Goal: Information Seeking & Learning: Compare options

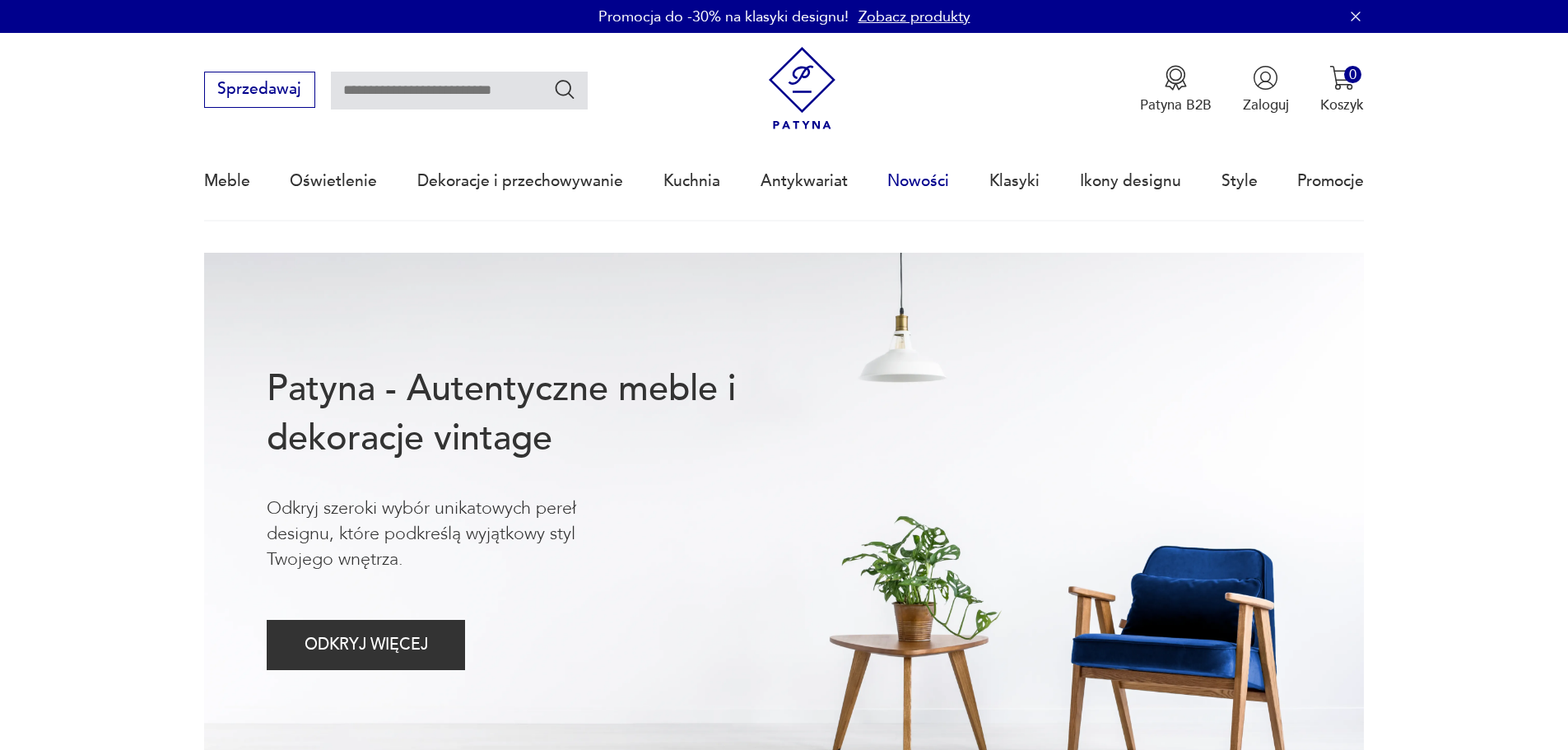
click at [913, 182] on link "Nowości" at bounding box center [919, 180] width 62 height 76
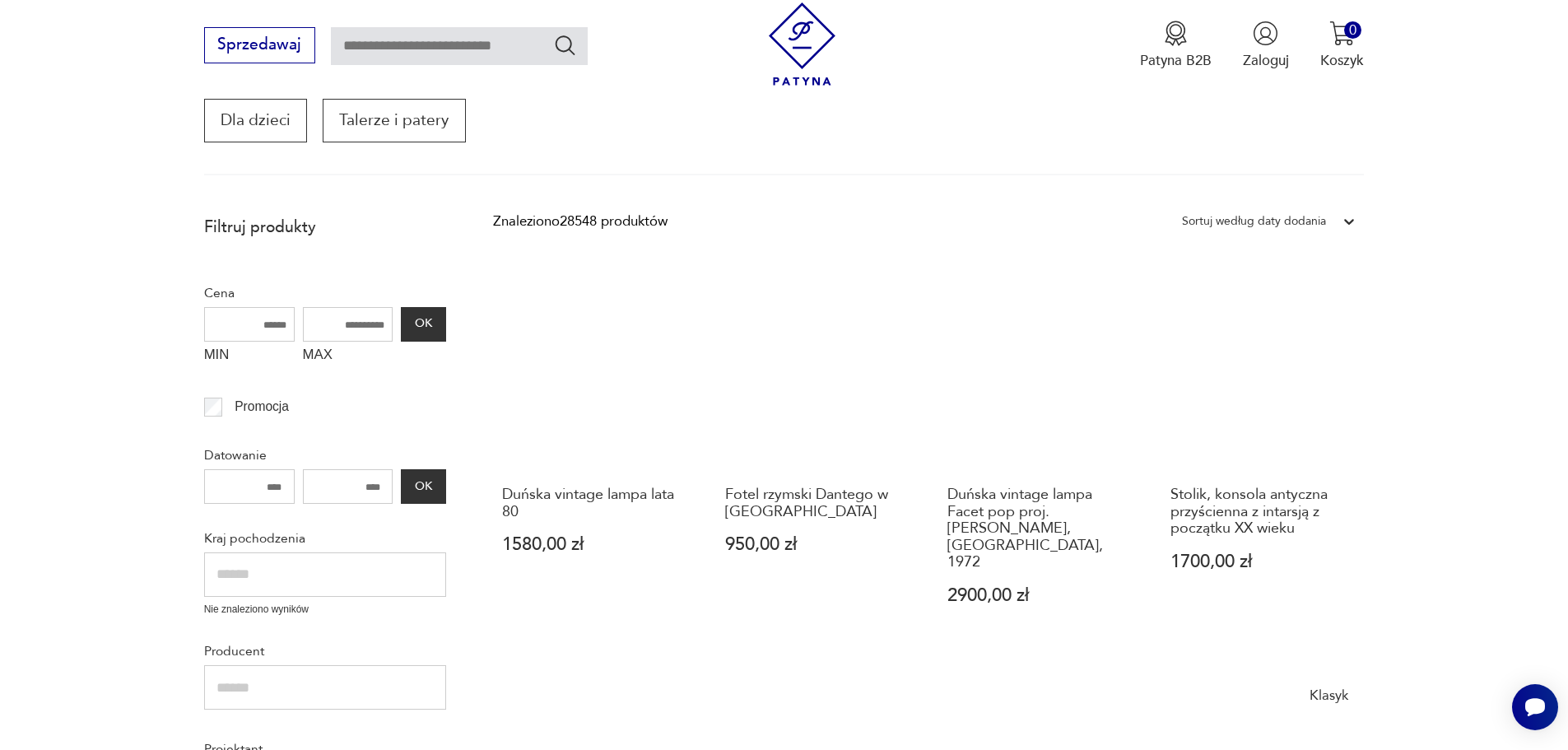
scroll to position [329, 0]
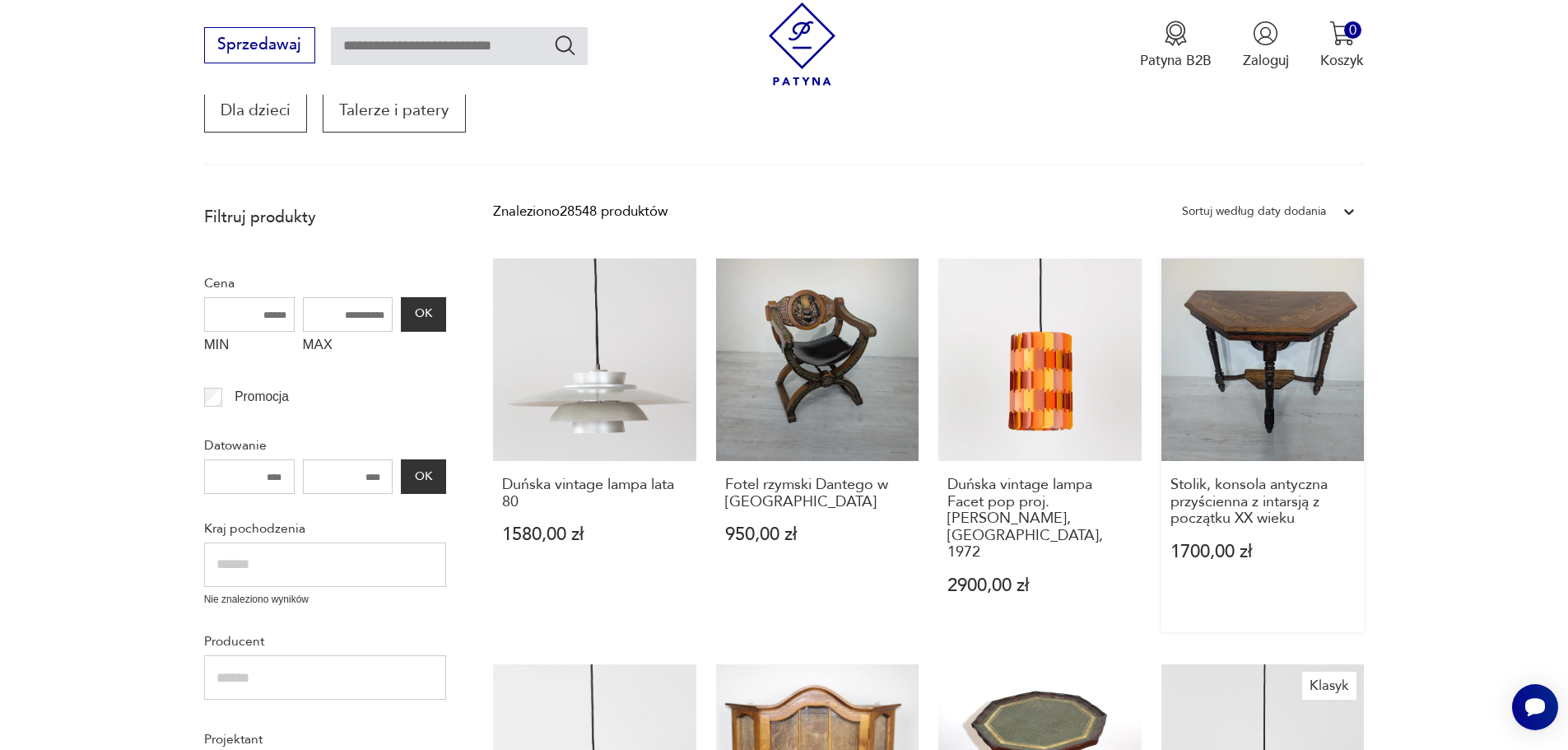
click at [1260, 318] on link "Stolik, konsola antyczna przyścienna z intarsją z początku XX wieku 1700,00 zł" at bounding box center [1263, 446] width 204 height 375
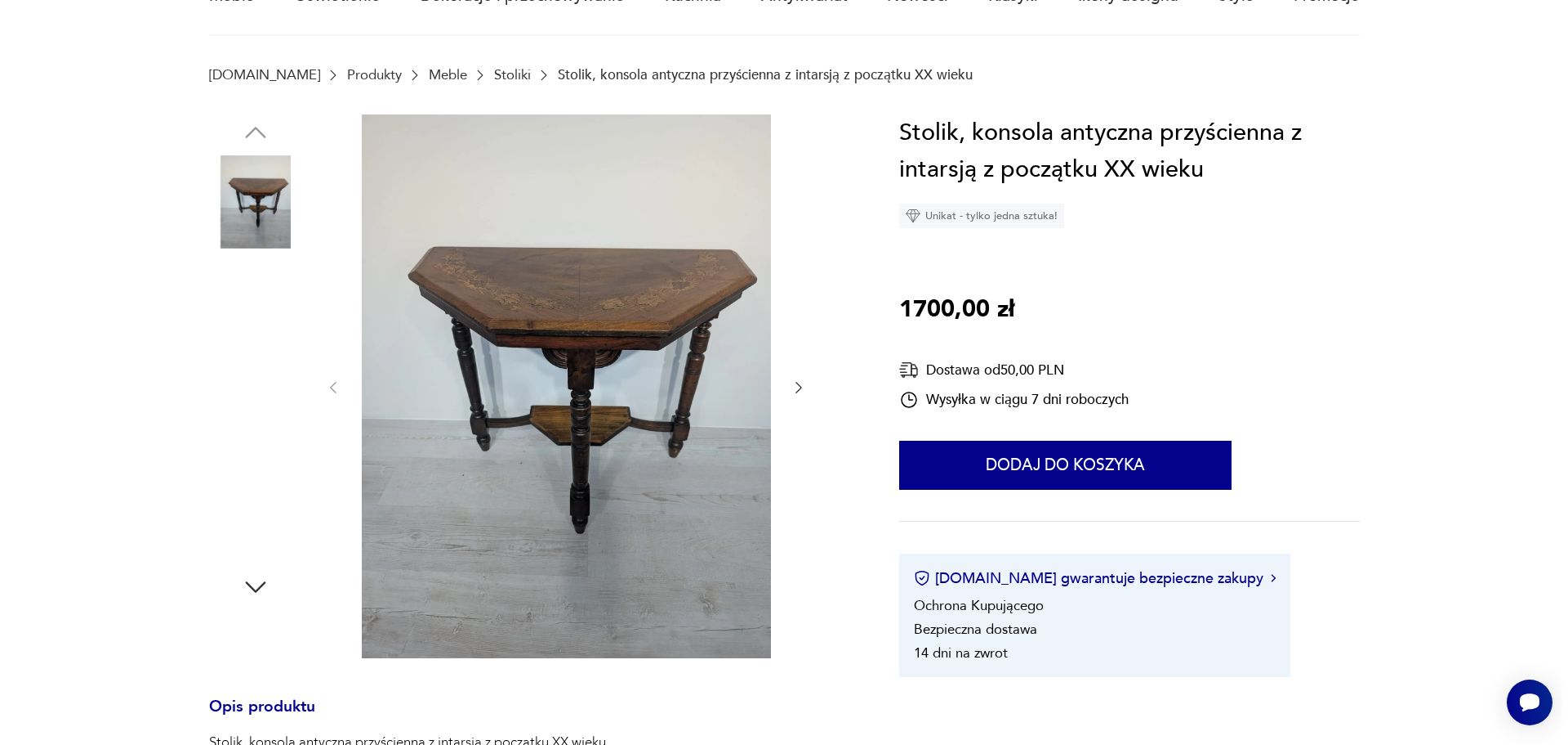
scroll to position [245, 0]
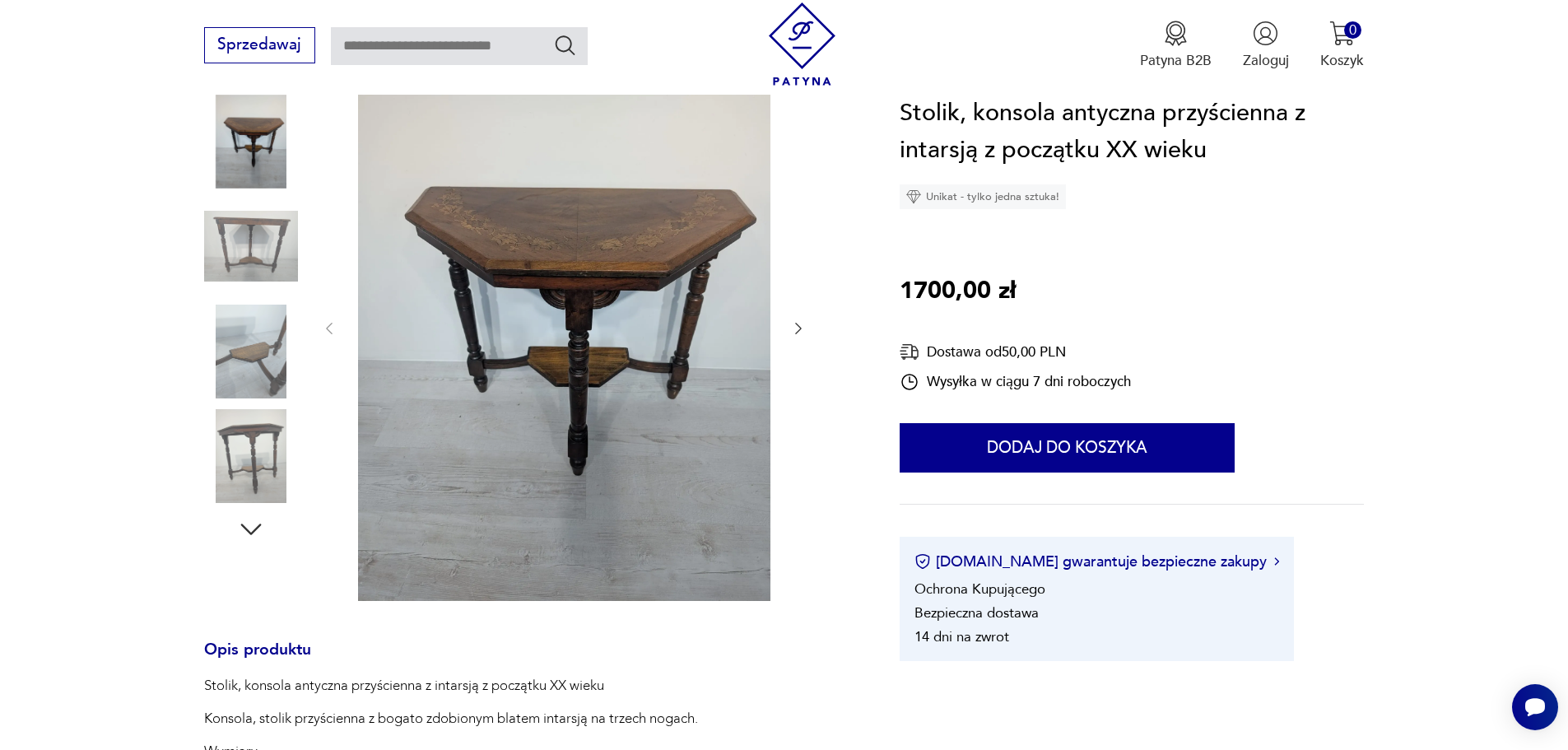
click at [581, 219] on img at bounding box center [563, 327] width 412 height 547
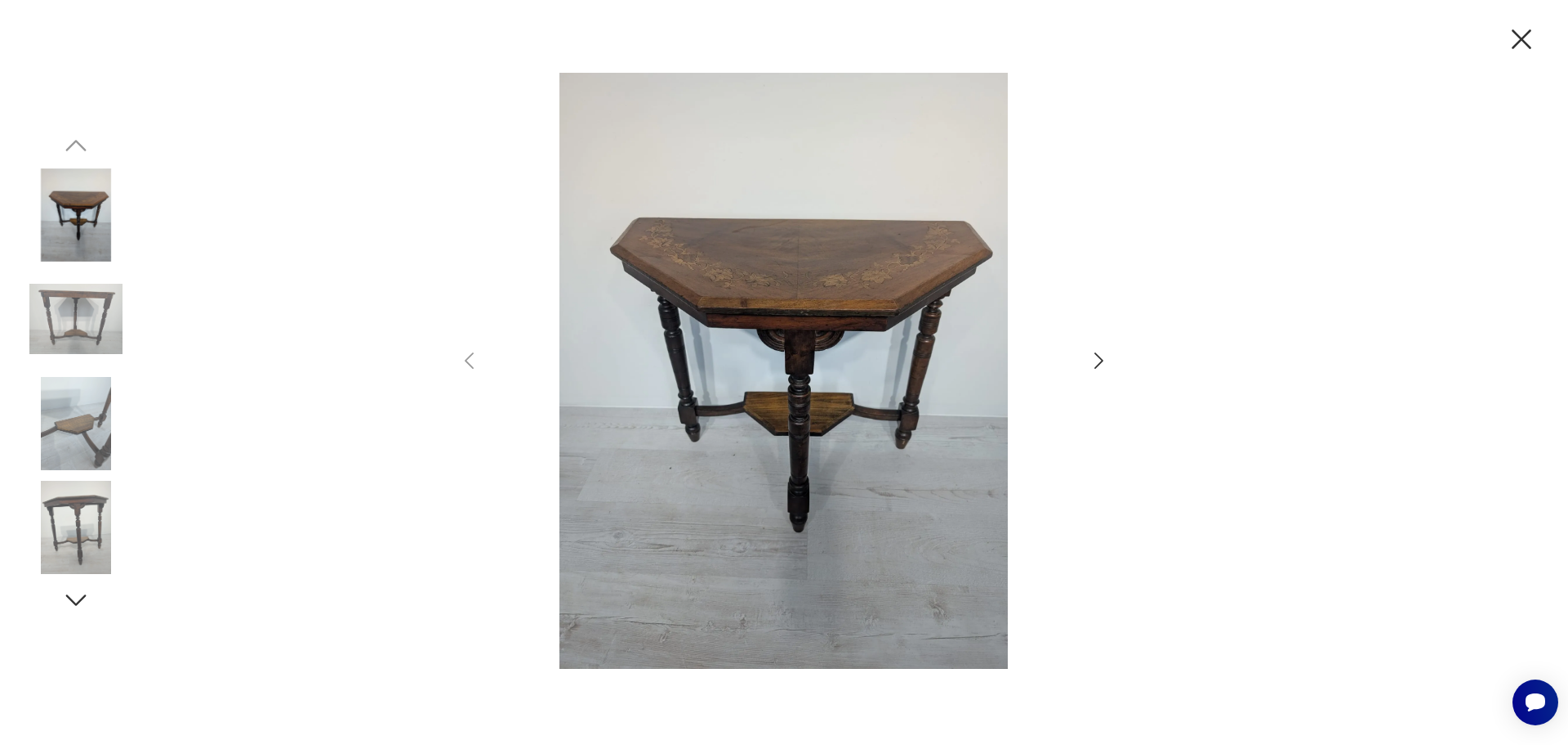
click at [1087, 353] on icon "button" at bounding box center [1099, 361] width 24 height 24
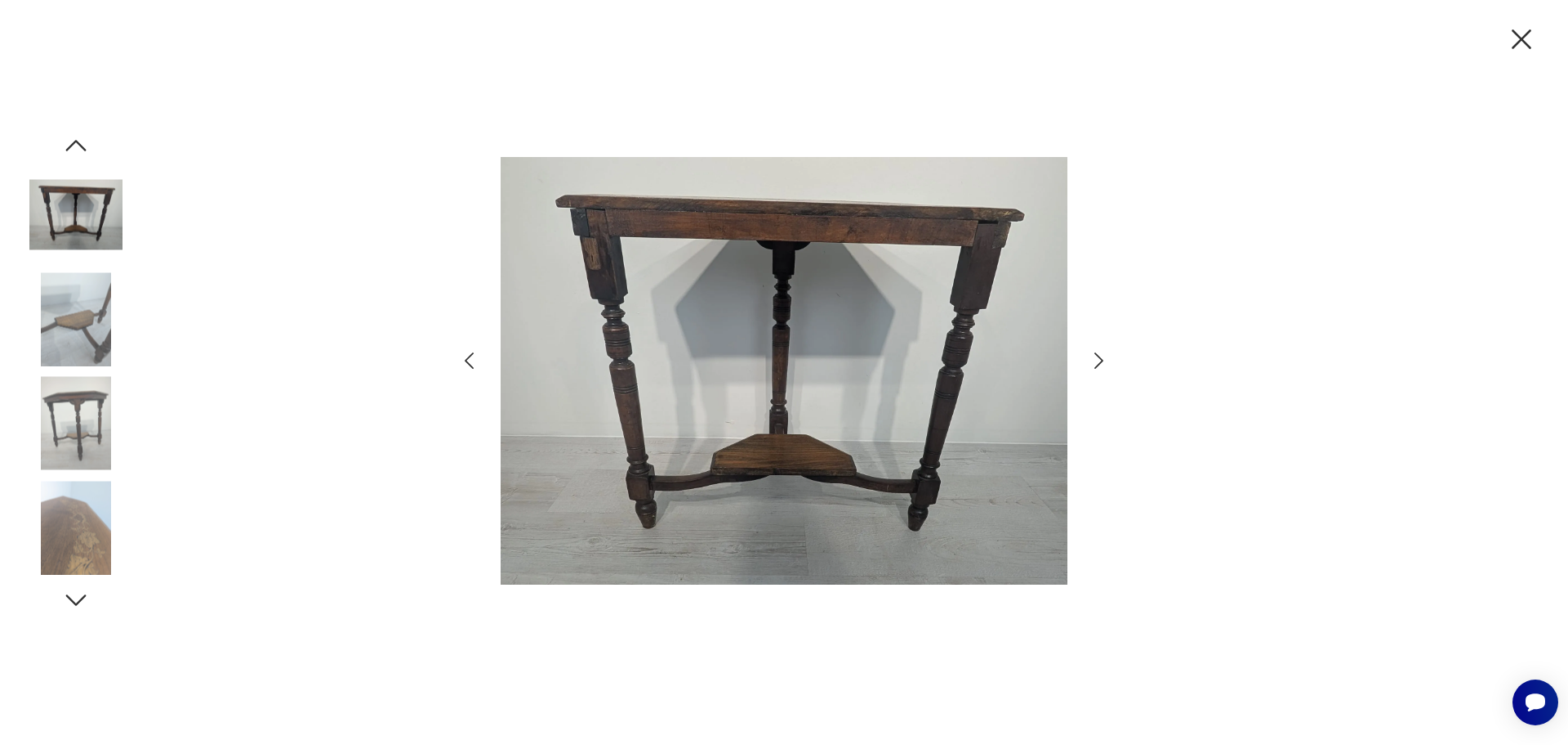
click at [1087, 353] on icon "button" at bounding box center [1099, 361] width 24 height 24
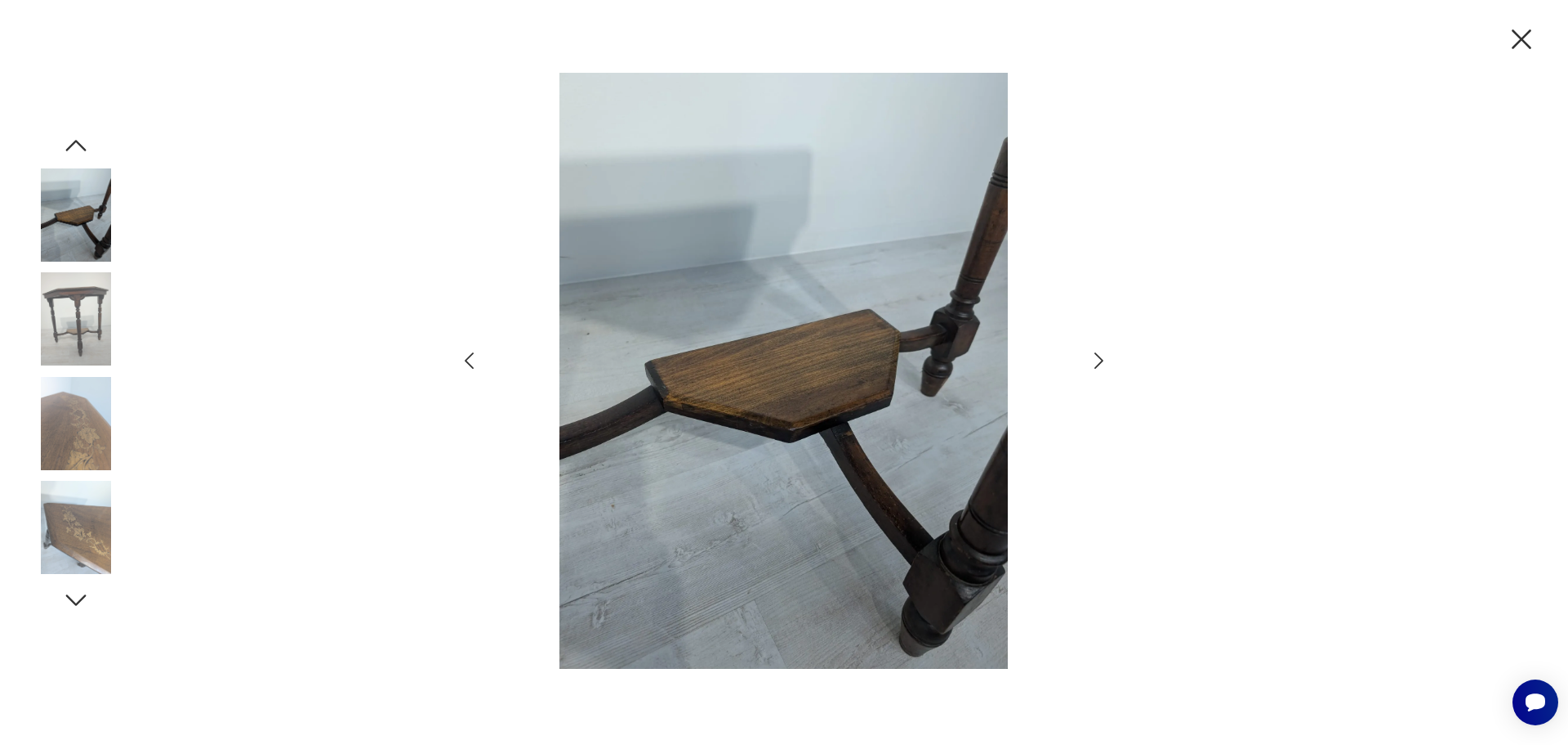
click at [1087, 353] on icon "button" at bounding box center [1099, 361] width 24 height 24
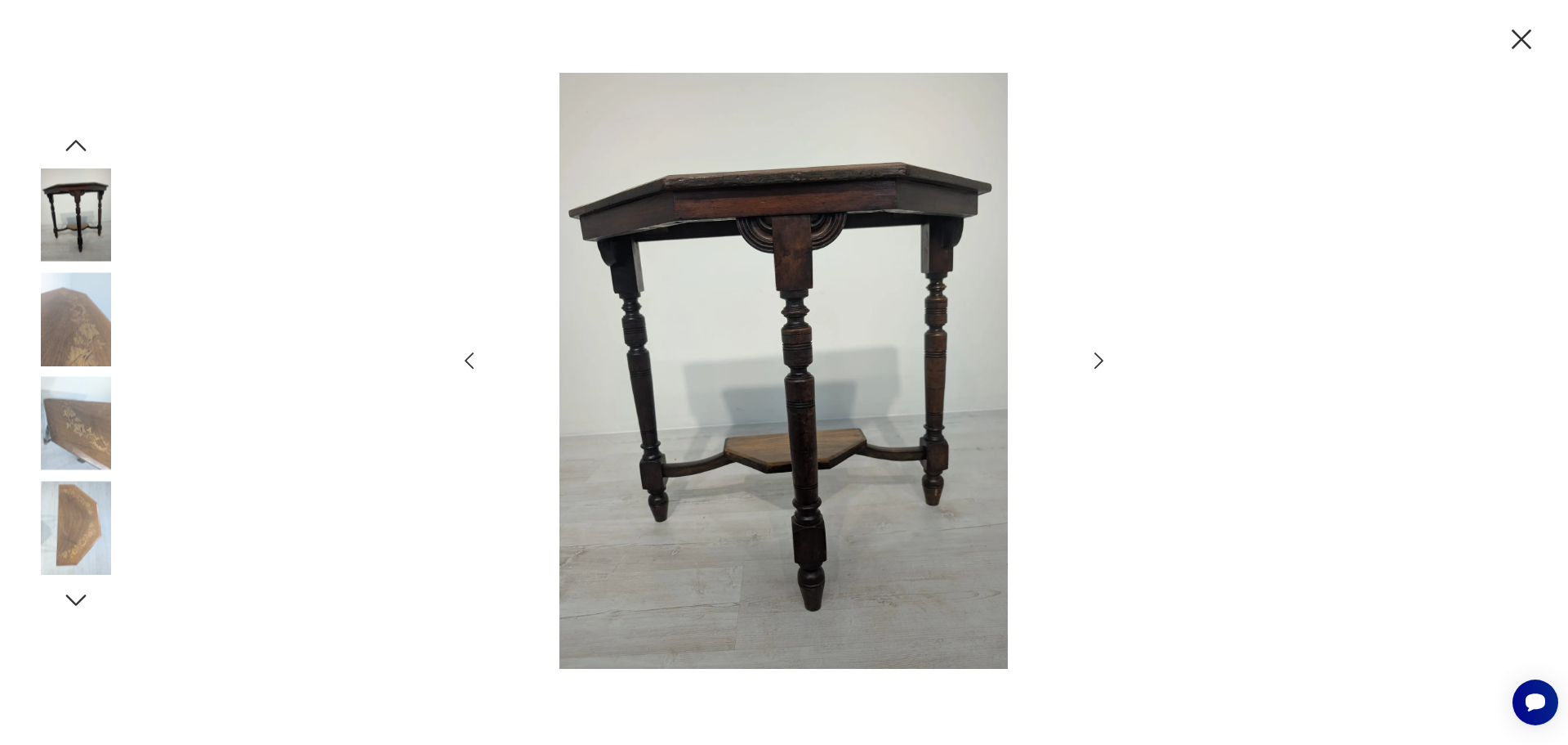
click at [1087, 353] on icon "button" at bounding box center [1099, 361] width 24 height 24
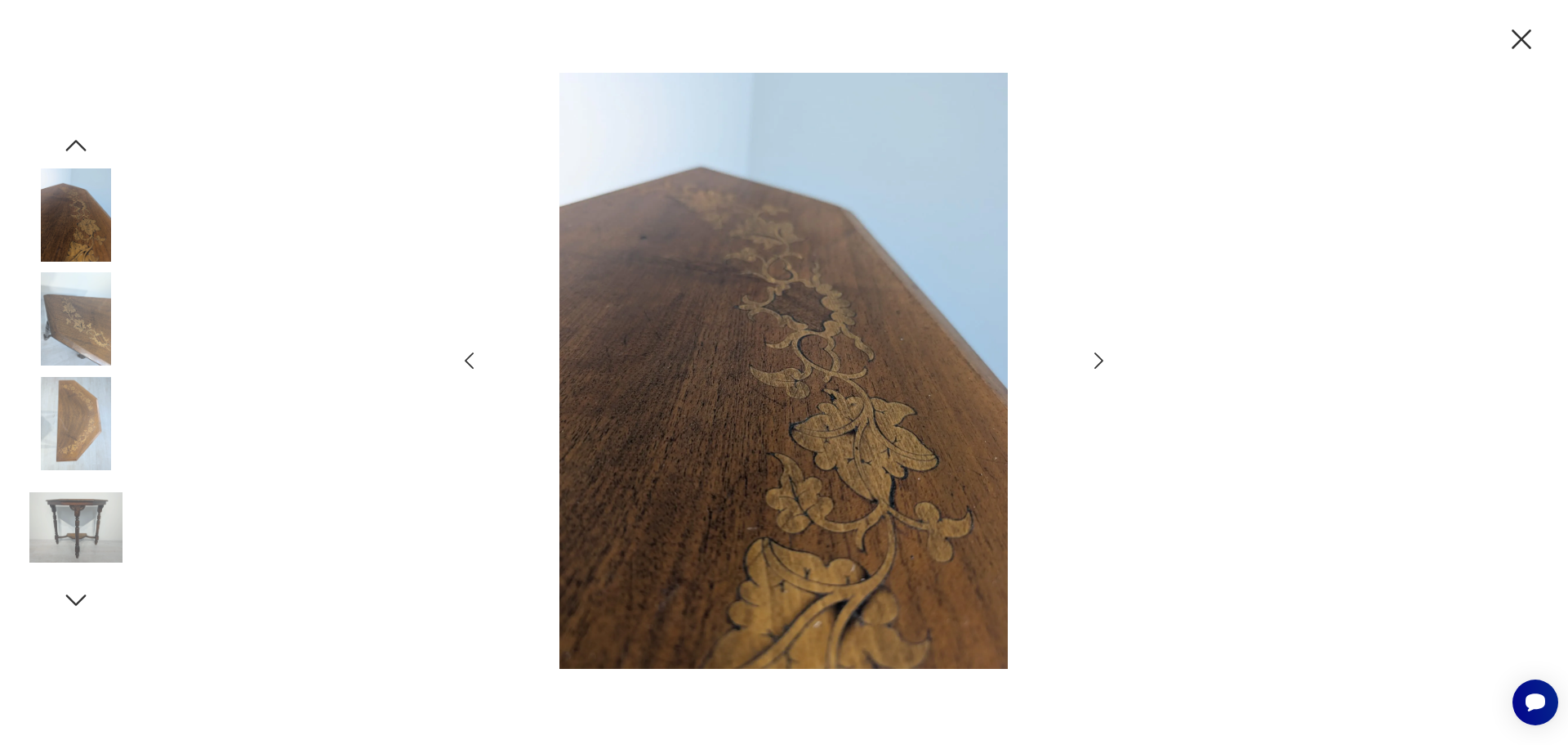
click at [1087, 353] on icon "button" at bounding box center [1099, 361] width 24 height 24
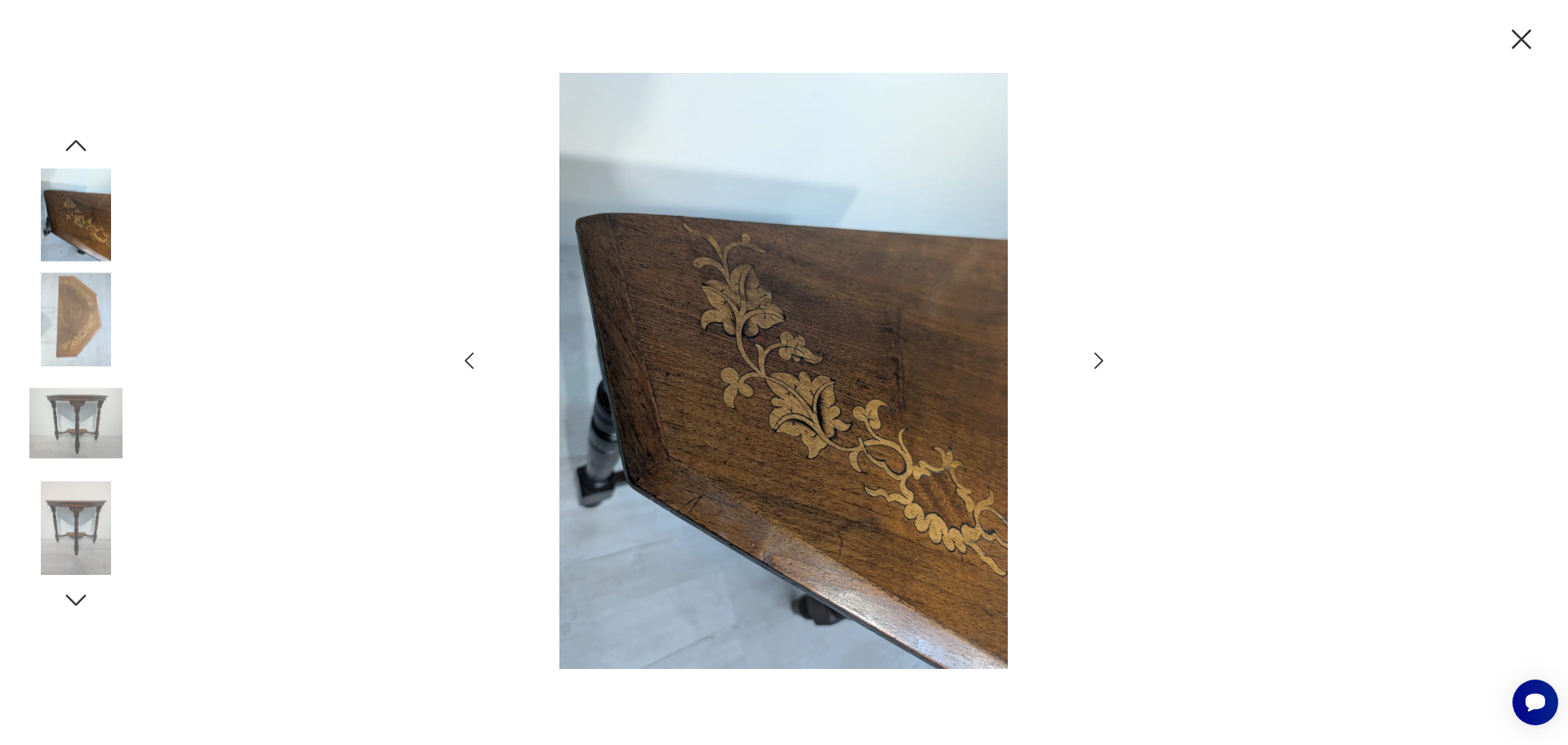
click at [1087, 353] on icon "button" at bounding box center [1099, 361] width 24 height 24
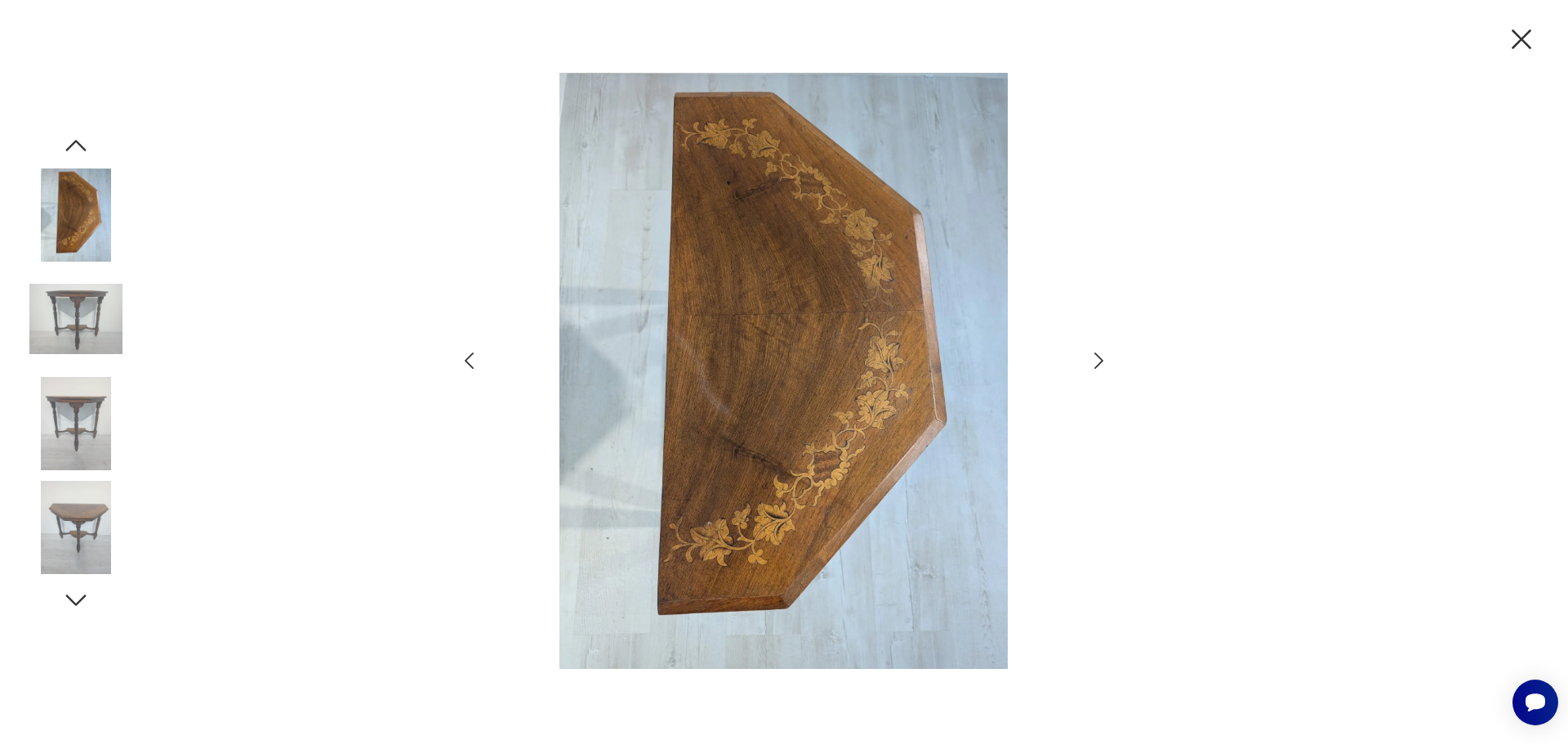
click at [1087, 353] on icon "button" at bounding box center [1099, 361] width 24 height 24
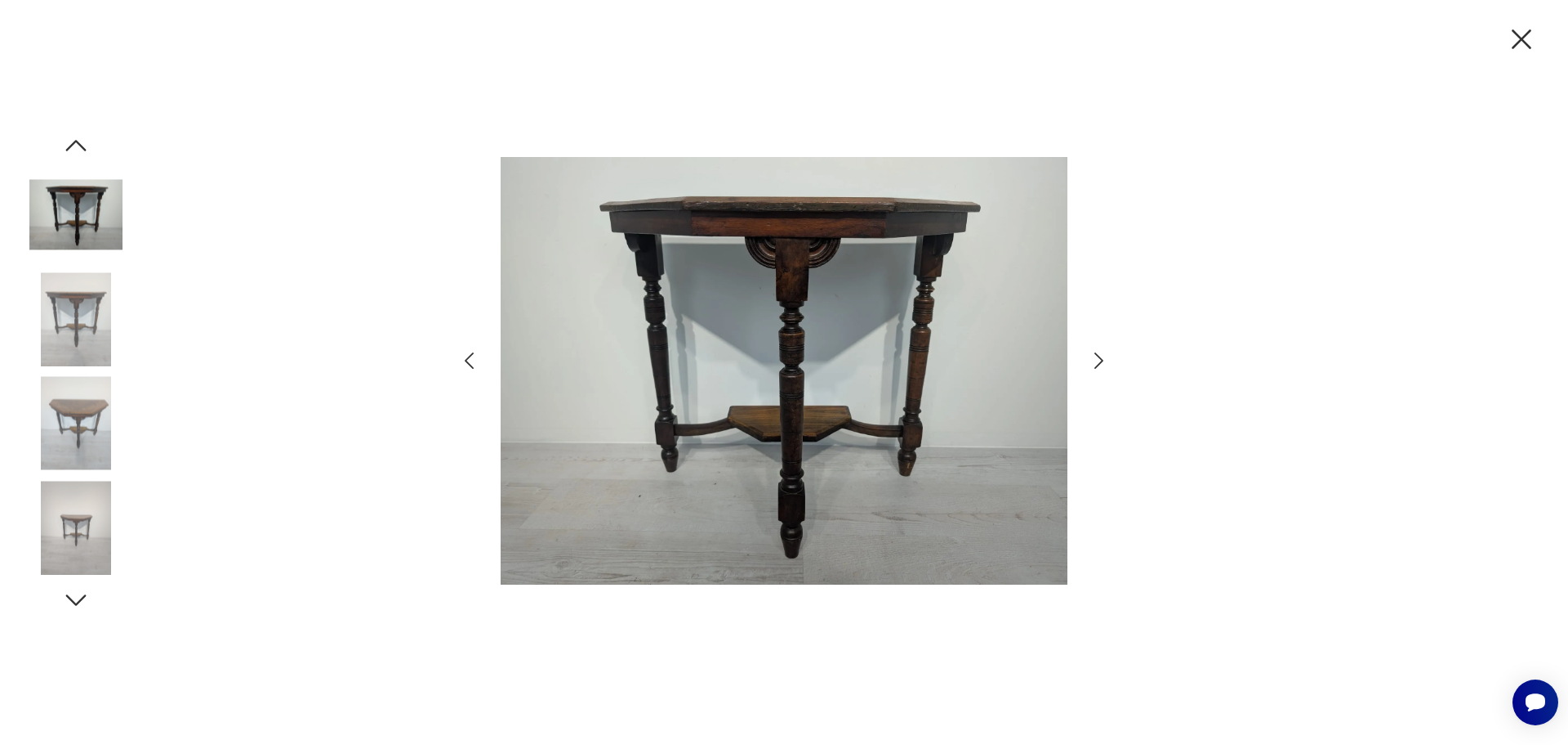
click at [1087, 353] on icon "button" at bounding box center [1099, 361] width 24 height 24
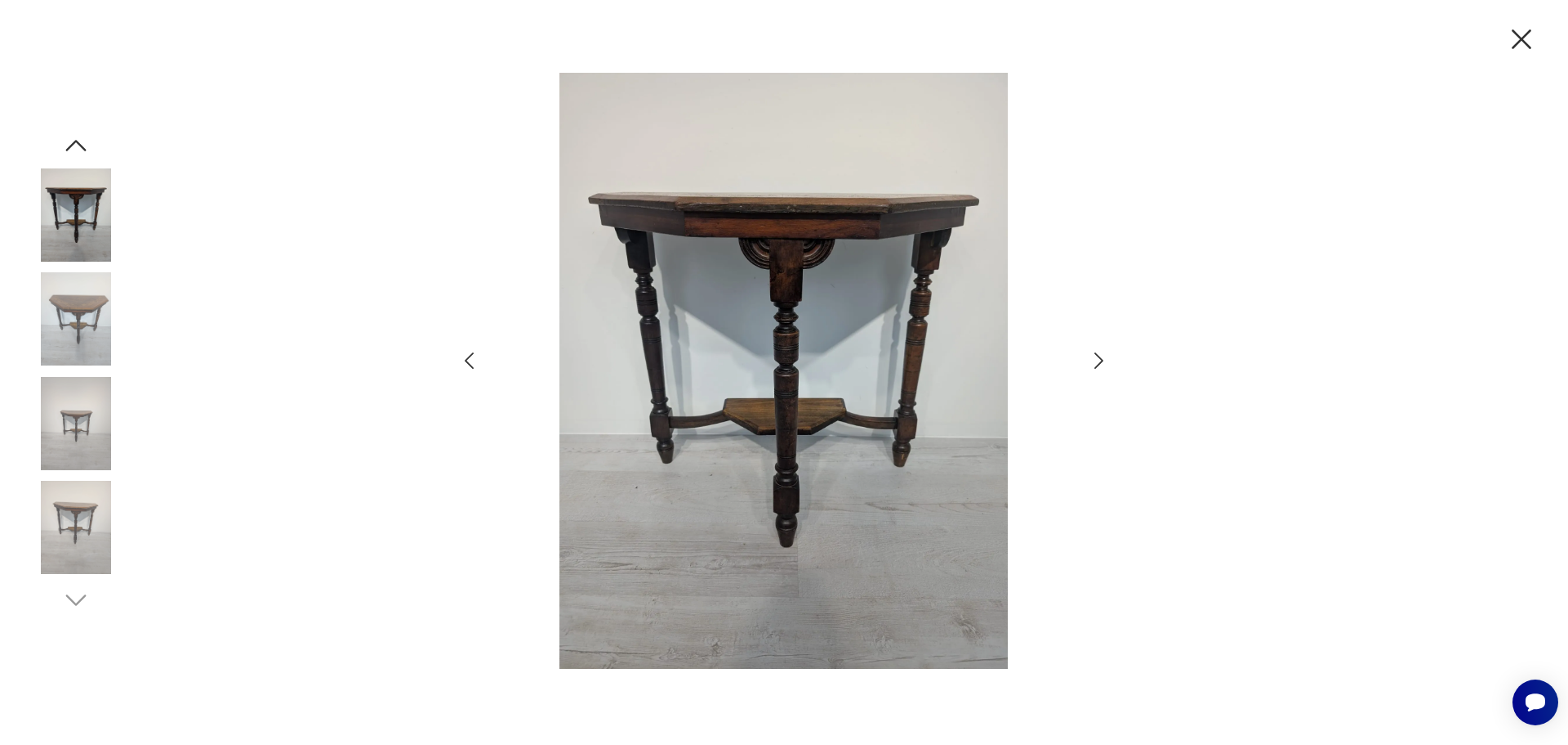
click at [1087, 353] on icon "button" at bounding box center [1099, 361] width 24 height 24
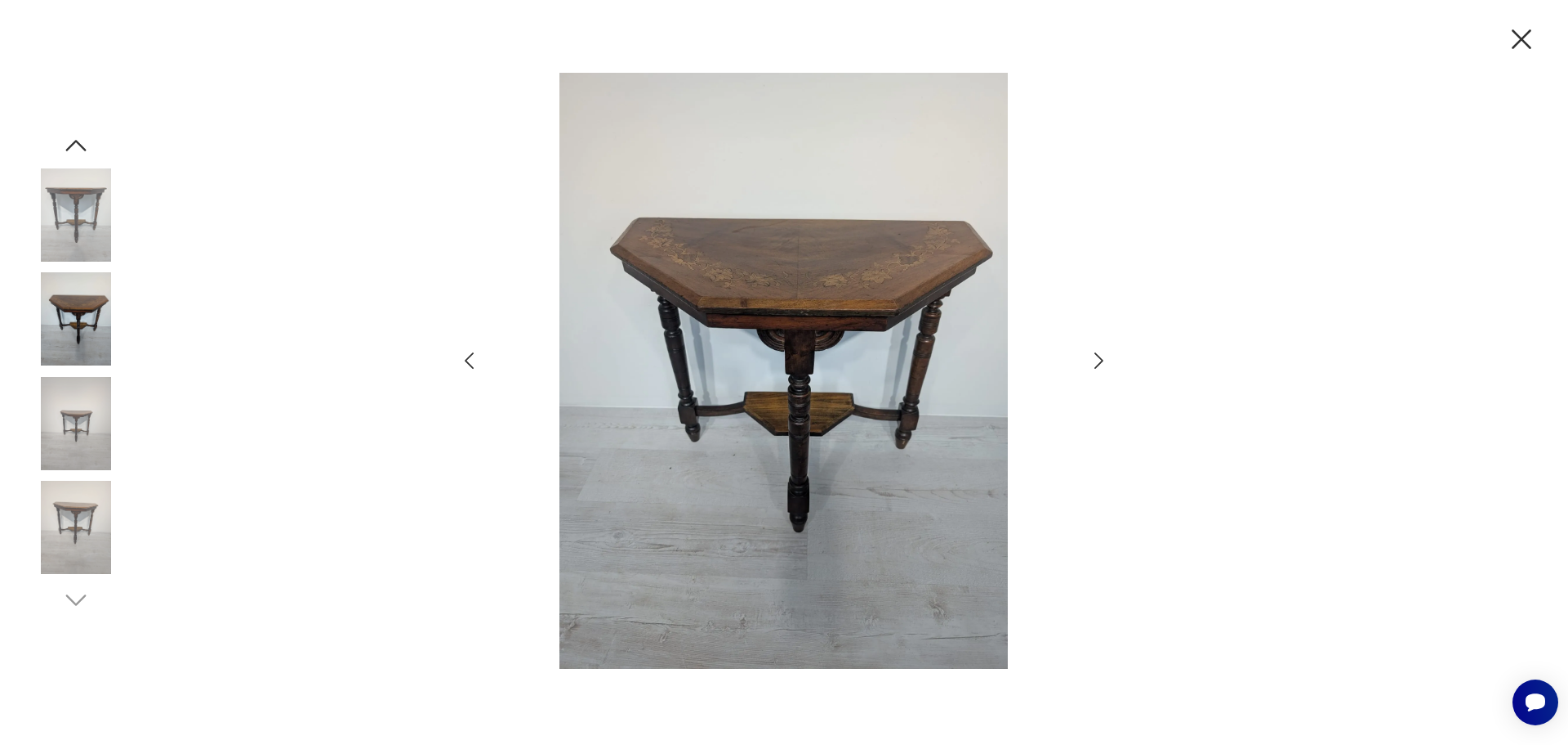
click at [1087, 353] on icon "button" at bounding box center [1099, 361] width 24 height 24
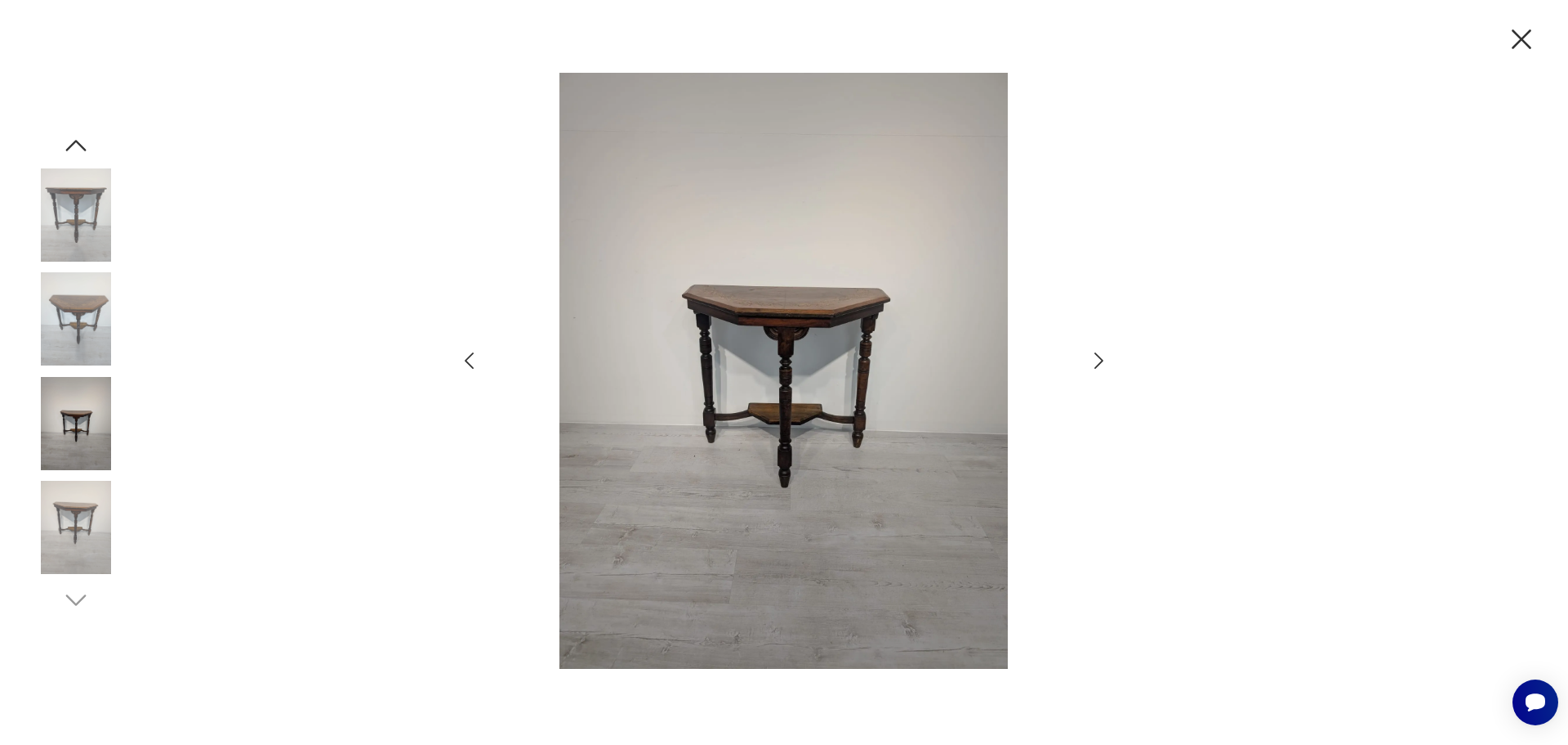
click at [1087, 353] on icon "button" at bounding box center [1099, 361] width 24 height 24
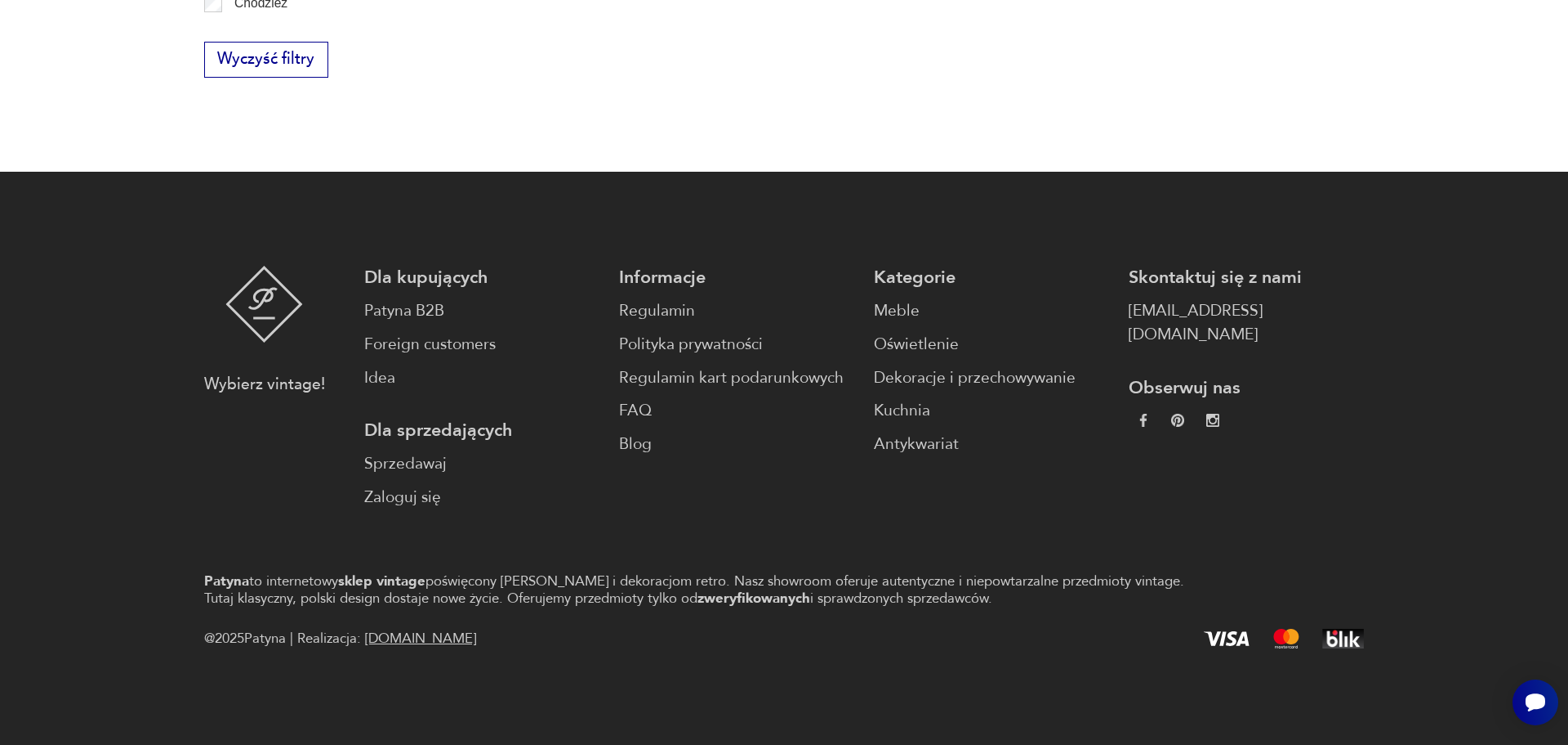
scroll to position [2083, 0]
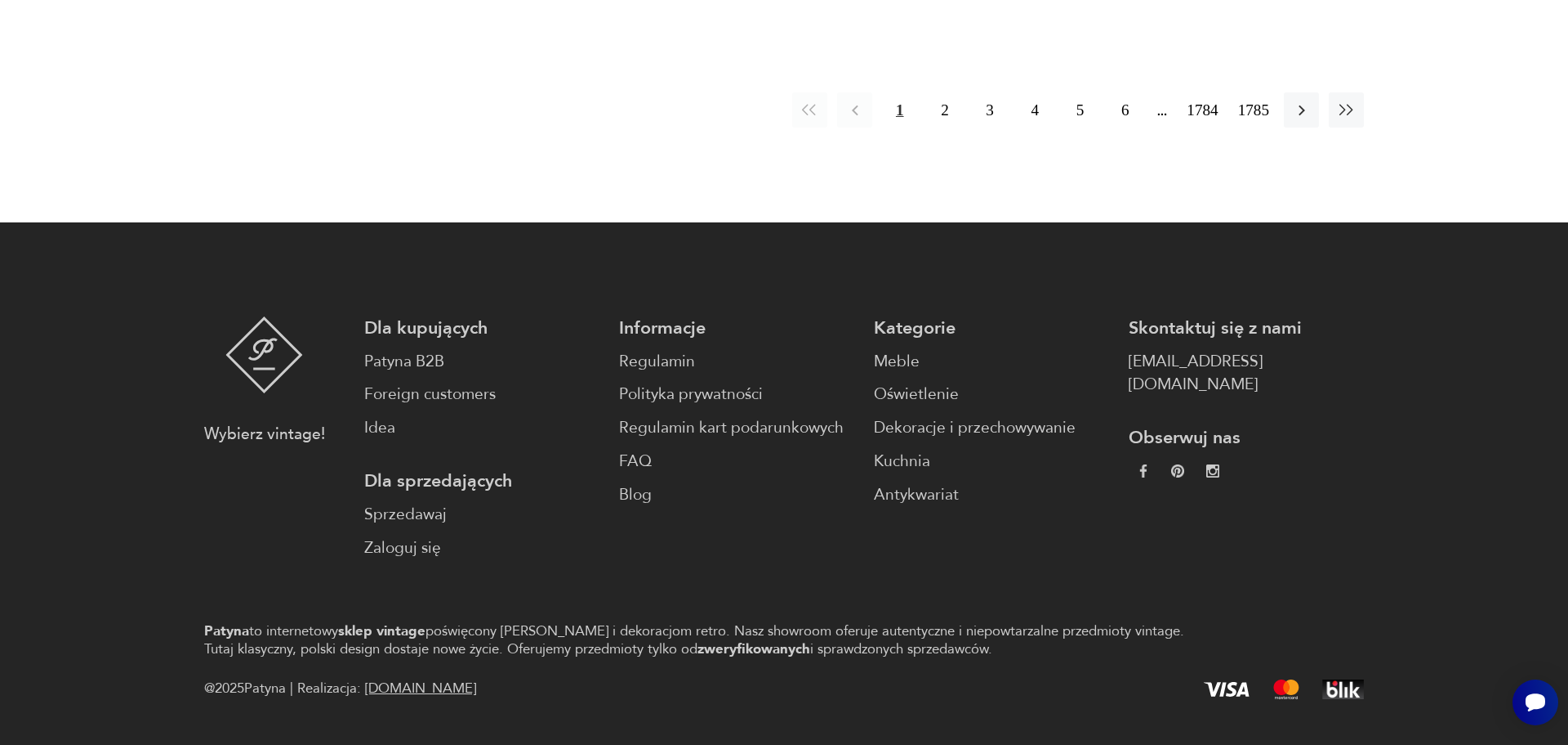
click at [686, 93] on div "1 2 3 4 [DATE] 1785" at bounding box center [927, 110] width 873 height 35
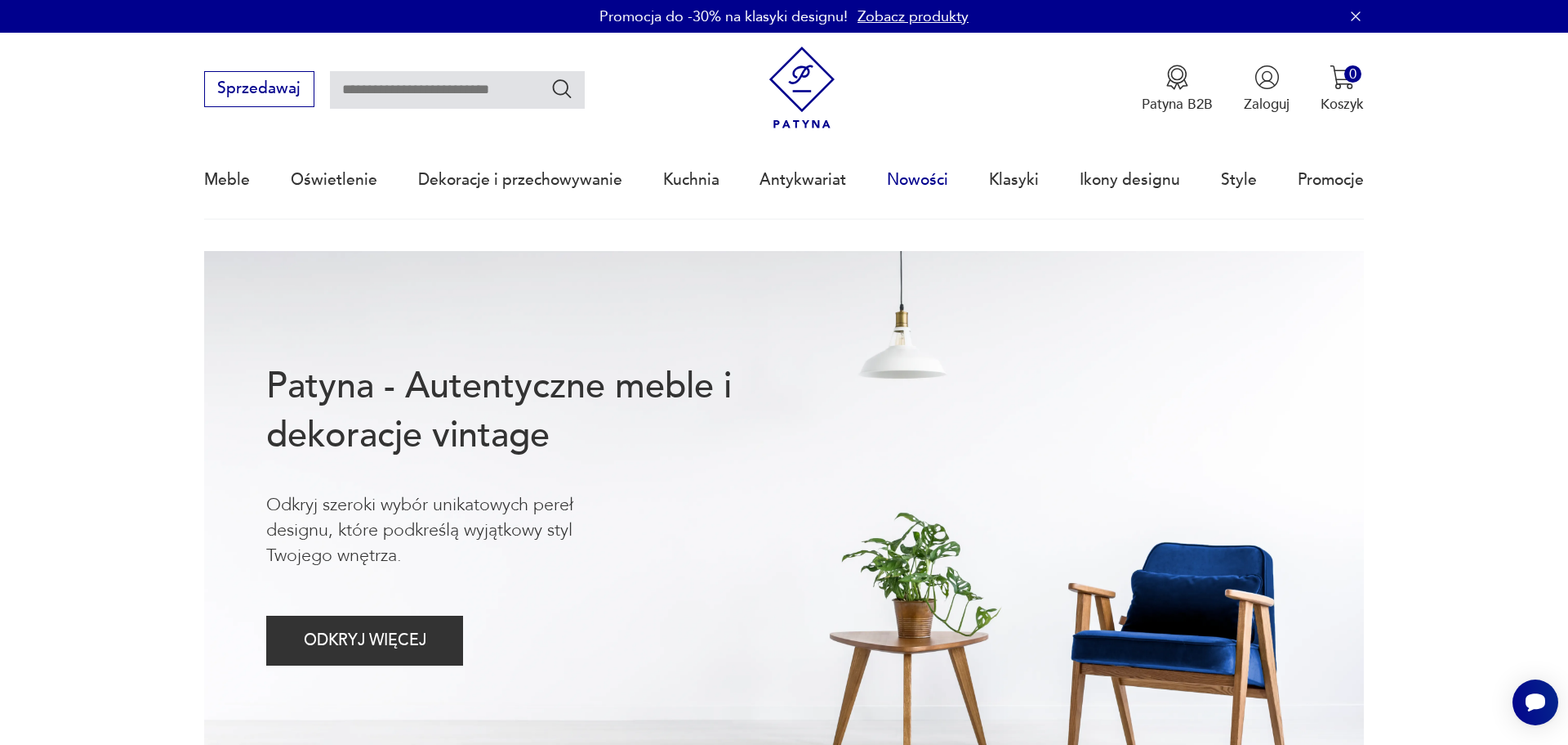
click at [937, 171] on link "Nowości" at bounding box center [918, 179] width 61 height 75
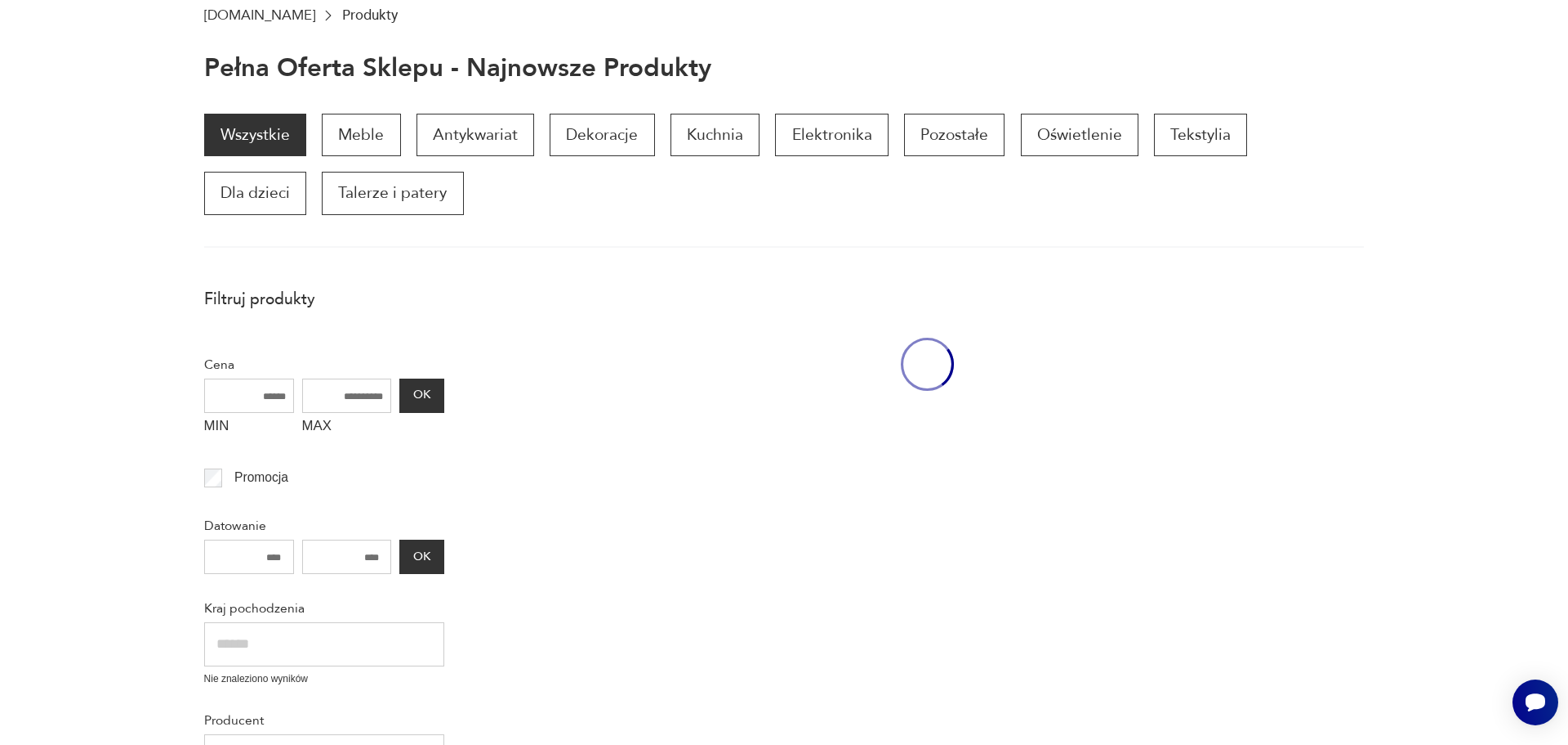
scroll to position [277, 0]
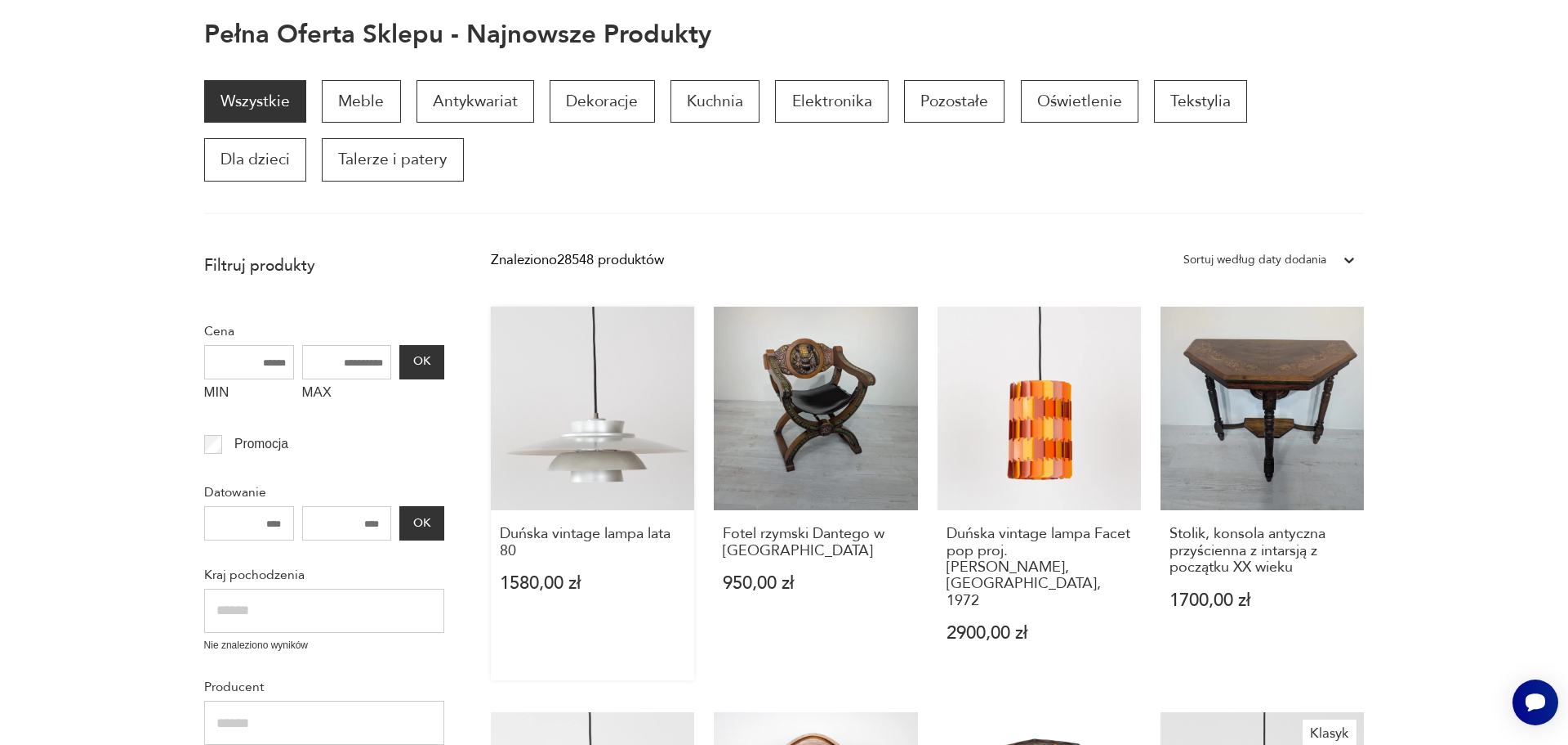
click at [631, 414] on link "Duńska vintage lampa lata 80 1580,00 zł" at bounding box center [592, 493] width 203 height 374
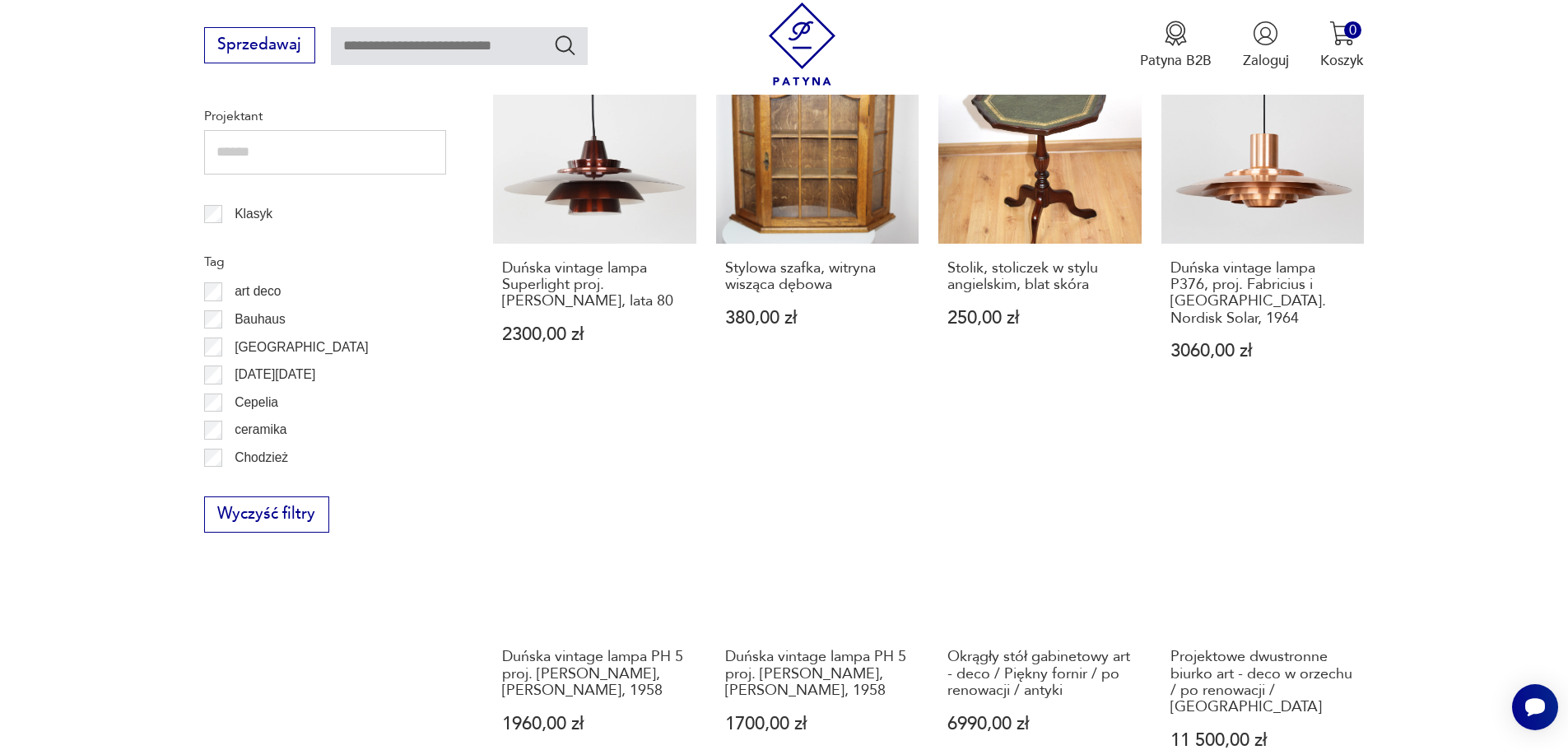
scroll to position [1116, 0]
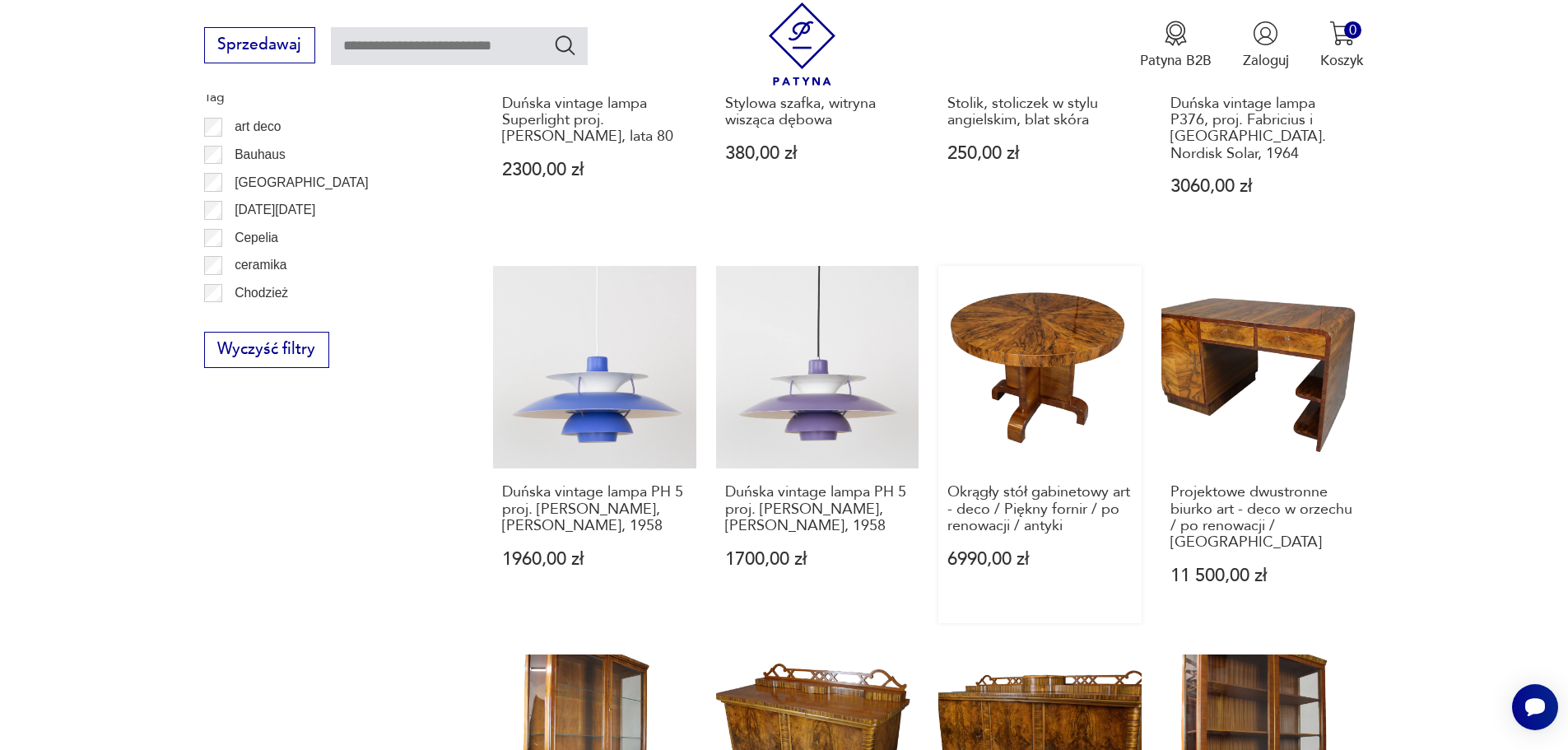
click at [1061, 312] on link "Okrągły stół gabinetowy art - deco / Piękny fornir / po renowacji / antyki 6990…" at bounding box center [1040, 445] width 204 height 357
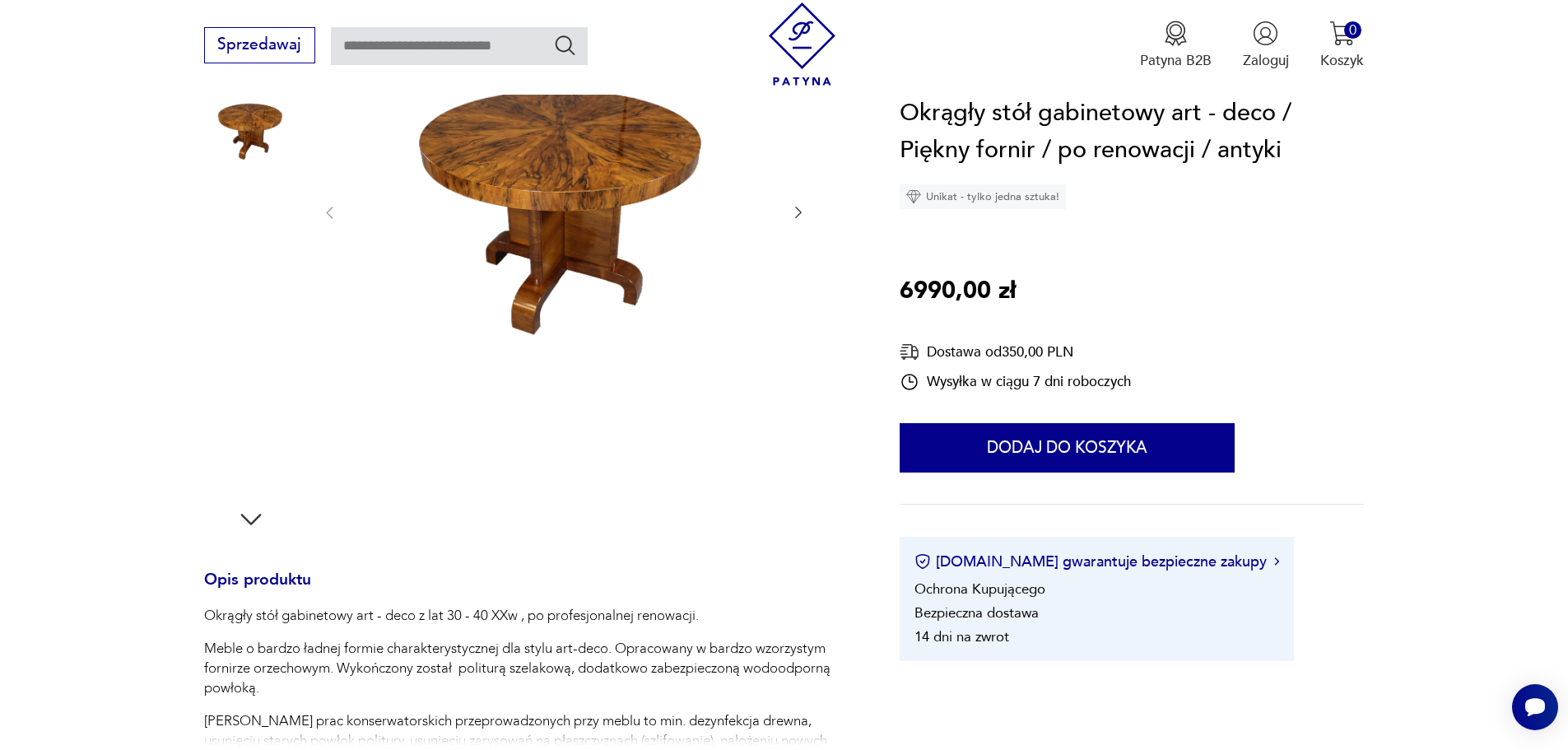
scroll to position [247, 0]
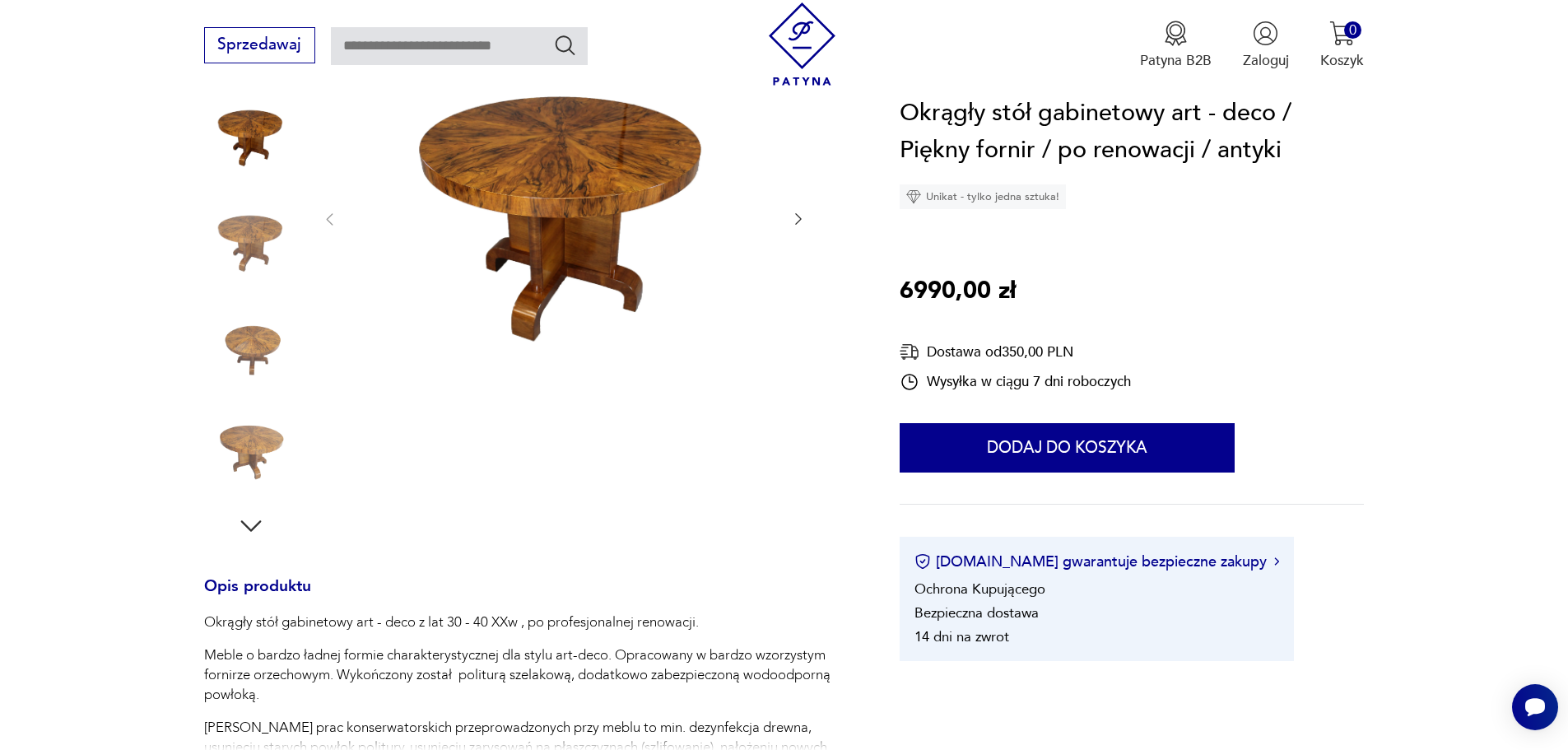
click at [795, 217] on icon "button" at bounding box center [799, 219] width 17 height 17
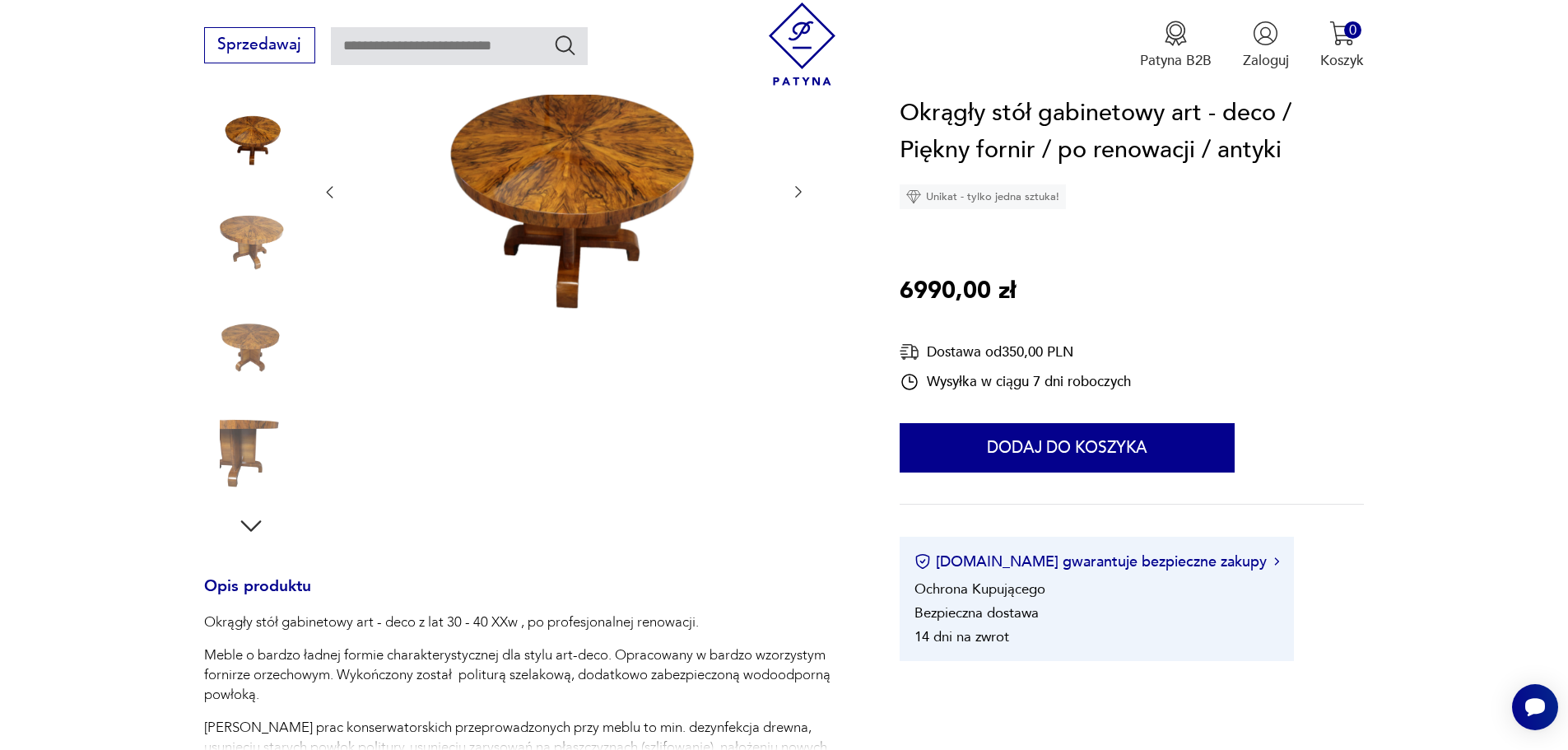
click at [795, 186] on icon "button" at bounding box center [799, 191] width 17 height 17
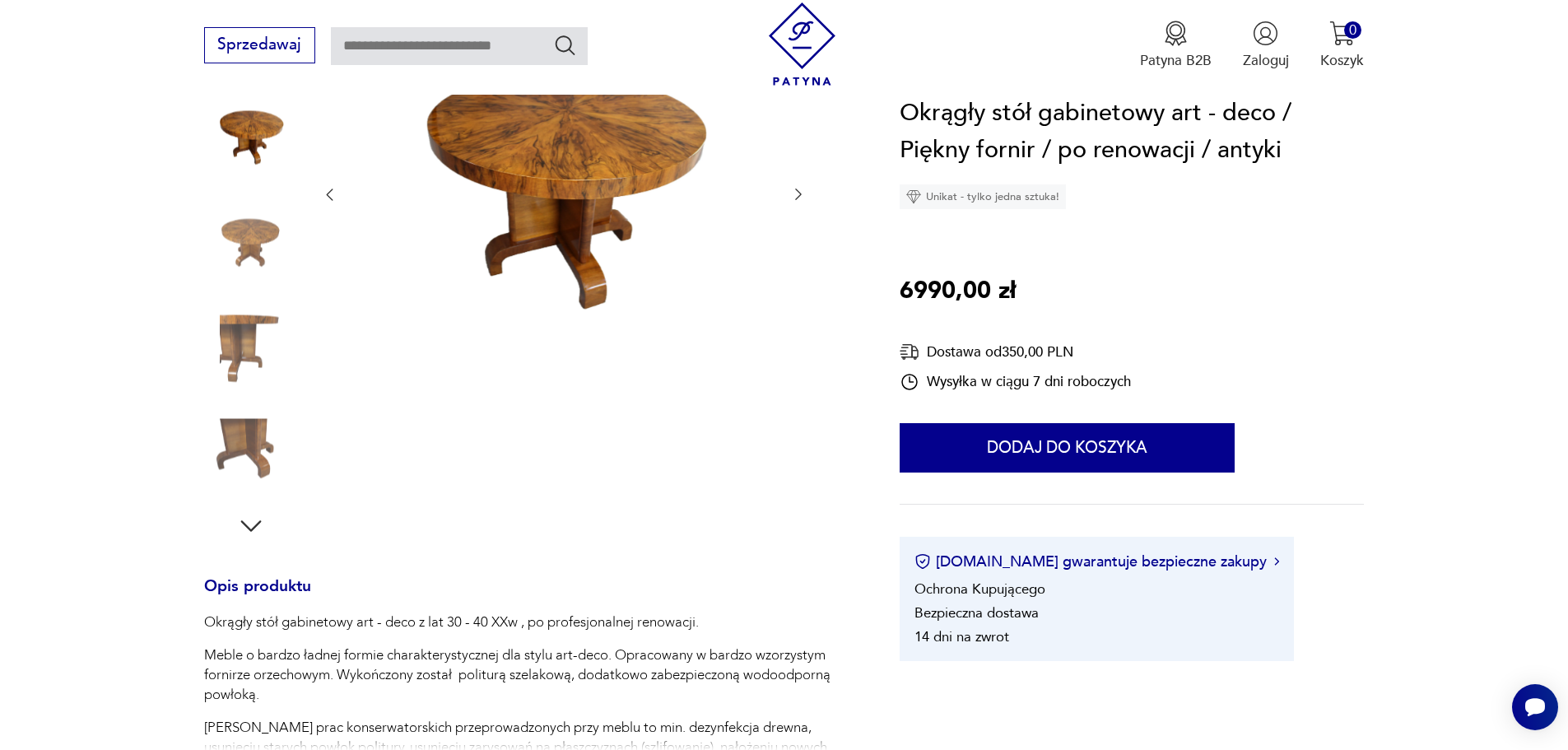
click at [795, 186] on icon "button" at bounding box center [799, 194] width 17 height 17
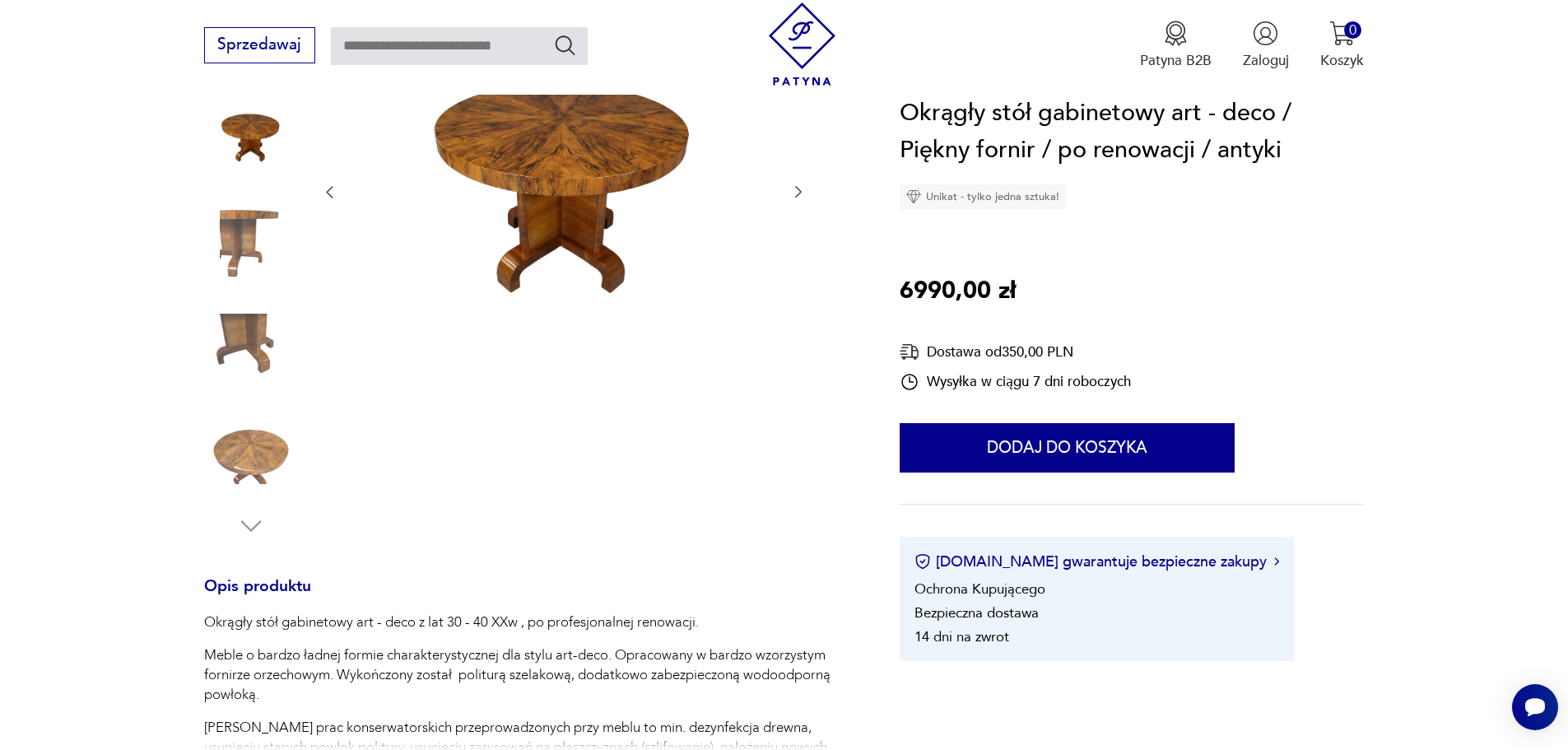
click at [791, 185] on icon "button" at bounding box center [799, 191] width 17 height 17
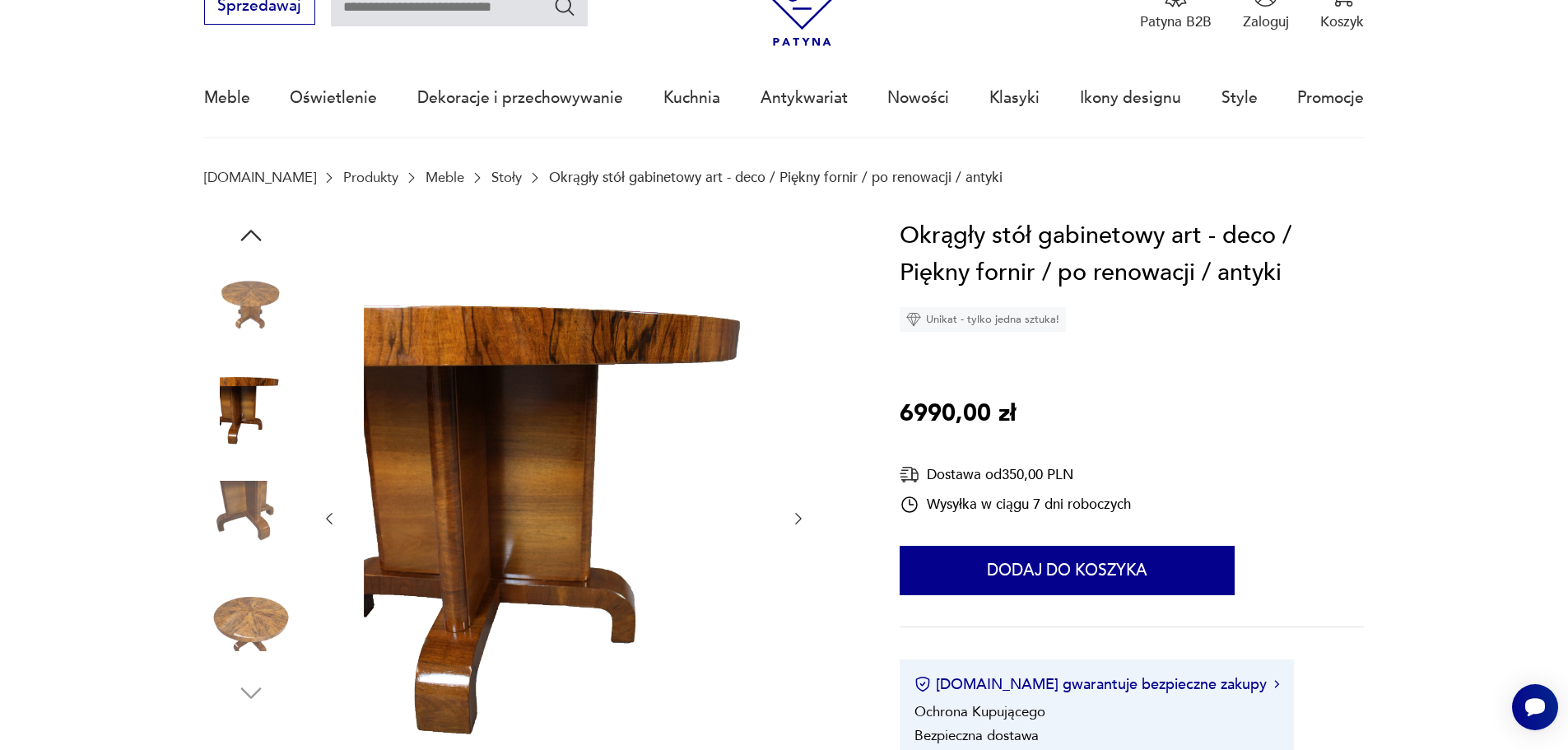
scroll to position [82, 0]
click at [800, 517] on icon "button" at bounding box center [799, 519] width 17 height 17
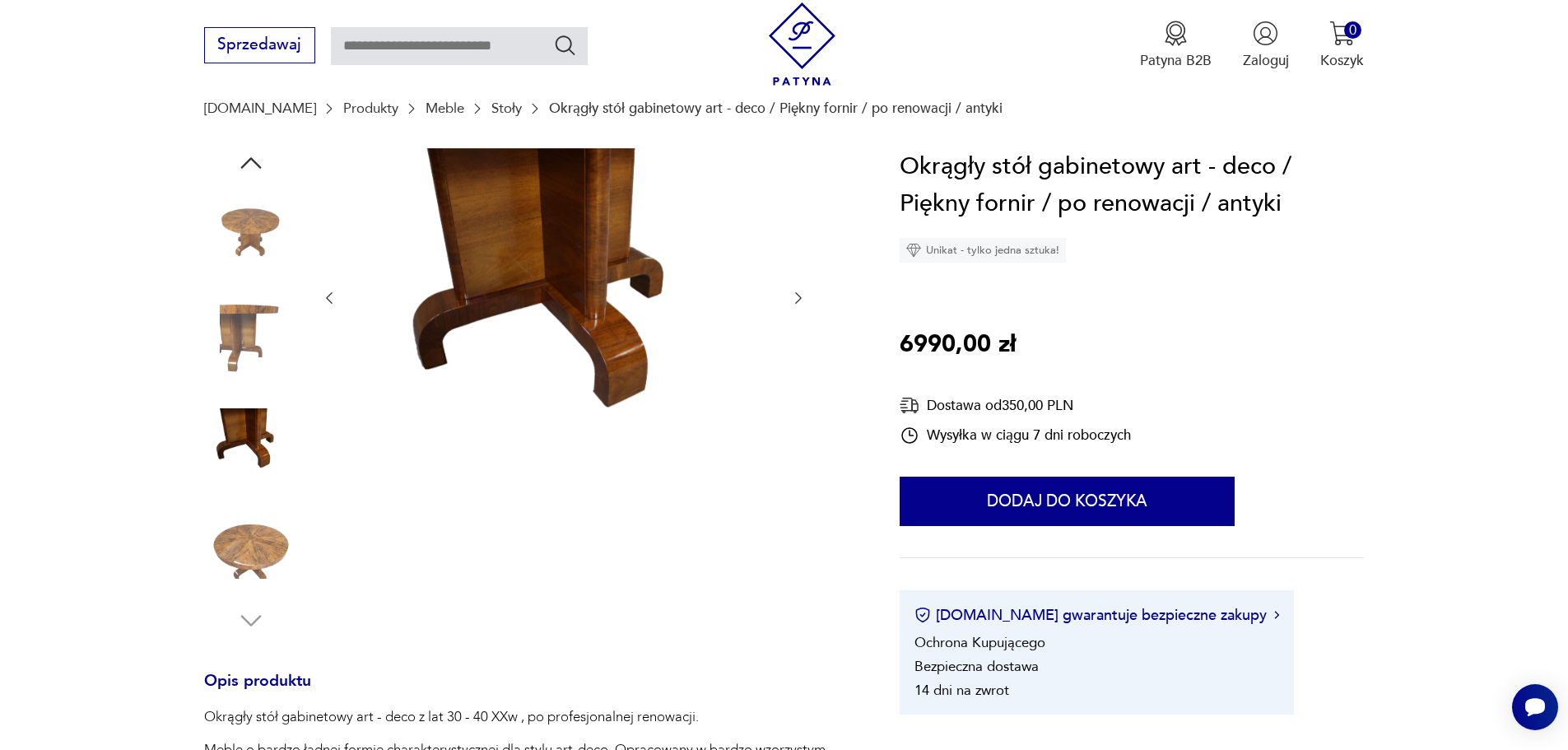
scroll to position [164, 0]
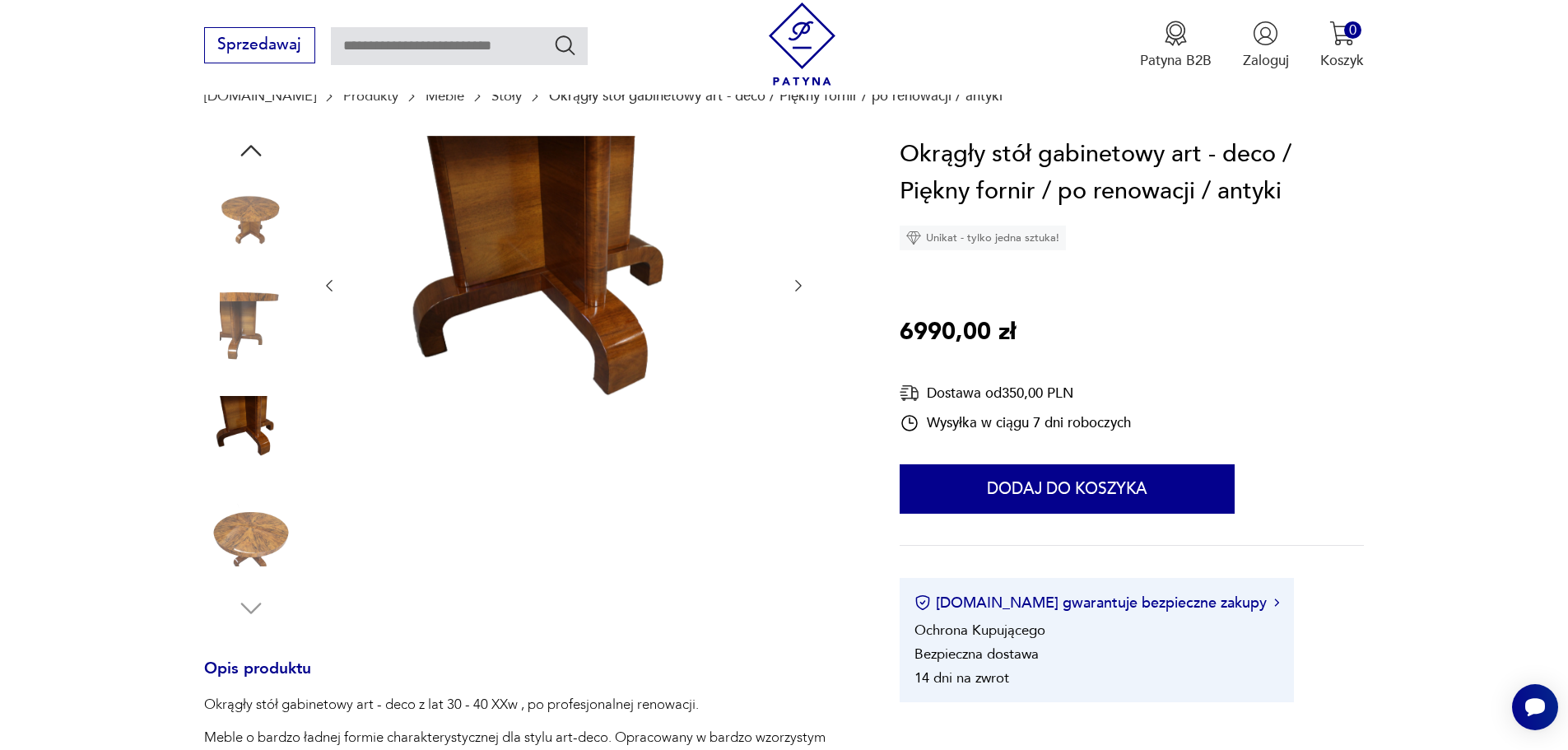
click at [799, 281] on icon "button" at bounding box center [799, 286] width 17 height 17
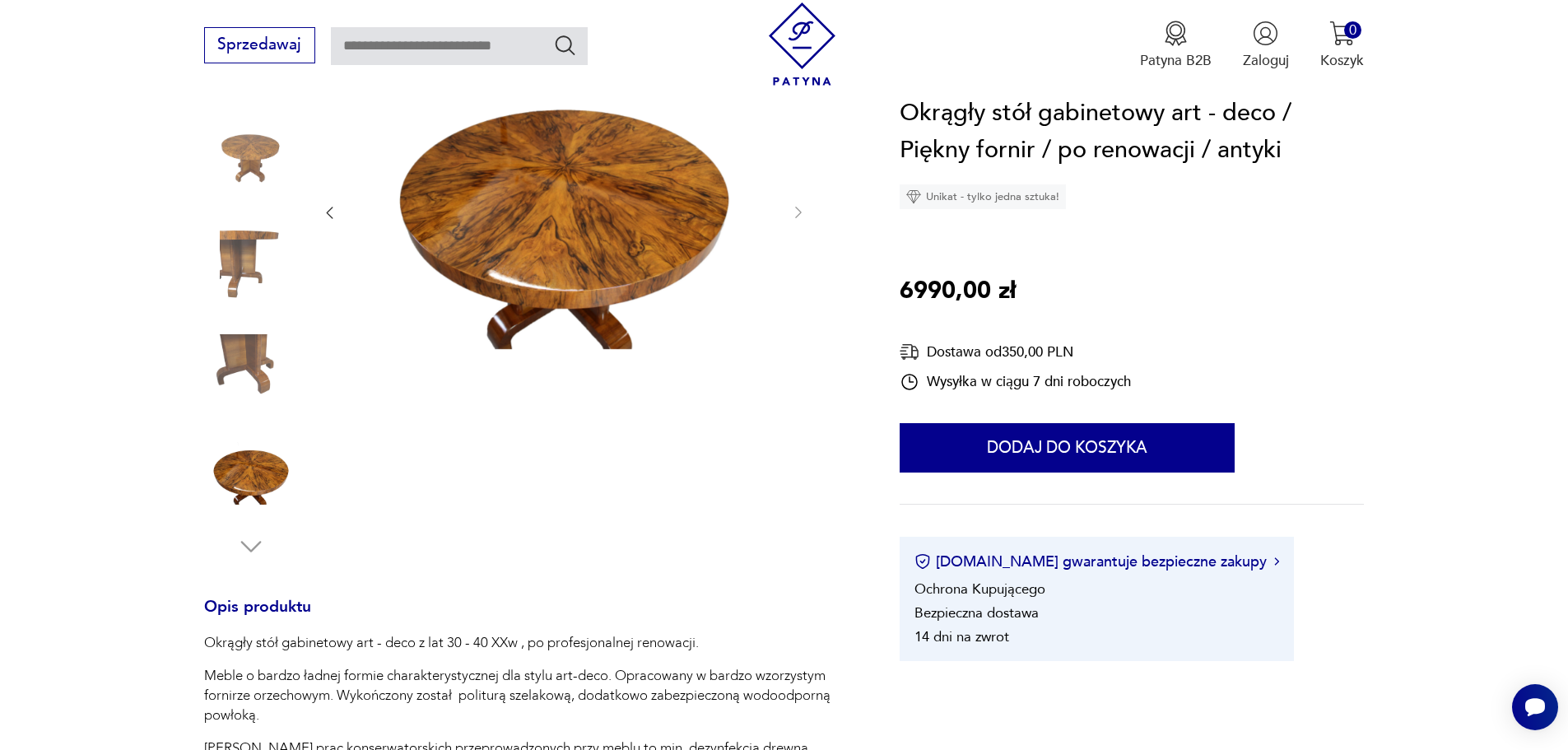
scroll to position [576, 0]
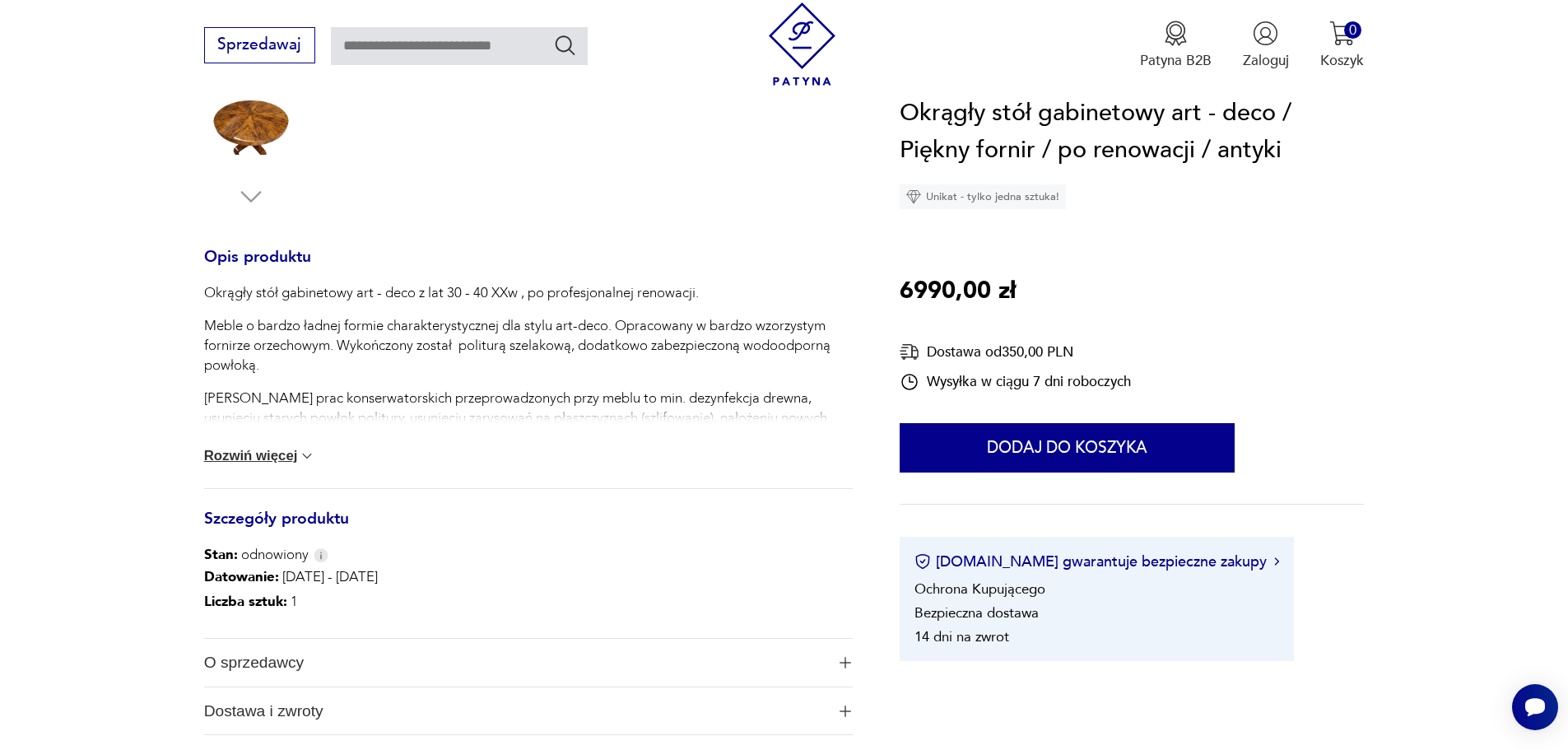
click at [289, 452] on button "Rozwiń więcej" at bounding box center [260, 456] width 112 height 17
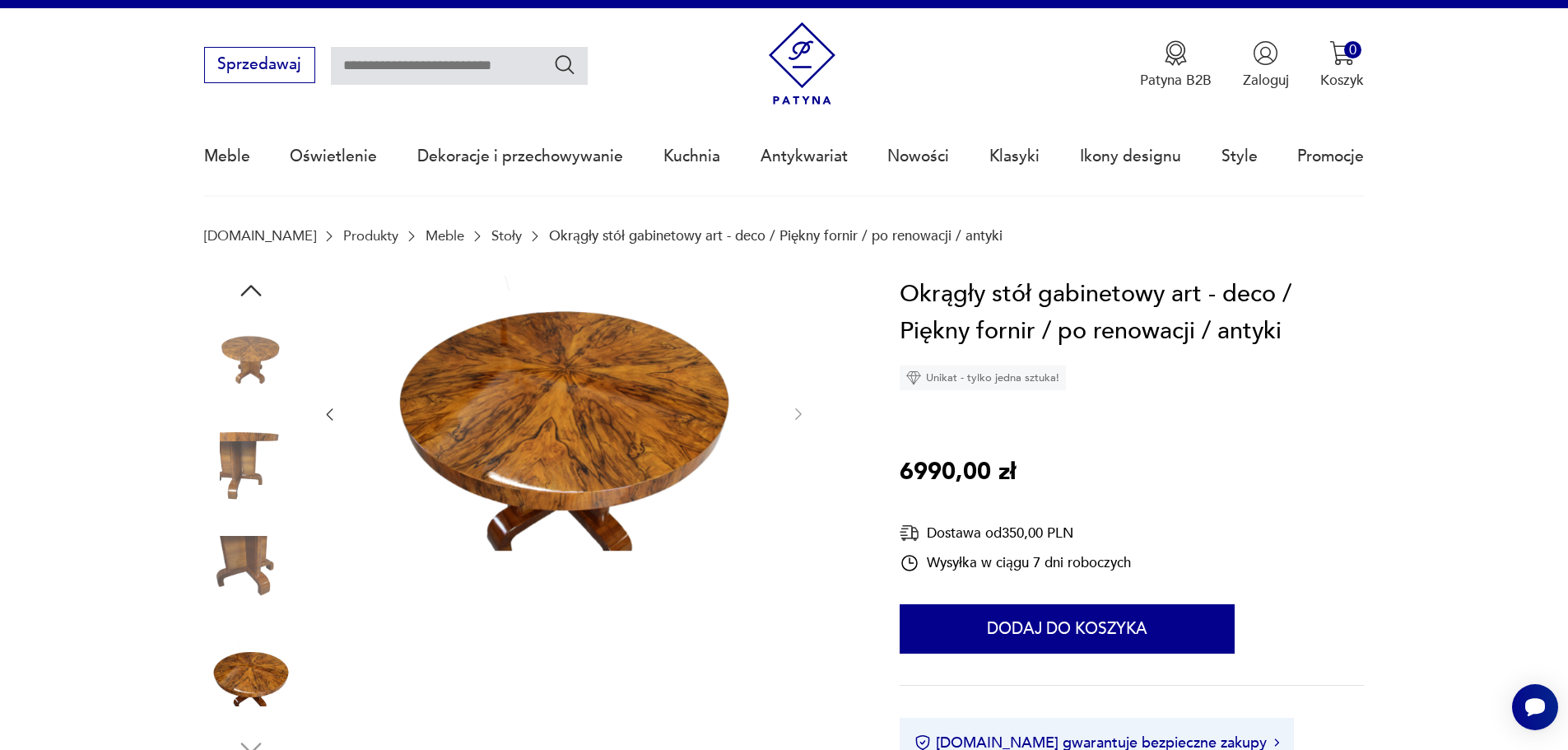
scroll to position [0, 0]
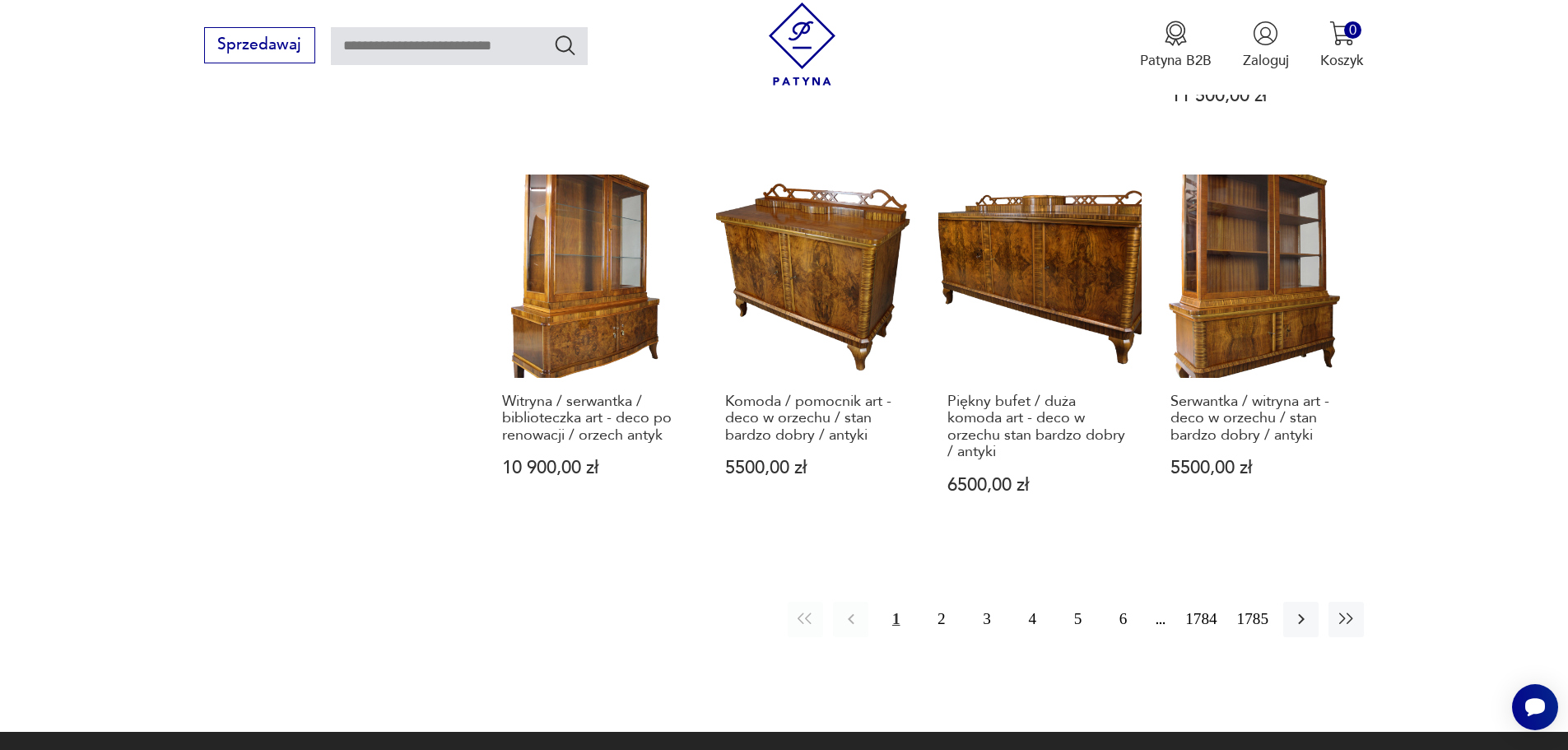
scroll to position [1610, 0]
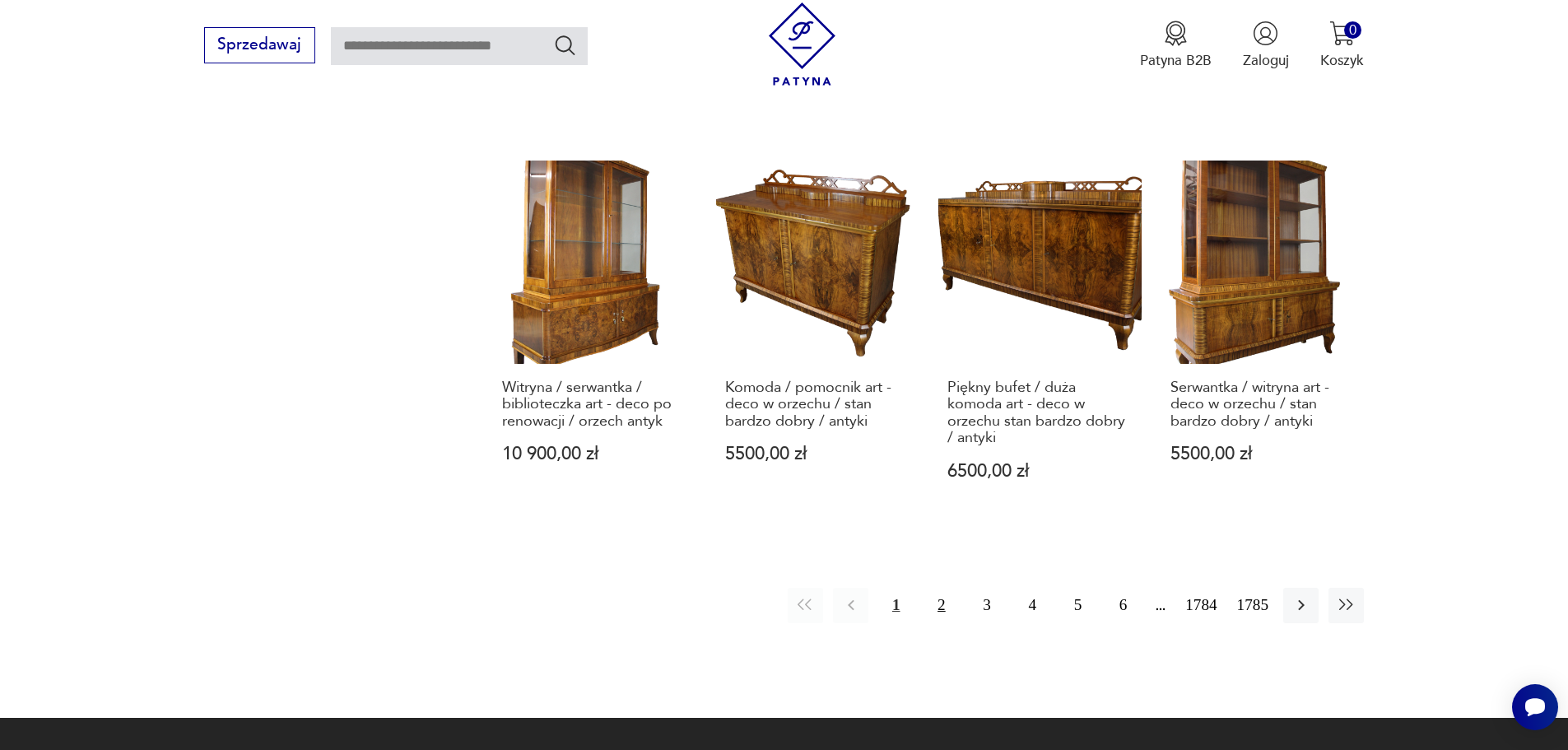
click at [943, 587] on button "2" at bounding box center [941, 605] width 36 height 35
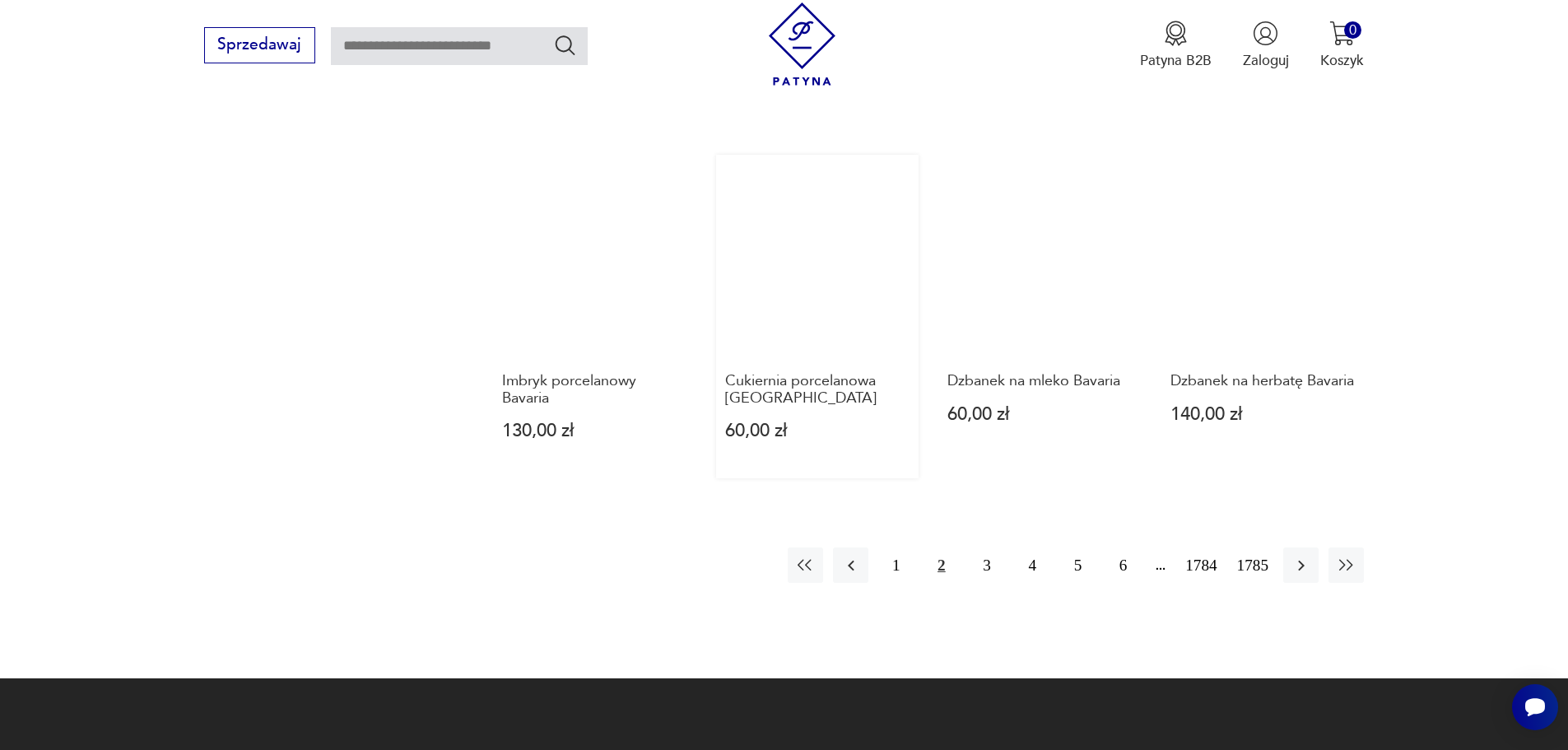
scroll to position [1595, 0]
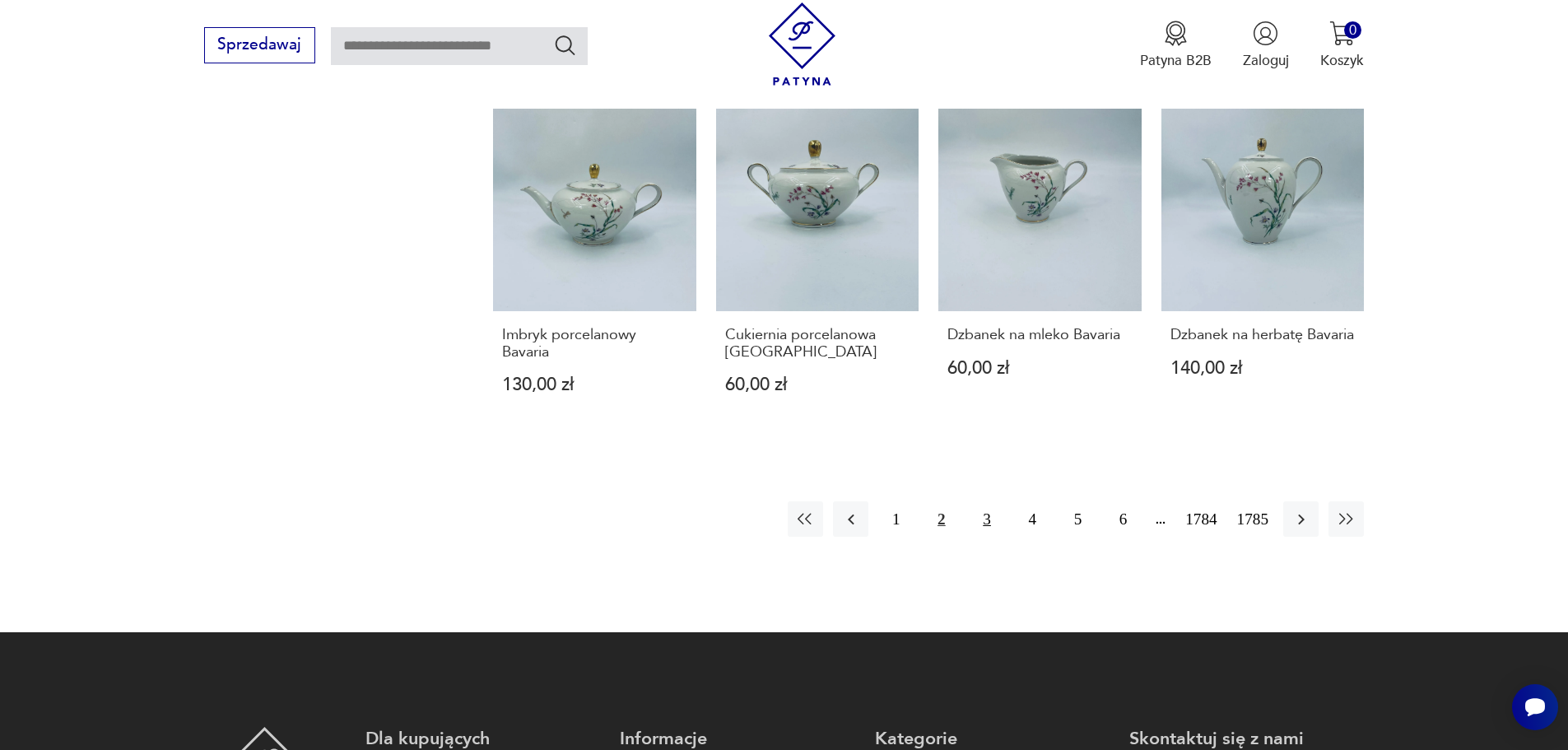
click at [987, 517] on button "3" at bounding box center [987, 518] width 36 height 35
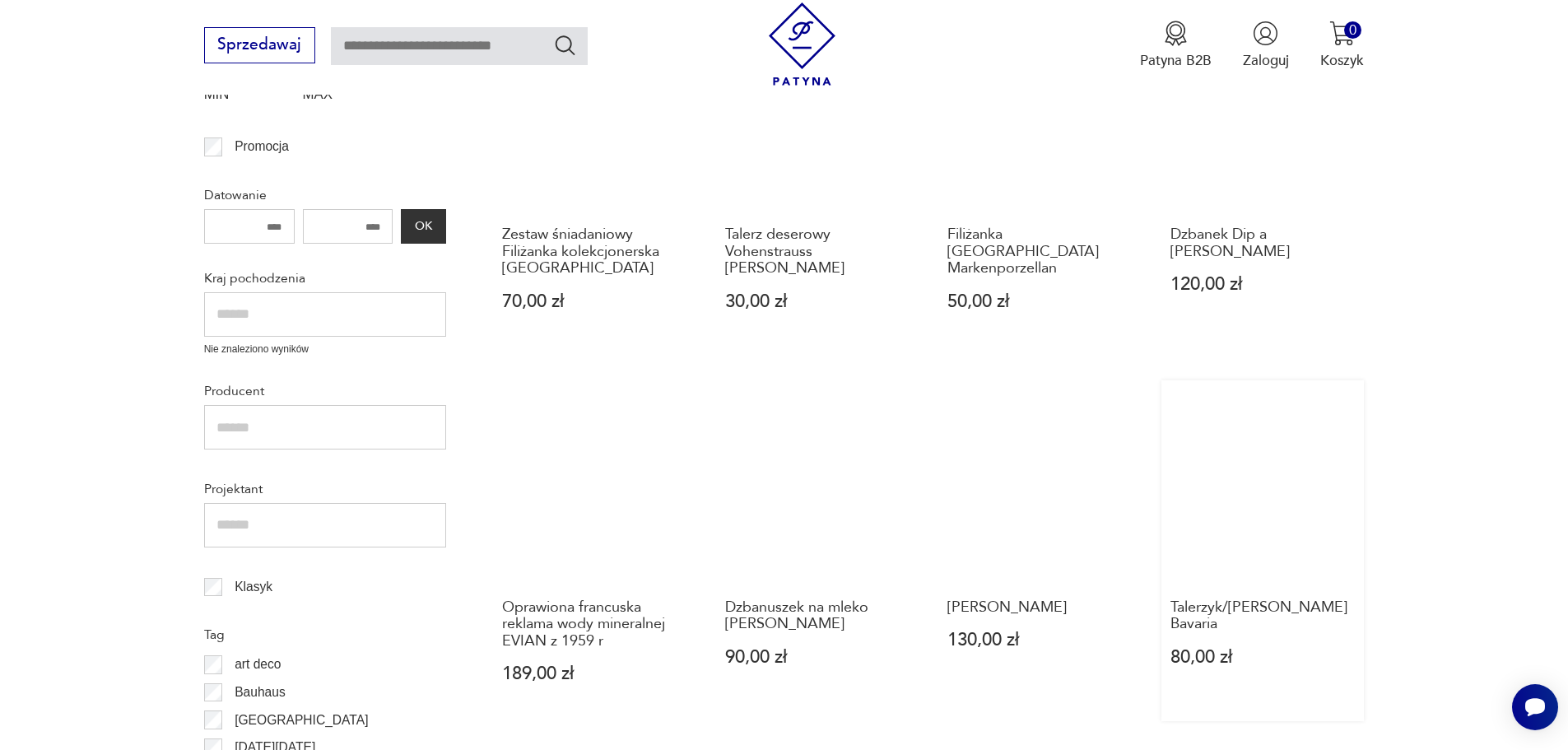
scroll to position [608, 0]
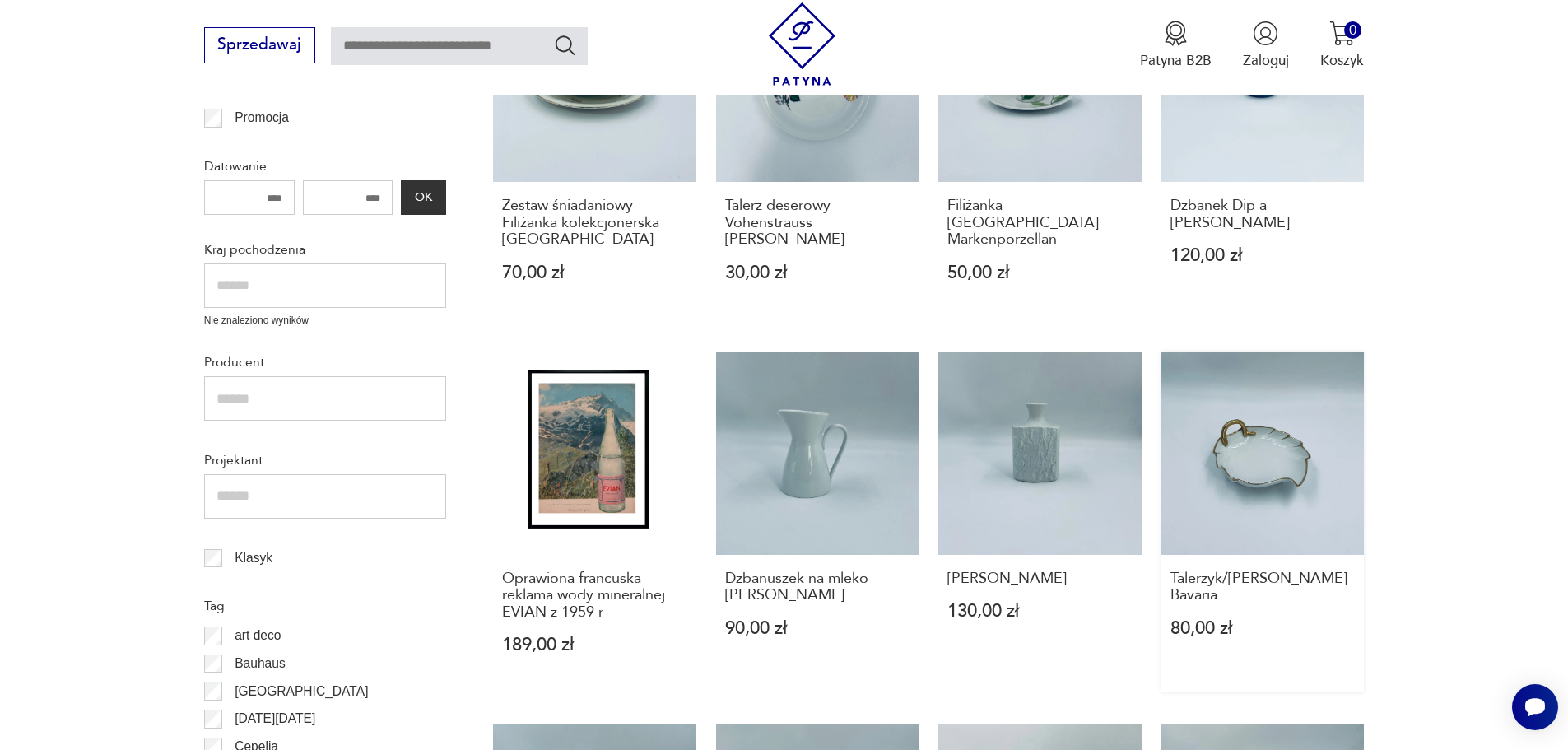
click at [1281, 441] on link "Talerzyk/salaterka Schumann Bavaria 80,00 zł" at bounding box center [1263, 521] width 204 height 341
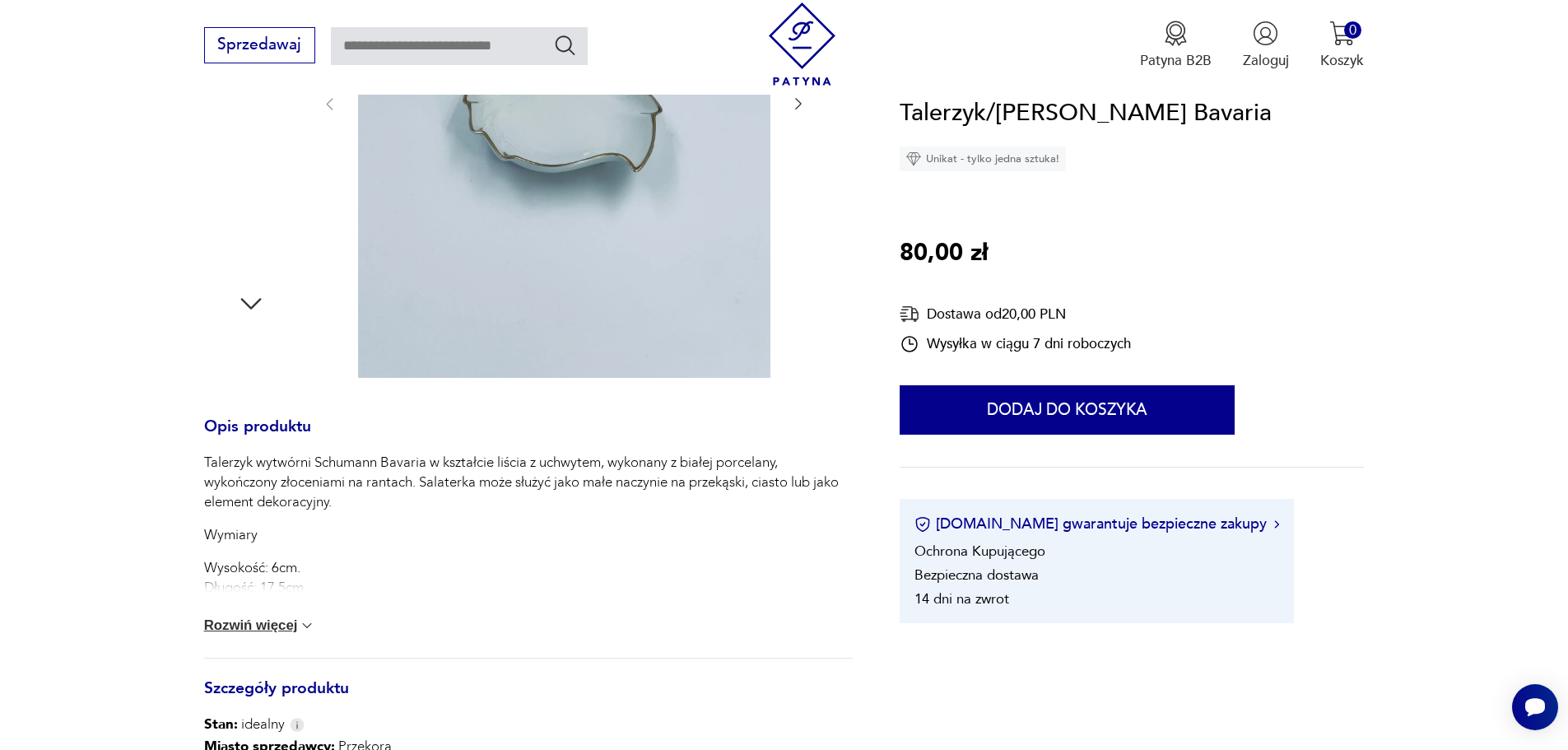
scroll to position [494, 0]
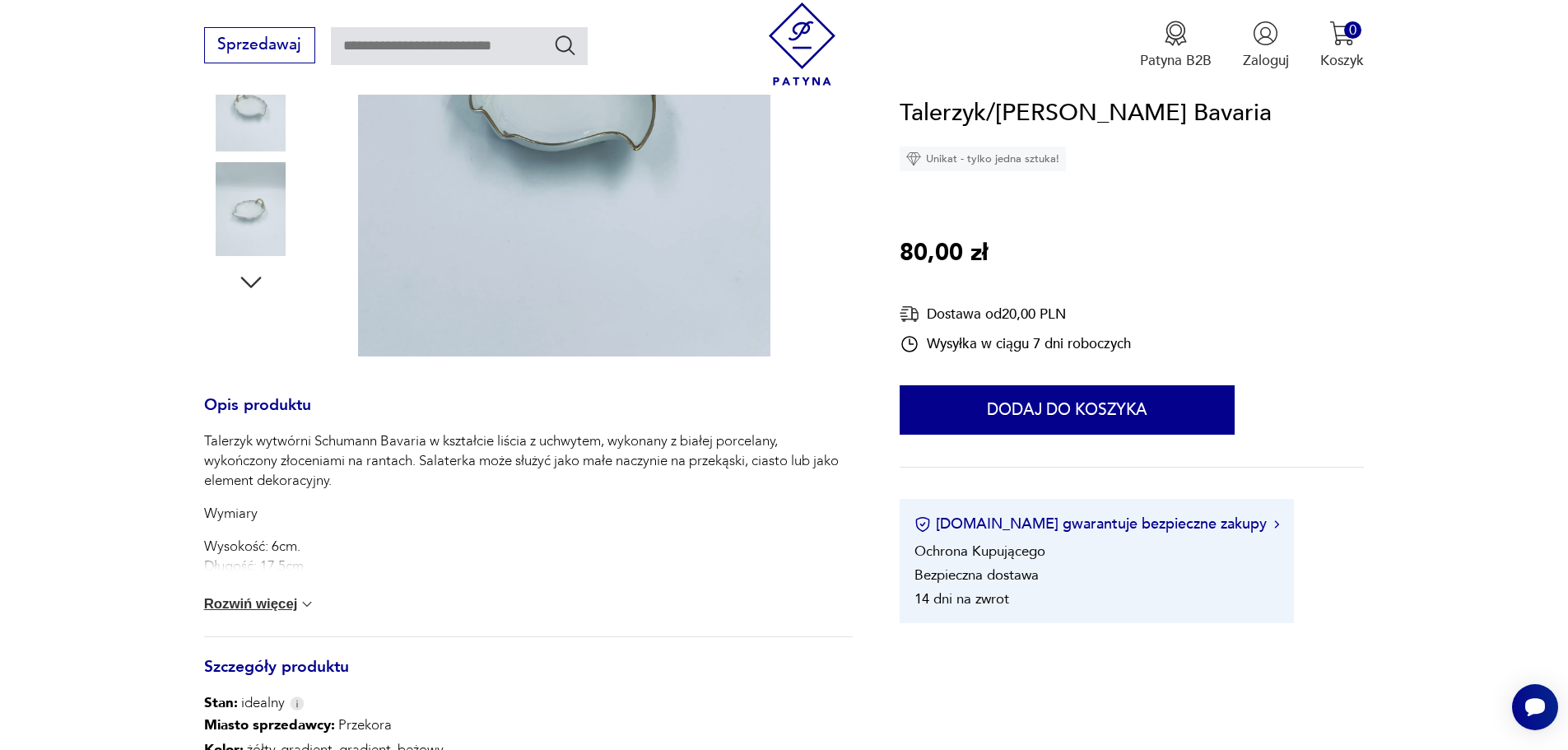
click at [287, 601] on button "Rozwiń więcej" at bounding box center [260, 604] width 112 height 17
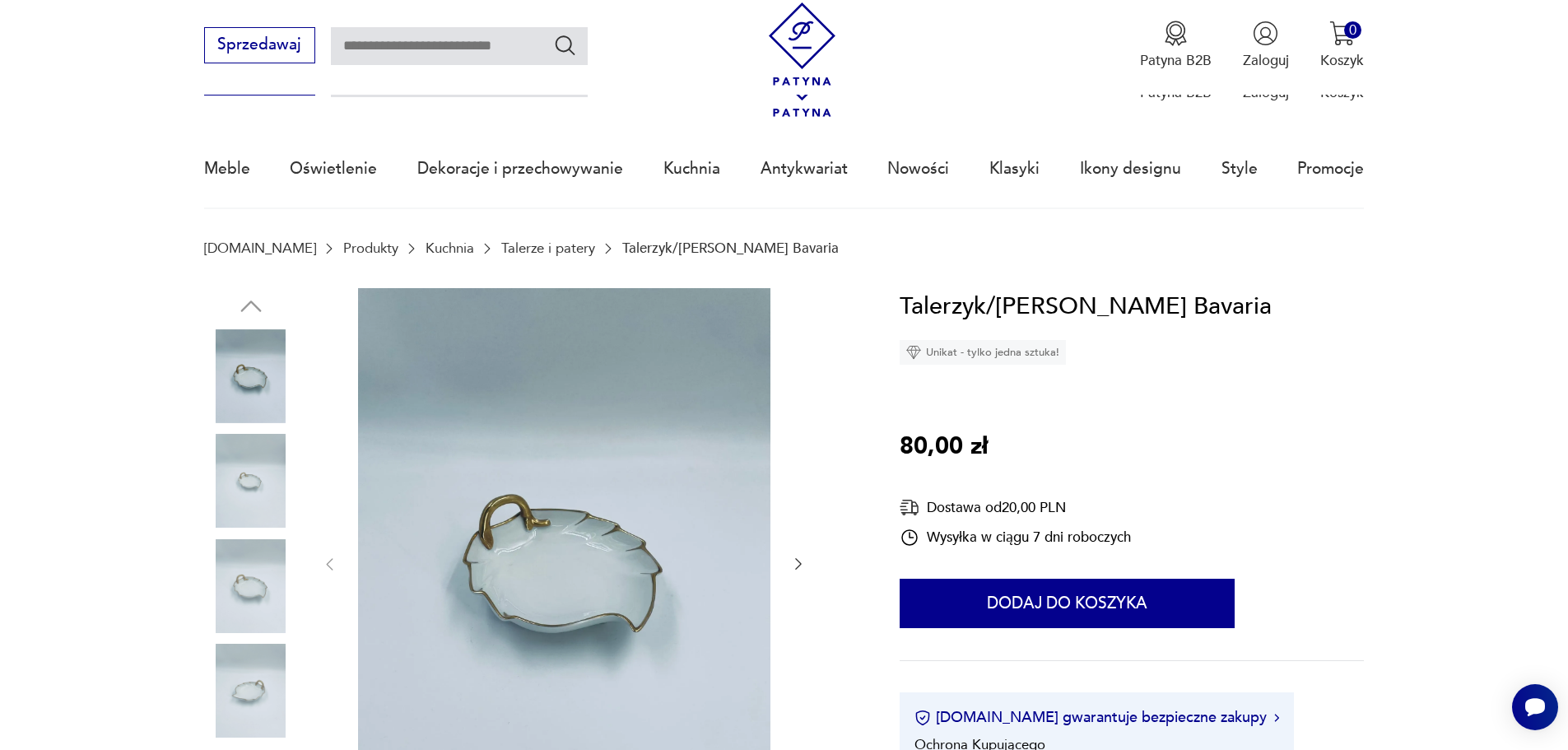
scroll to position [0, 0]
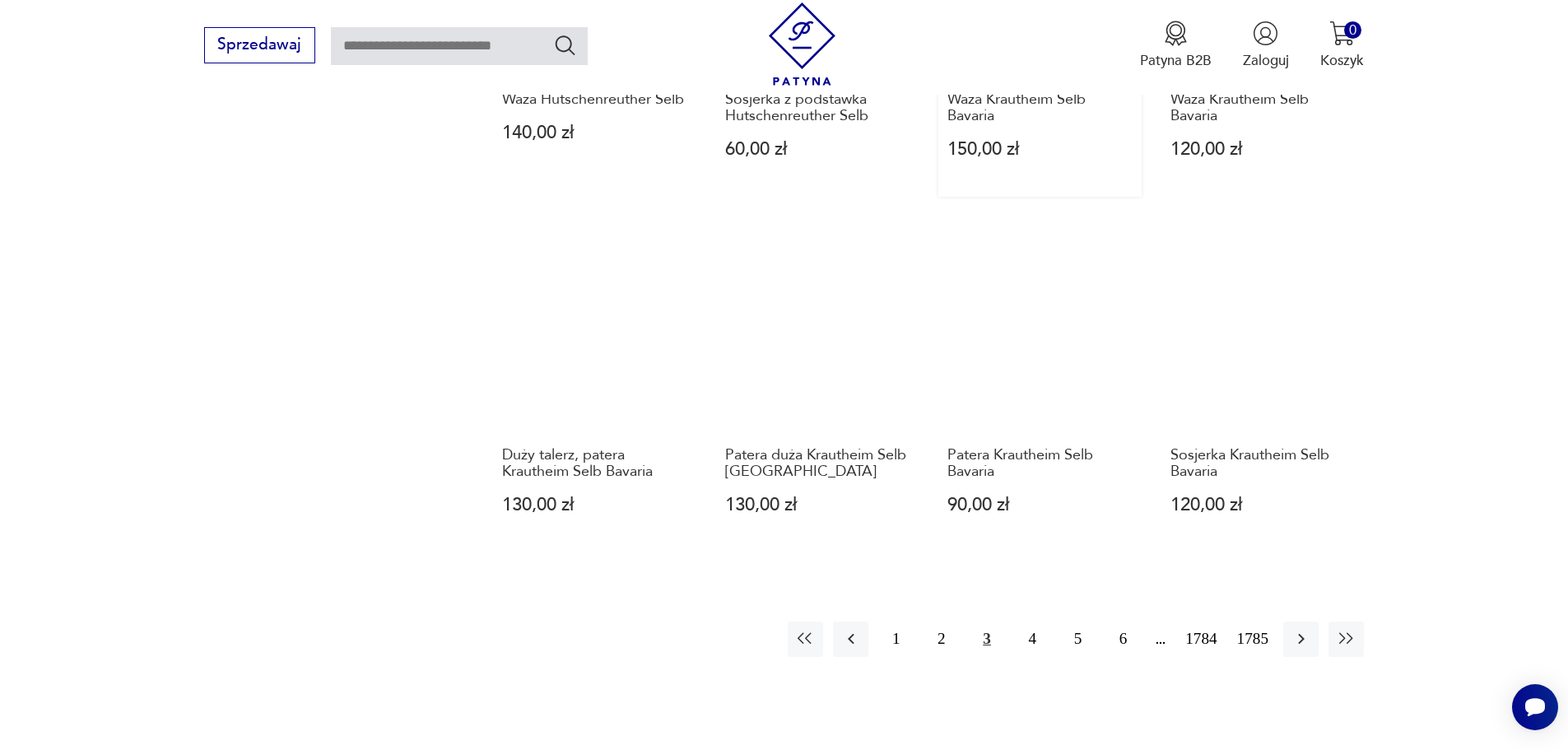
scroll to position [1513, 0]
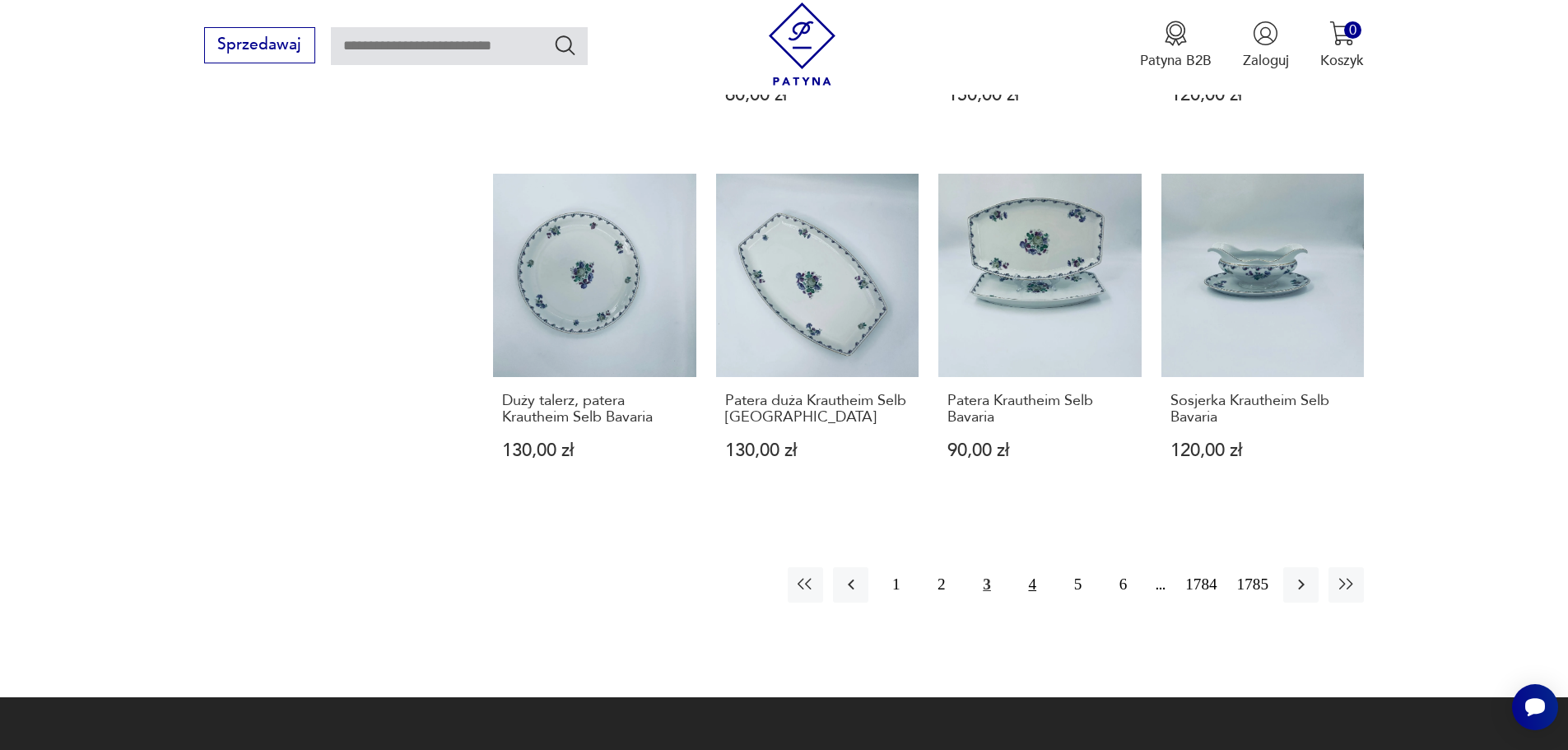
click at [1029, 578] on button "4" at bounding box center [1033, 585] width 36 height 35
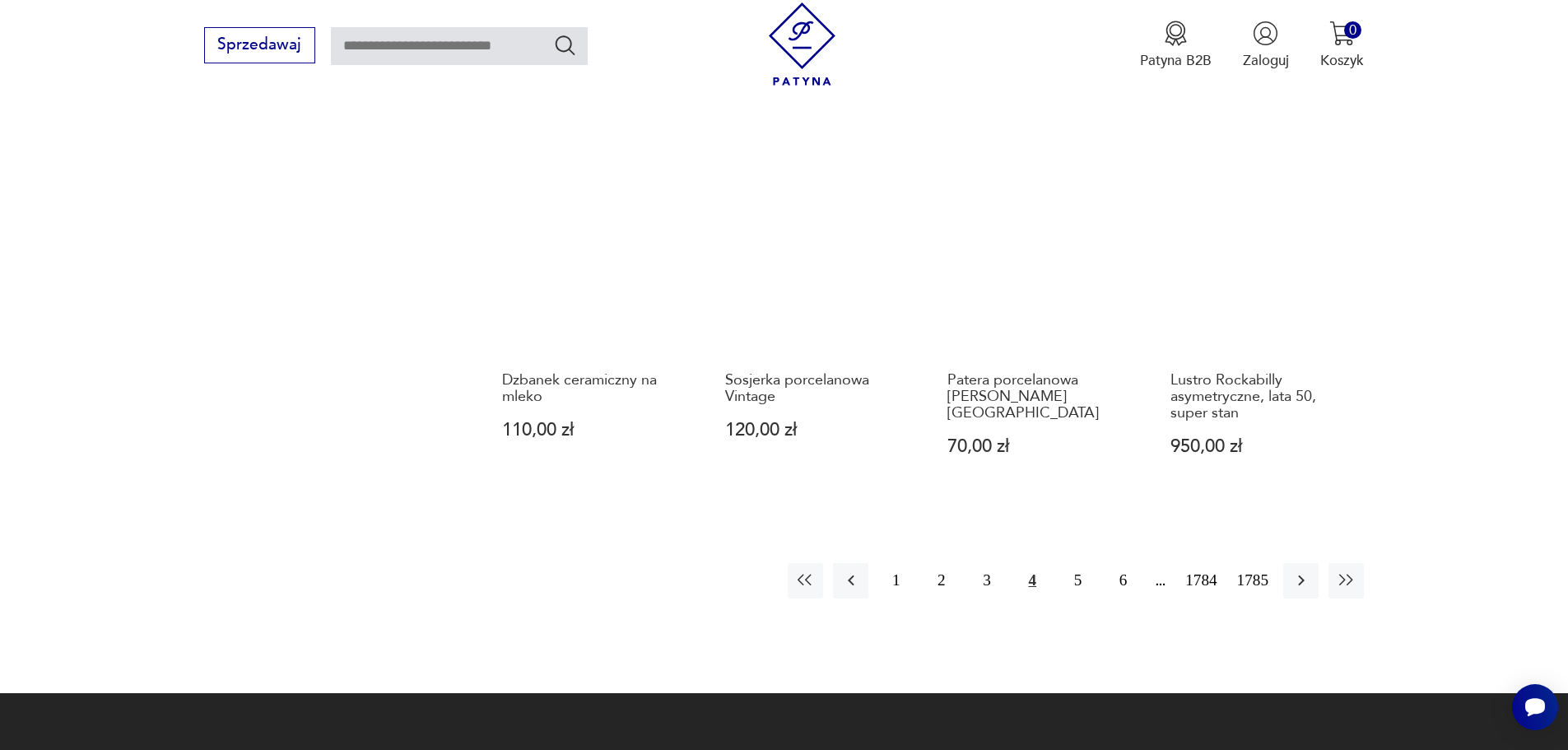
scroll to position [1595, 0]
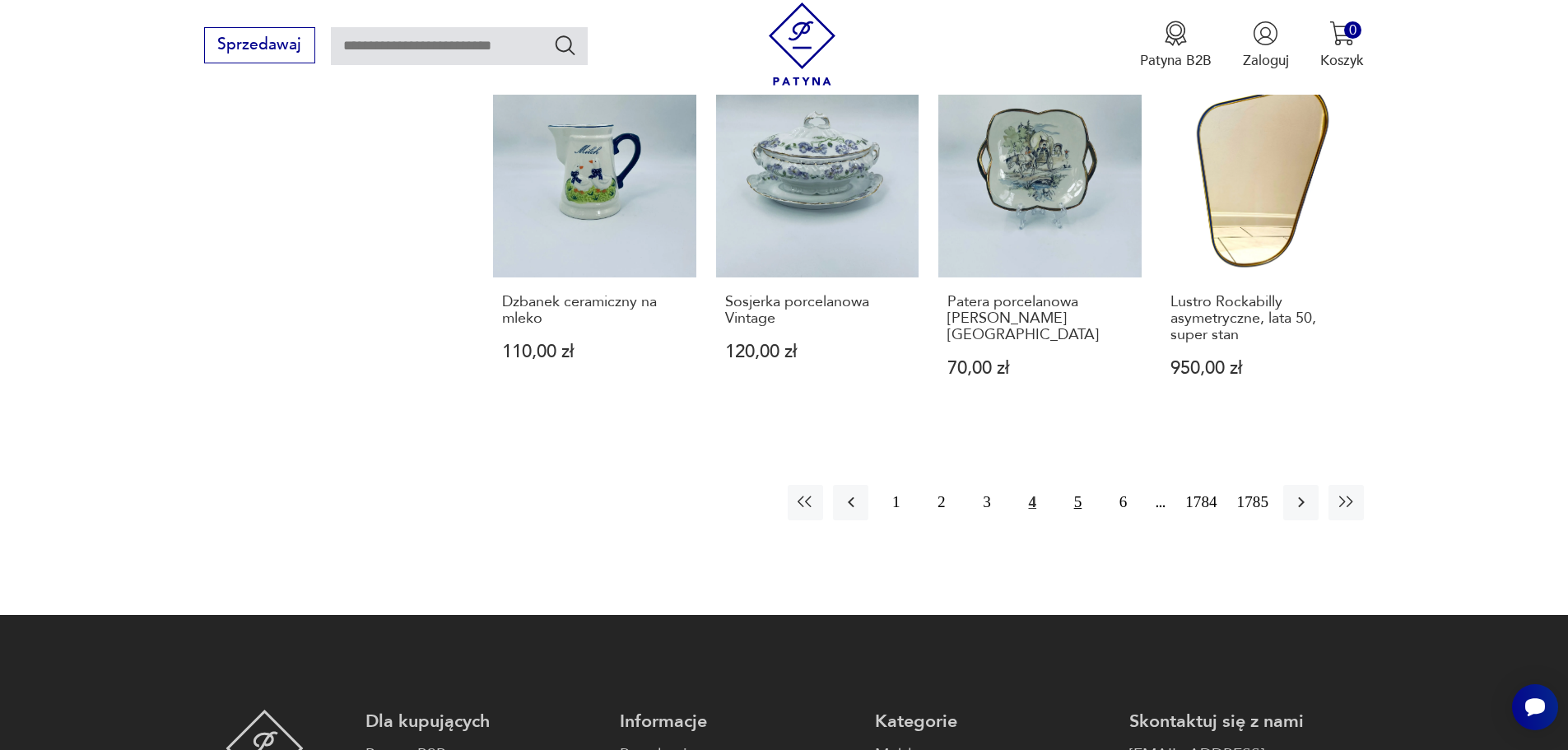
click at [1080, 485] on button "5" at bounding box center [1078, 502] width 36 height 35
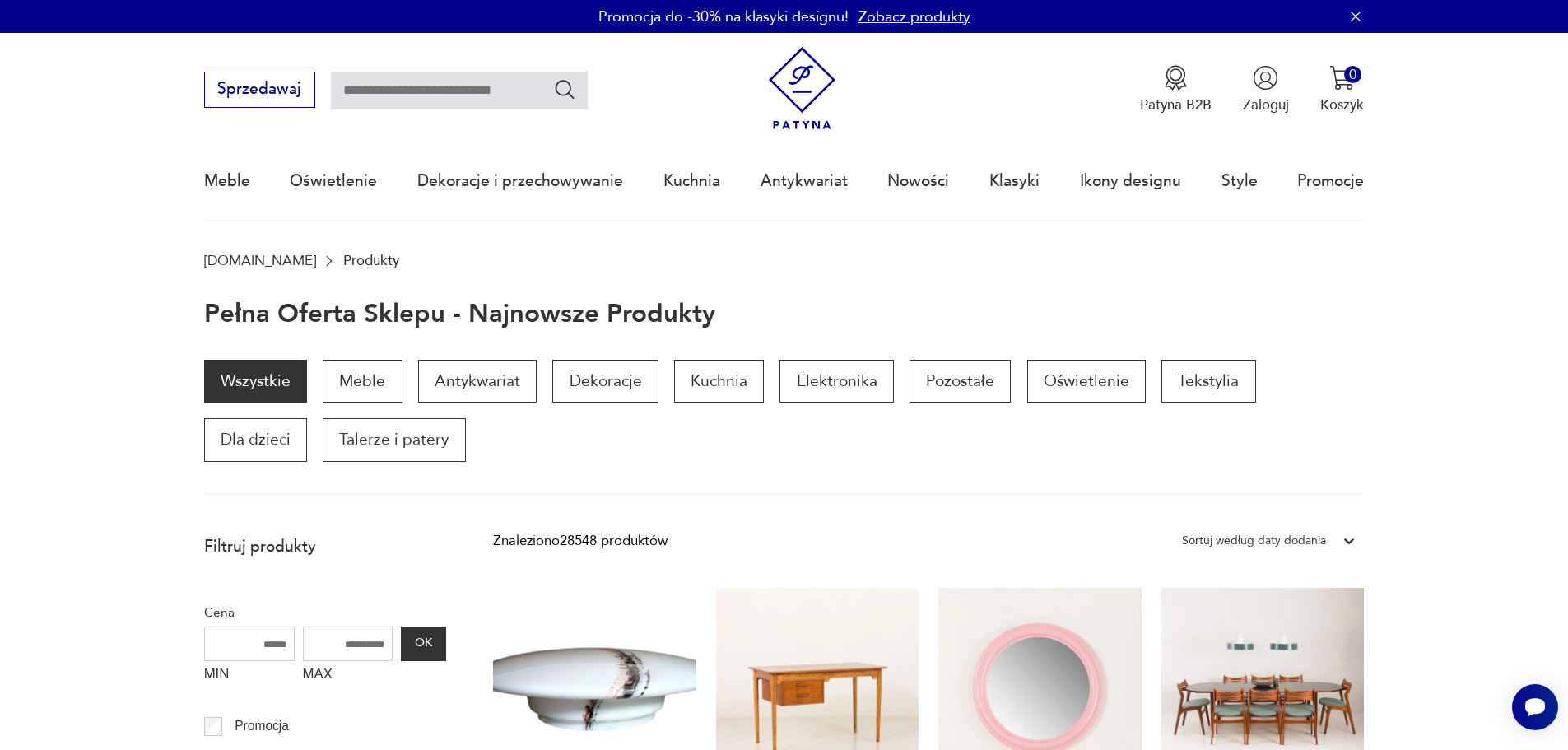
click at [877, 17] on link "Zobacz produkty" at bounding box center [915, 17] width 112 height 21
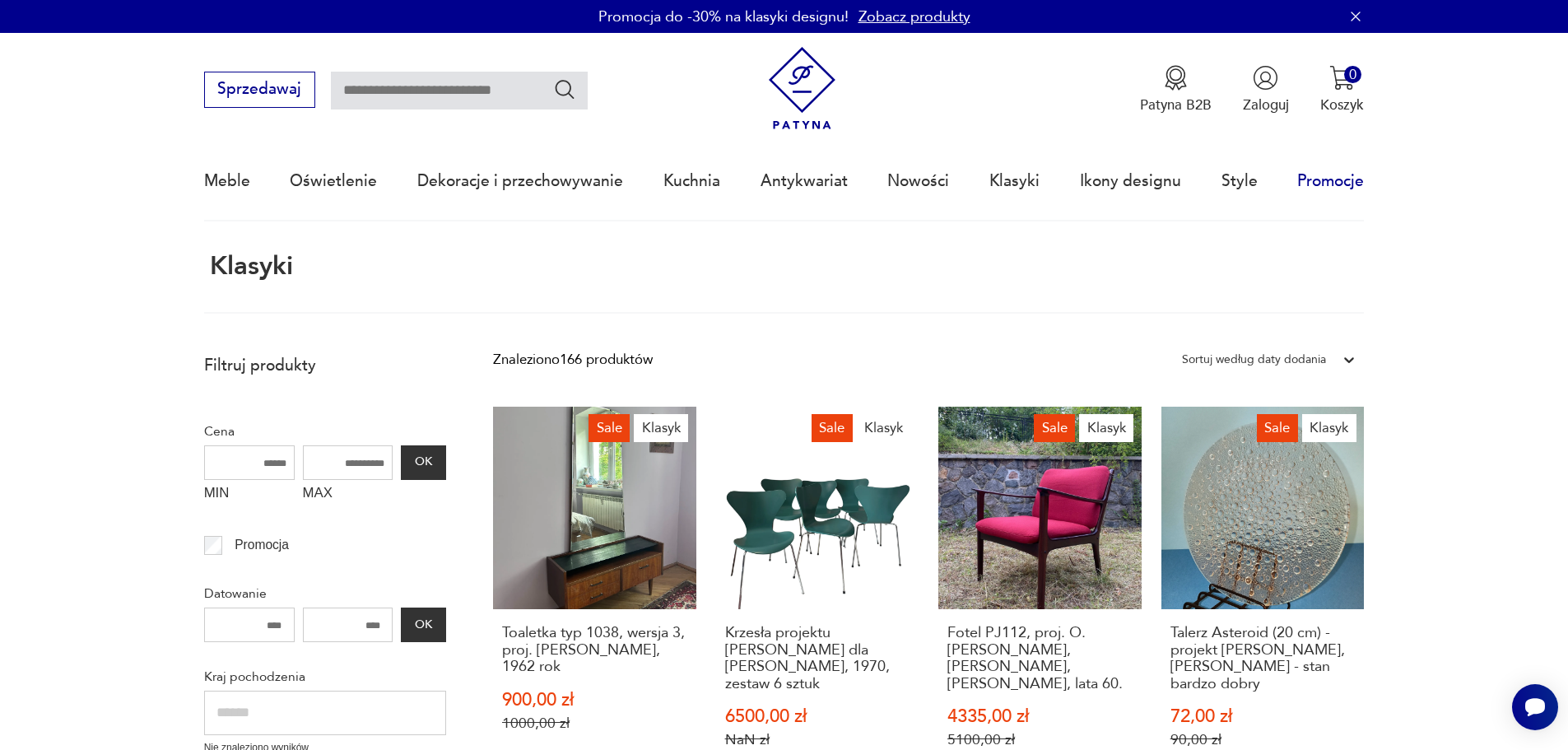
click at [1341, 178] on link "Promocje" at bounding box center [1330, 180] width 66 height 76
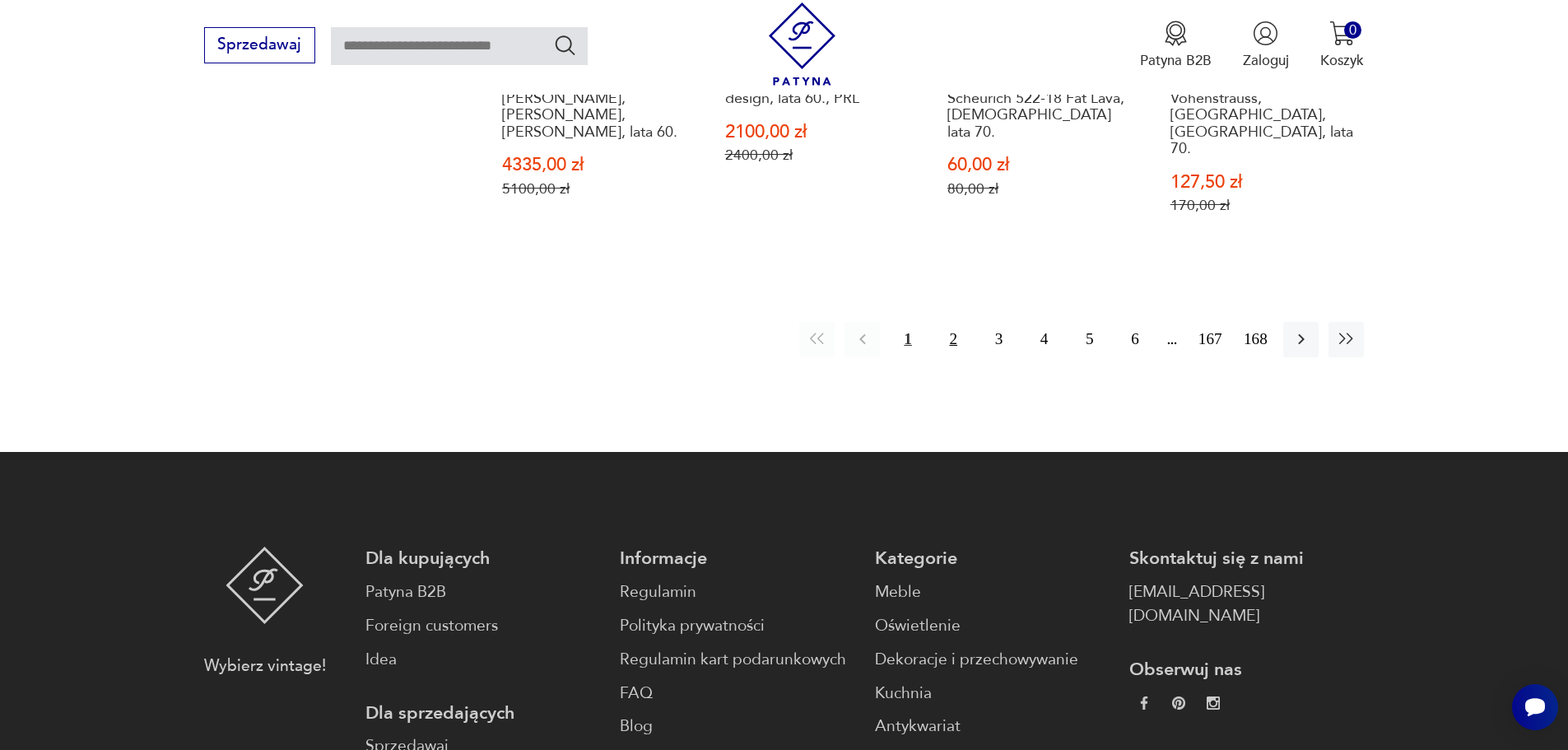
scroll to position [1990, 0]
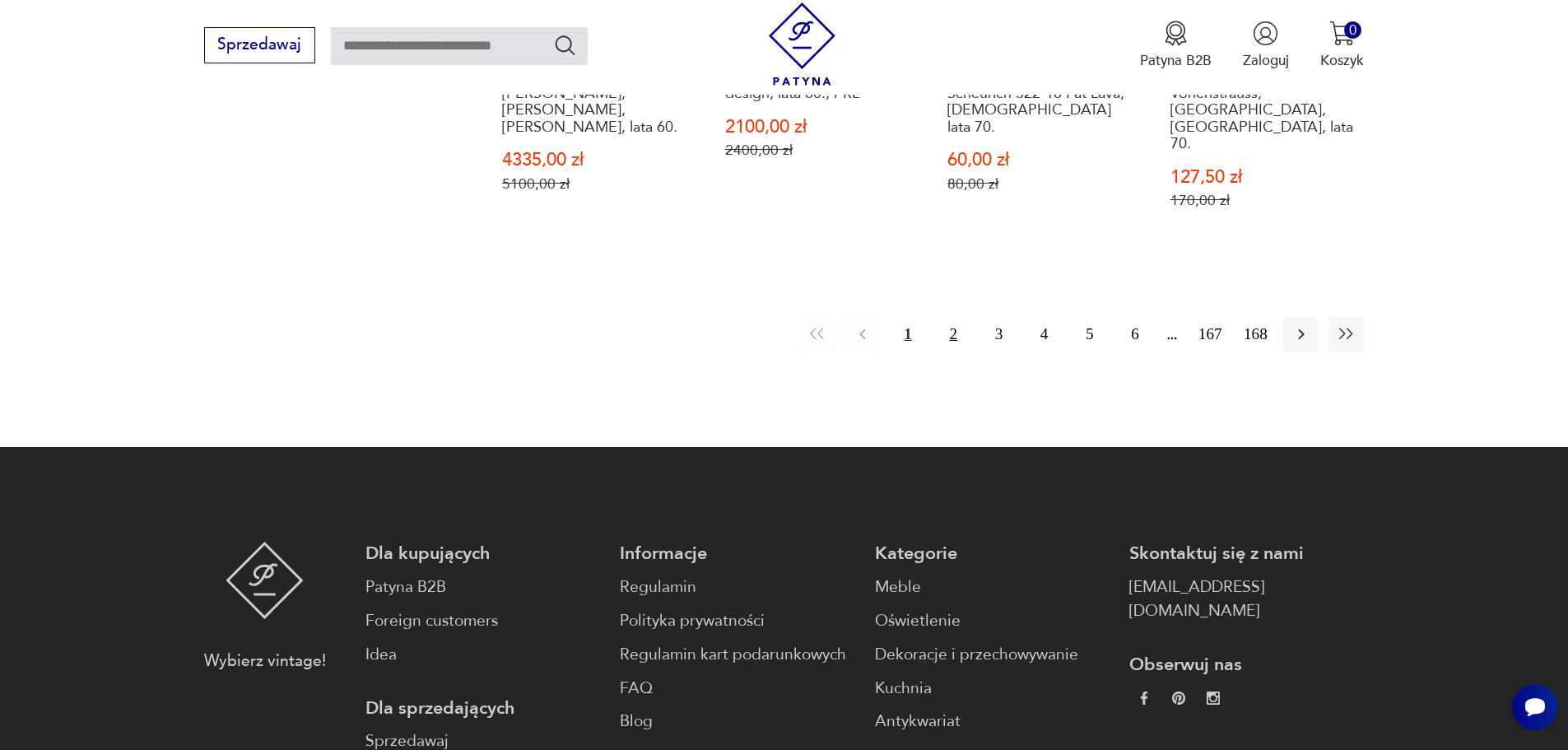
click at [959, 317] on button "2" at bounding box center [954, 334] width 36 height 35
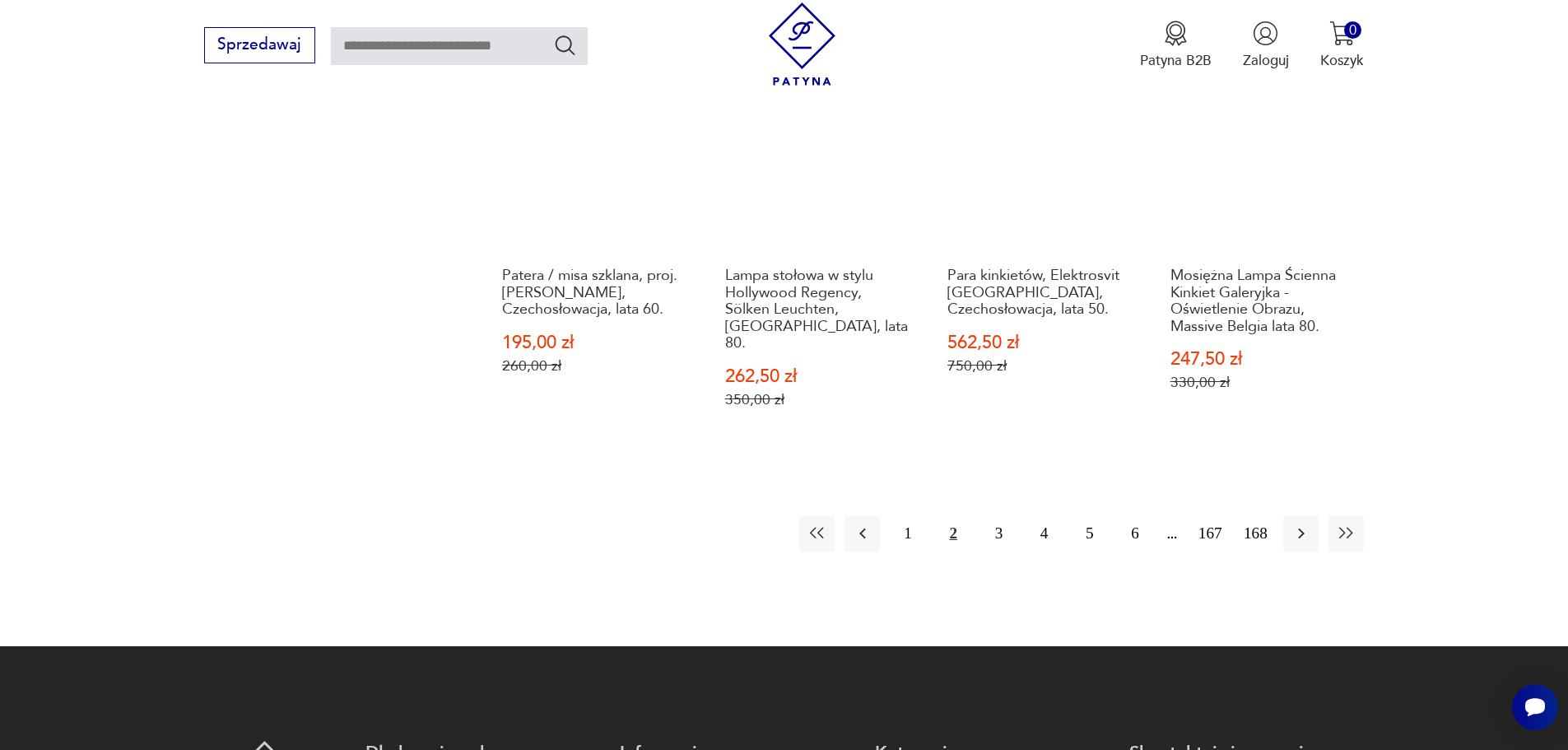
scroll to position [2007, 0]
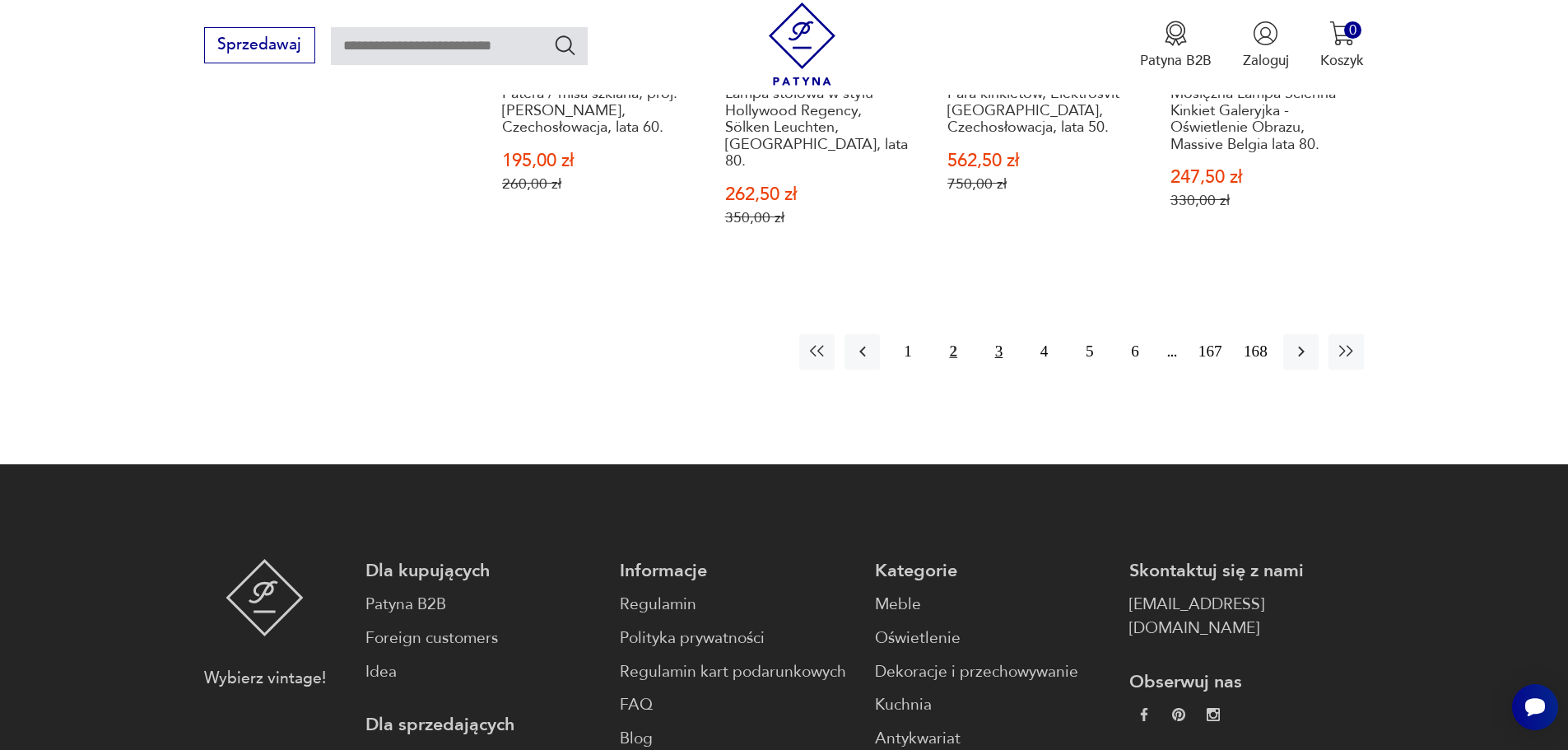
click at [999, 334] on button "3" at bounding box center [999, 352] width 36 height 35
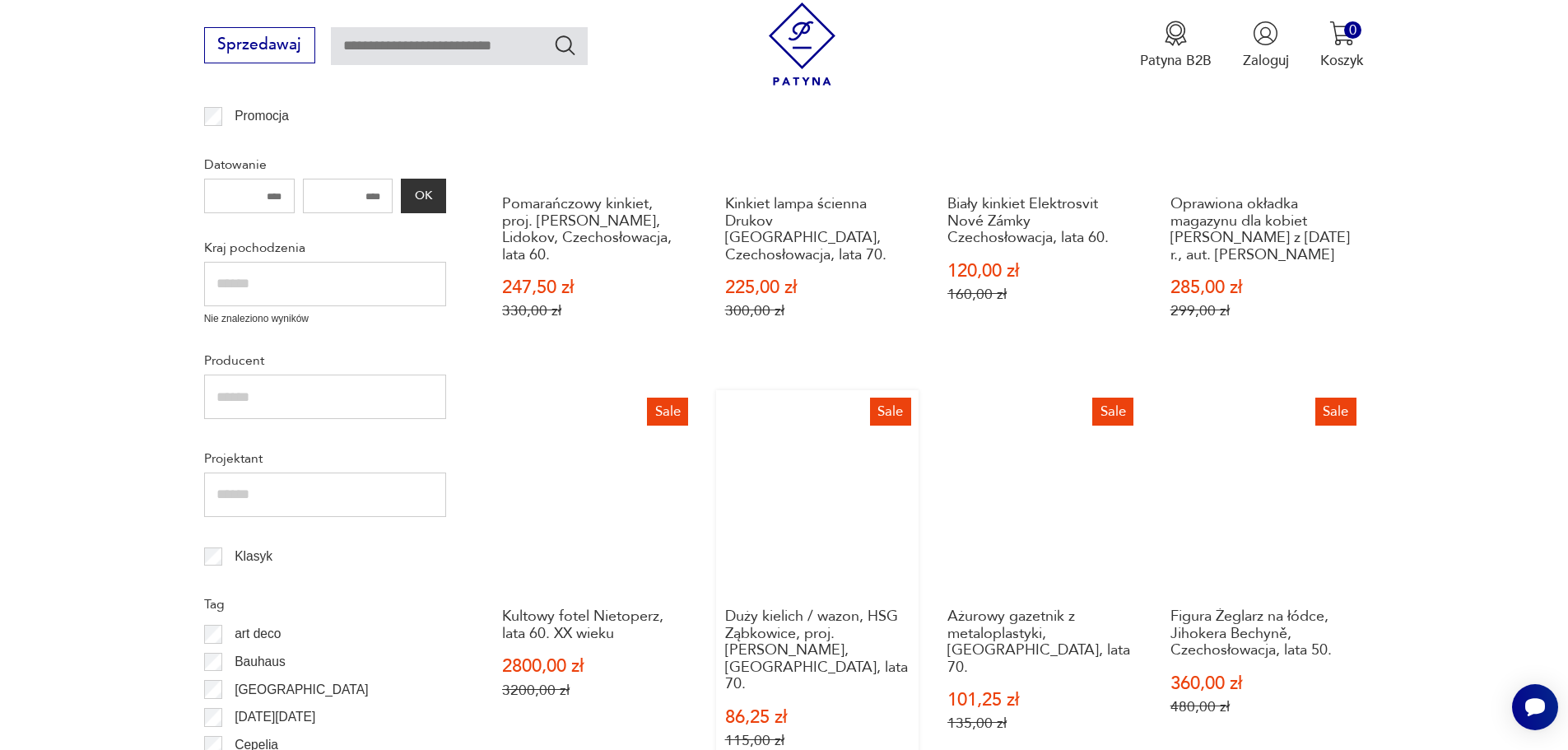
scroll to position [690, 0]
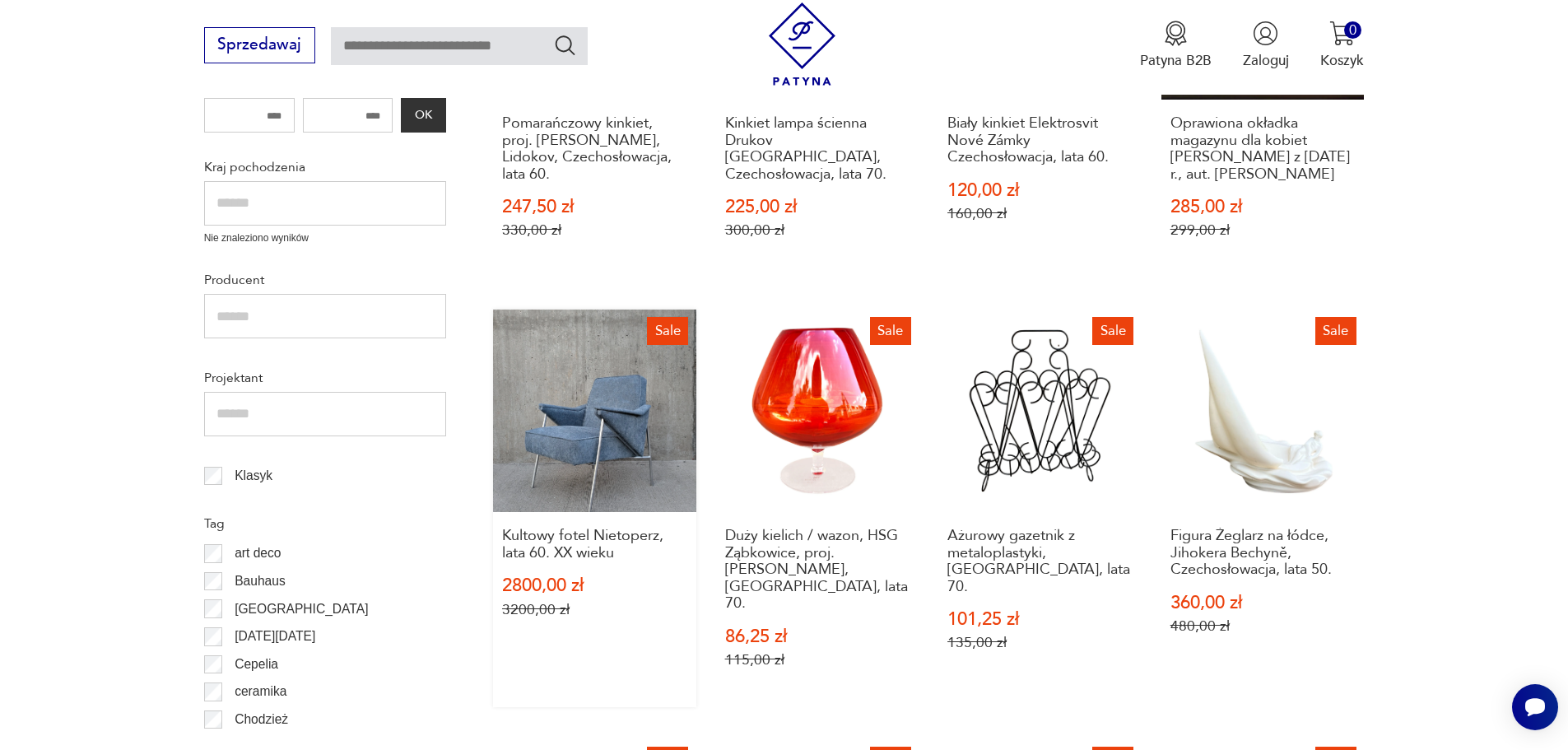
click at [616, 420] on link "Sale Kultowy fotel Nietoperz, lata 60. XX wieku 2800,00 zł 3200,00 zł" at bounding box center [595, 507] width 204 height 397
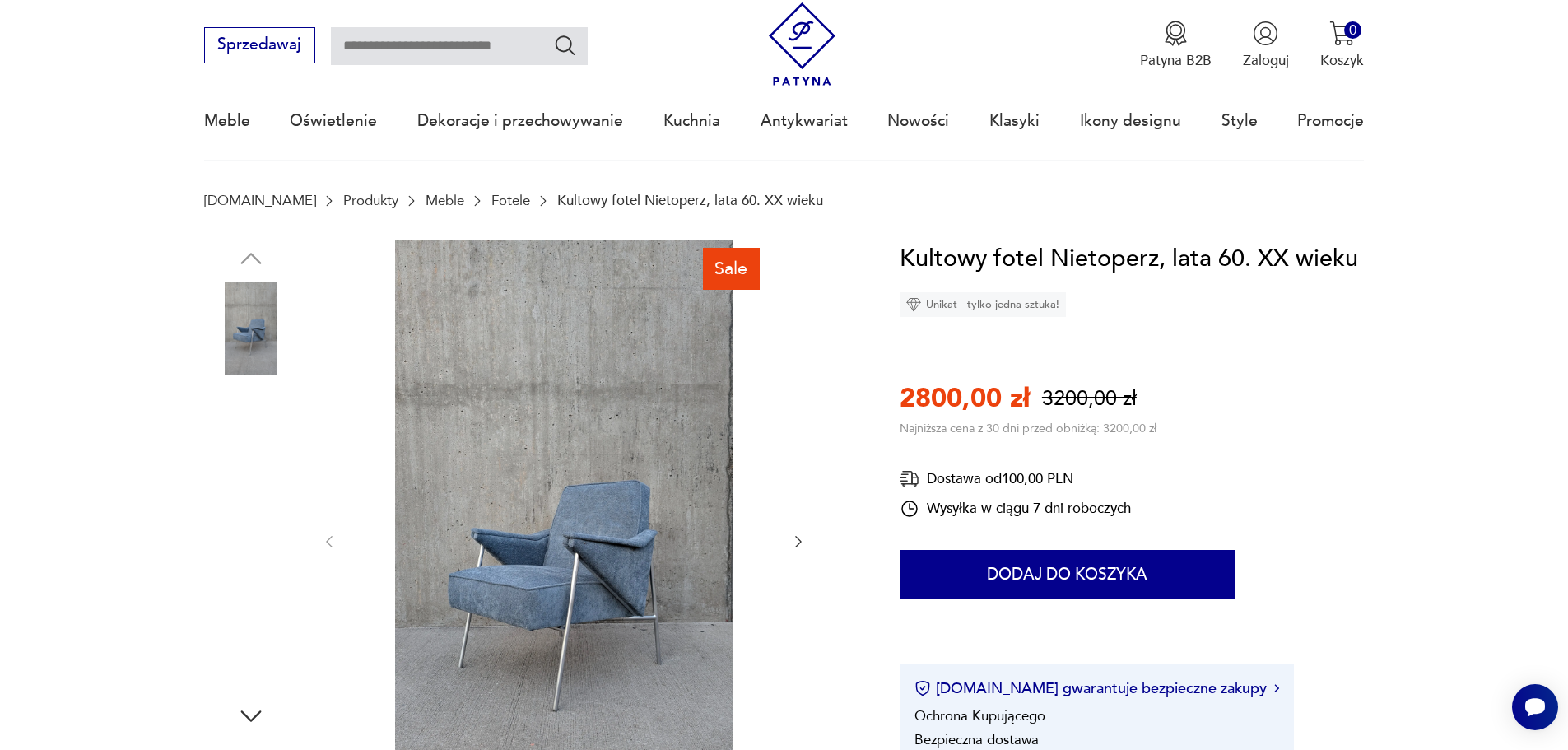
scroll to position [329, 0]
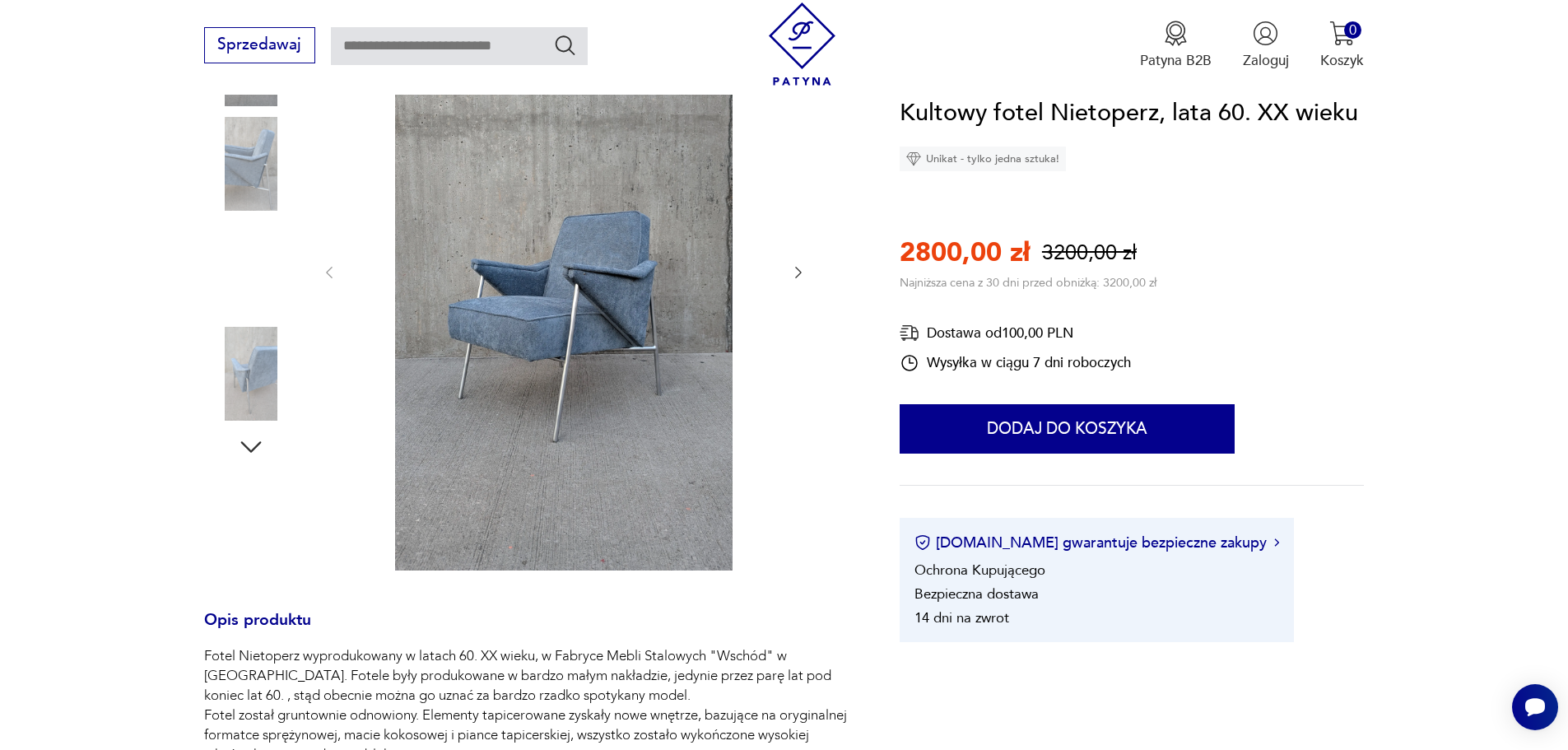
click at [252, 156] on img at bounding box center [250, 163] width 93 height 93
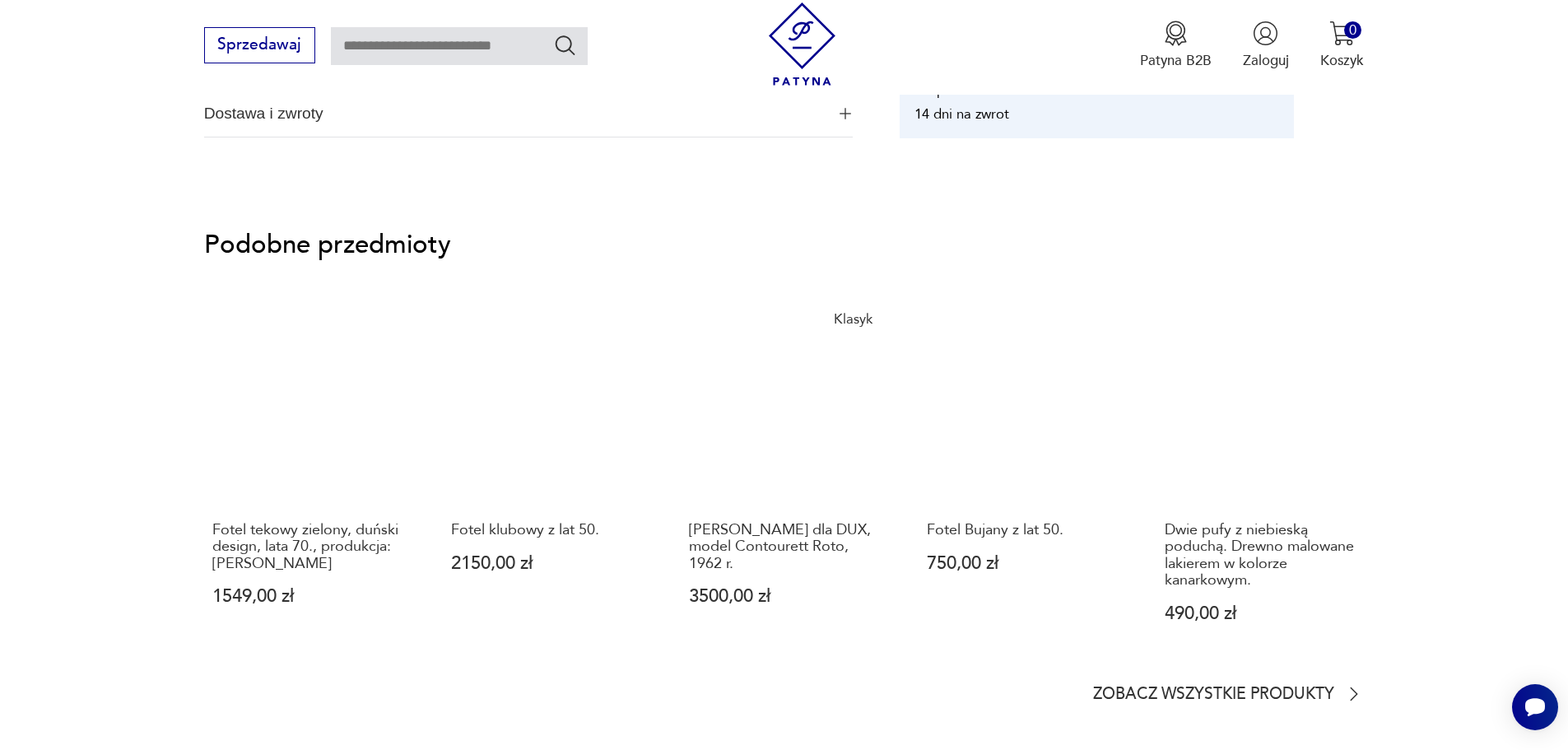
scroll to position [1481, 0]
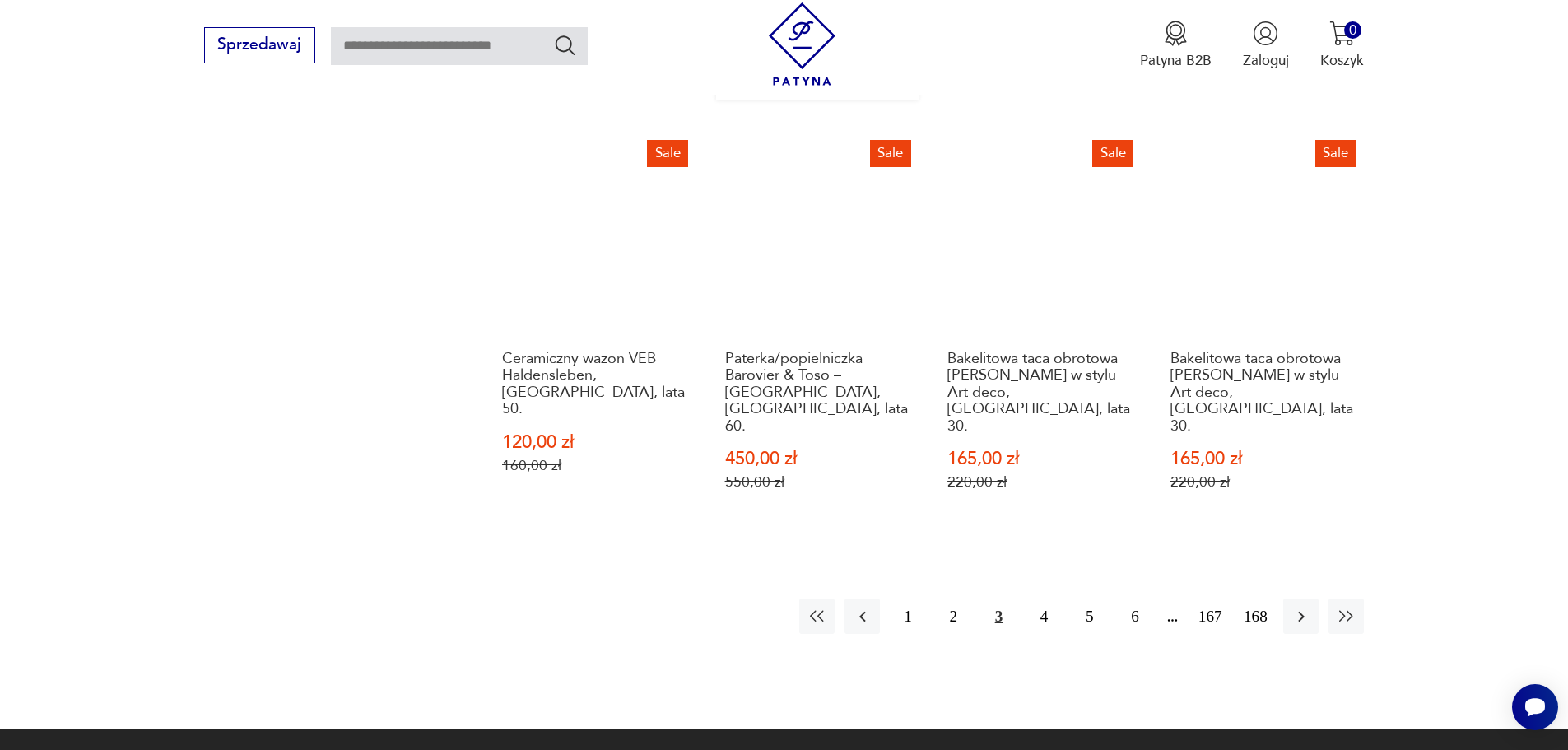
scroll to position [1924, 0]
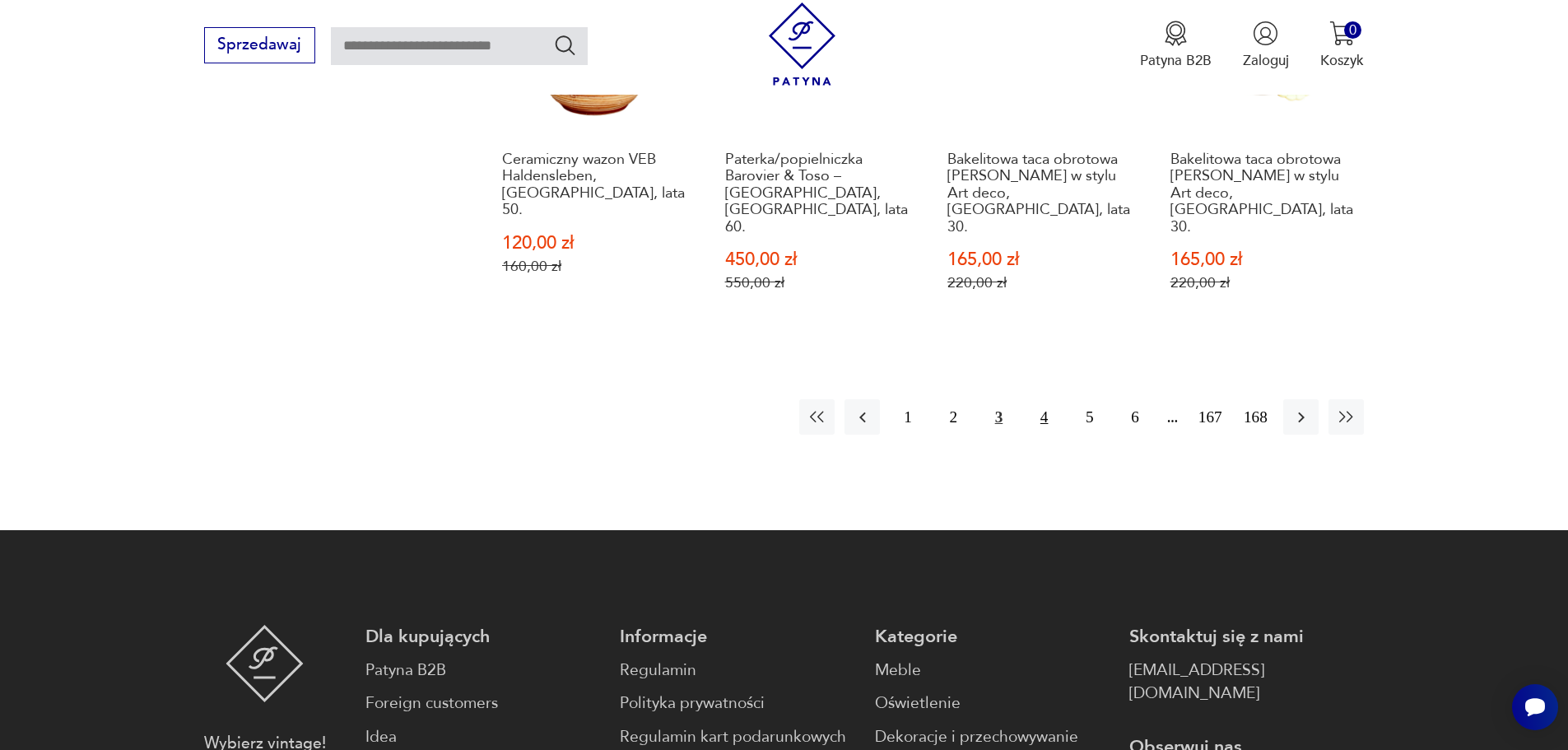
click at [1045, 399] on button "4" at bounding box center [1045, 417] width 36 height 35
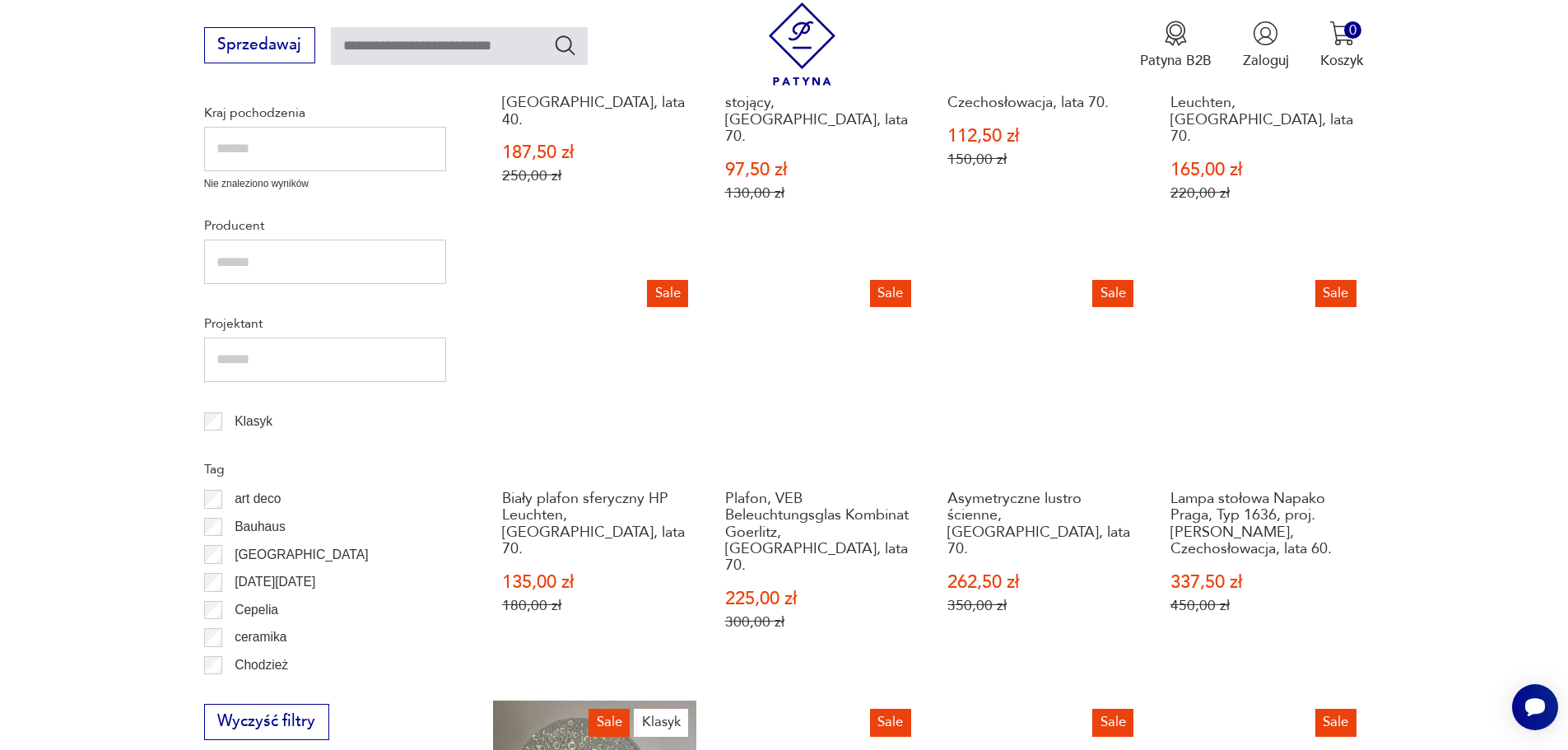
scroll to position [937, 0]
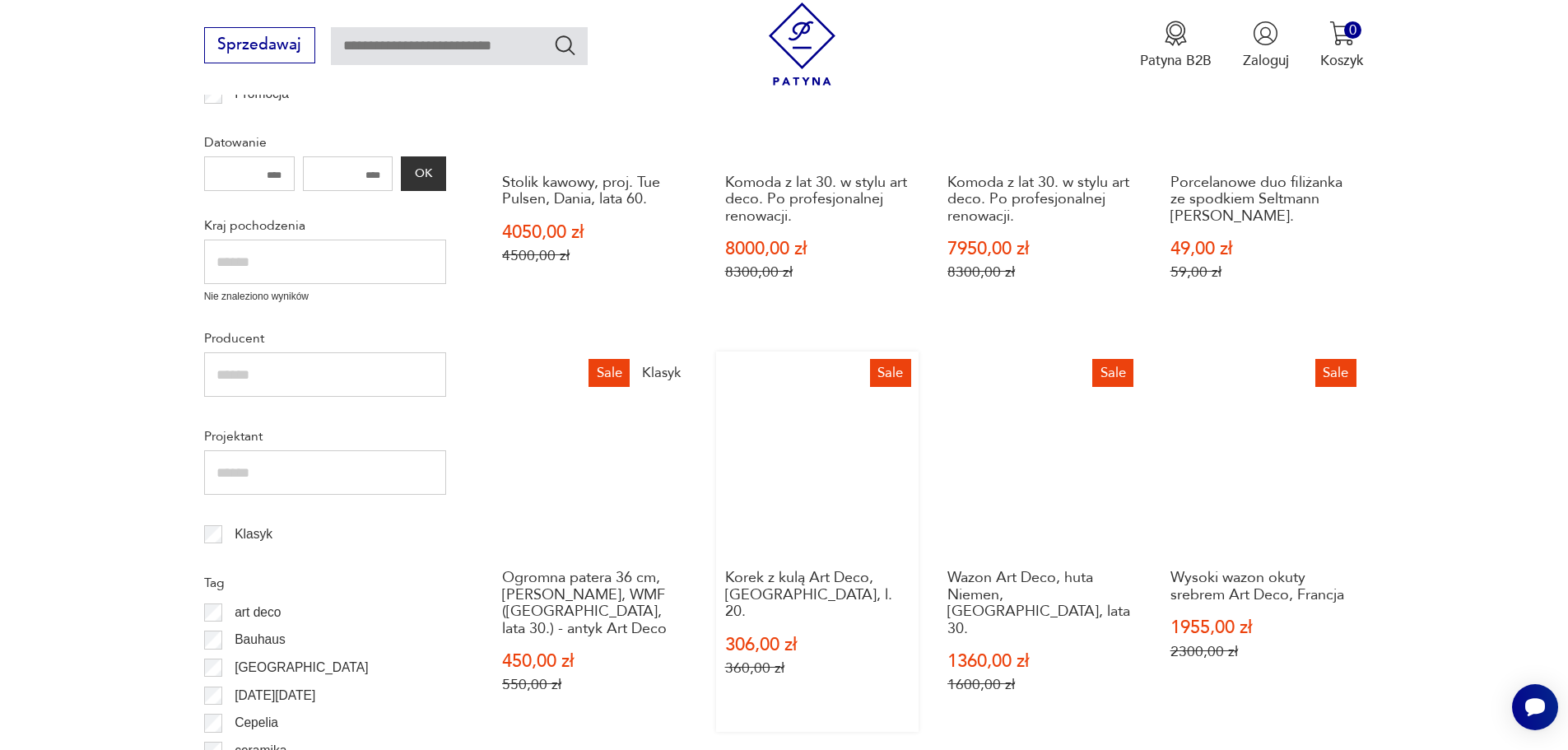
scroll to position [631, 0]
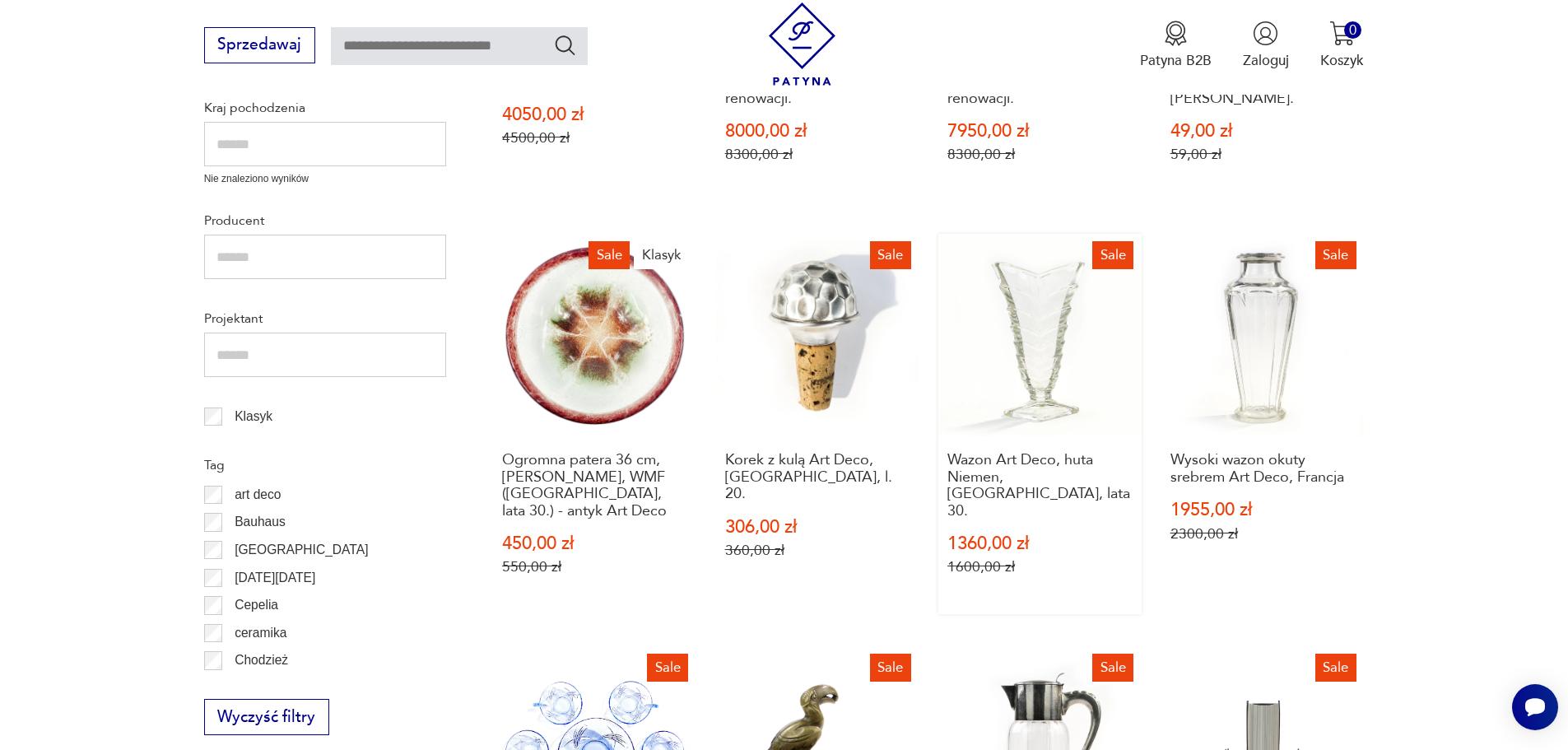
click at [1042, 359] on link "Sale Wazon Art Deco, huta Niemen, [GEOGRAPHIC_DATA], lata 30. 1360,00 zł 1600,0…" at bounding box center [1040, 424] width 204 height 381
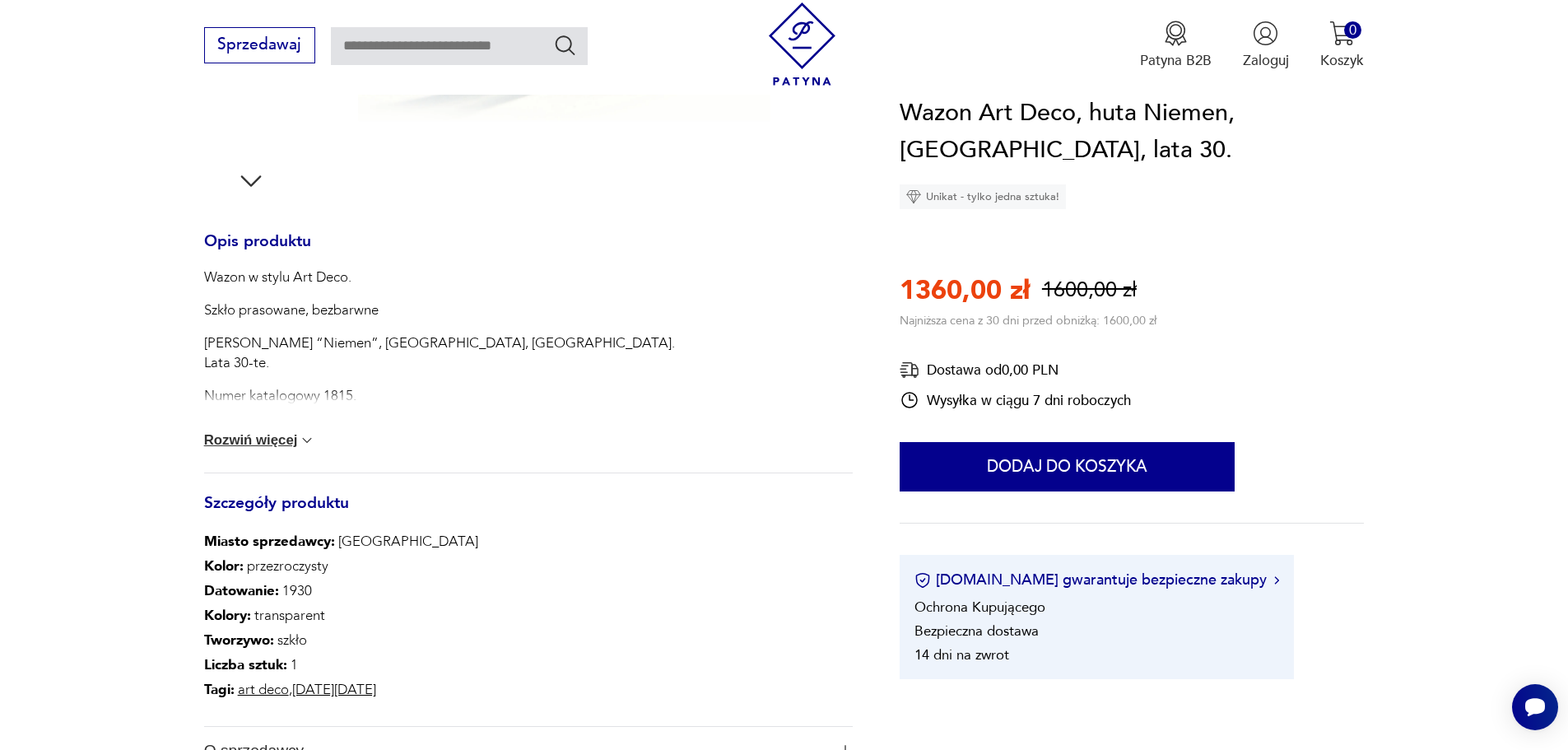
scroll to position [658, 0]
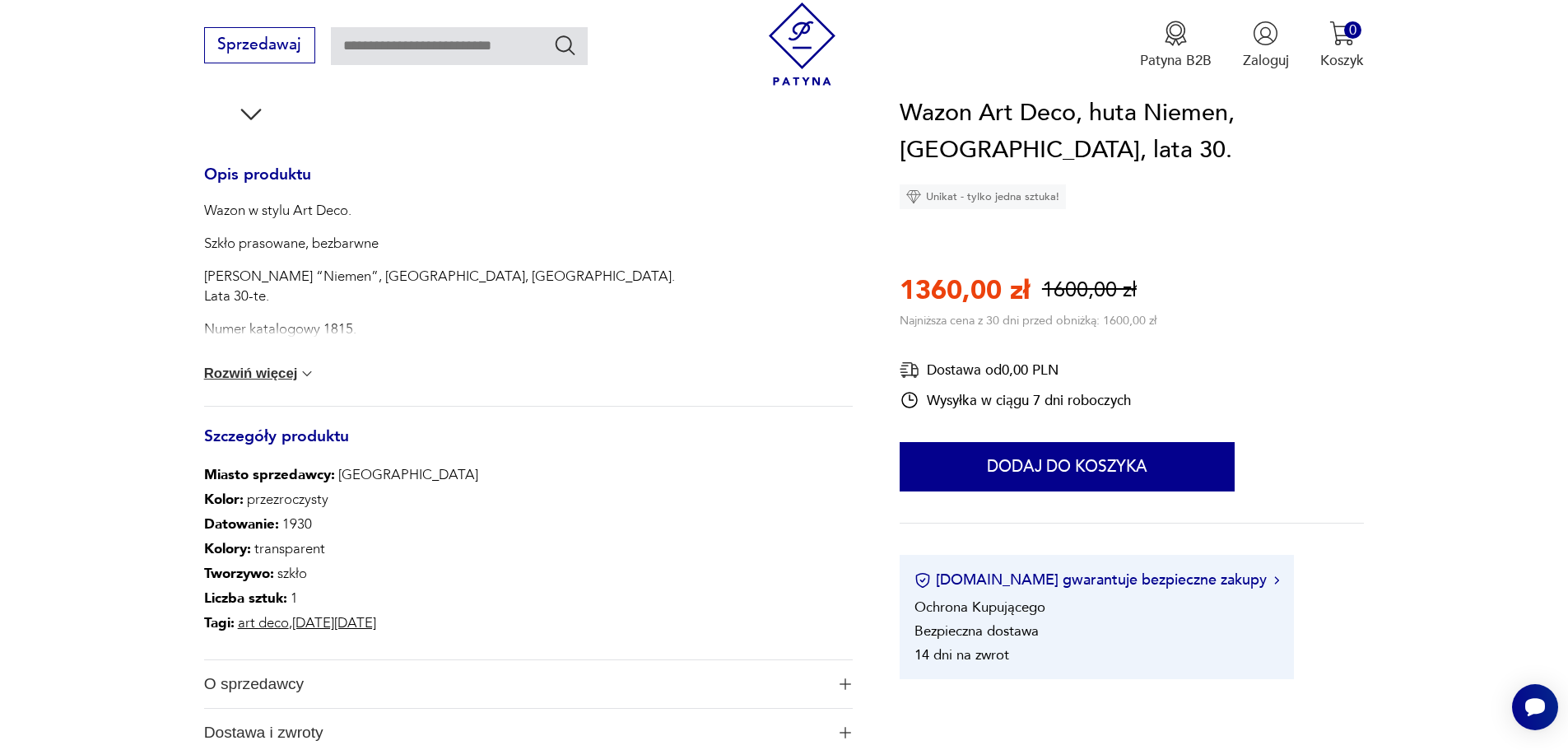
click at [238, 376] on button "Rozwiń więcej" at bounding box center [260, 374] width 112 height 17
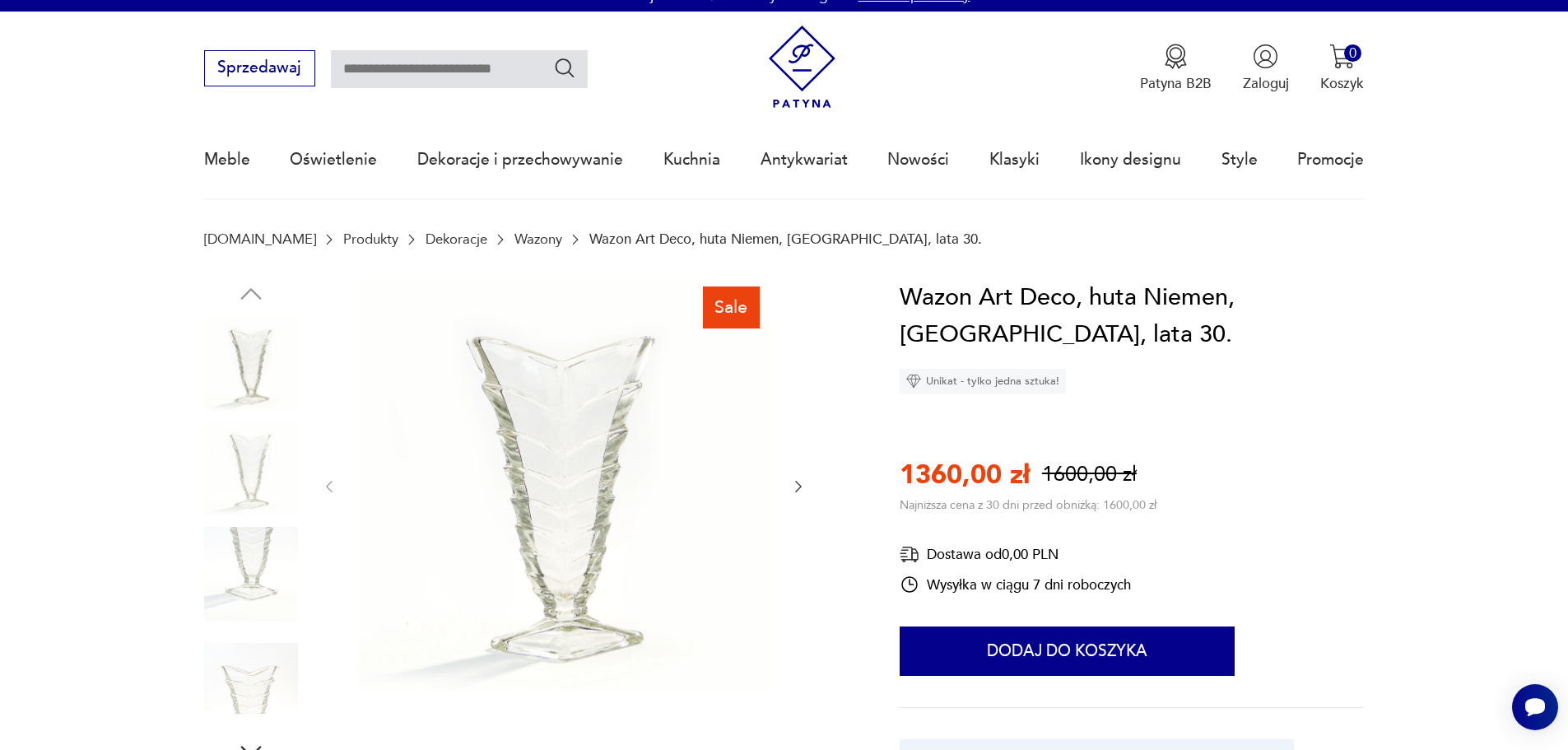
scroll to position [0, 0]
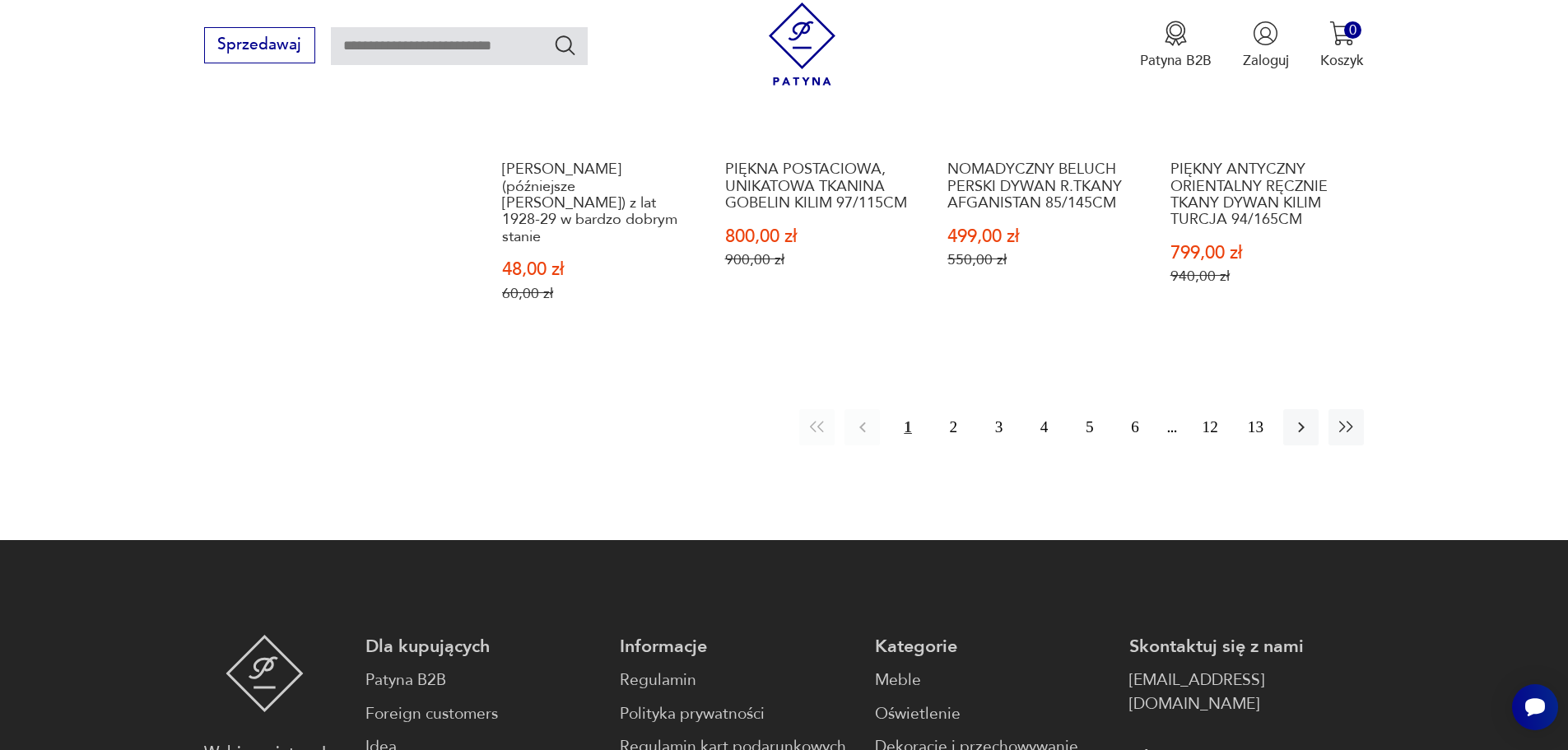
scroll to position [1783, 0]
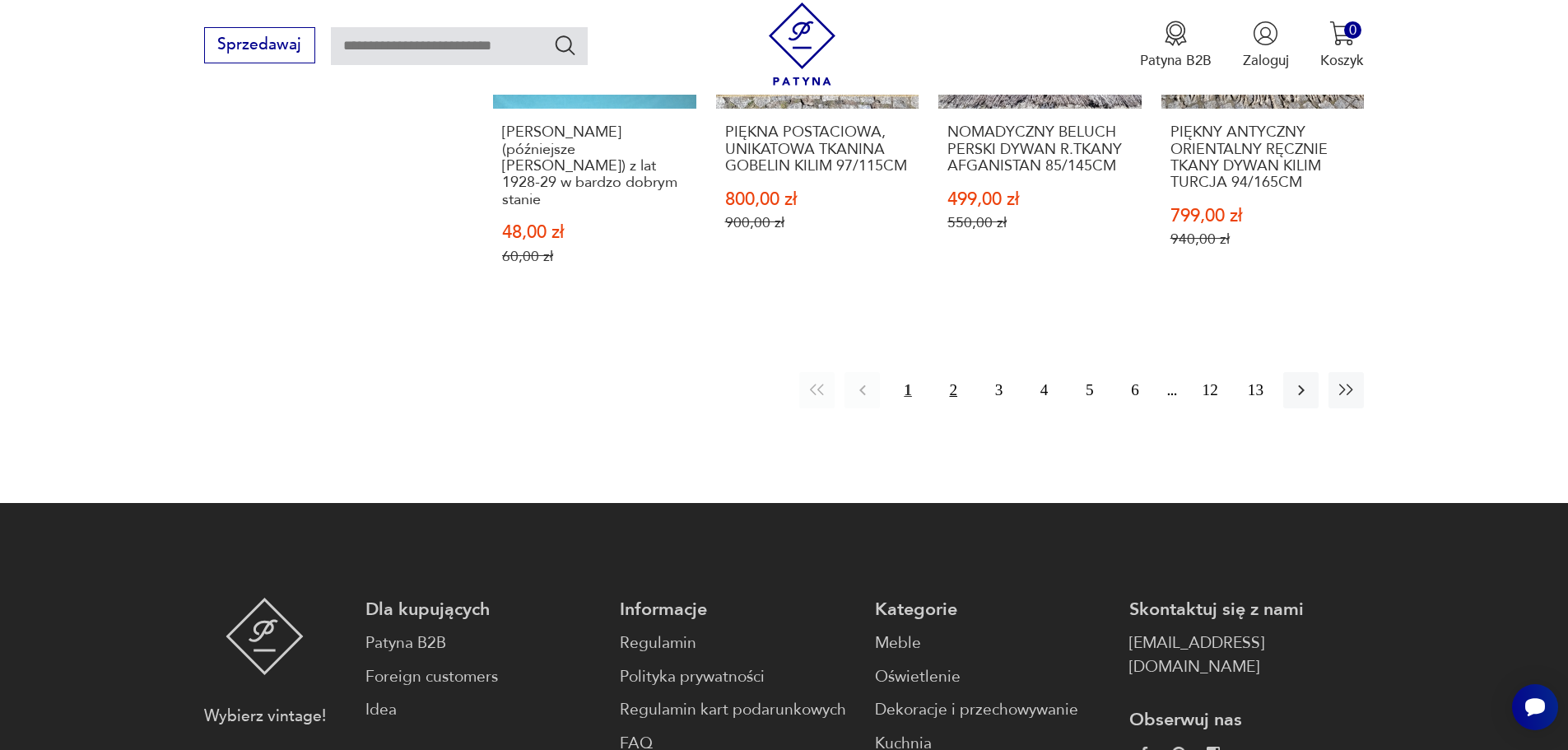
click at [954, 372] on button "2" at bounding box center [954, 389] width 36 height 35
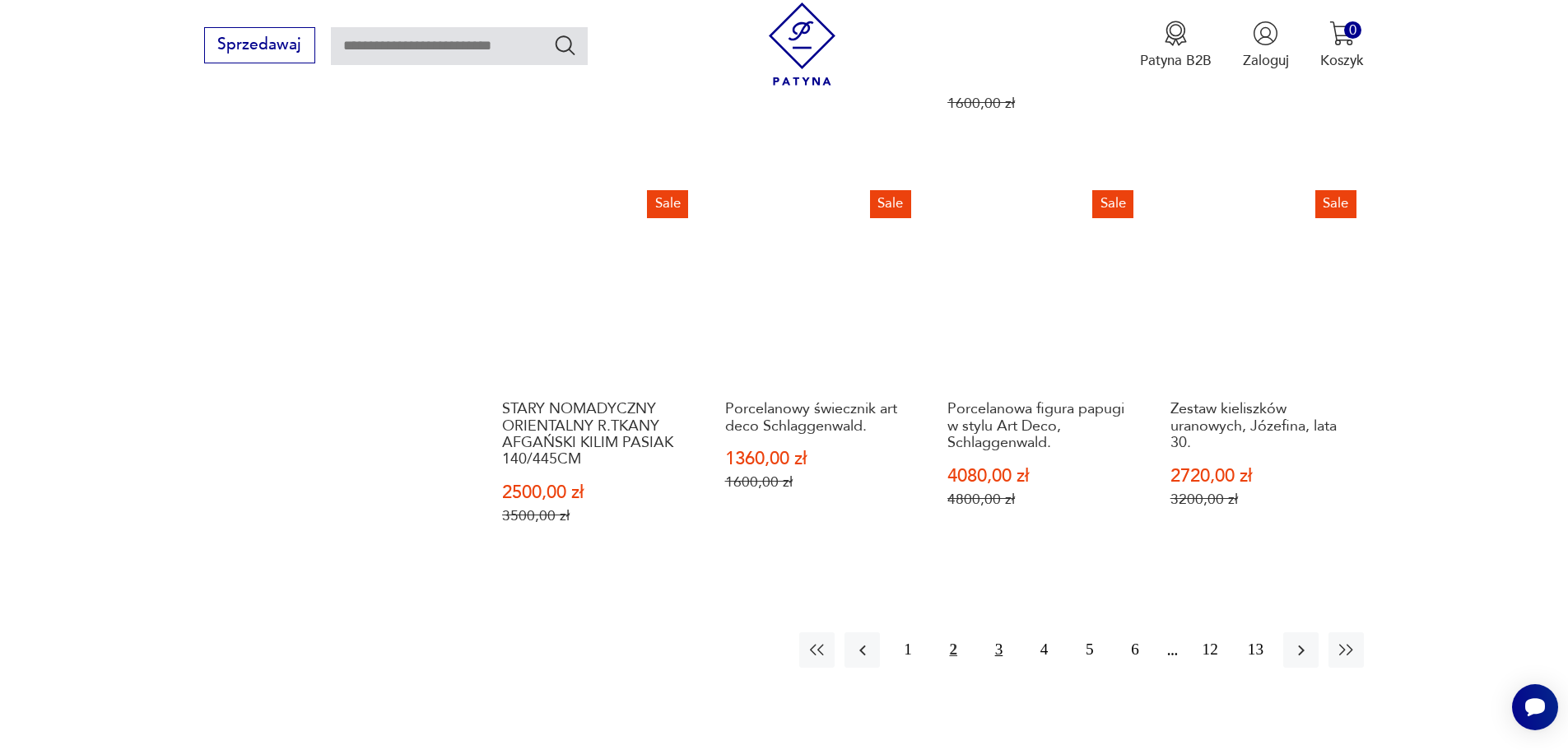
scroll to position [1642, 0]
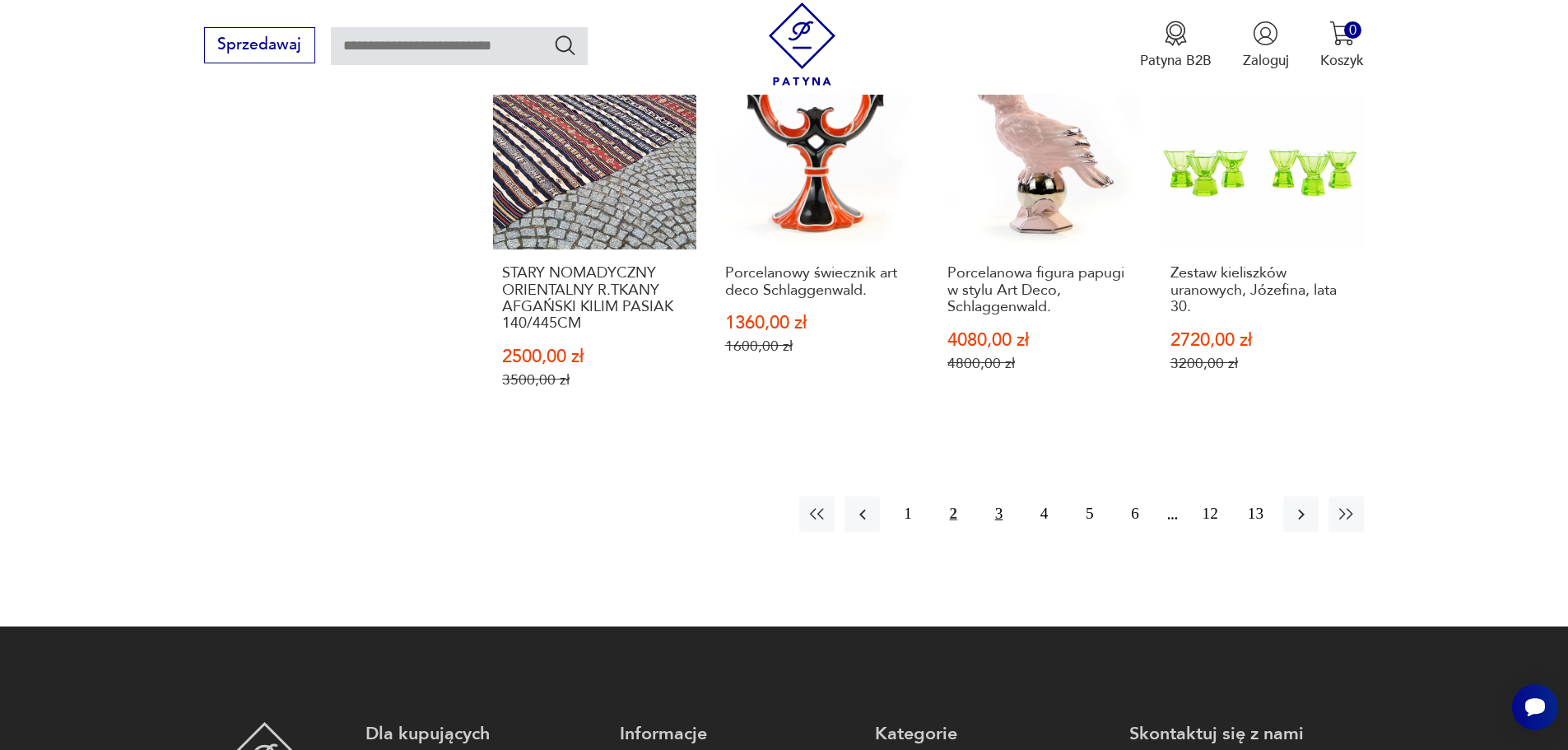
click at [998, 496] on button "3" at bounding box center [999, 514] width 36 height 35
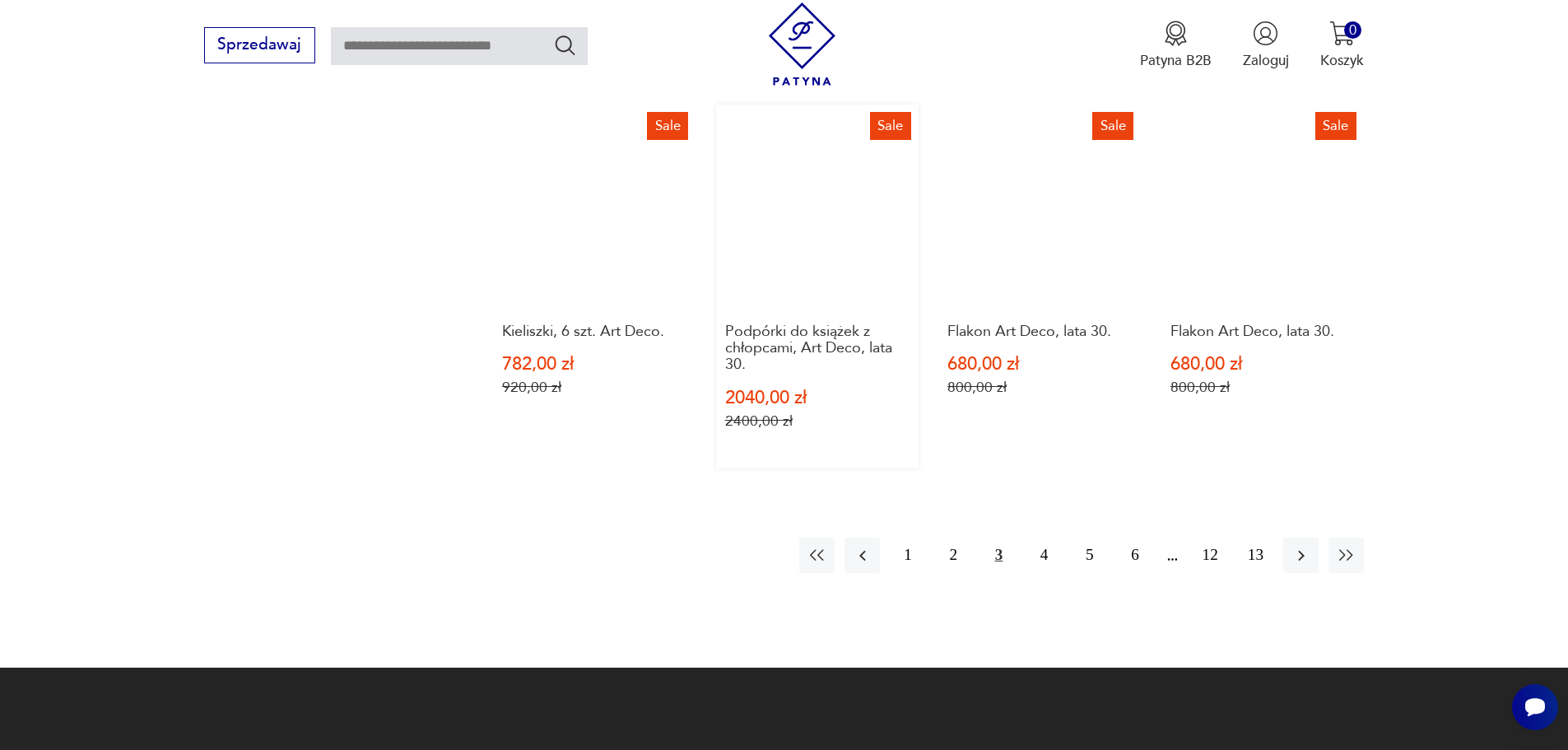
scroll to position [1642, 0]
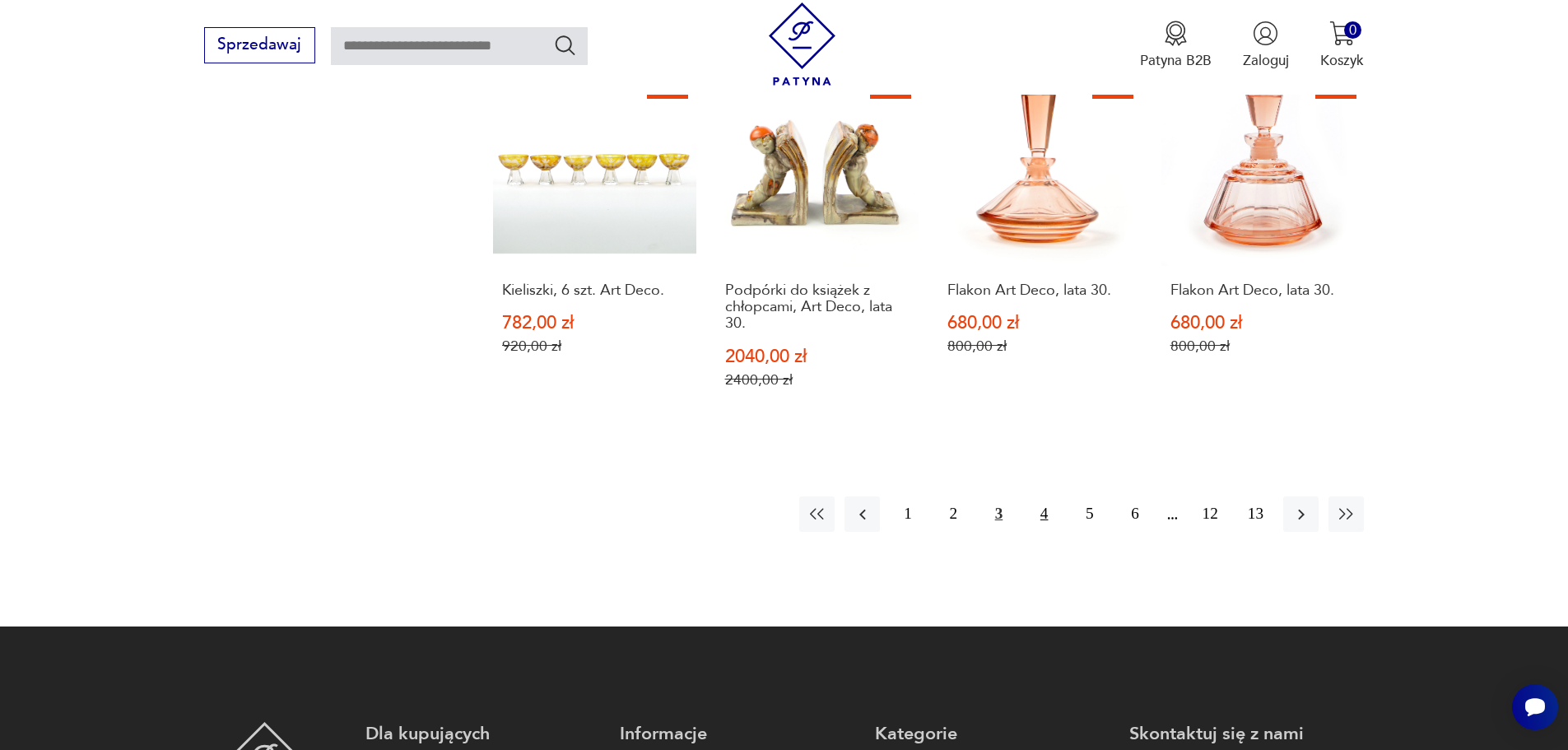
click at [1043, 496] on button "4" at bounding box center [1045, 514] width 36 height 35
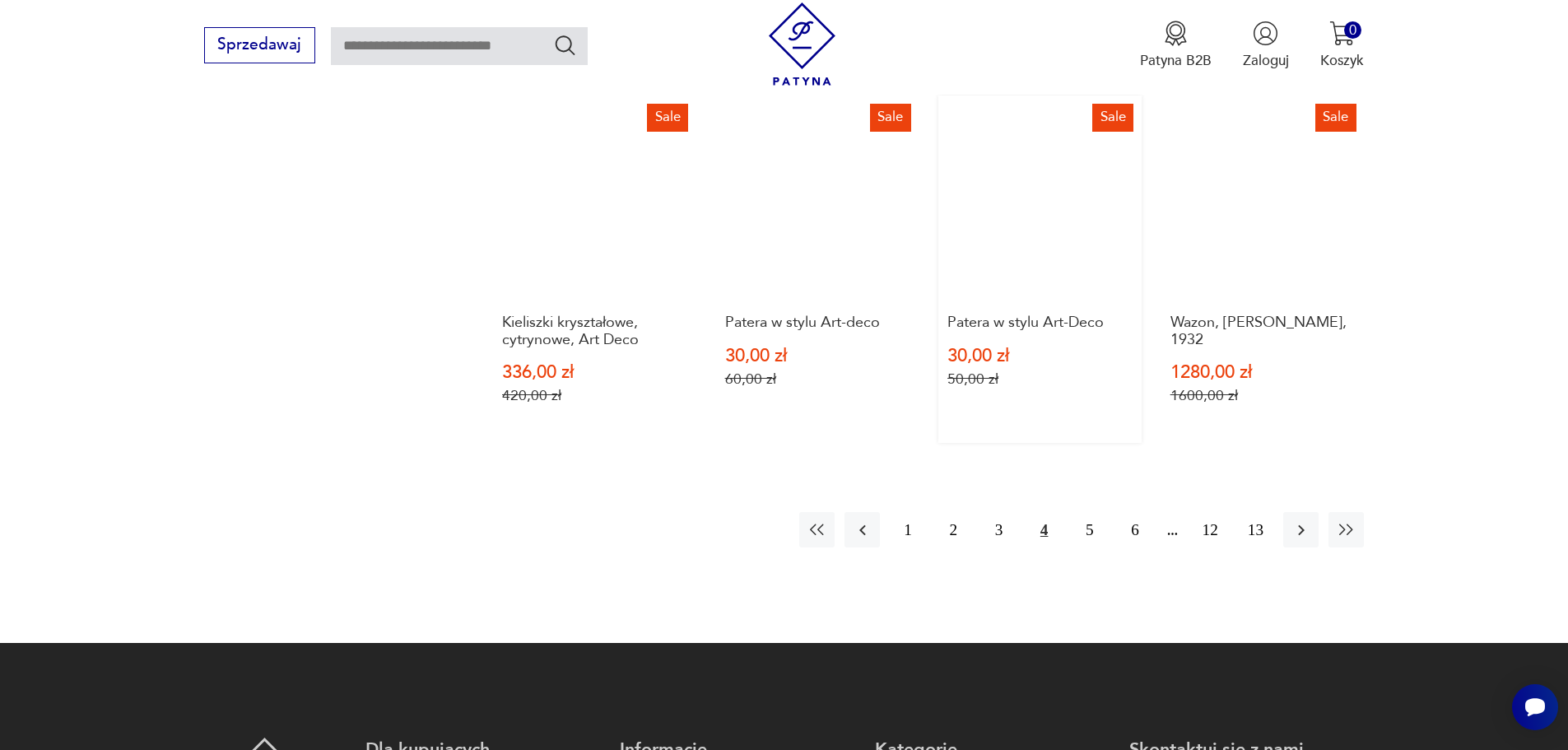
scroll to position [1642, 0]
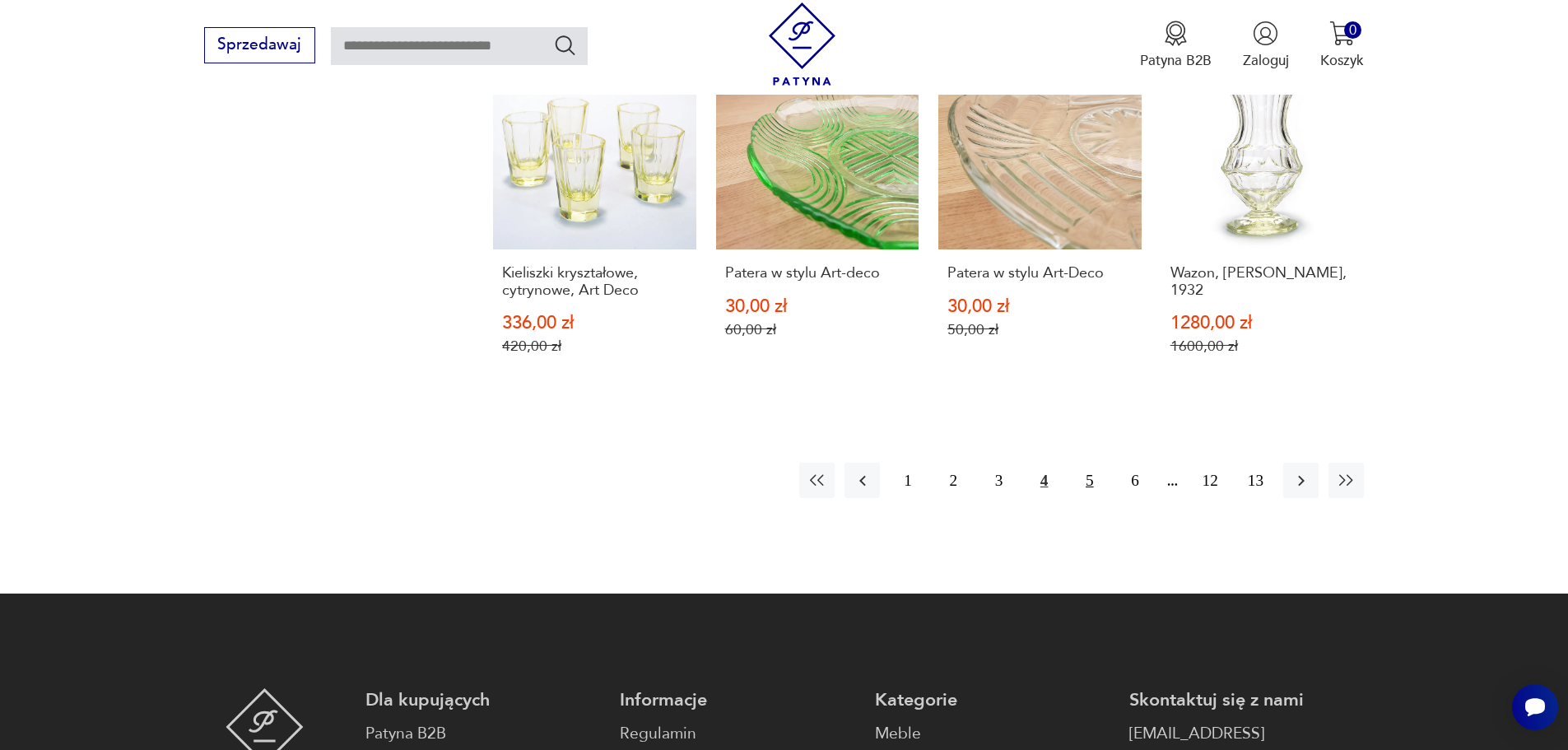
click at [1089, 462] on button "5" at bounding box center [1090, 480] width 36 height 35
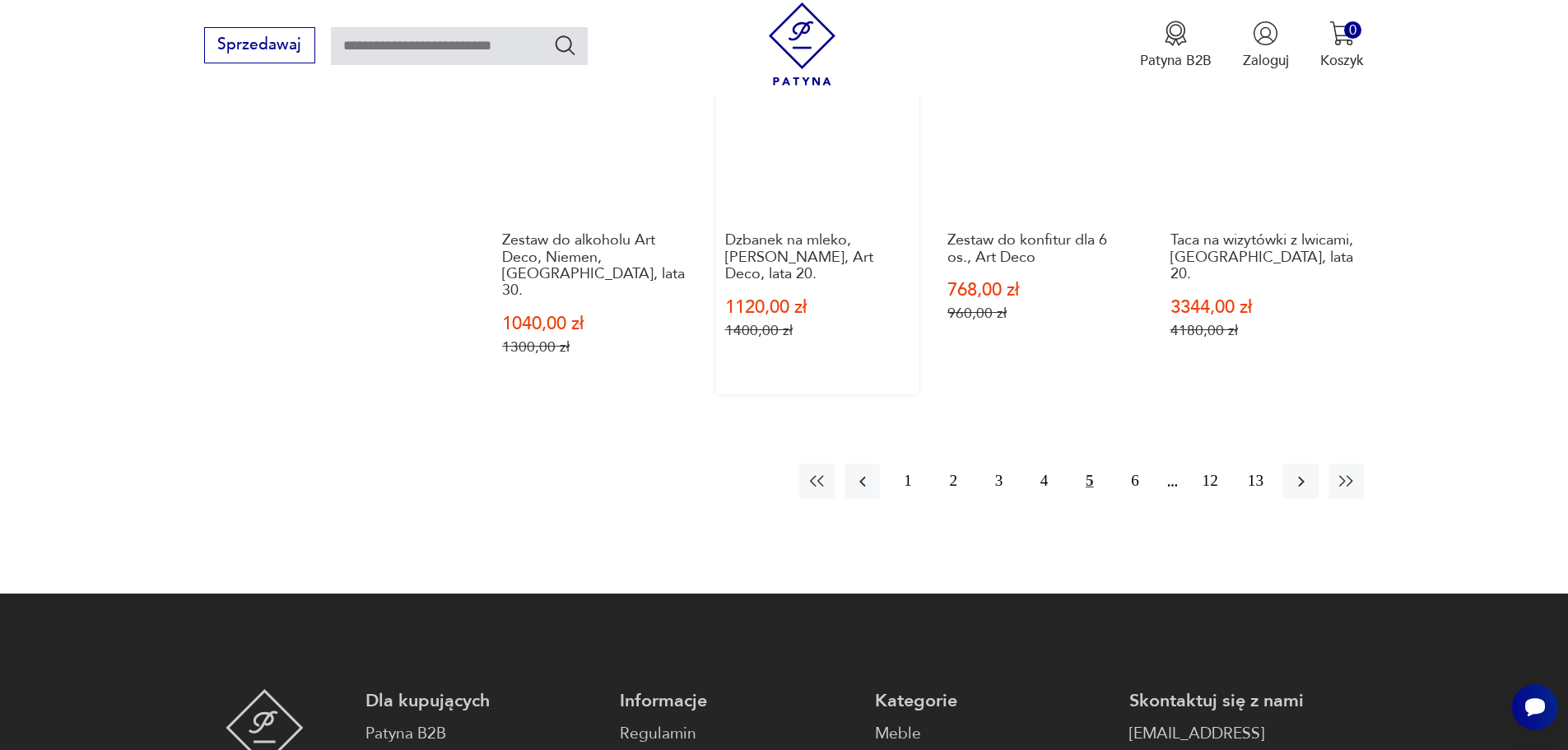
scroll to position [1724, 0]
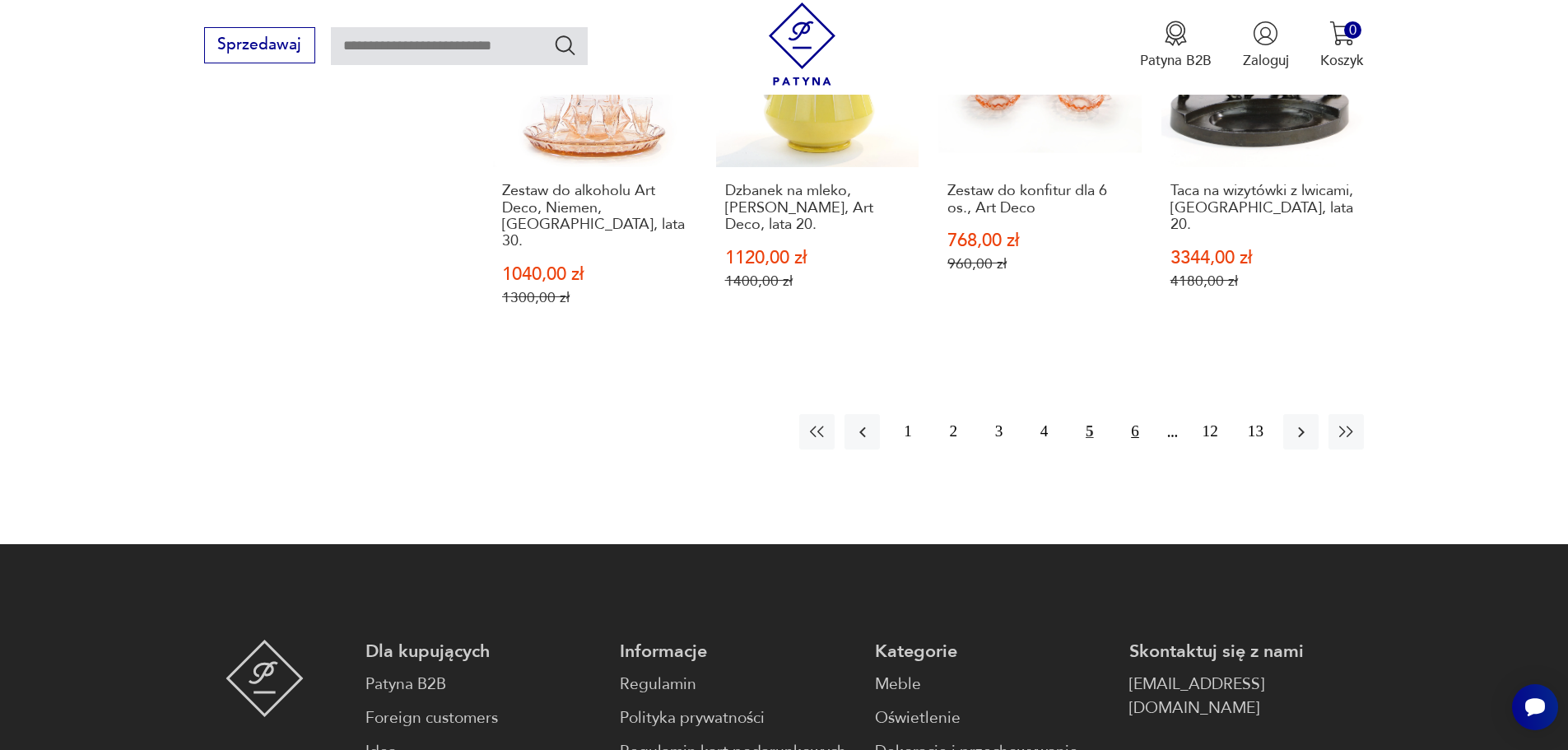
click at [1132, 414] on button "6" at bounding box center [1134, 432] width 36 height 35
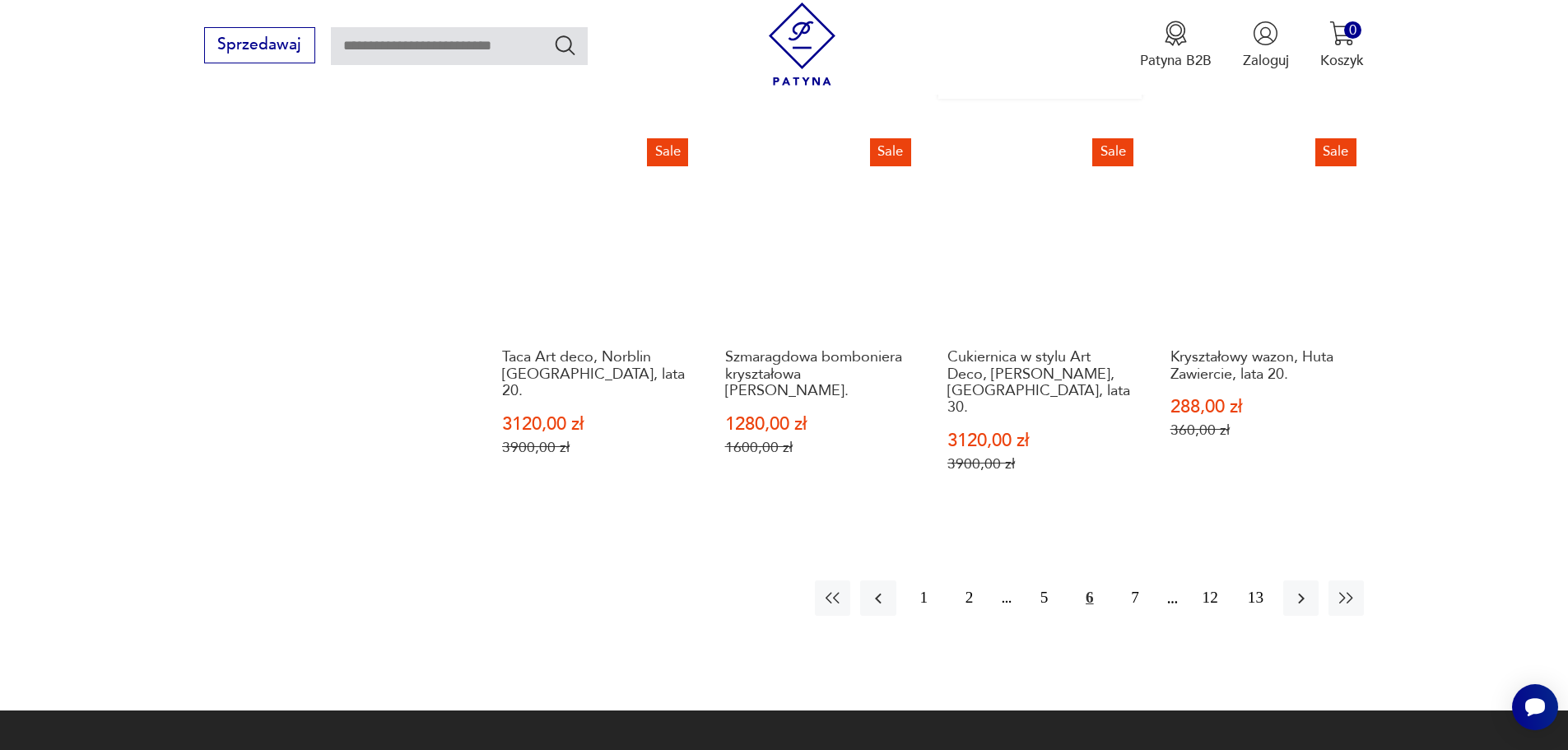
scroll to position [1560, 0]
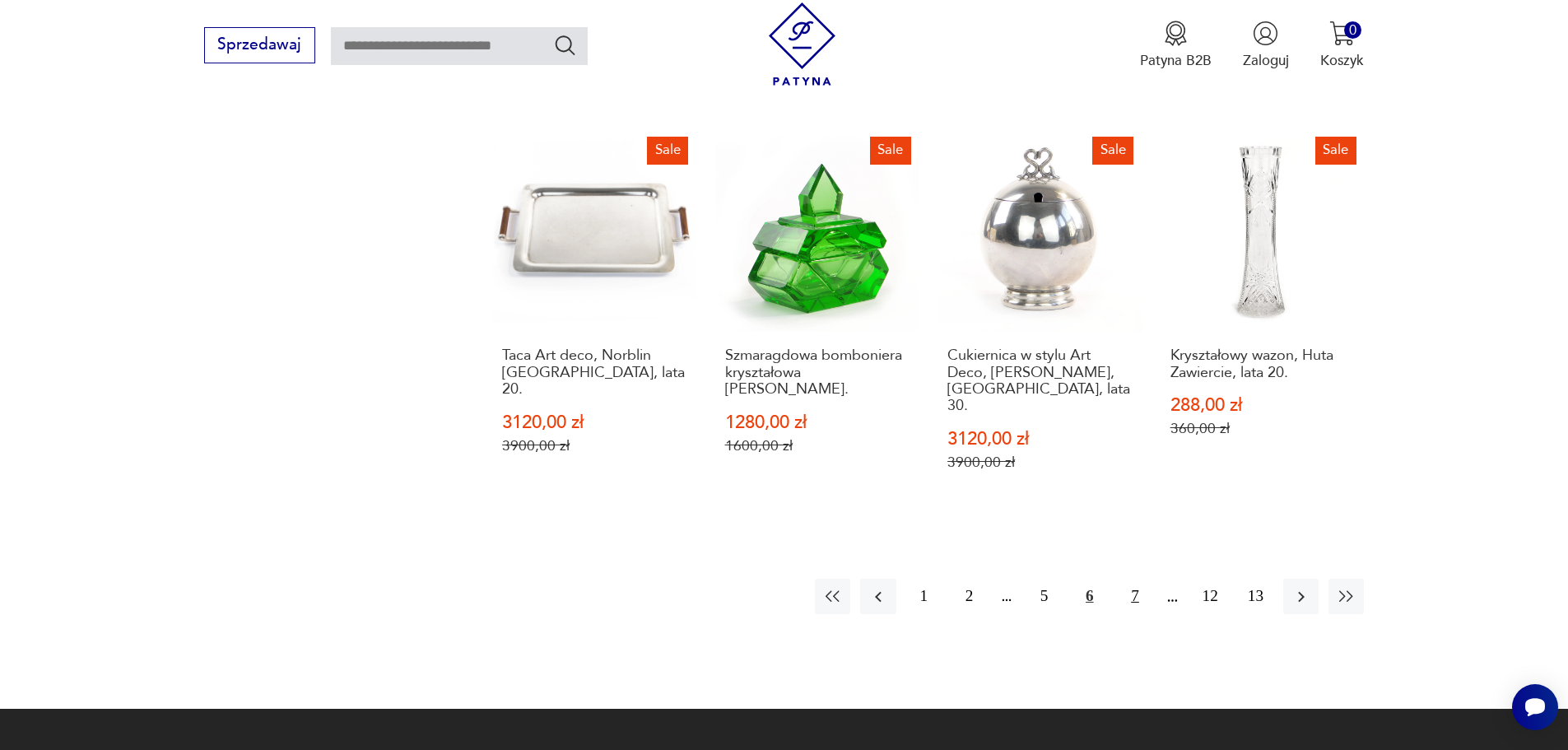
click at [1132, 578] on button "7" at bounding box center [1134, 596] width 36 height 35
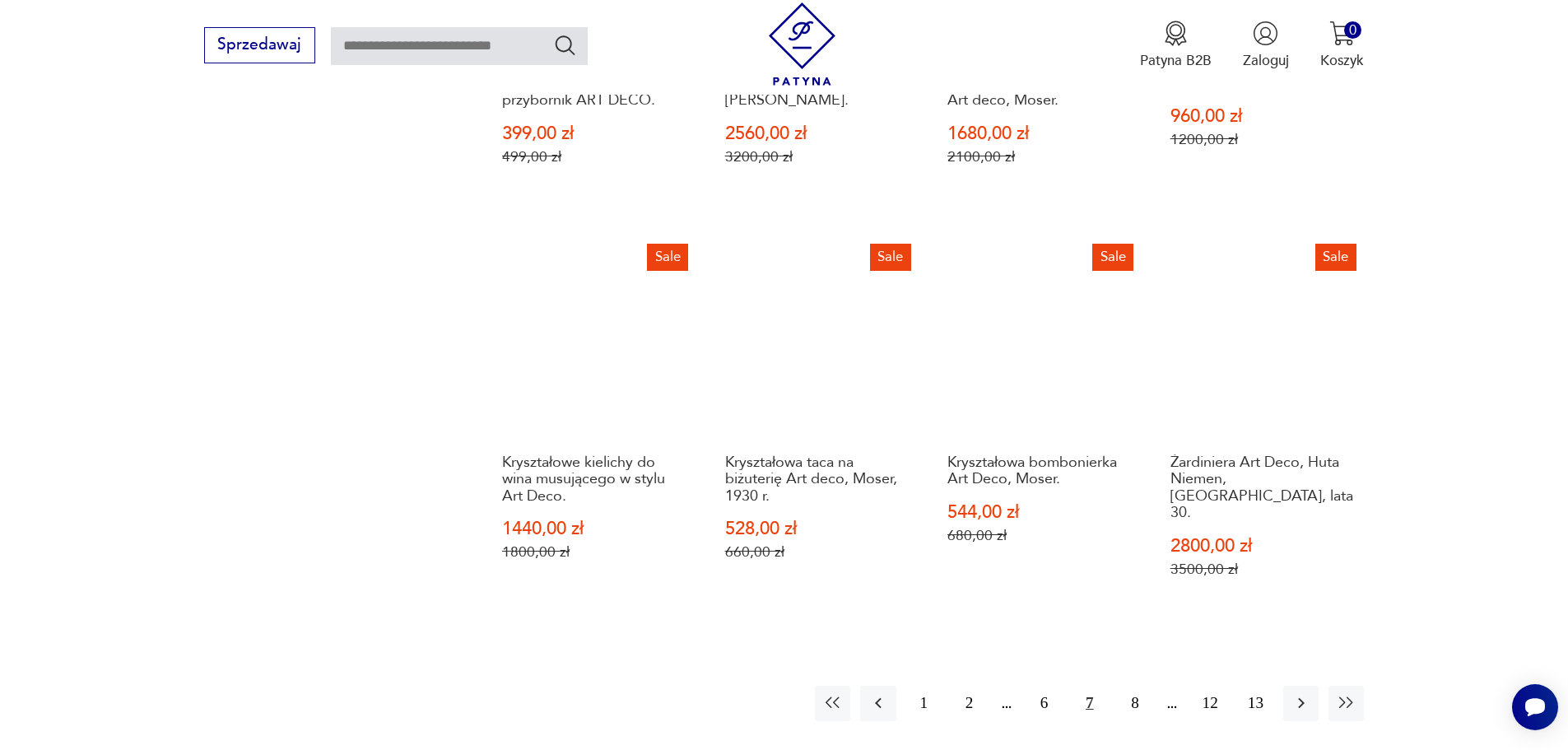
scroll to position [1642, 0]
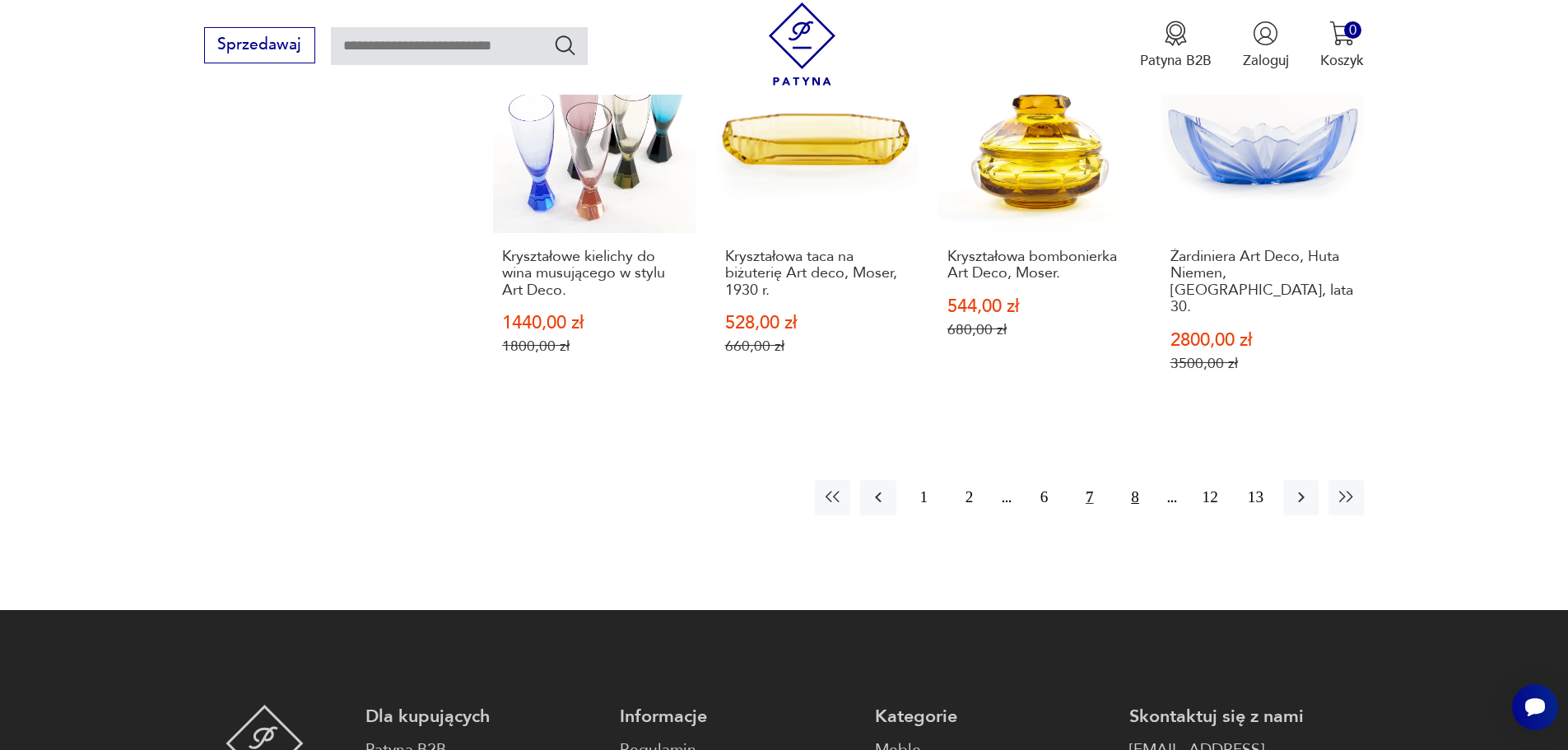
click at [1133, 480] on button "8" at bounding box center [1134, 498] width 36 height 35
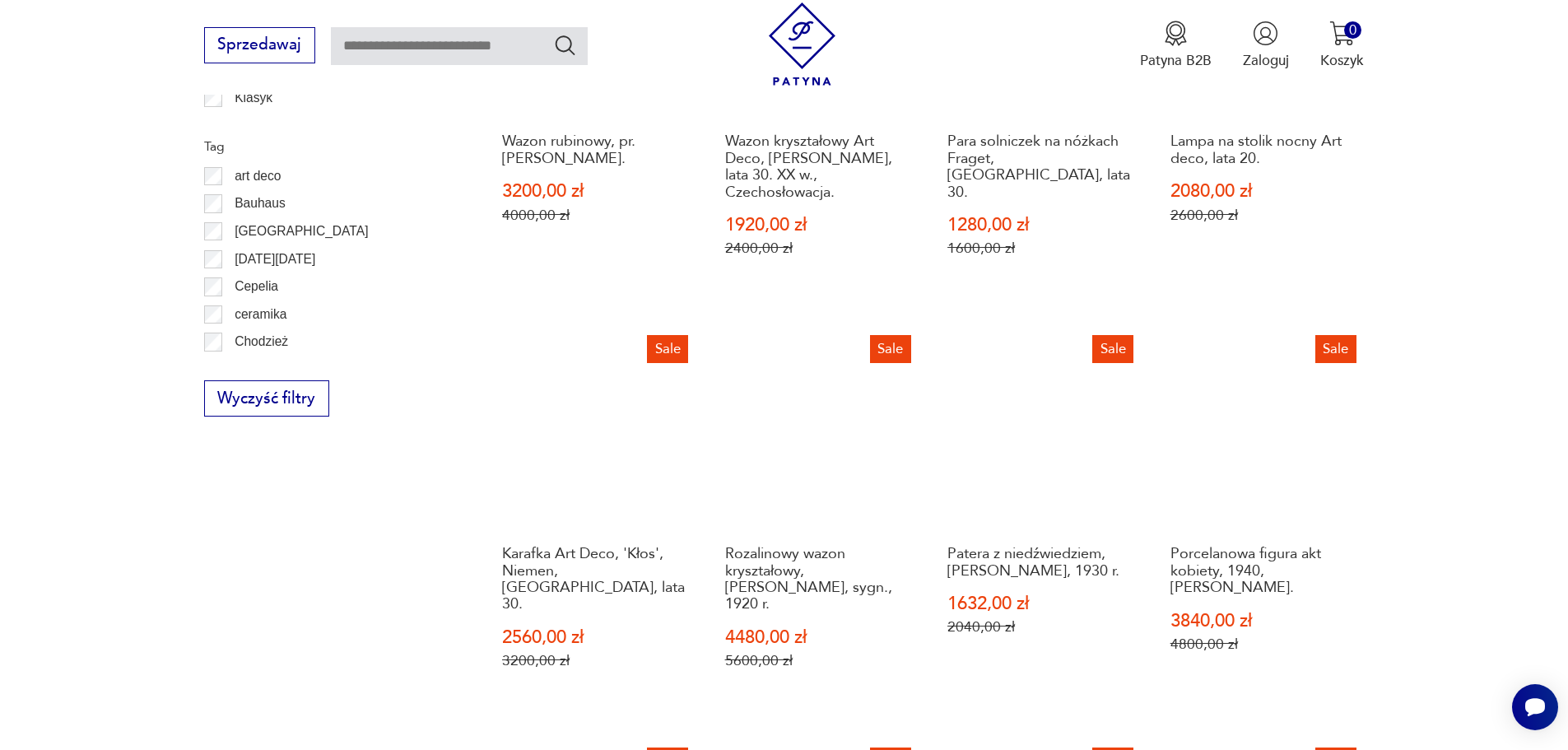
scroll to position [1067, 0]
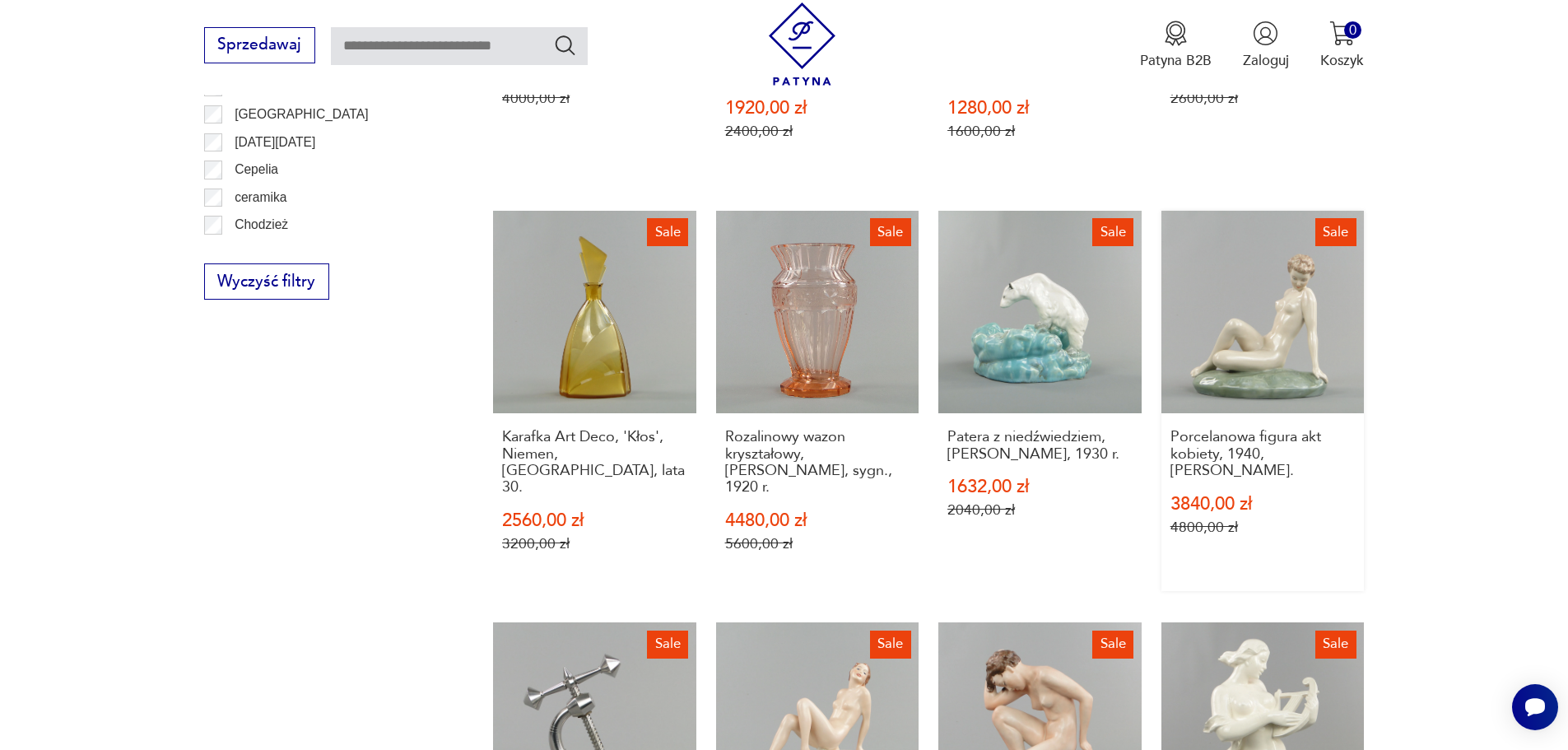
click at [1272, 293] on link "Sale Porcelanowa figura akt kobiety, 1940, [PERSON_NAME]. 3840,00 zł 4800,00 zł" at bounding box center [1263, 402] width 204 height 381
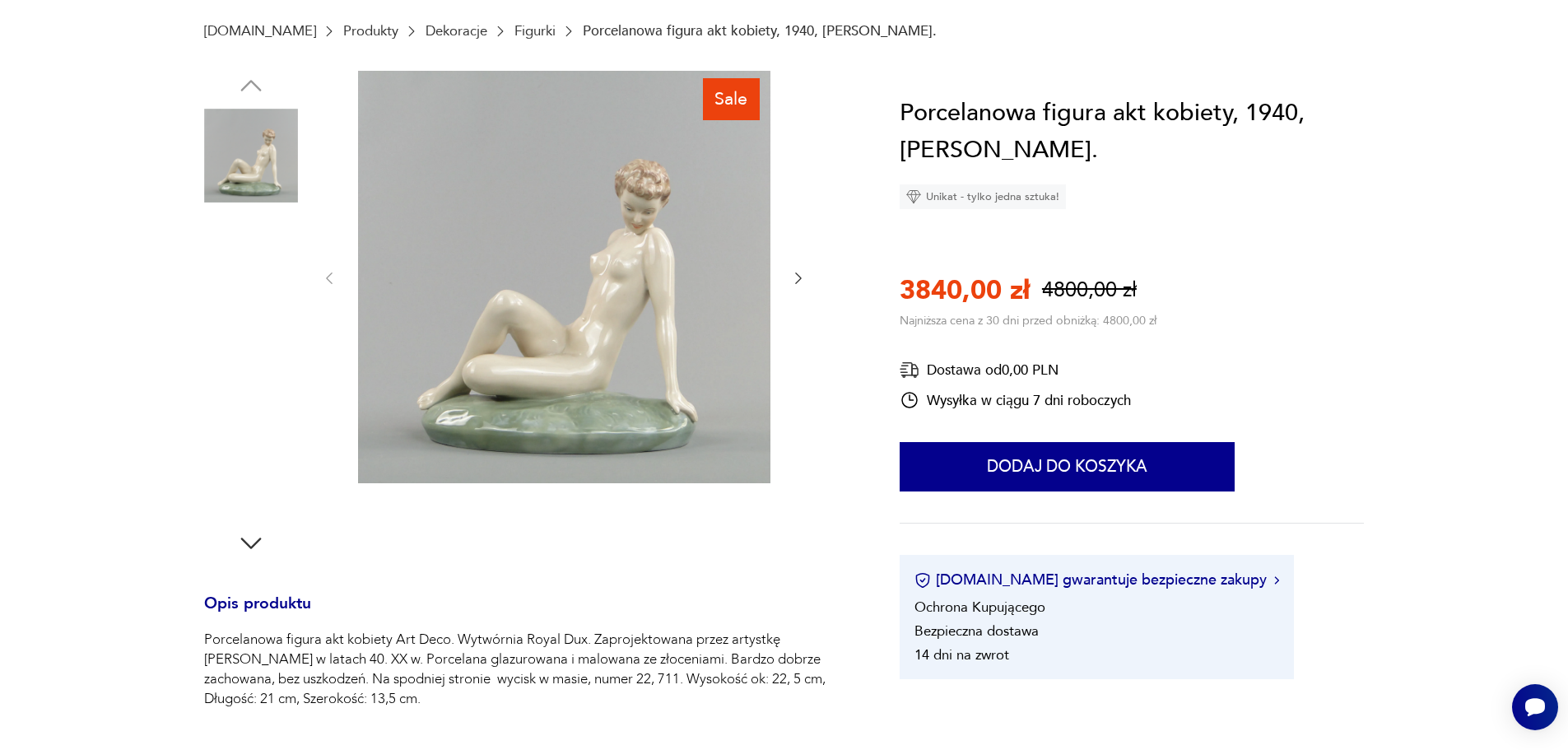
scroll to position [247, 0]
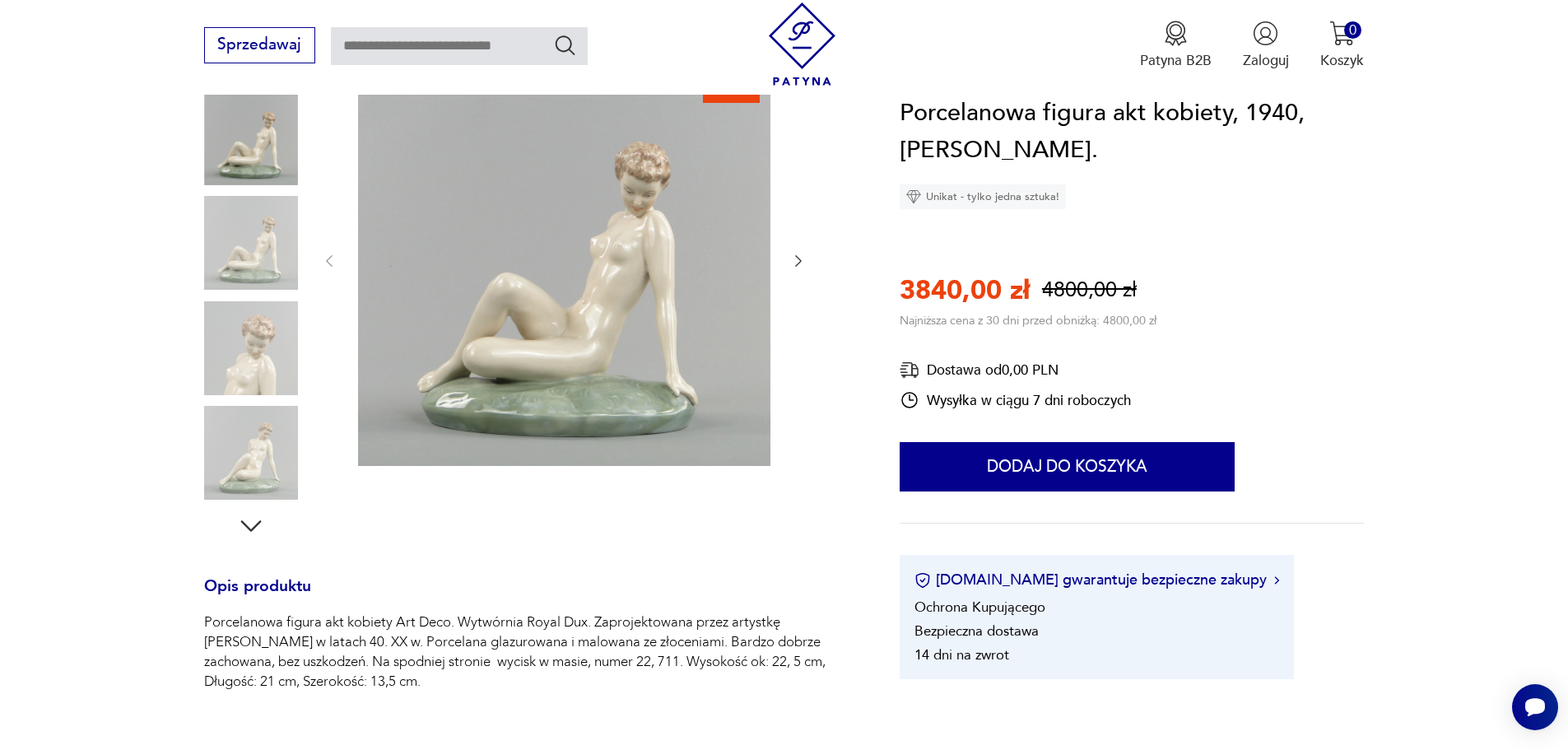
click at [269, 361] on img at bounding box center [250, 347] width 93 height 93
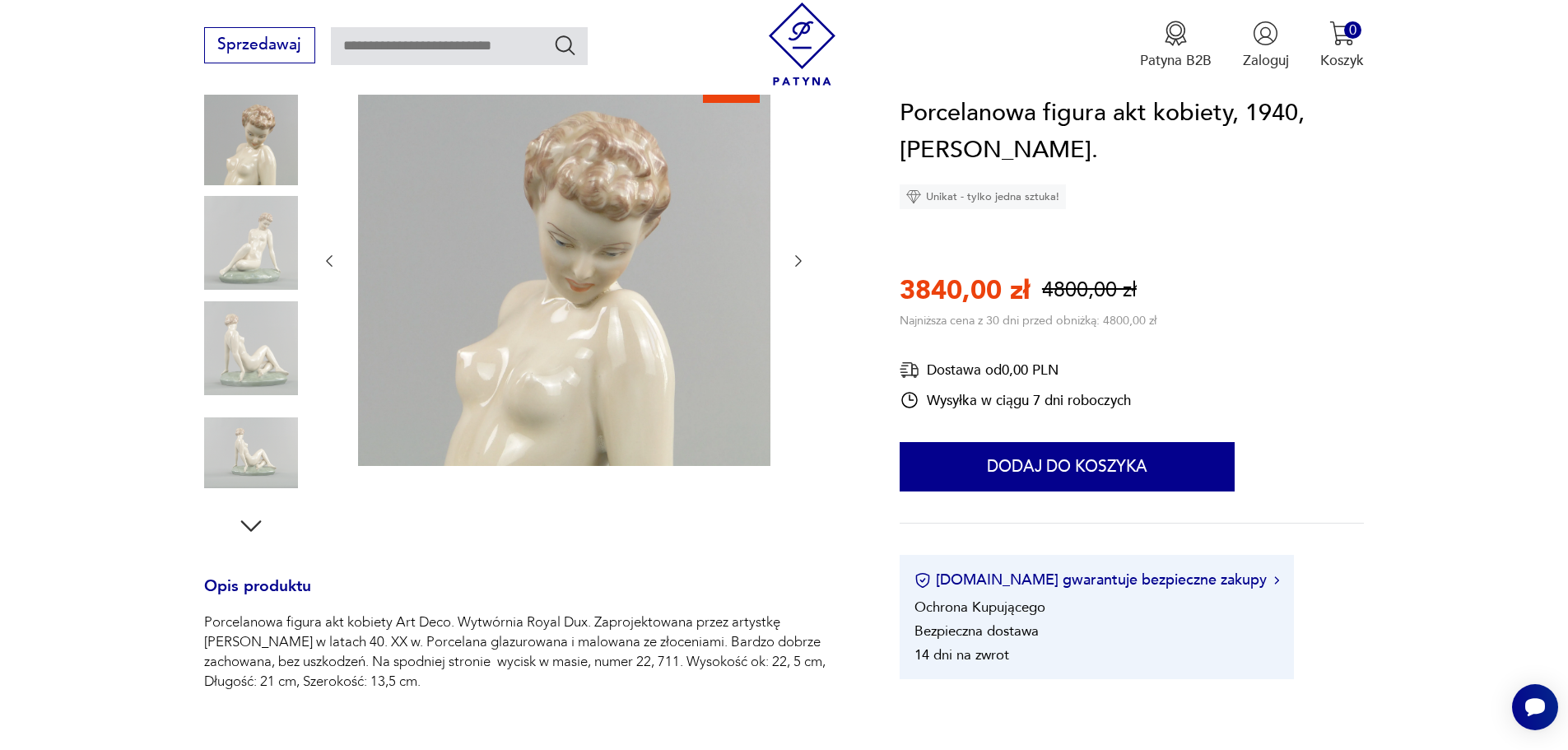
click at [246, 236] on img at bounding box center [250, 243] width 93 height 93
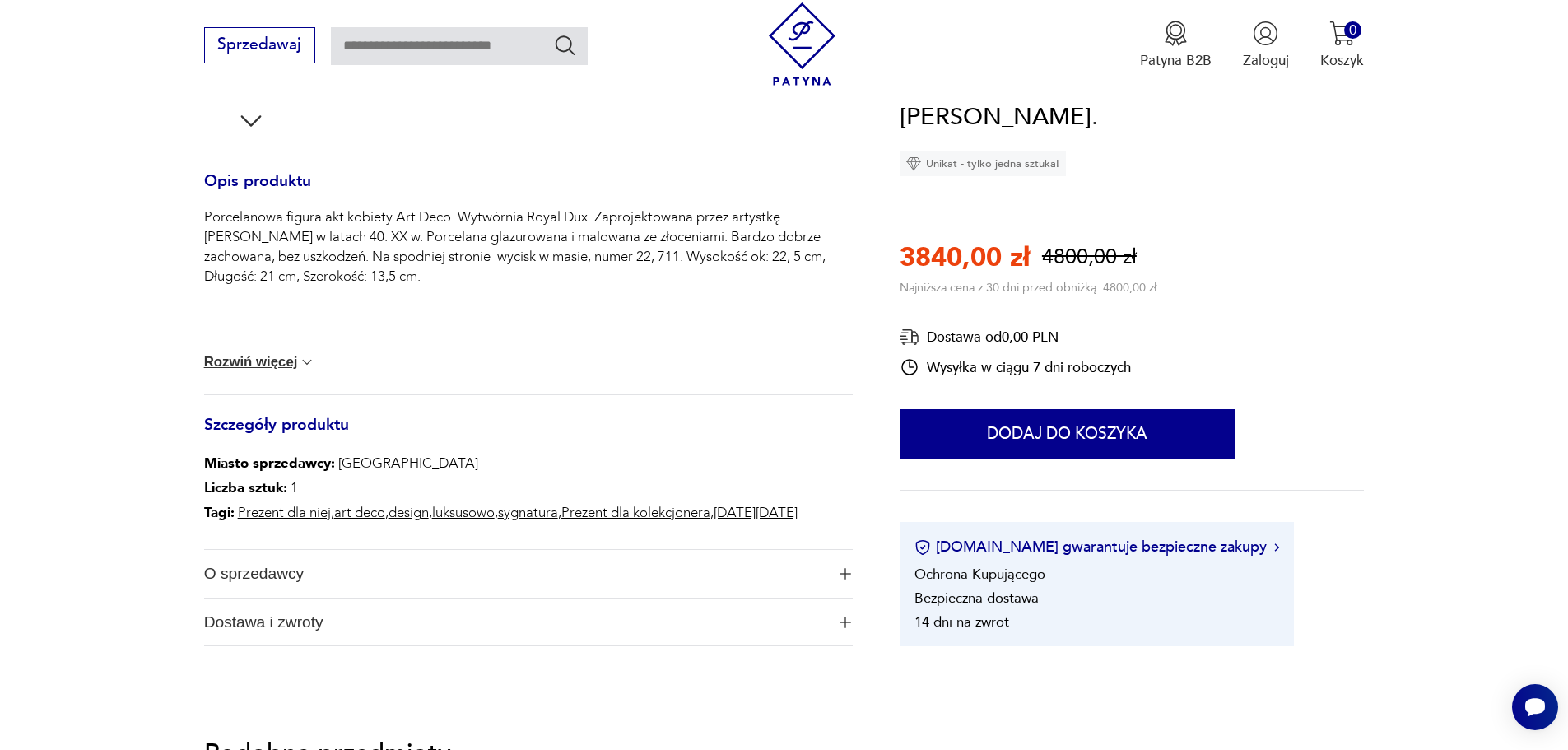
scroll to position [658, 0]
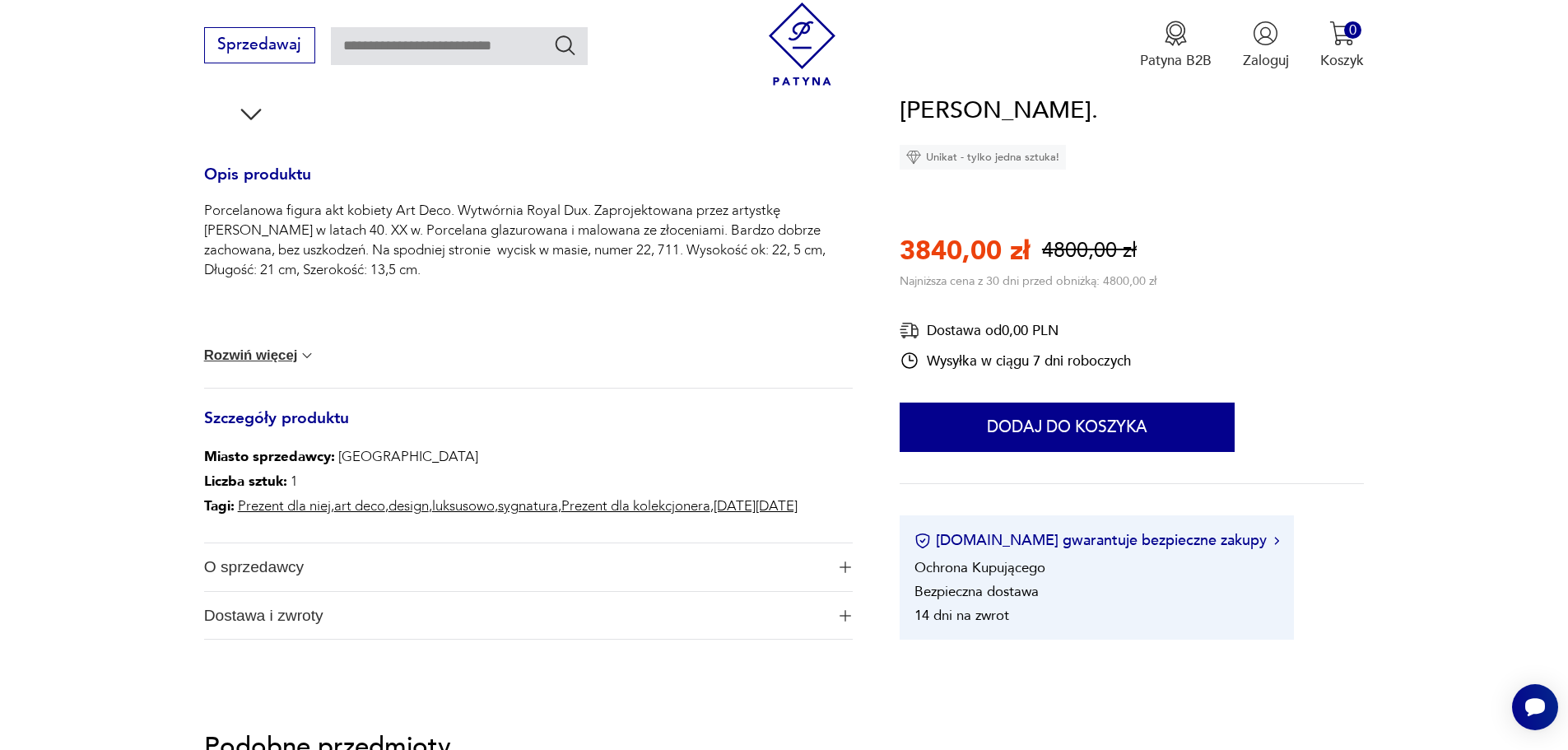
click at [273, 352] on button "Rozwiń więcej" at bounding box center [260, 356] width 112 height 17
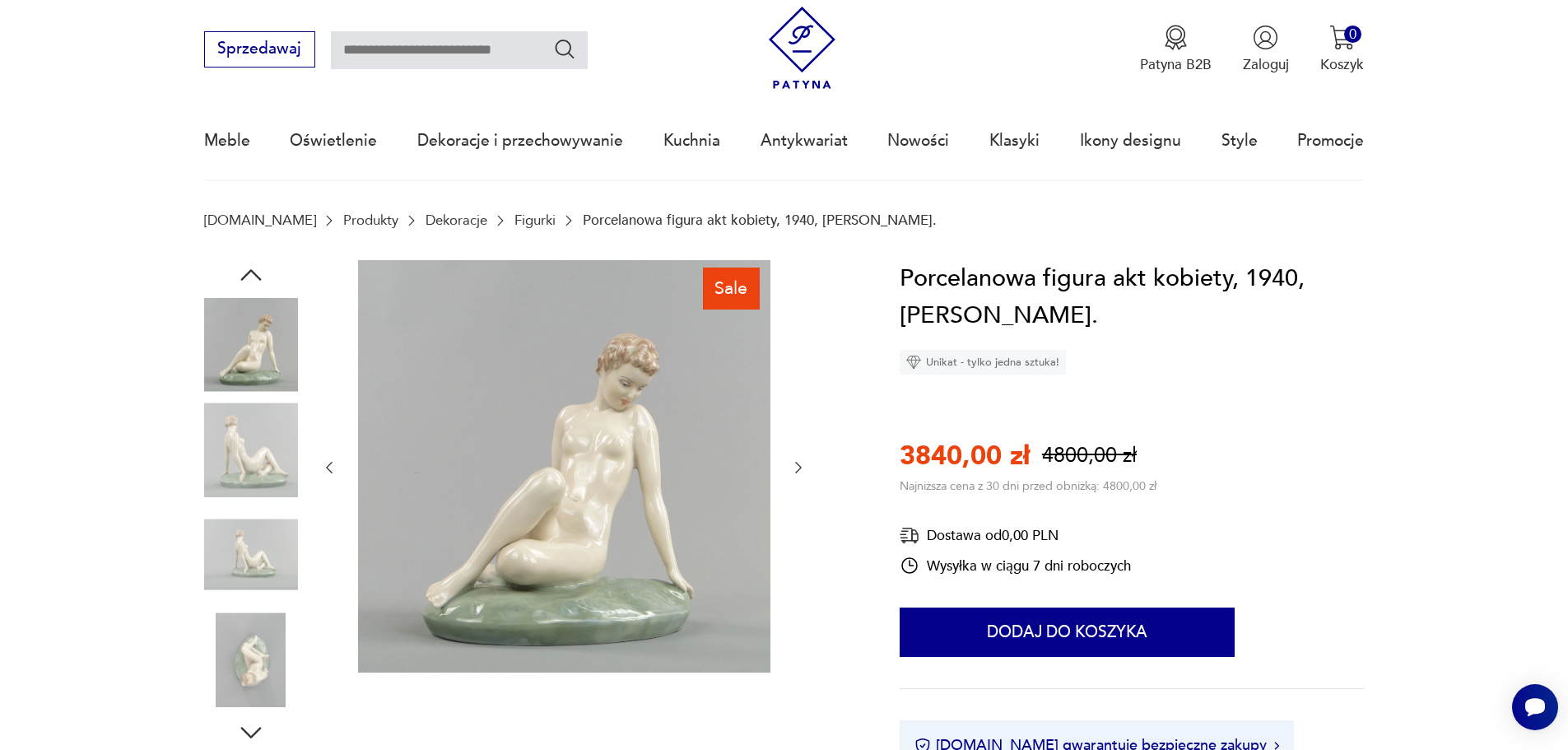
scroll to position [0, 0]
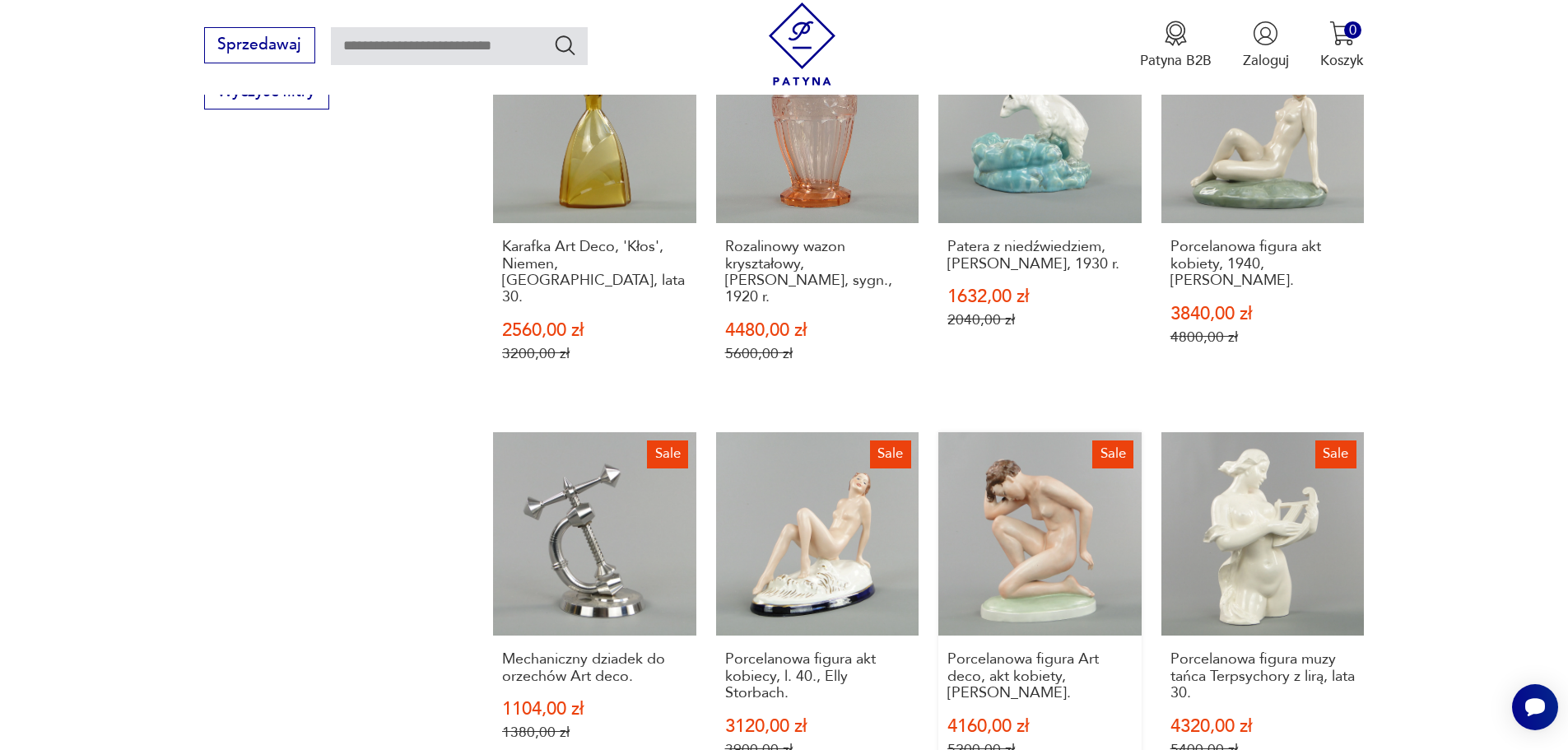
scroll to position [1395, 0]
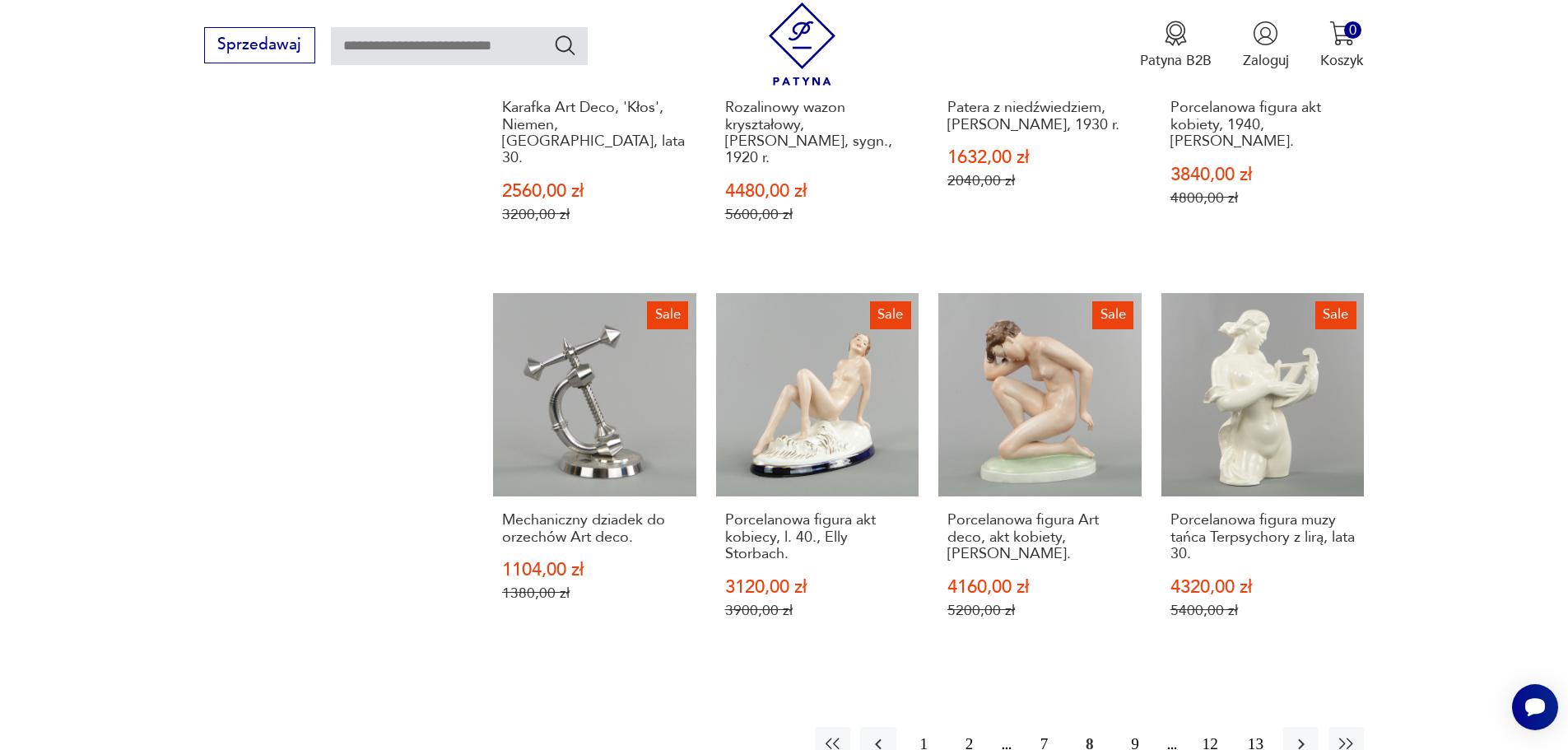
click at [1137, 727] on button "9" at bounding box center [1134, 744] width 36 height 35
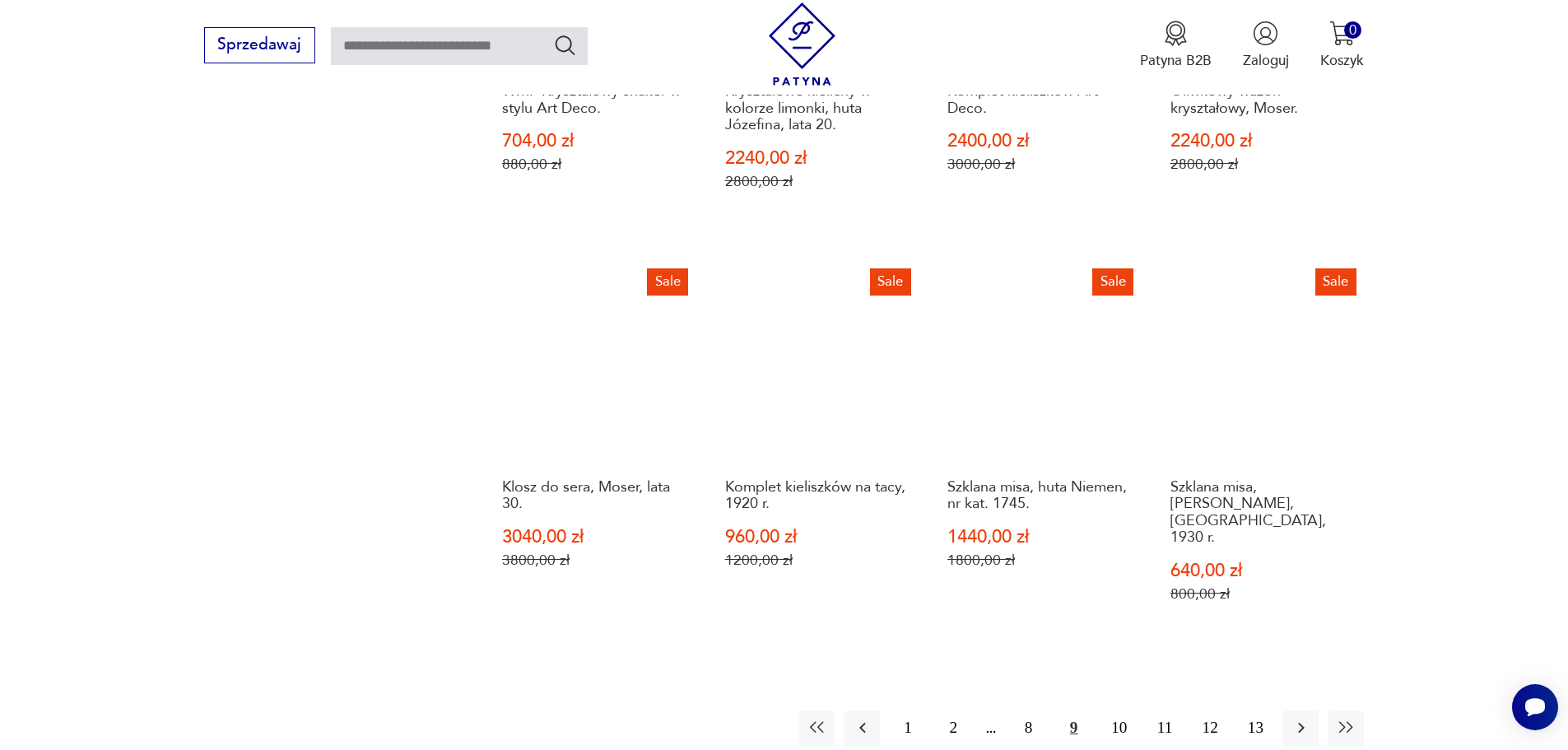
scroll to position [1560, 0]
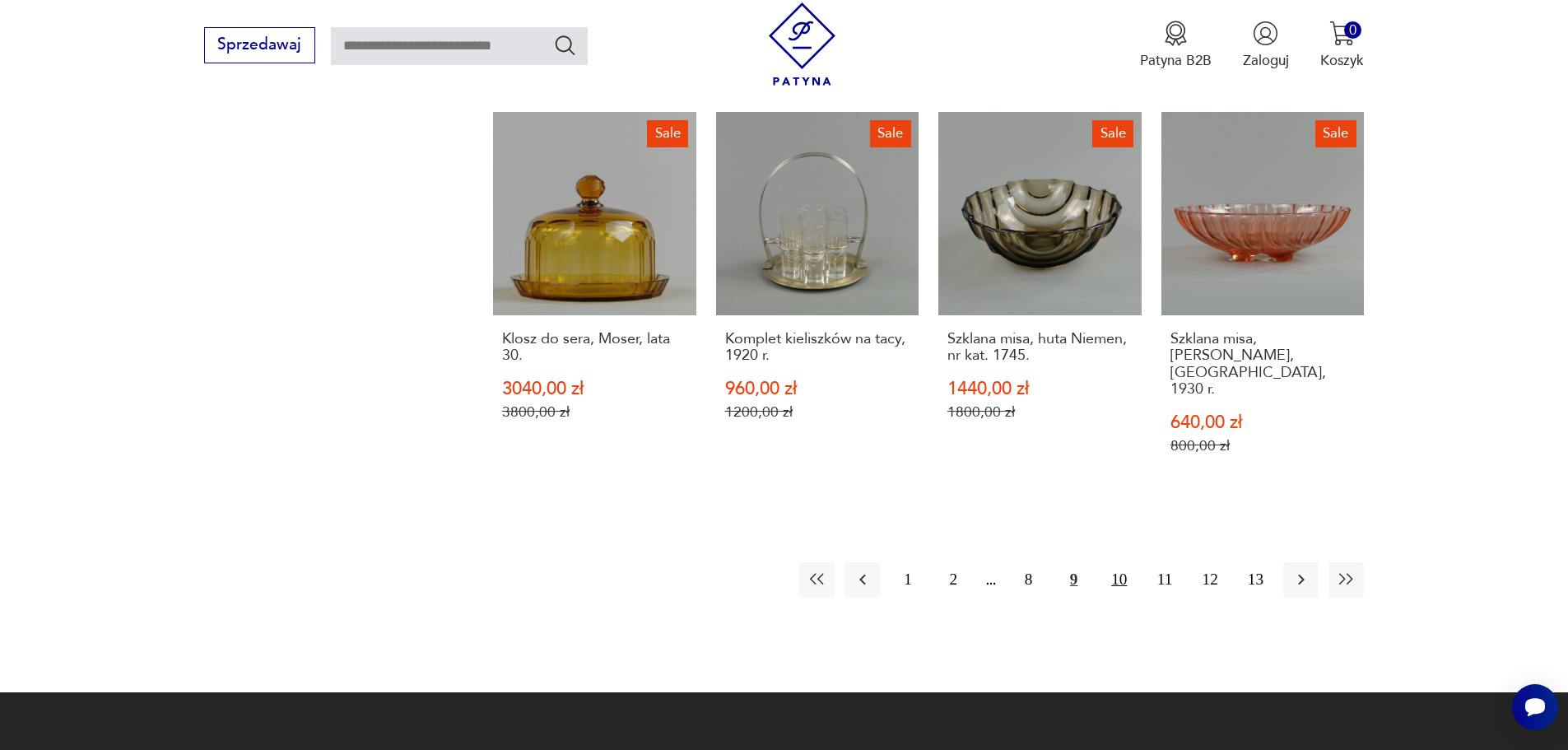
click at [1121, 562] on button "10" at bounding box center [1119, 580] width 36 height 35
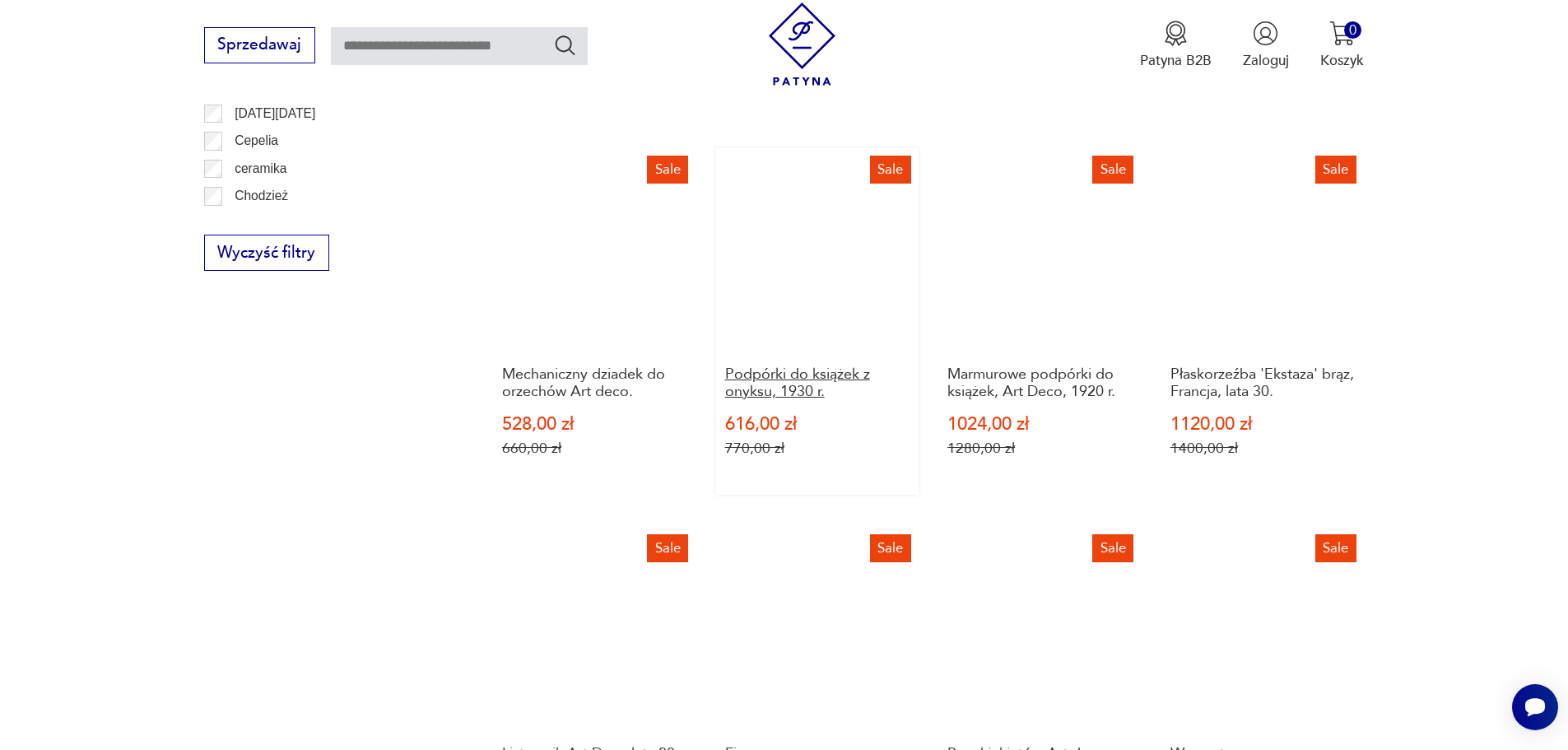
scroll to position [1067, 0]
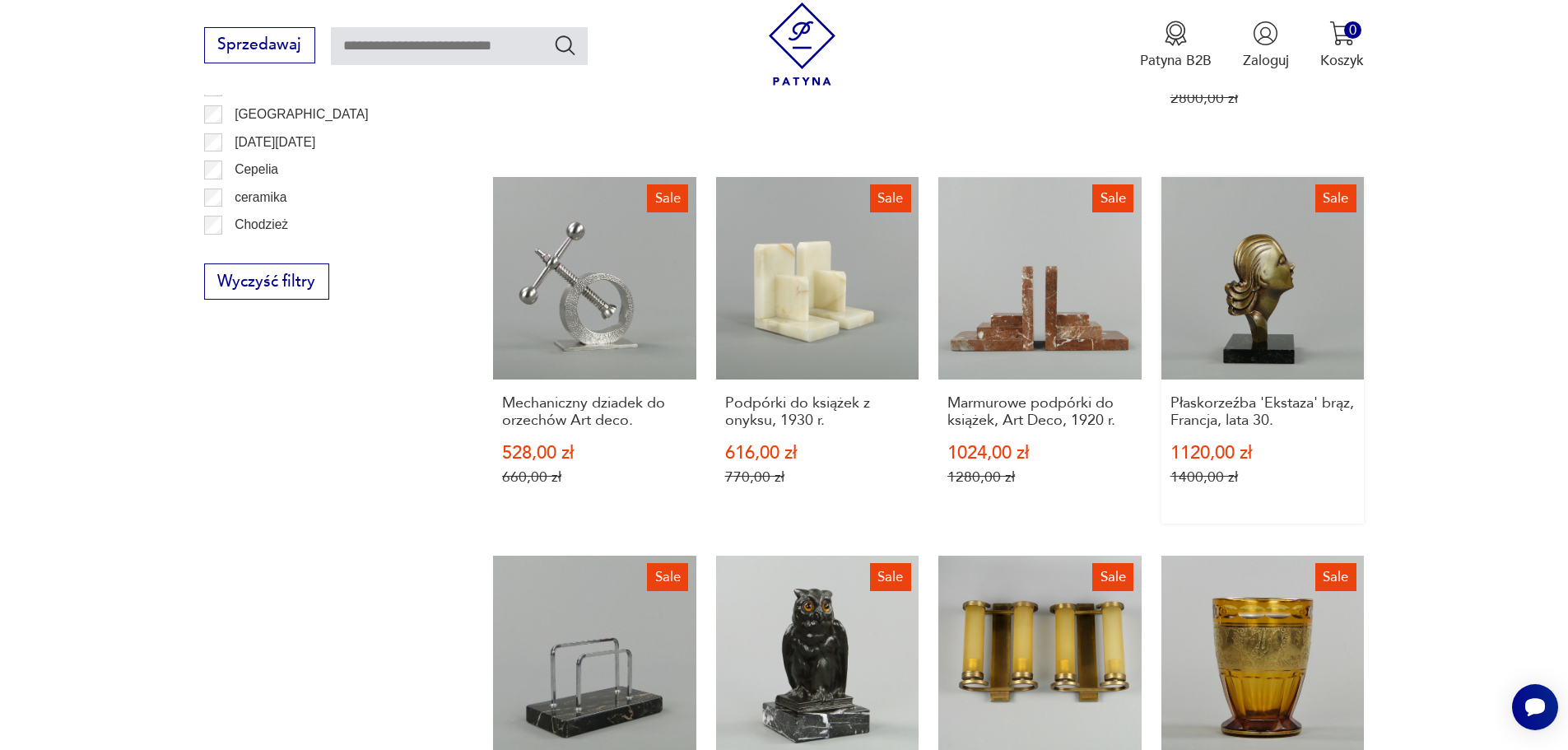
click at [1266, 278] on link "Sale Płaskorzeźba 'Ekstaza' brąz, Francja, lata 30. 1120,00 zł 1400,00 zł" at bounding box center [1263, 350] width 204 height 347
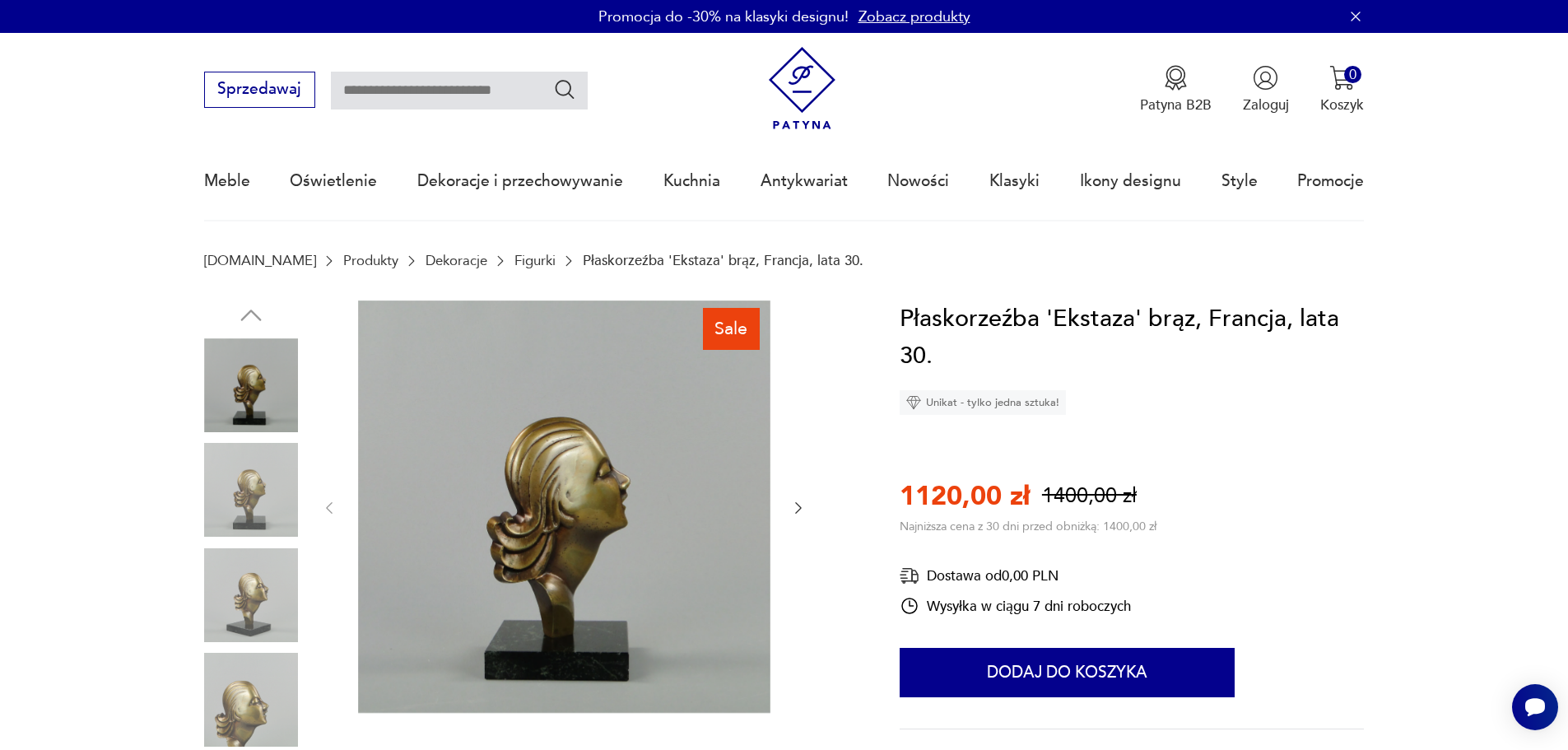
click at [256, 474] on img at bounding box center [250, 489] width 93 height 93
click at [246, 585] on img at bounding box center [250, 595] width 93 height 93
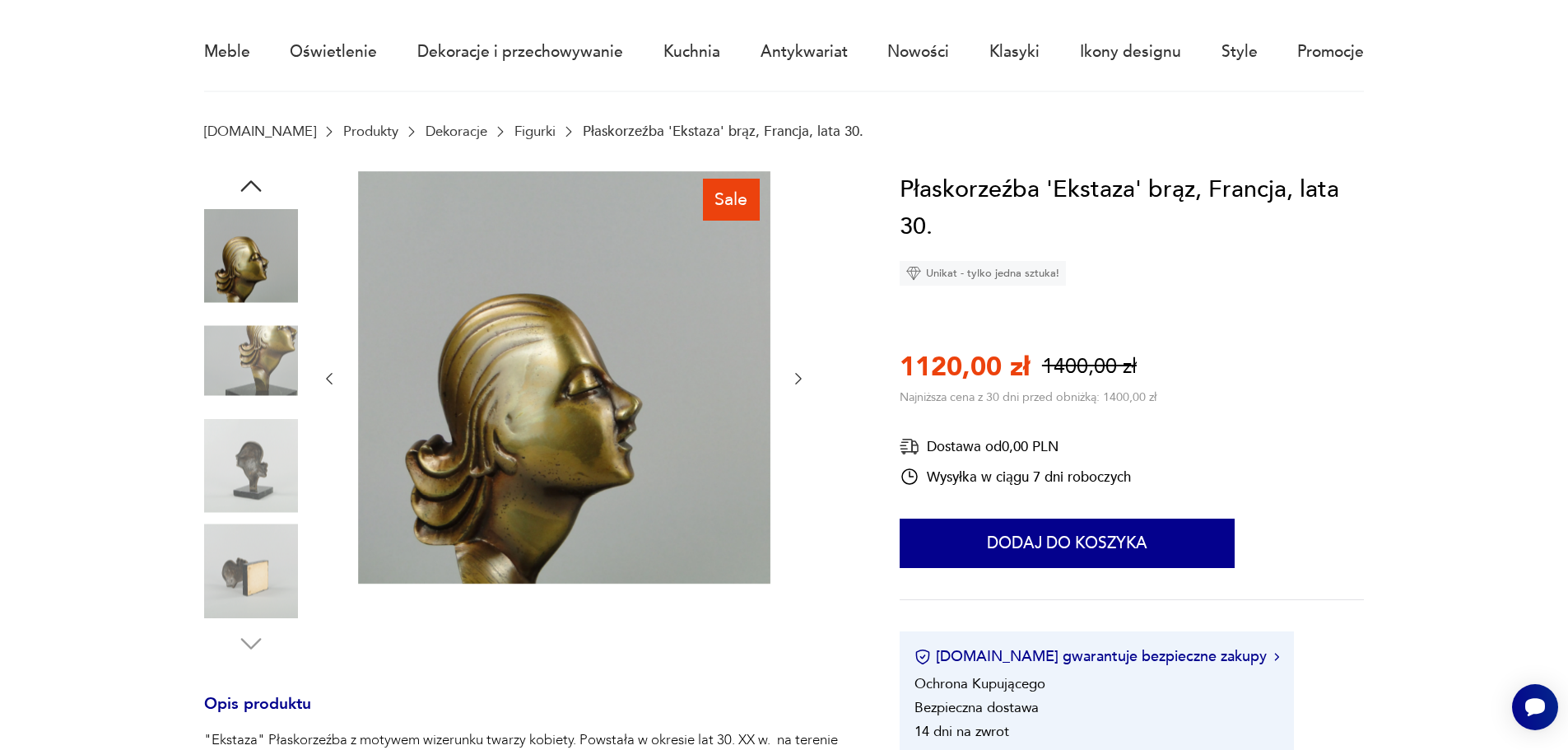
scroll to position [164, 0]
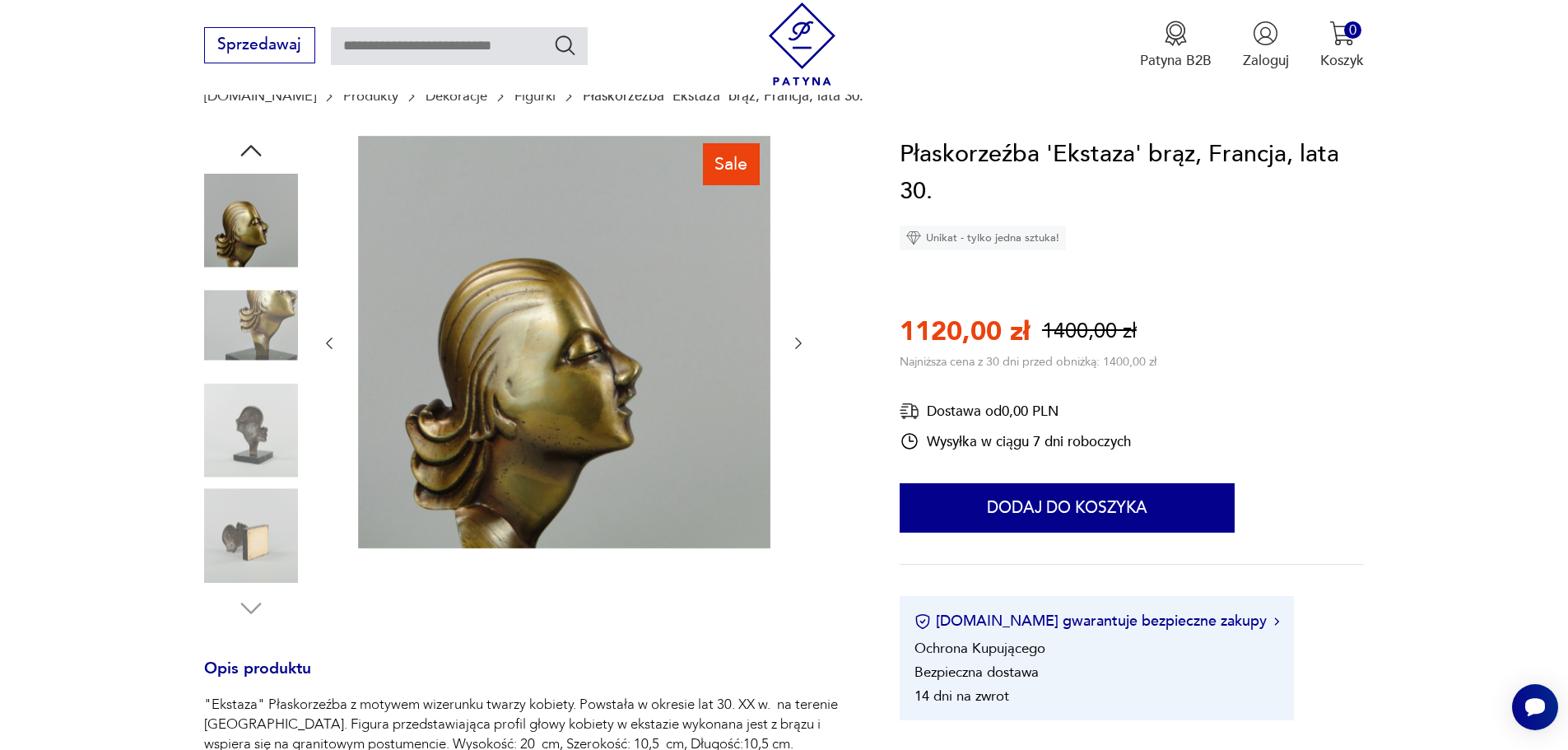
click at [254, 422] on img at bounding box center [250, 431] width 93 height 93
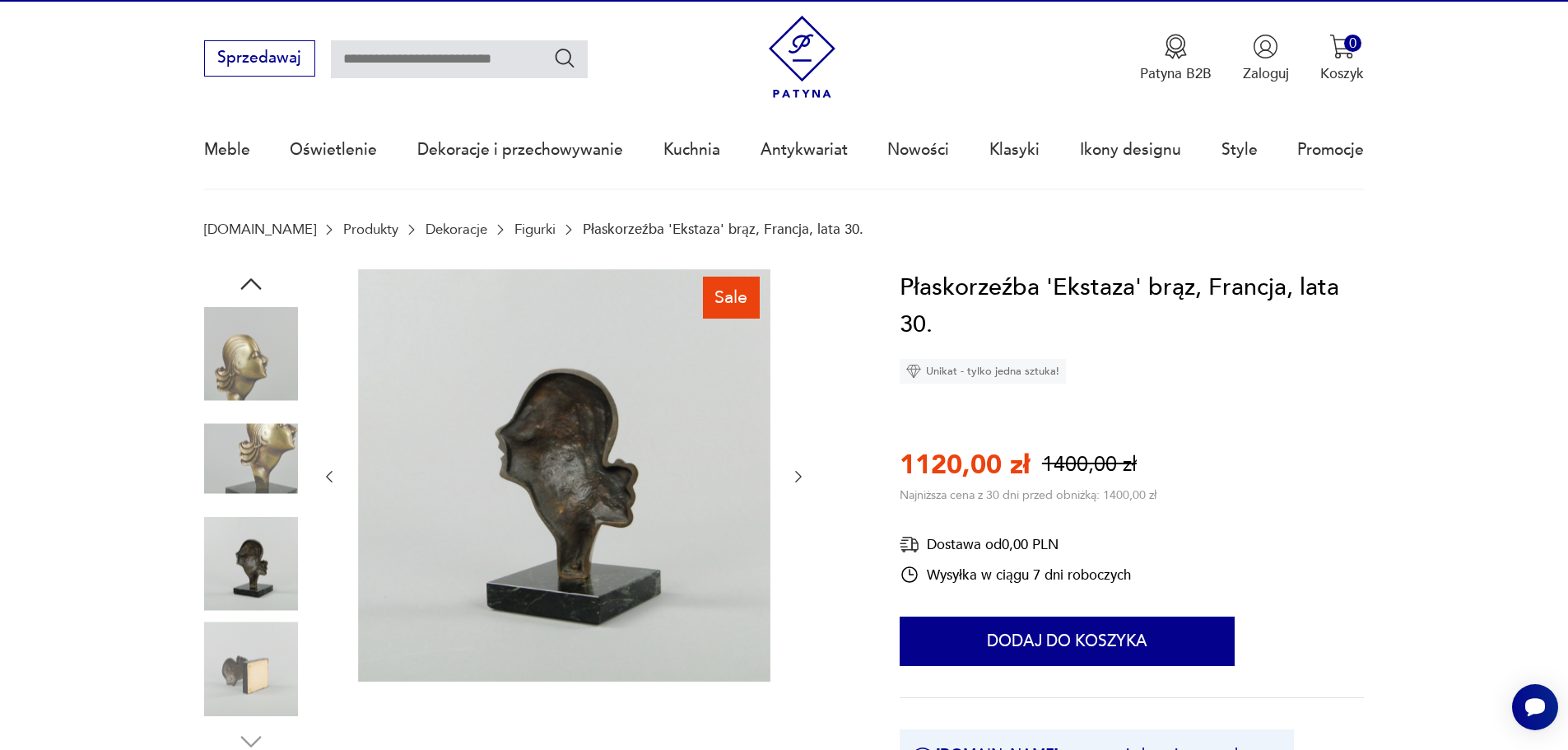
scroll to position [0, 0]
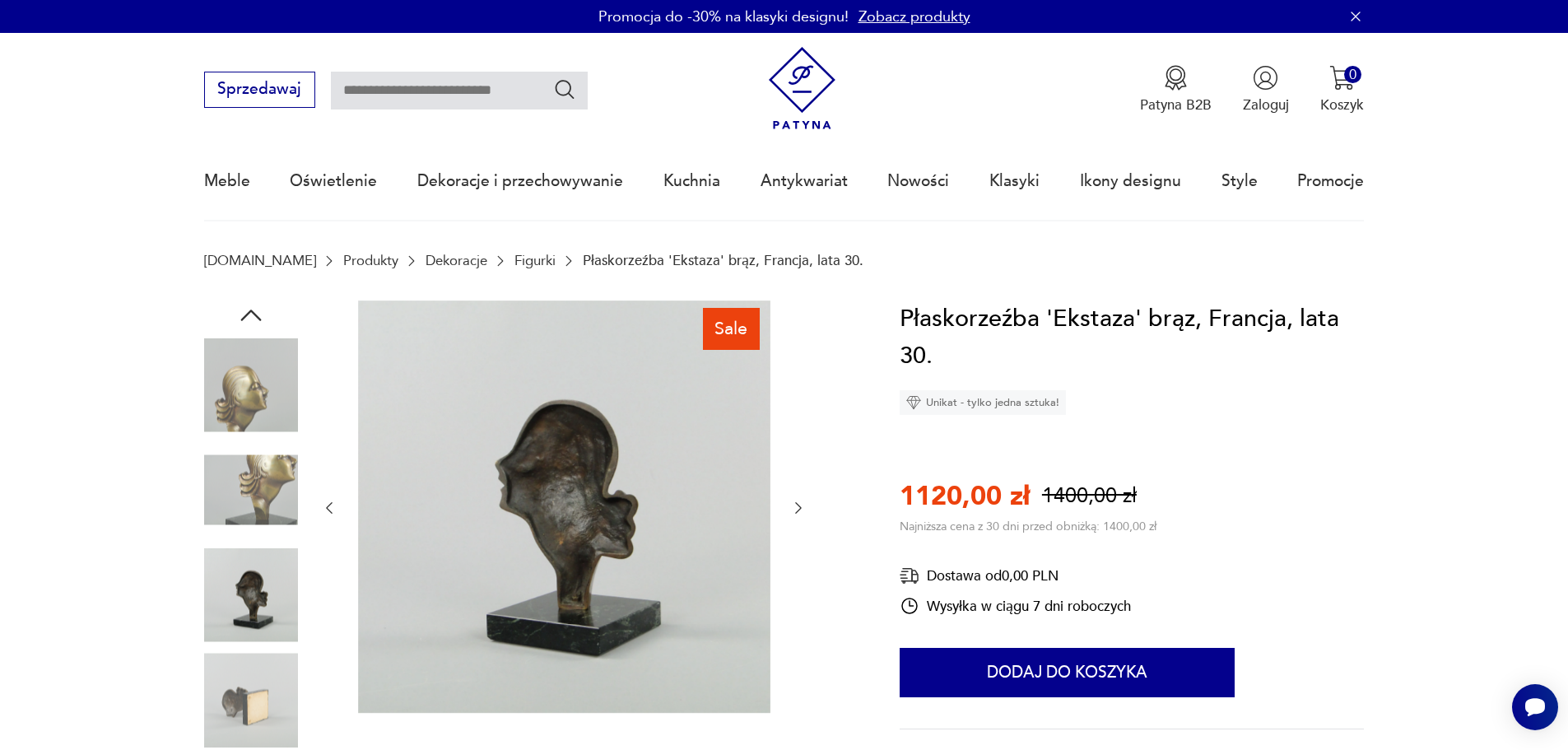
click at [260, 384] on img at bounding box center [250, 385] width 93 height 93
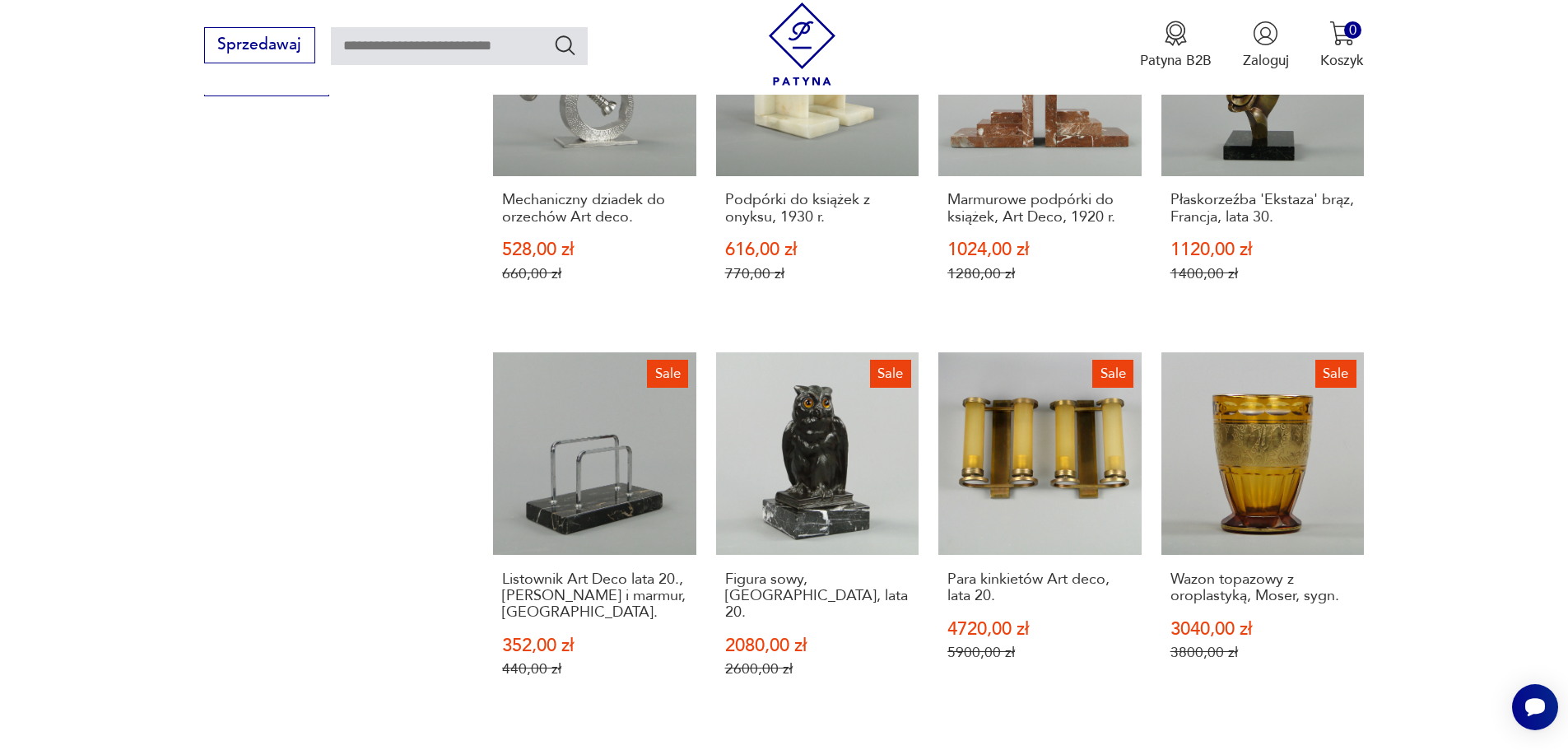
scroll to position [1313, 0]
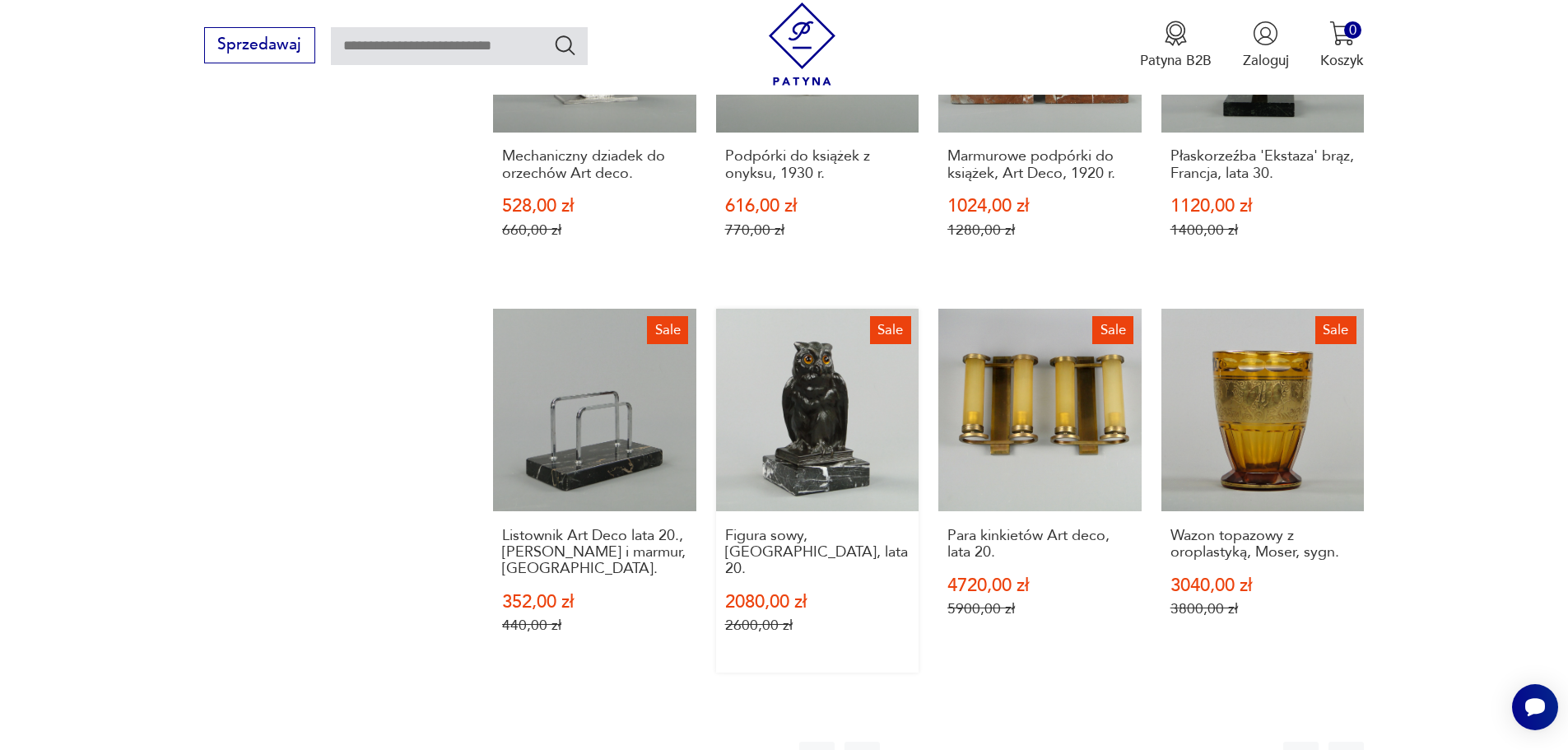
click at [817, 398] on link "Sale Figura sowy, [GEOGRAPHIC_DATA], lata 20. 2080,00 zł 2600,00 zł" at bounding box center [818, 489] width 204 height 363
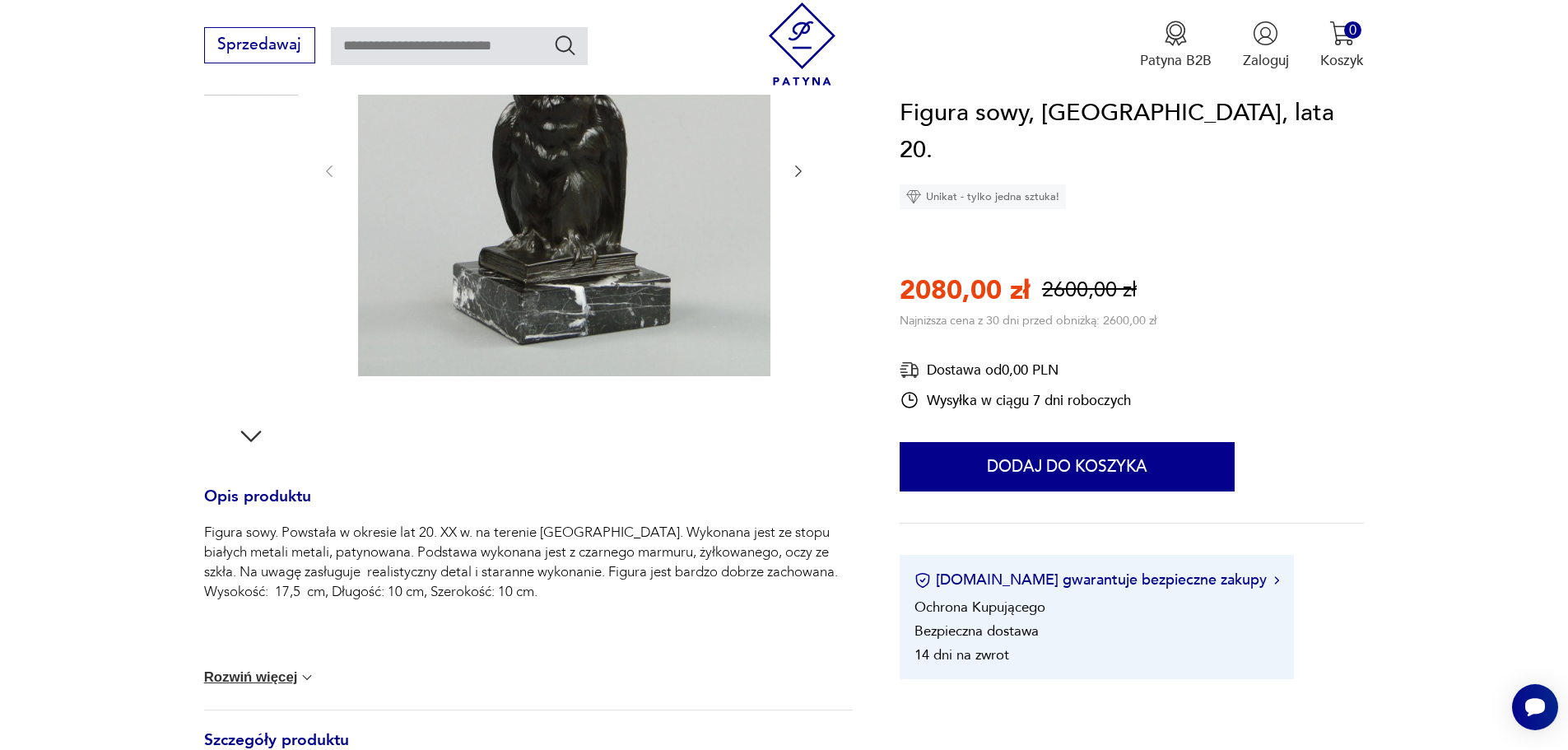
scroll to position [82, 0]
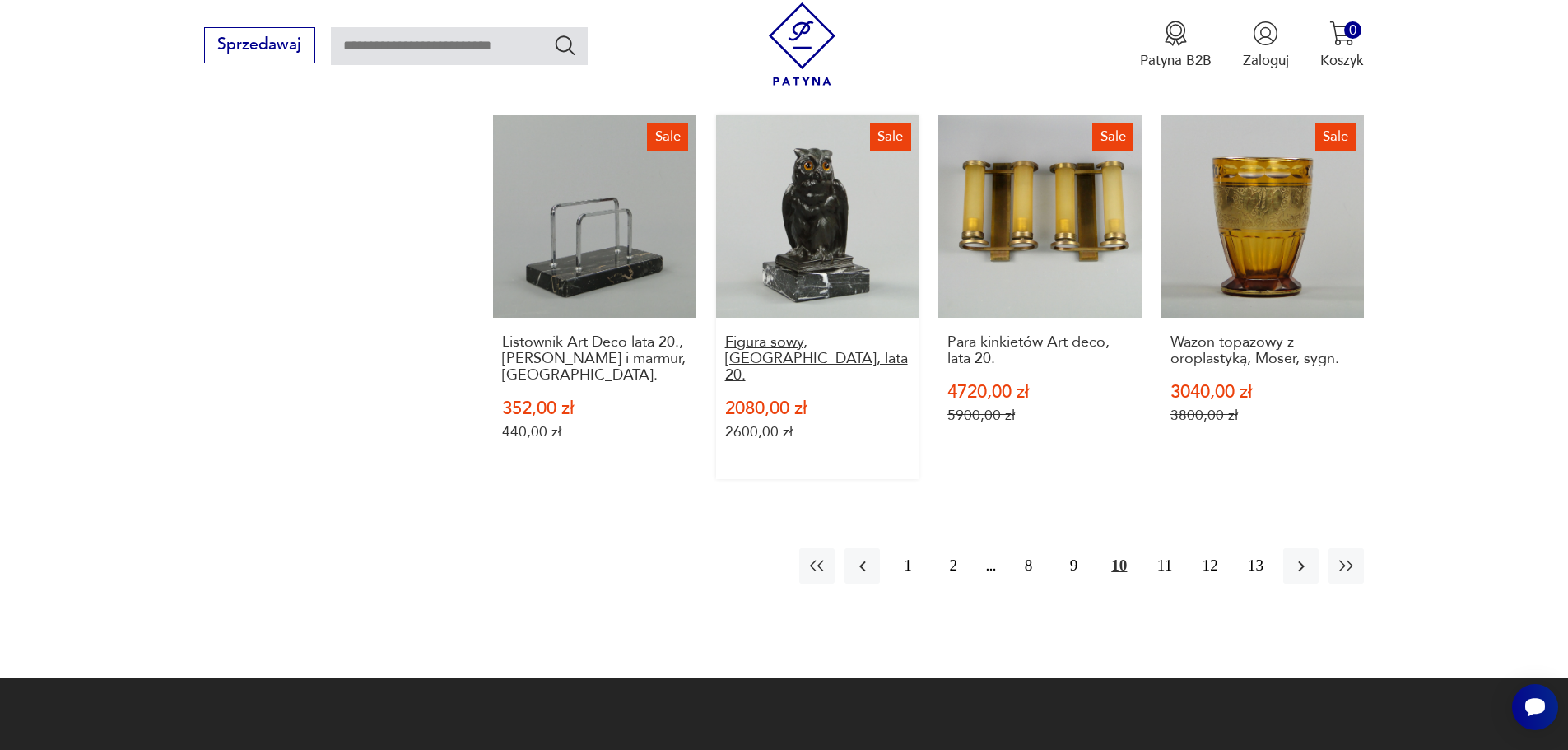
scroll to position [1535, 0]
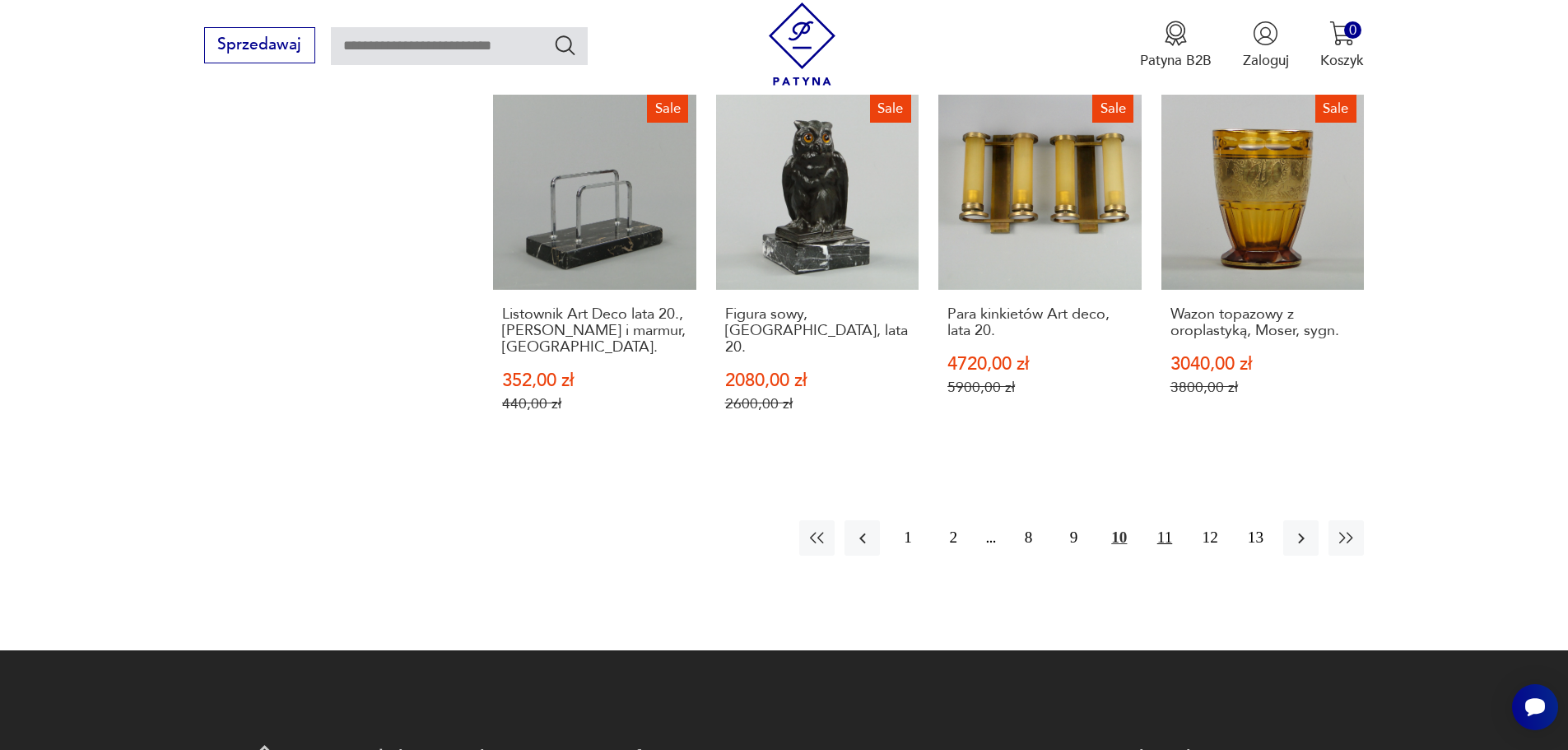
click at [1170, 520] on button "11" at bounding box center [1164, 538] width 36 height 35
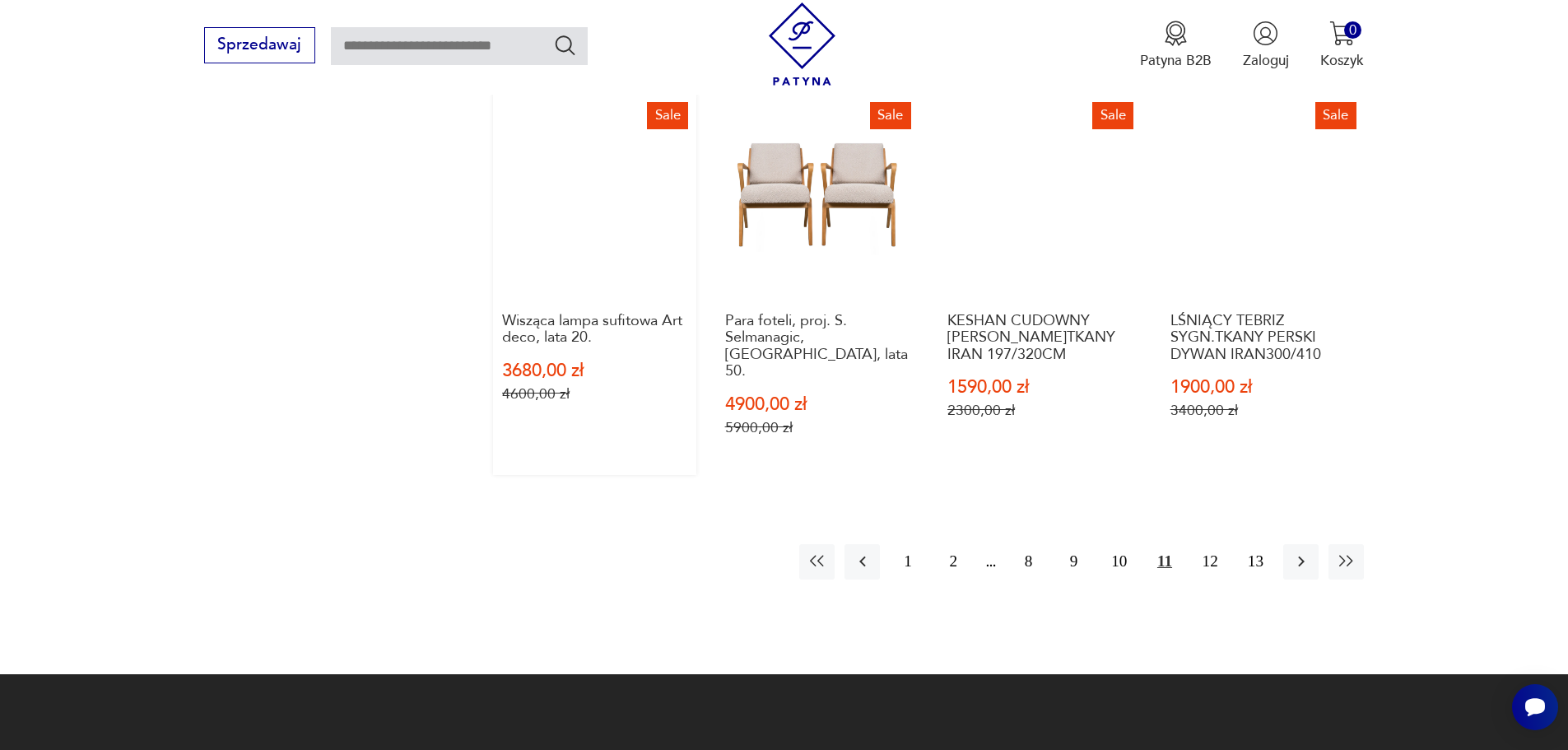
scroll to position [1642, 0]
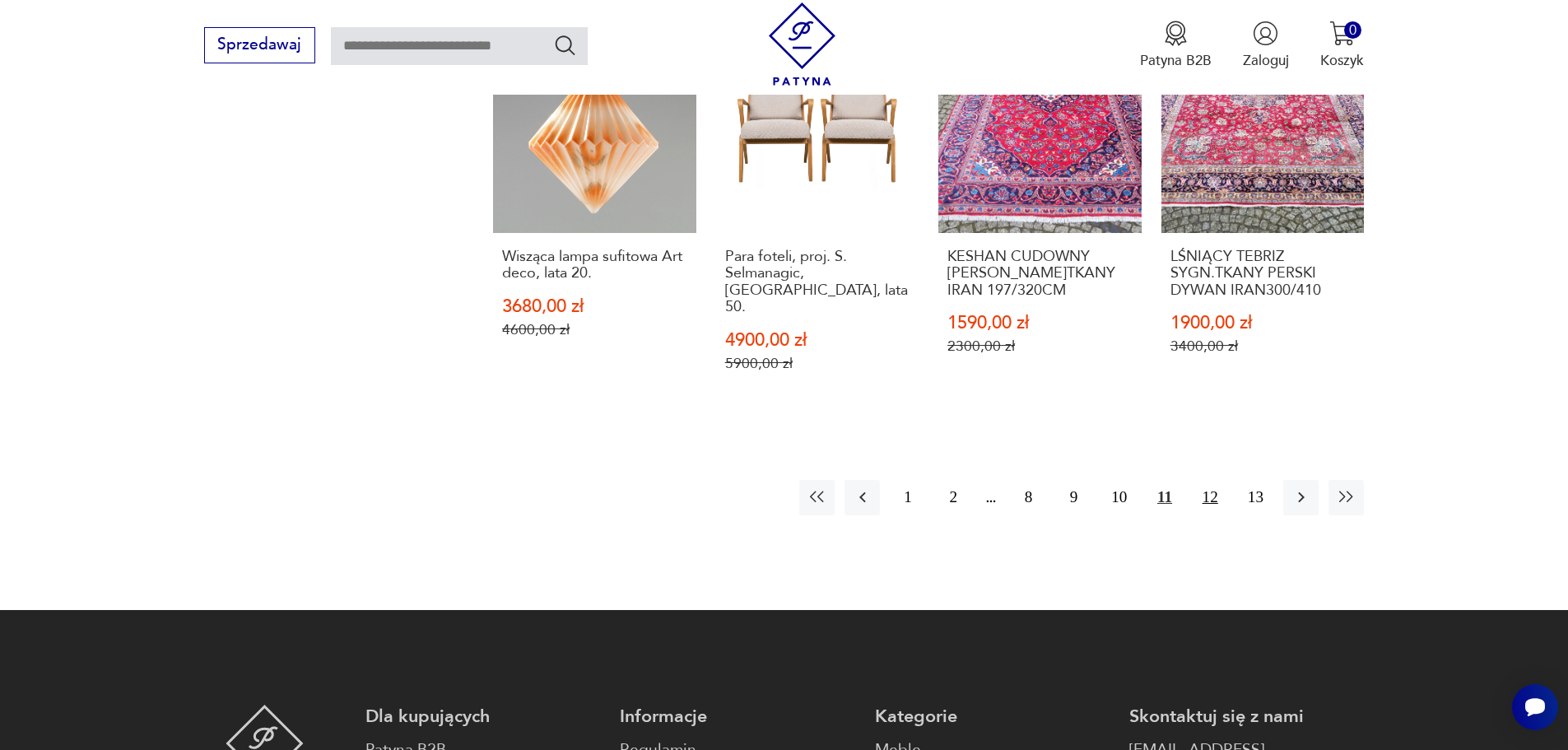
click at [1213, 480] on button "12" at bounding box center [1210, 498] width 36 height 35
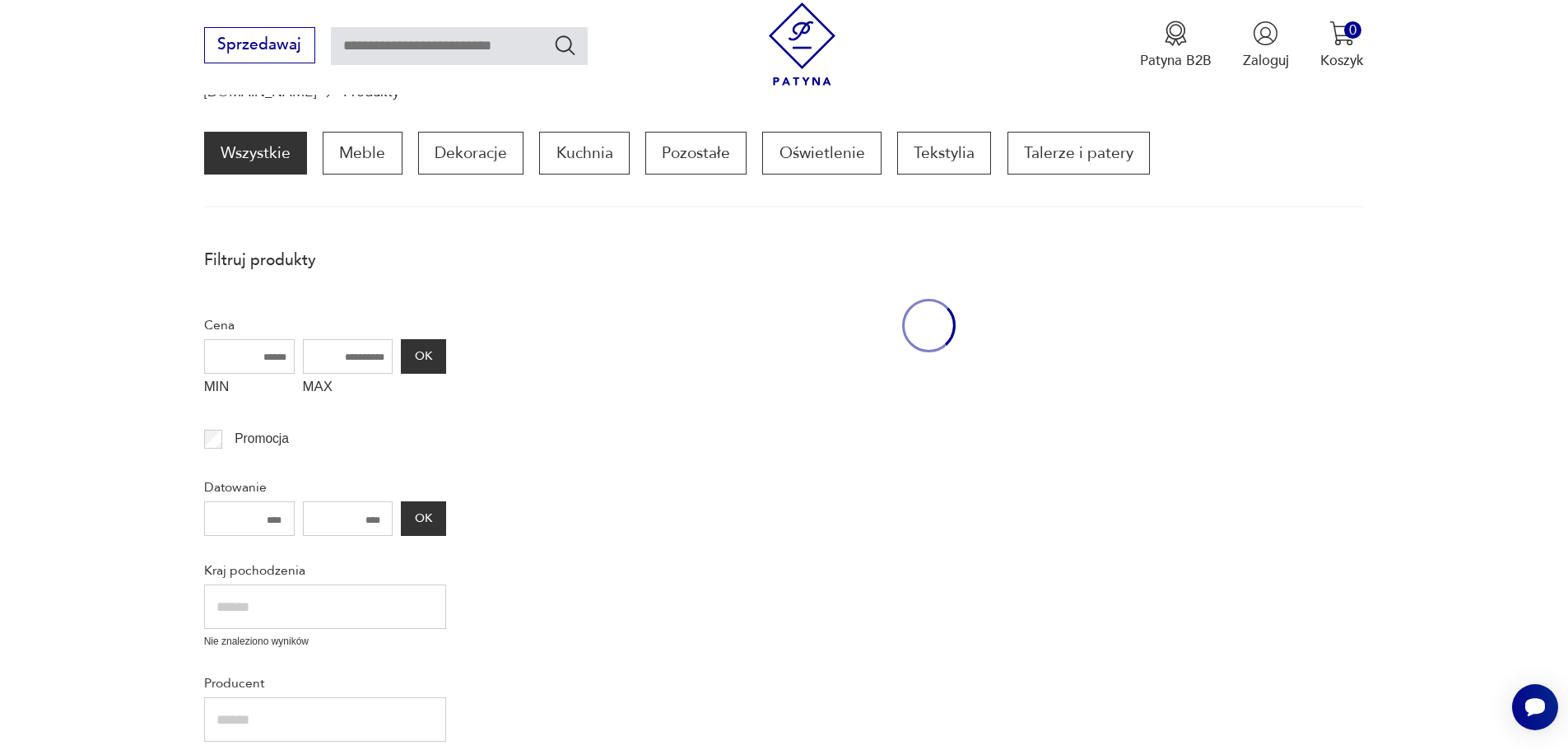
scroll to position [162, 0]
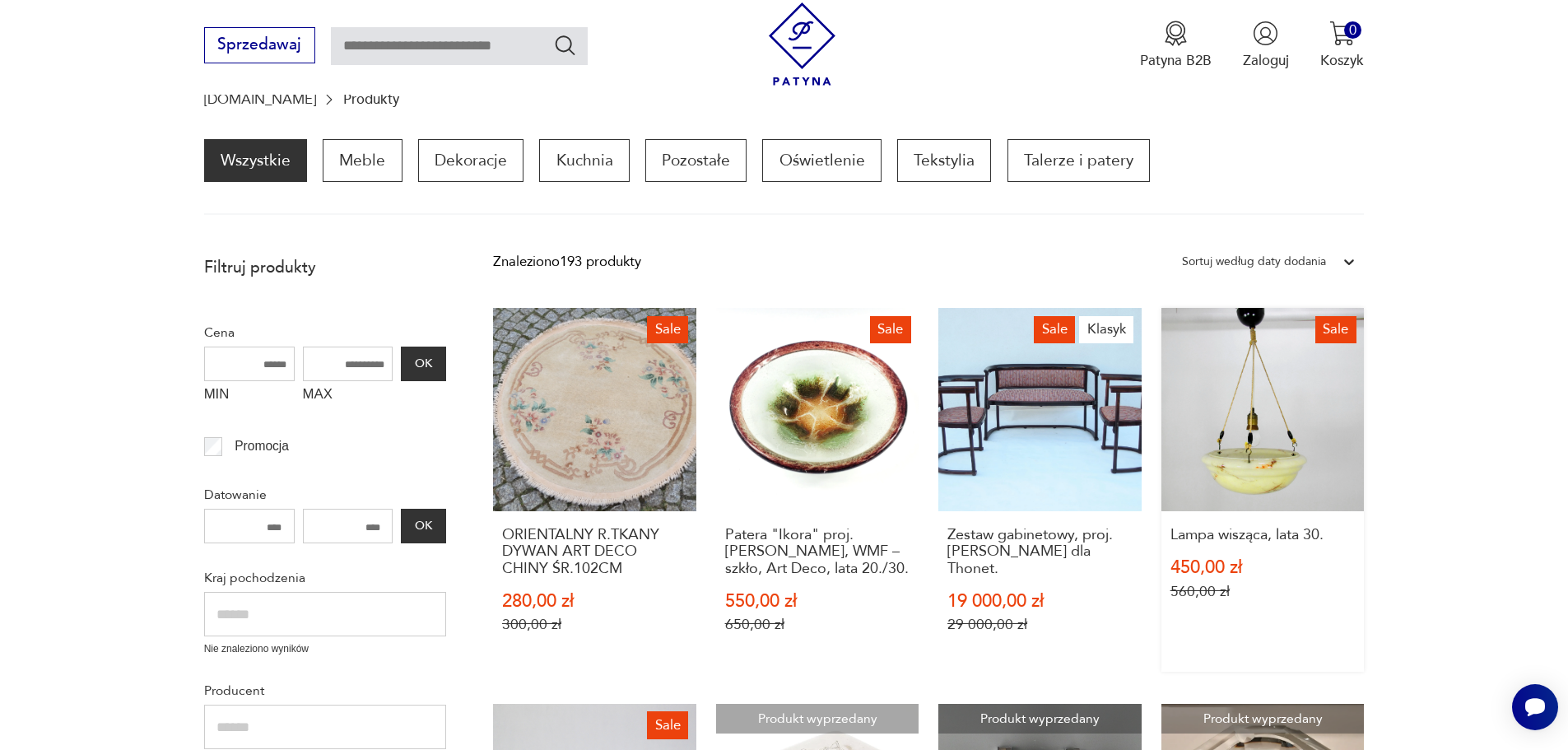
click at [1247, 465] on link "Sale Lampa wisząca, lata 30. 450,00 zł 560,00 zł" at bounding box center [1263, 488] width 204 height 363
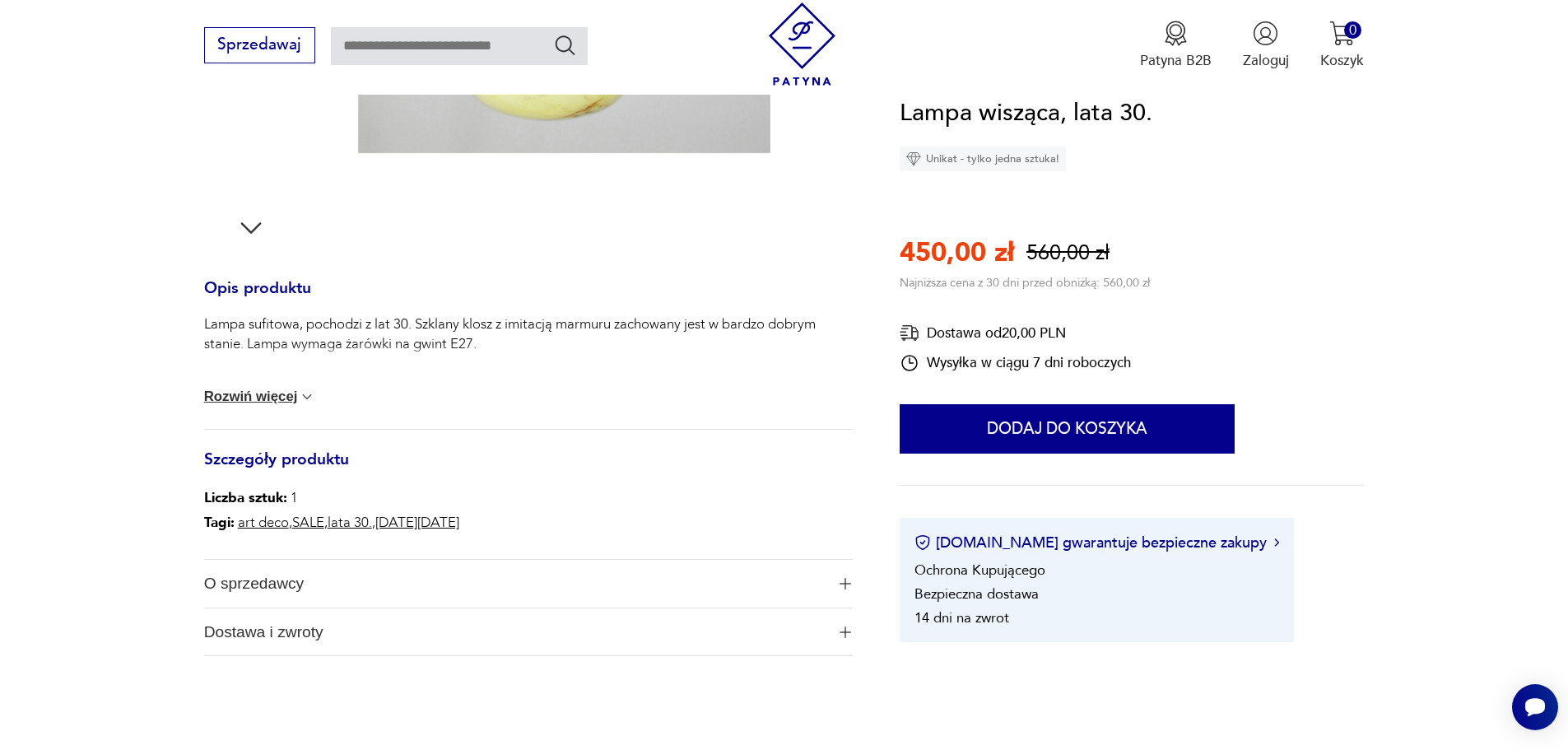
scroll to position [576, 0]
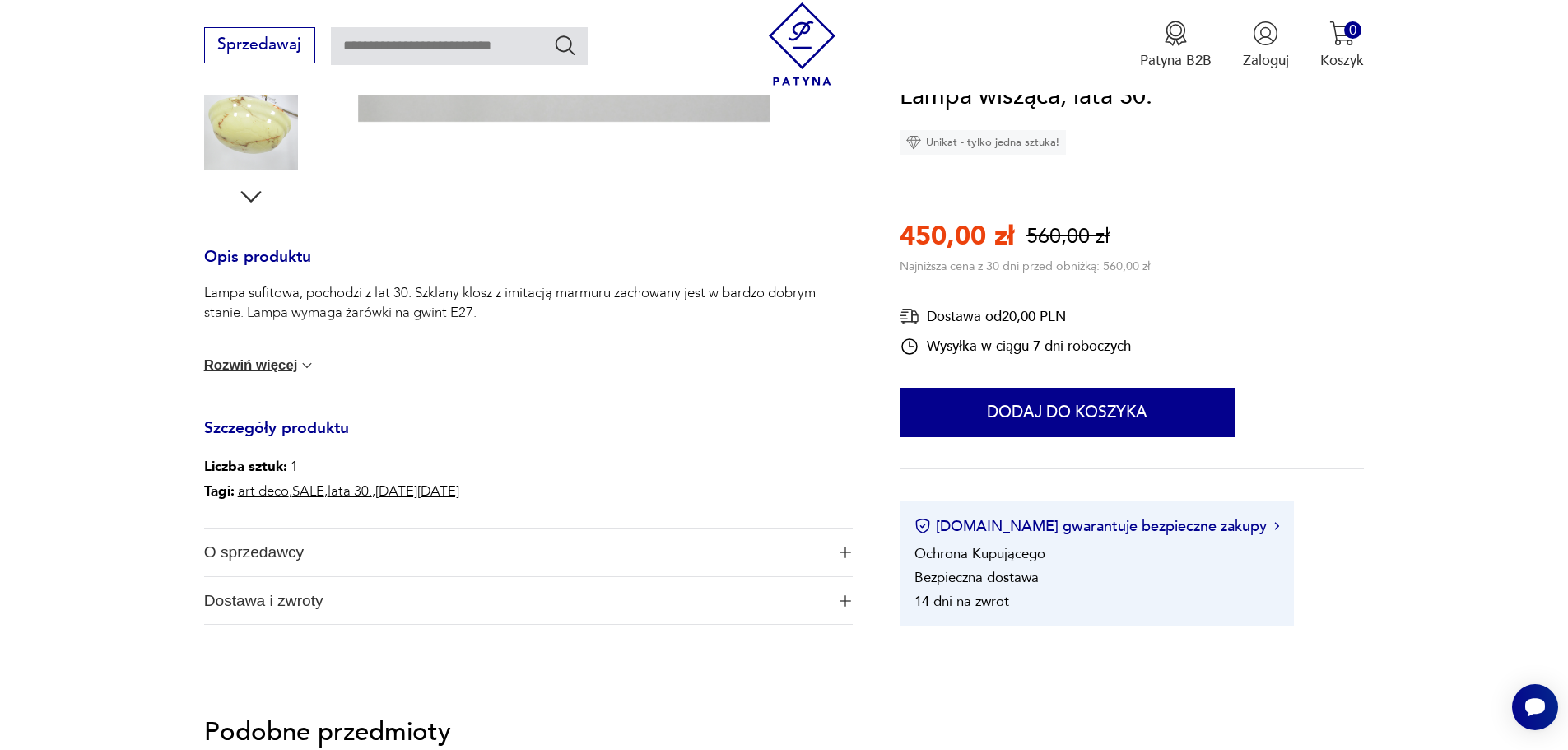
click at [299, 358] on img at bounding box center [307, 365] width 17 height 17
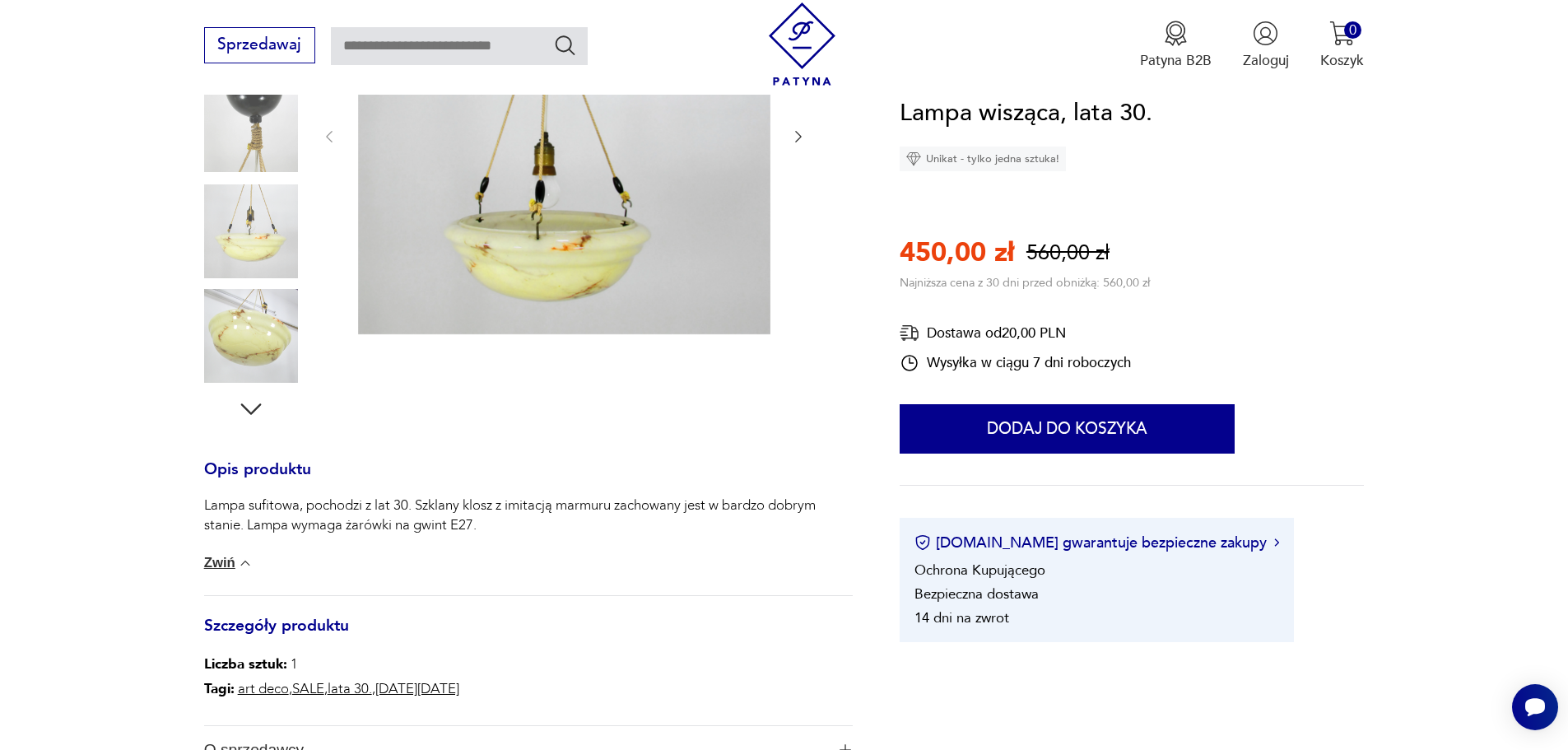
scroll to position [247, 0]
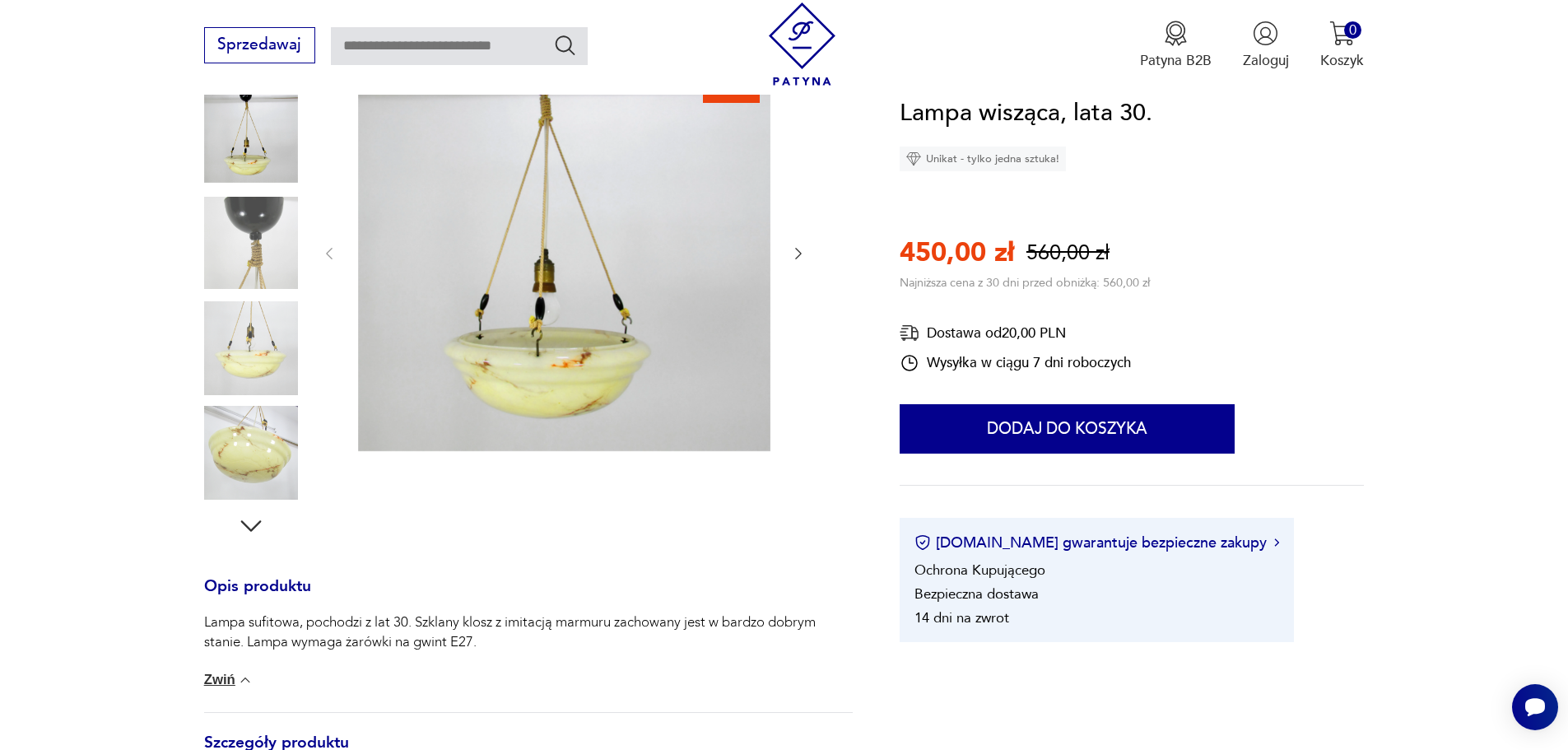
click at [256, 443] on img at bounding box center [250, 452] width 93 height 93
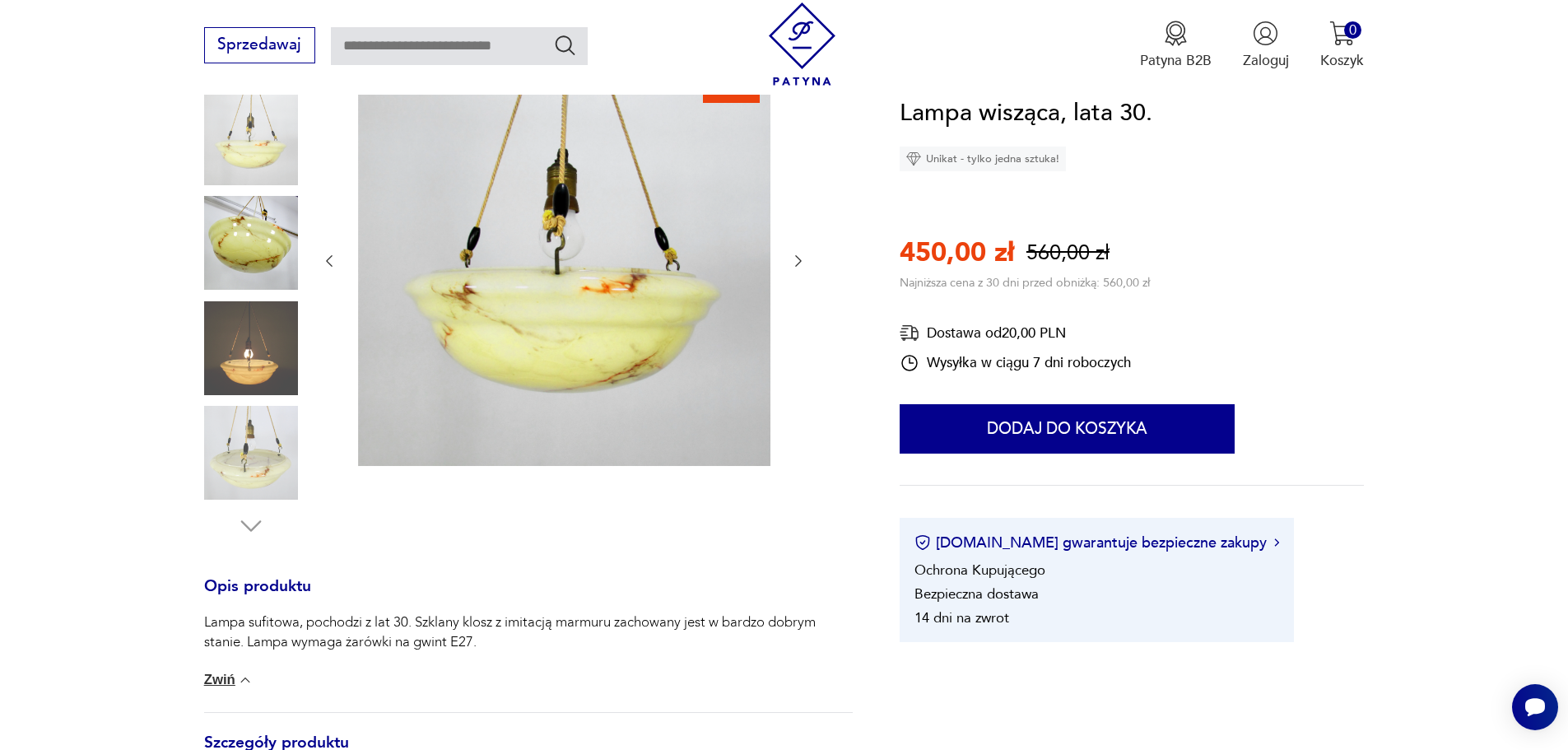
click at [236, 252] on img at bounding box center [250, 243] width 93 height 93
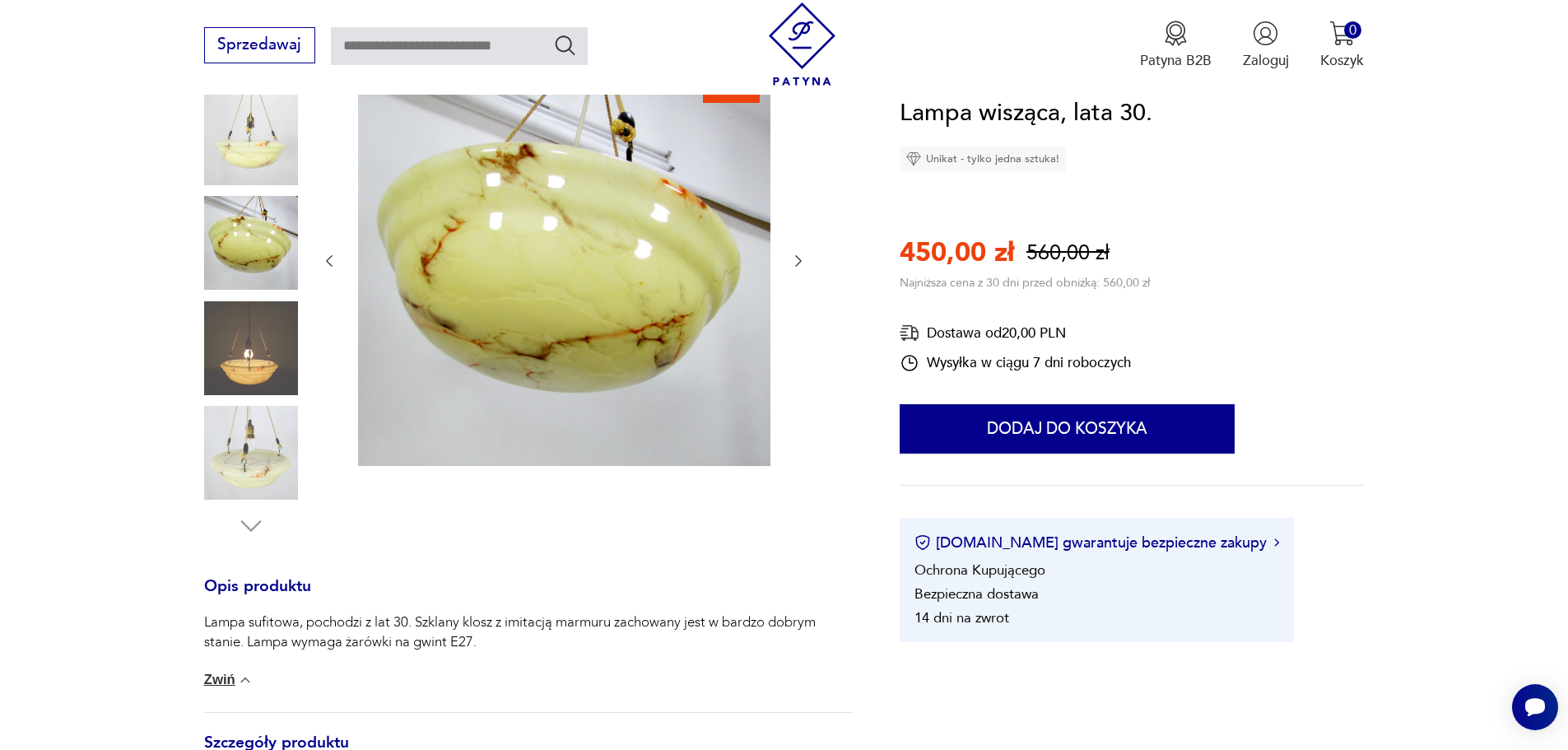
click at [100, 163] on section "Sale Opis produktu Lampa sufitowa, pochodzi z lat 30. Szklany klosz z imitacją …" at bounding box center [784, 519] width 1568 height 933
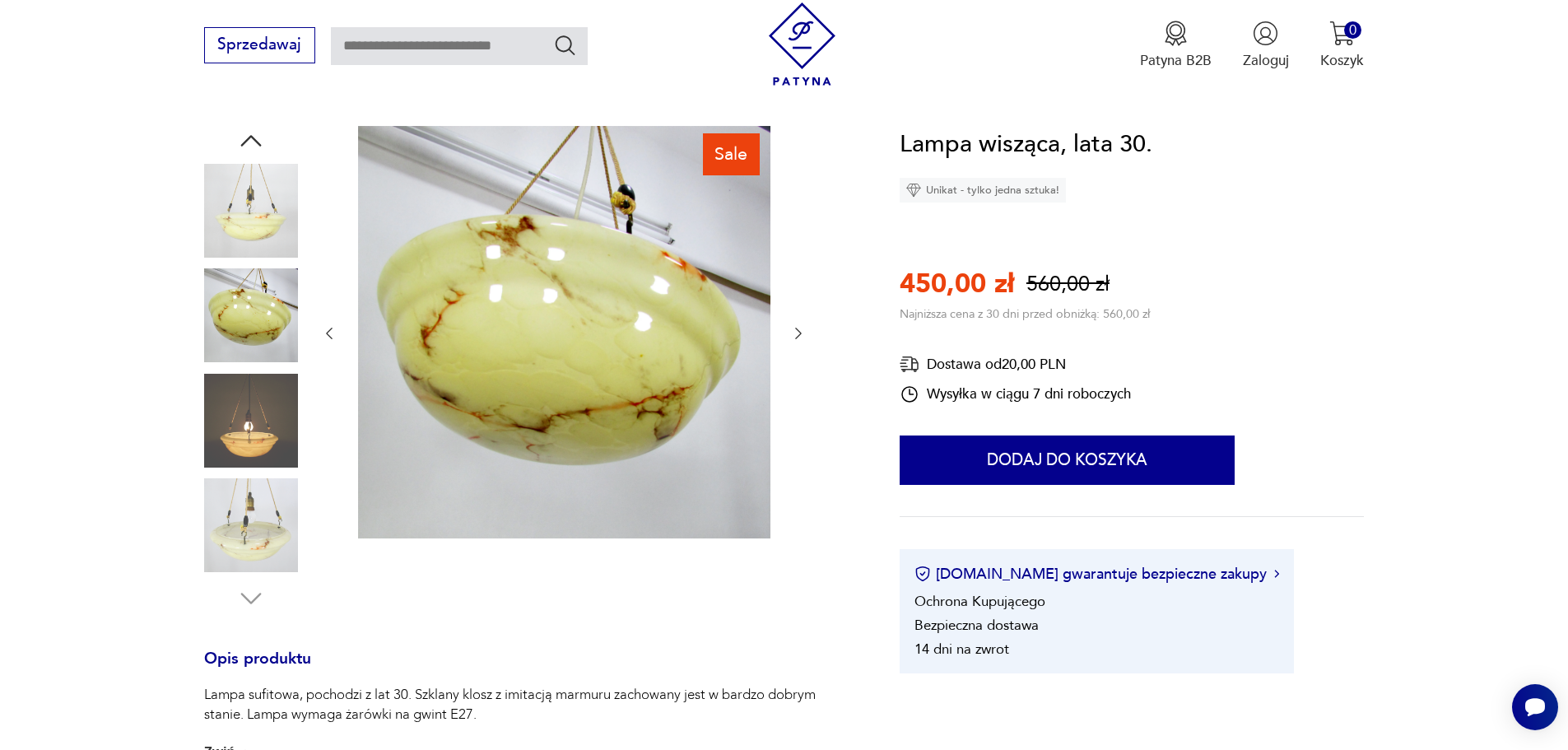
scroll to position [164, 0]
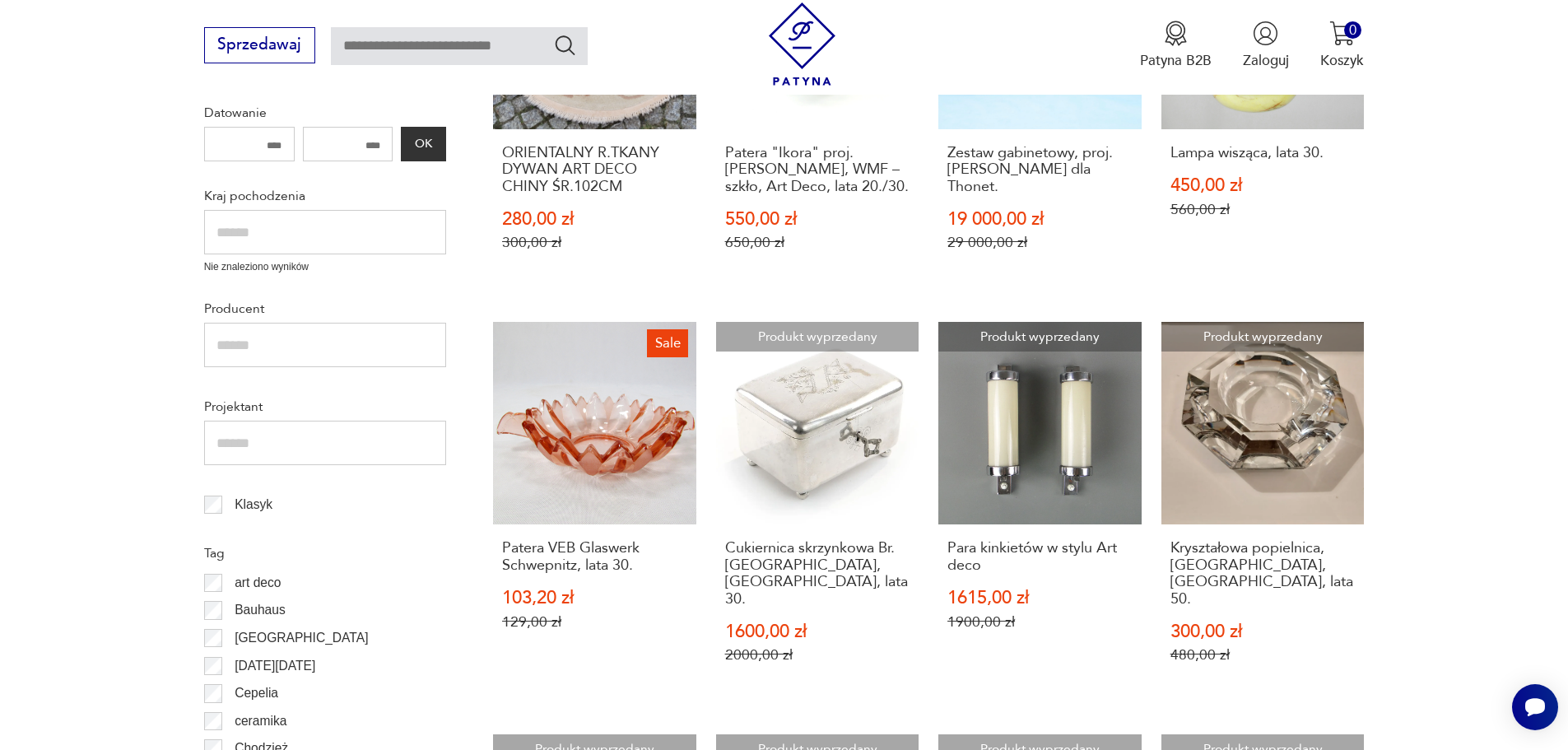
scroll to position [573, 0]
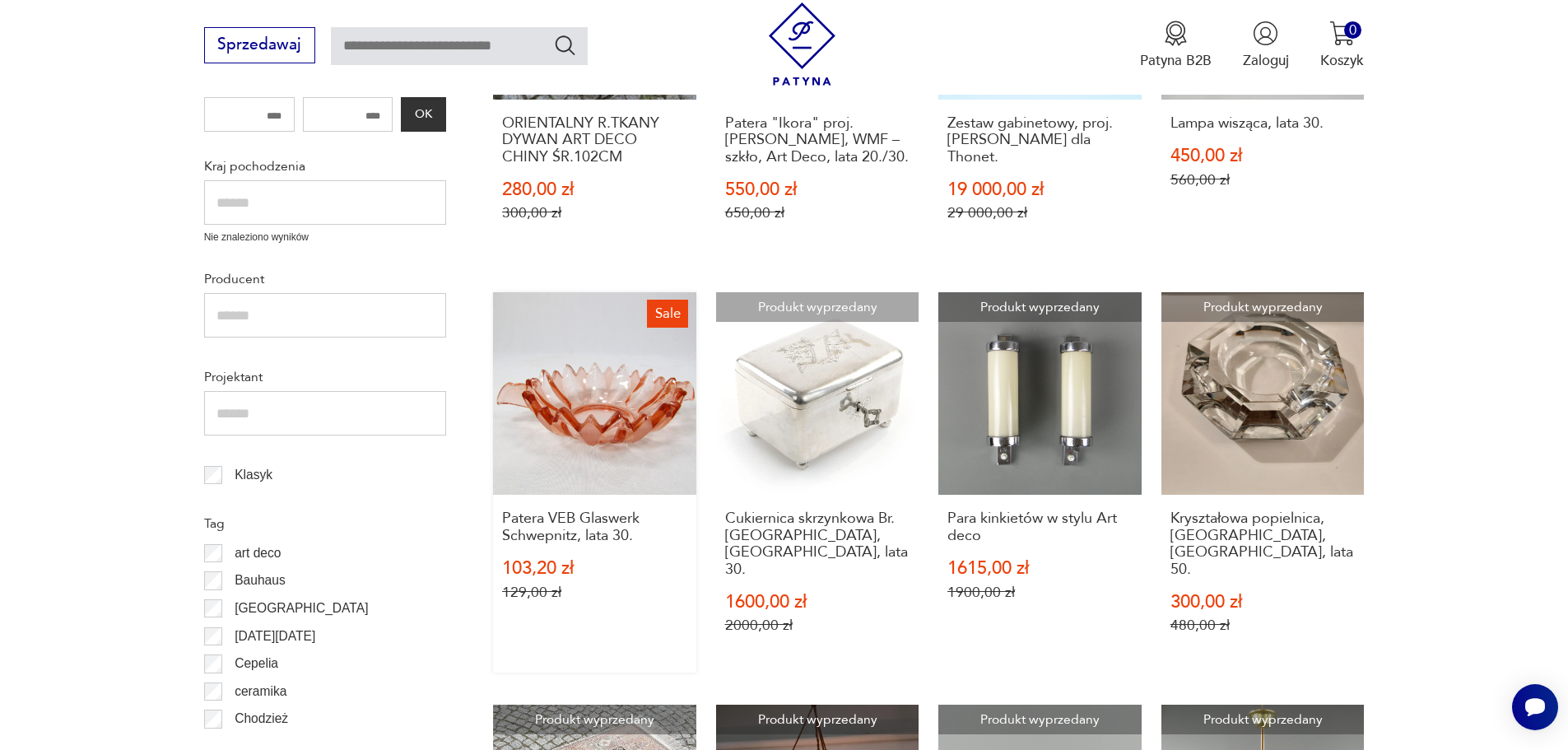
click at [635, 408] on link "Sale Patera VEB Glaswerk Schwepnitz, lata 30. 103,20 zł 129,00 zł" at bounding box center [595, 483] width 204 height 381
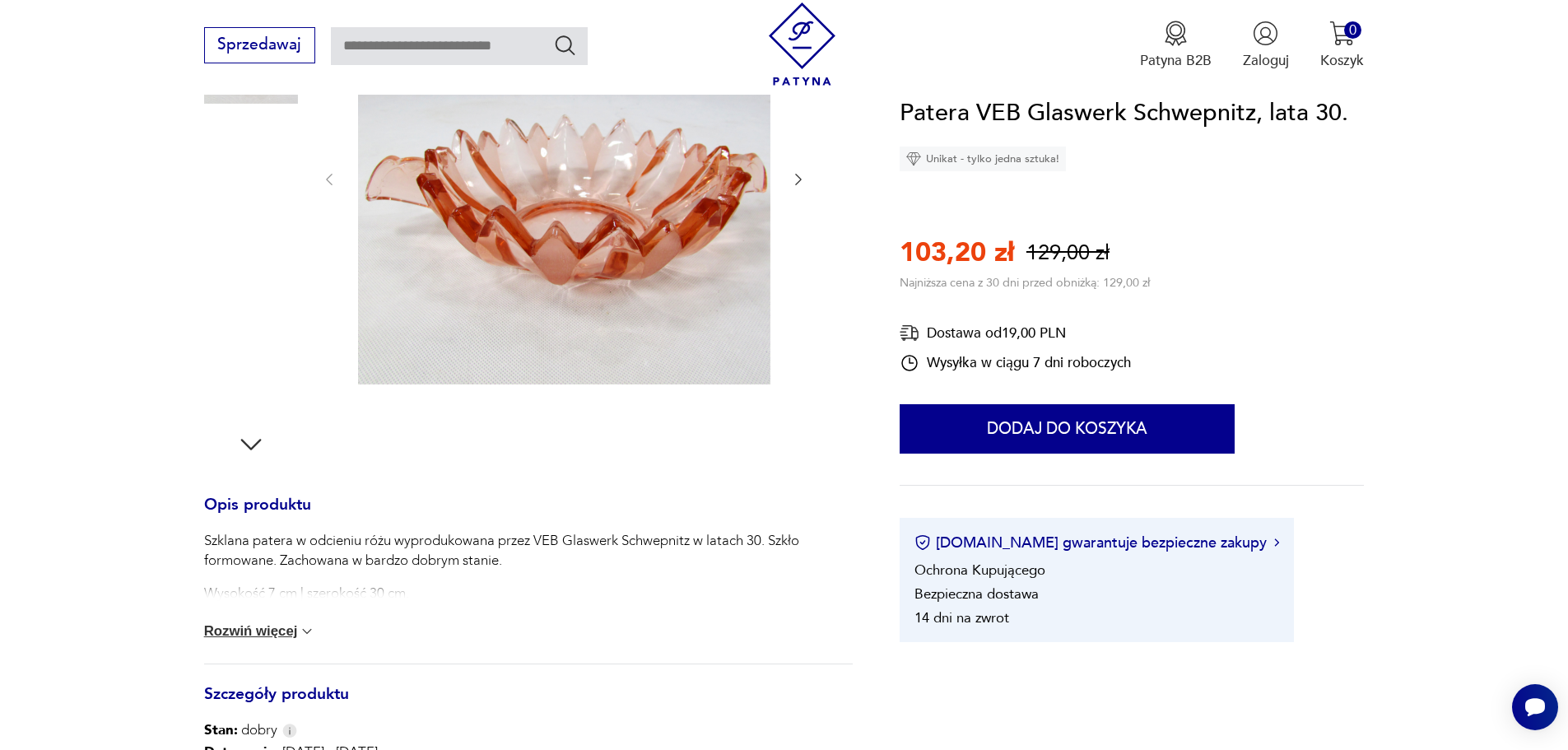
scroll to position [329, 0]
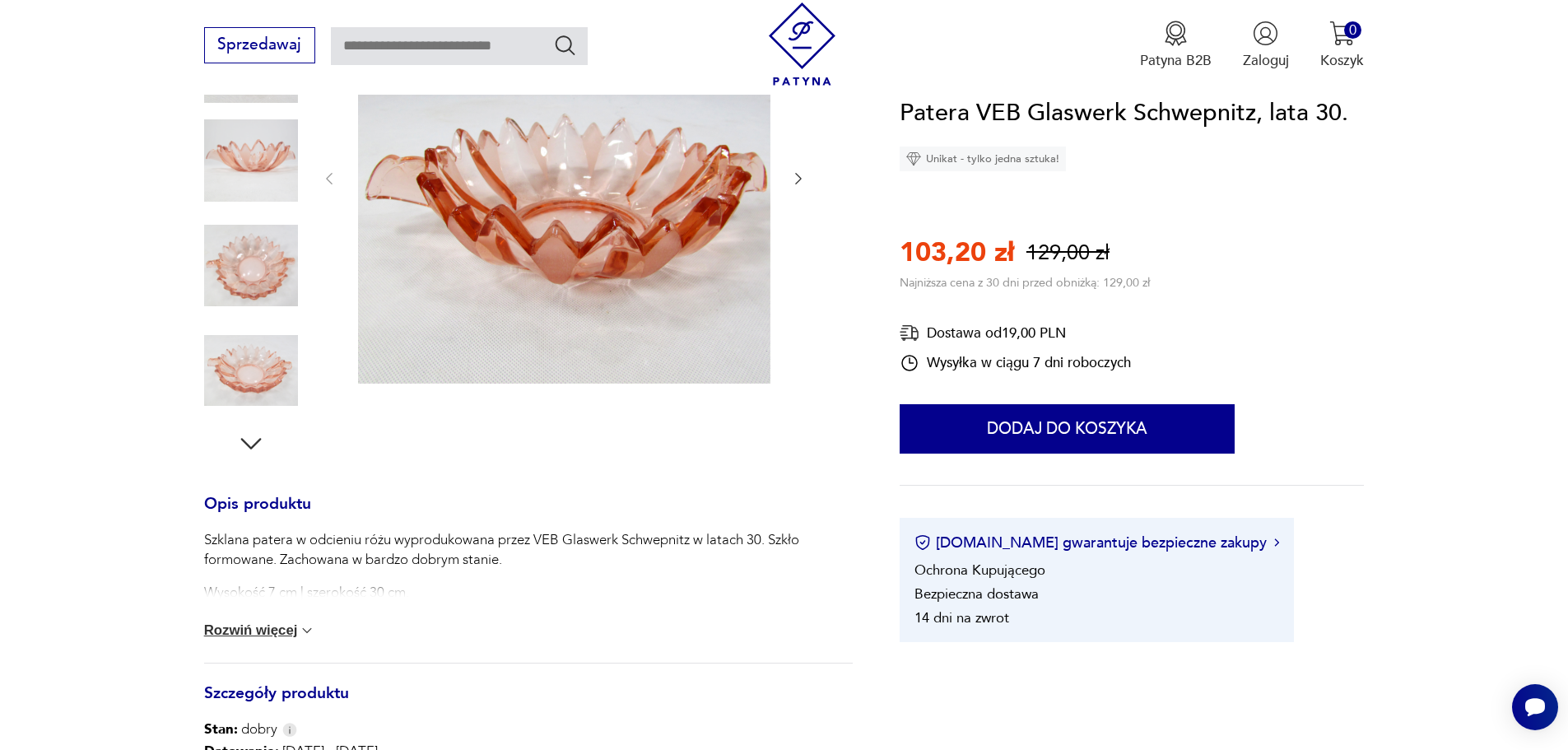
click at [285, 630] on button "Rozwiń więcej" at bounding box center [260, 630] width 112 height 17
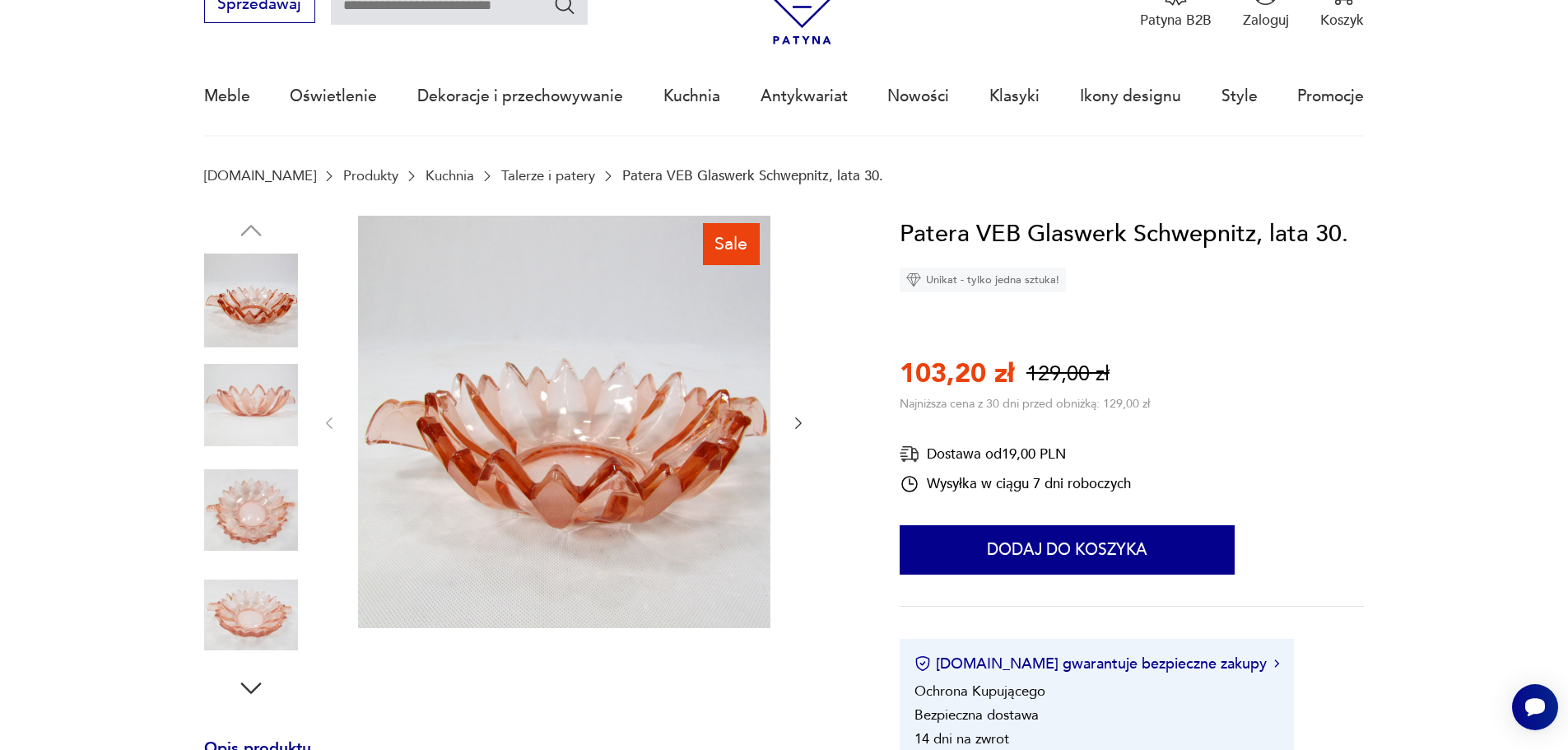
scroll to position [82, 0]
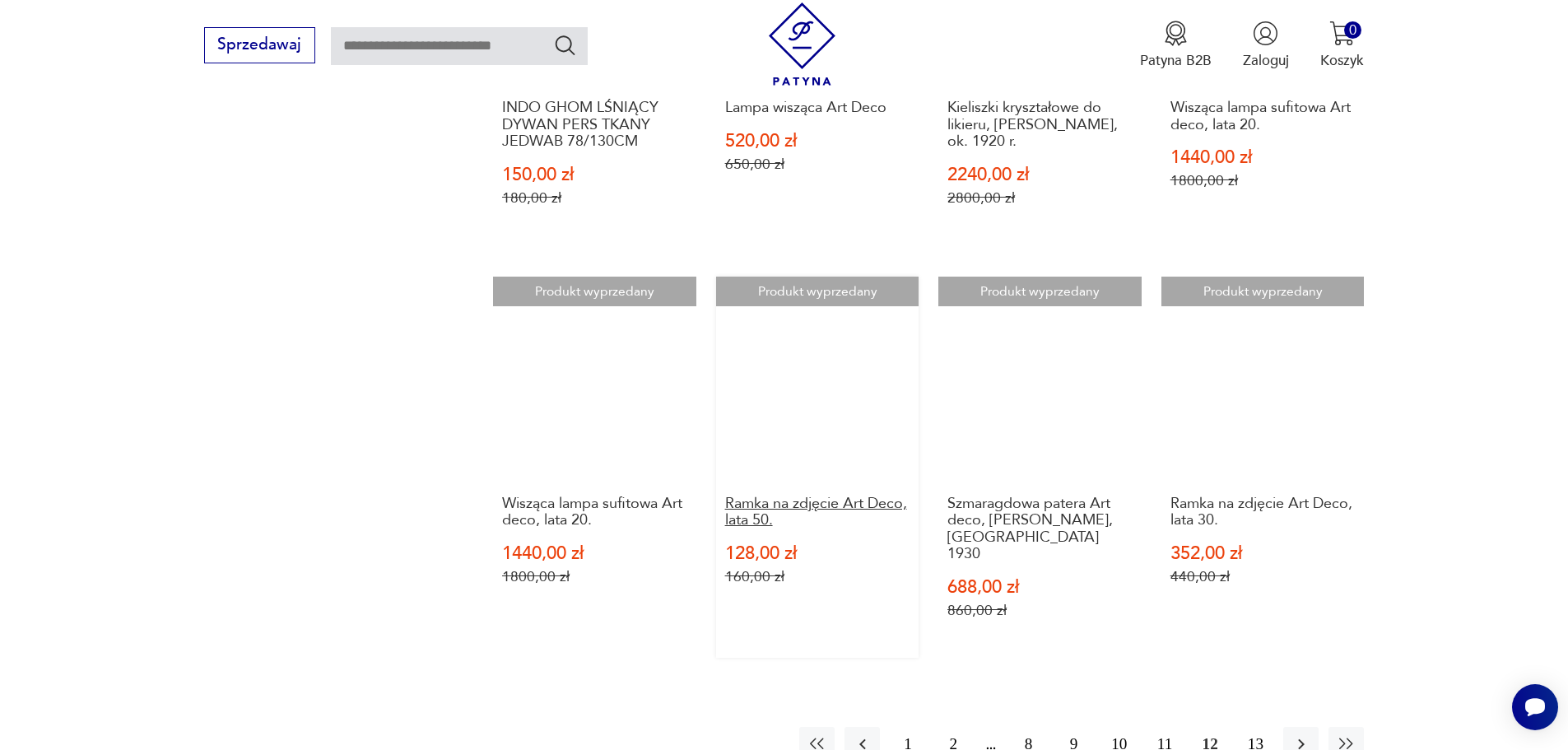
scroll to position [1313, 0]
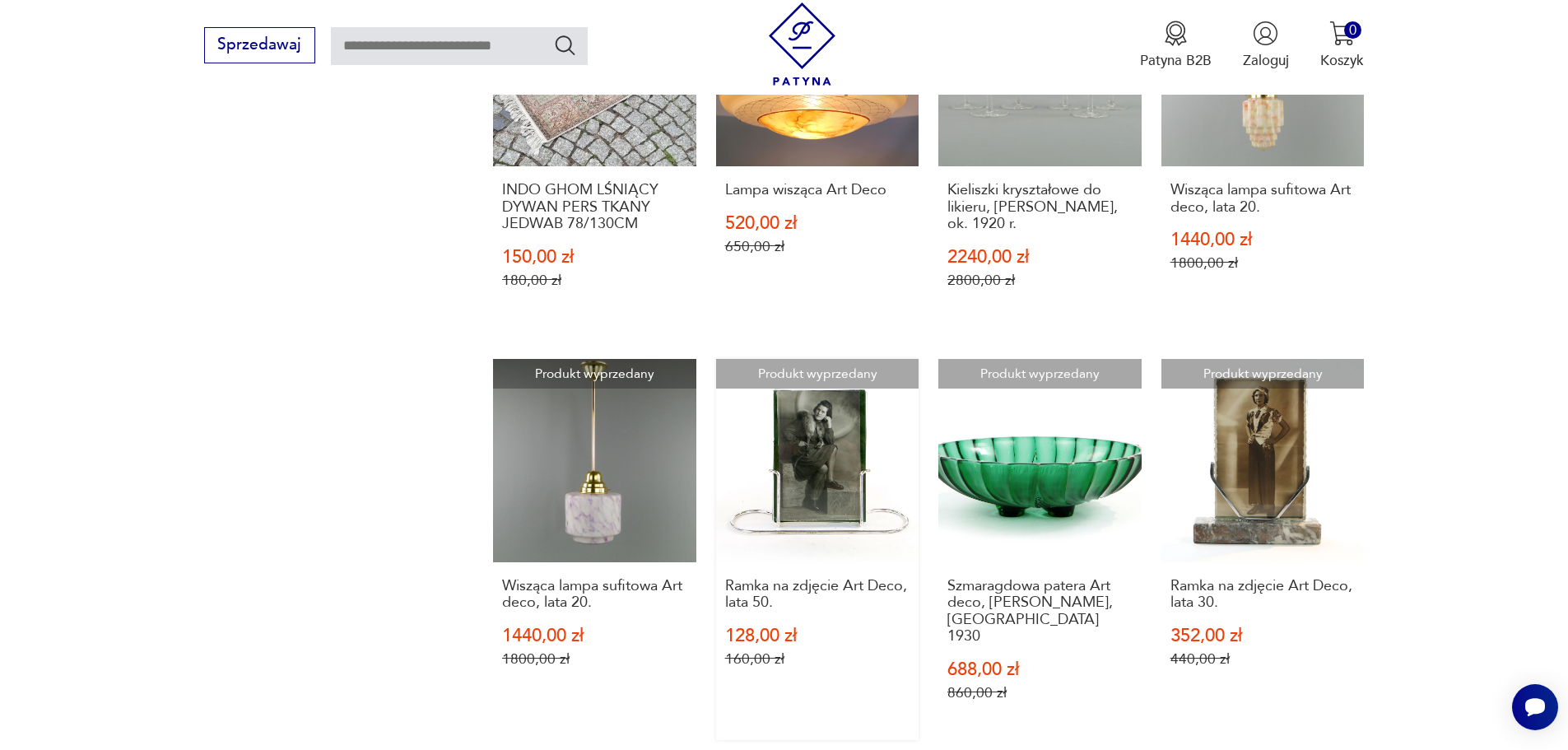
click at [833, 439] on link "Produkt wyprzedany Ramka na zdjęcie Art Deco, lata 50. 128,00 zł 160,00 zł" at bounding box center [818, 549] width 204 height 381
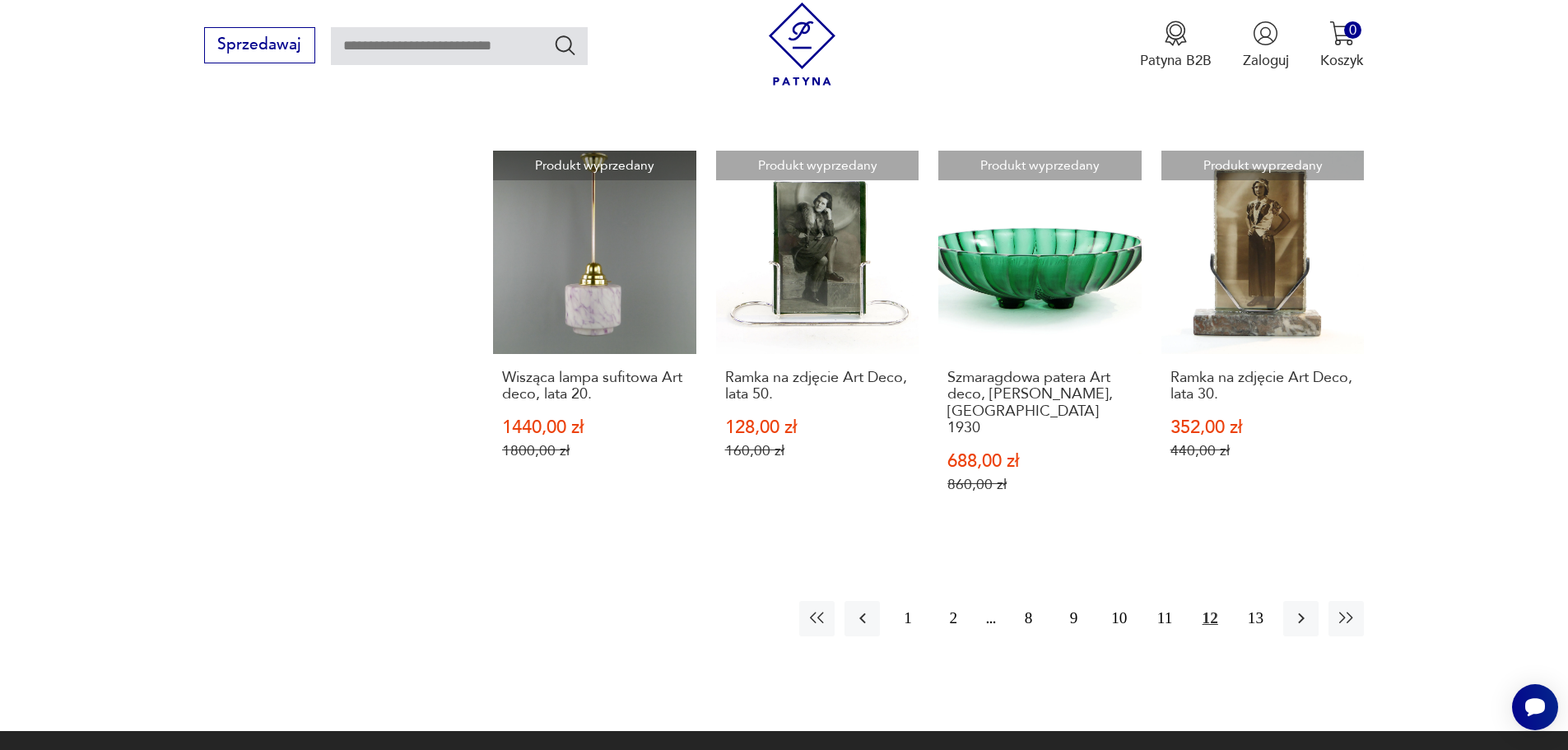
scroll to position [1617, 0]
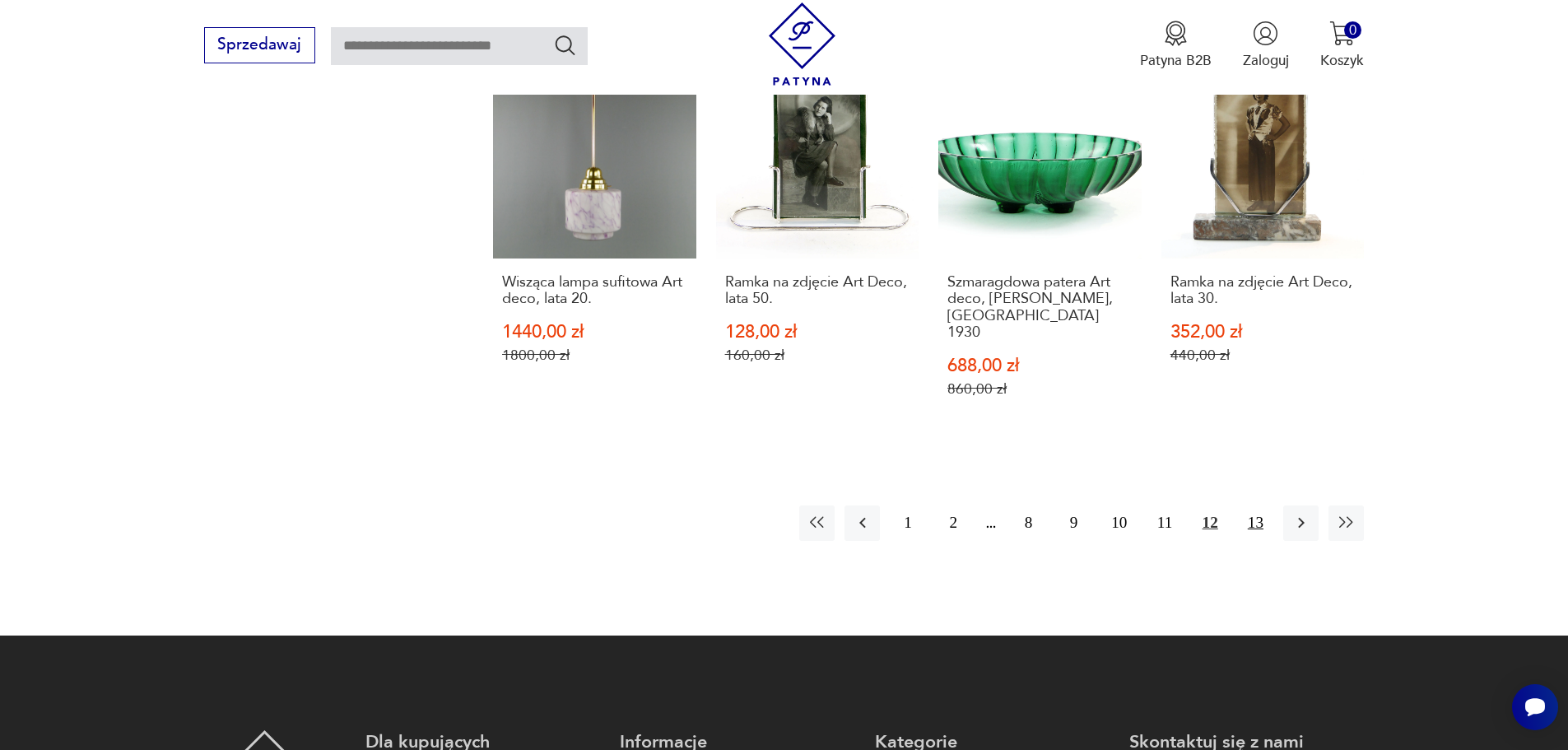
click at [1255, 505] on button "13" at bounding box center [1256, 523] width 36 height 35
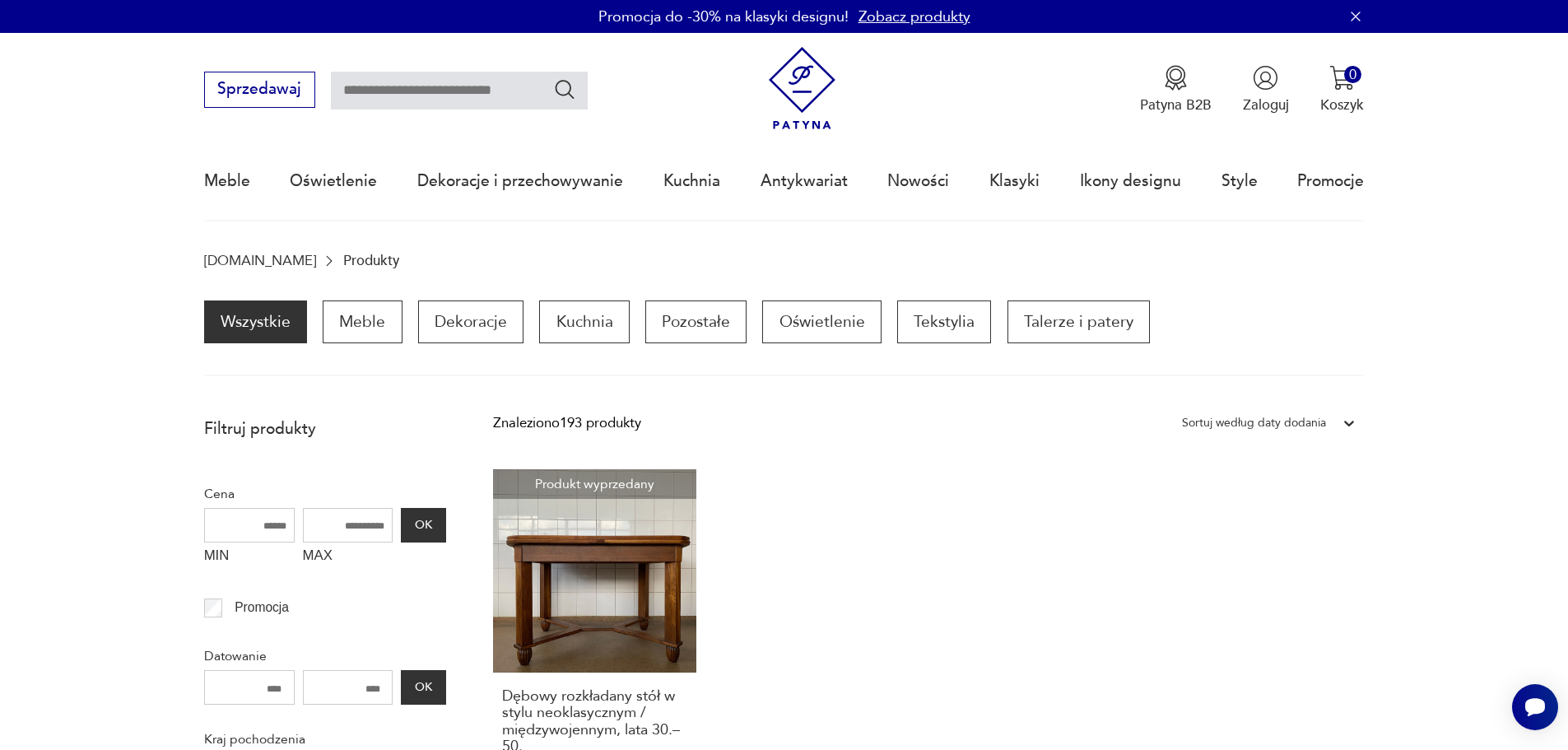
click at [470, 88] on input "text" at bounding box center [459, 91] width 257 height 38
type input "*****"
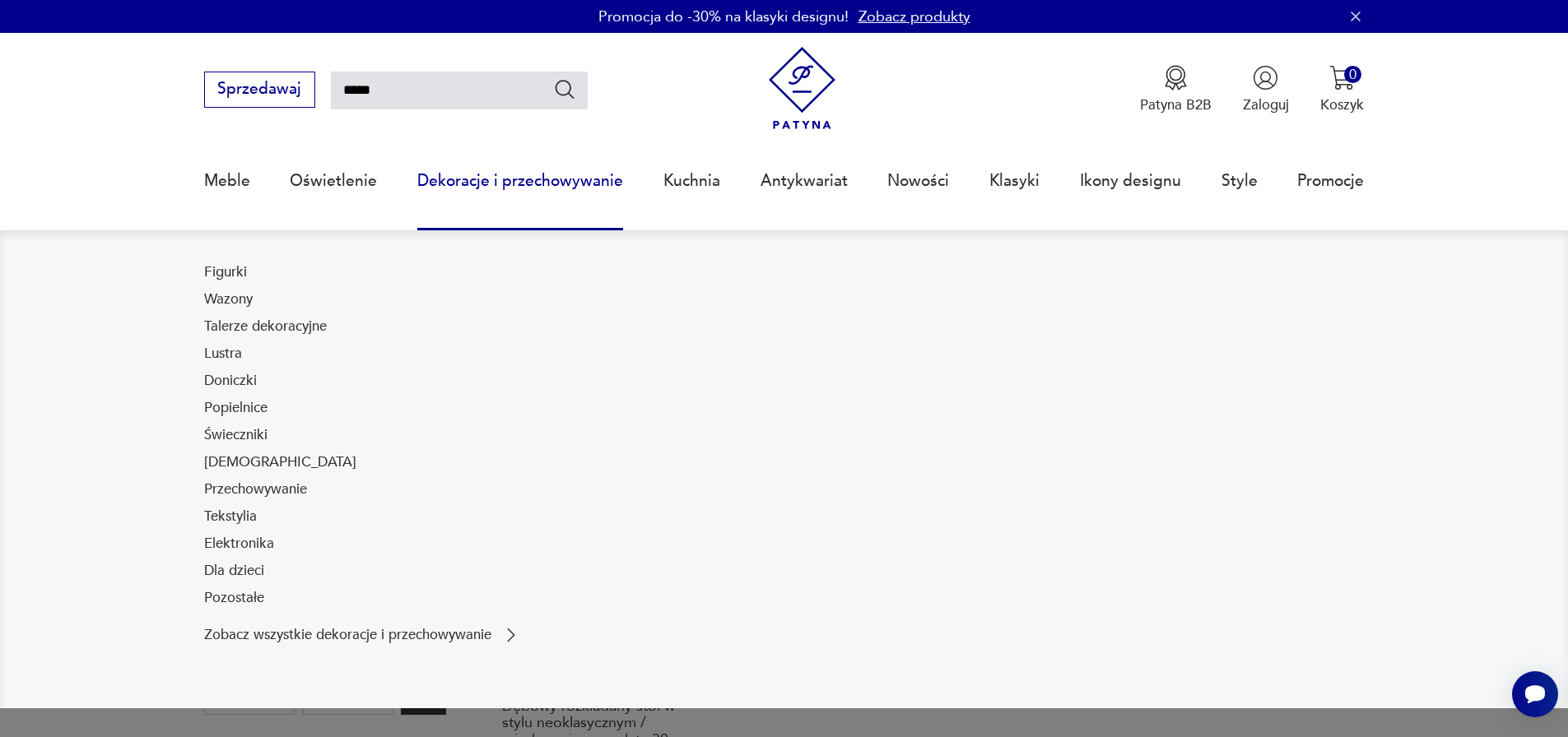
type input "*****"
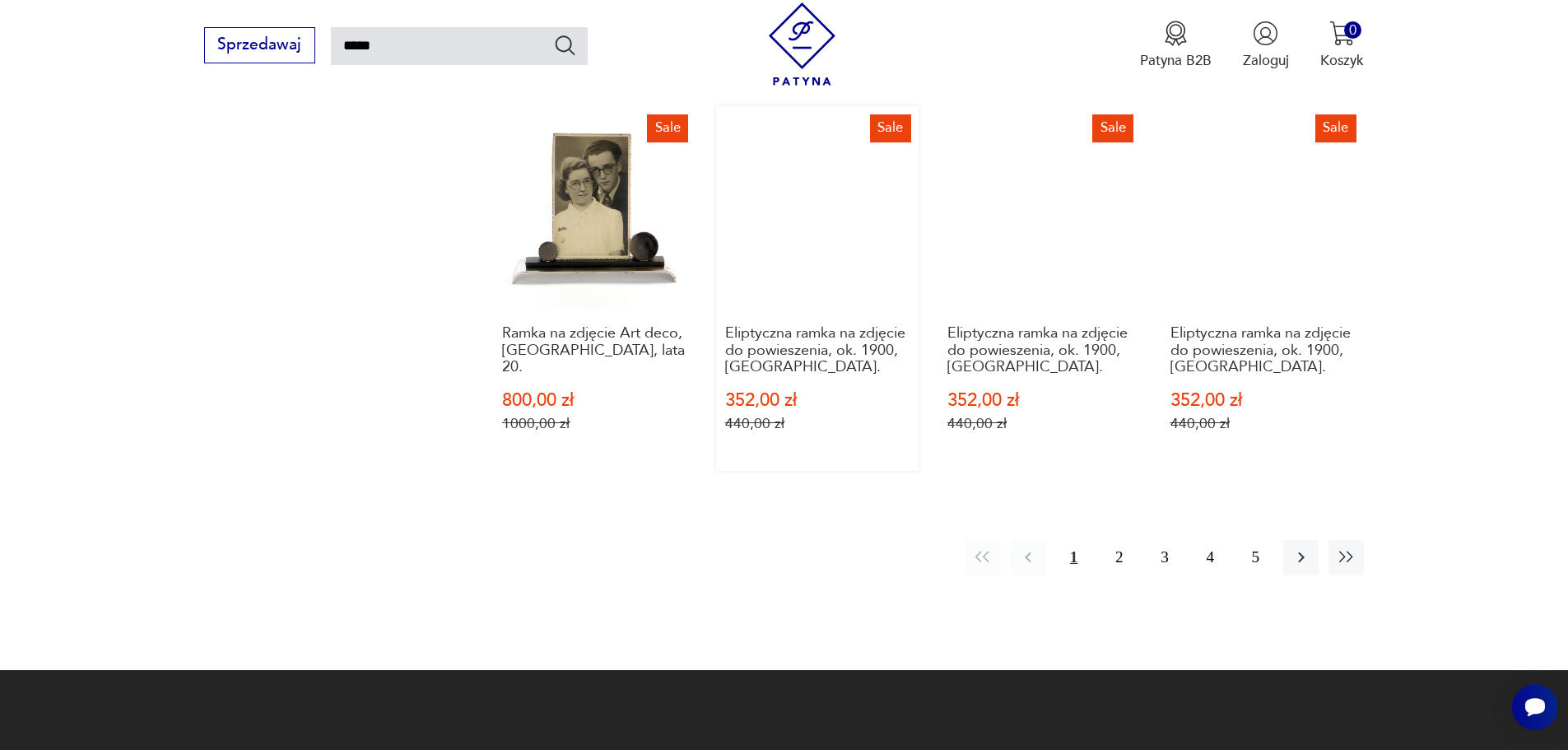
scroll to position [1564, 0]
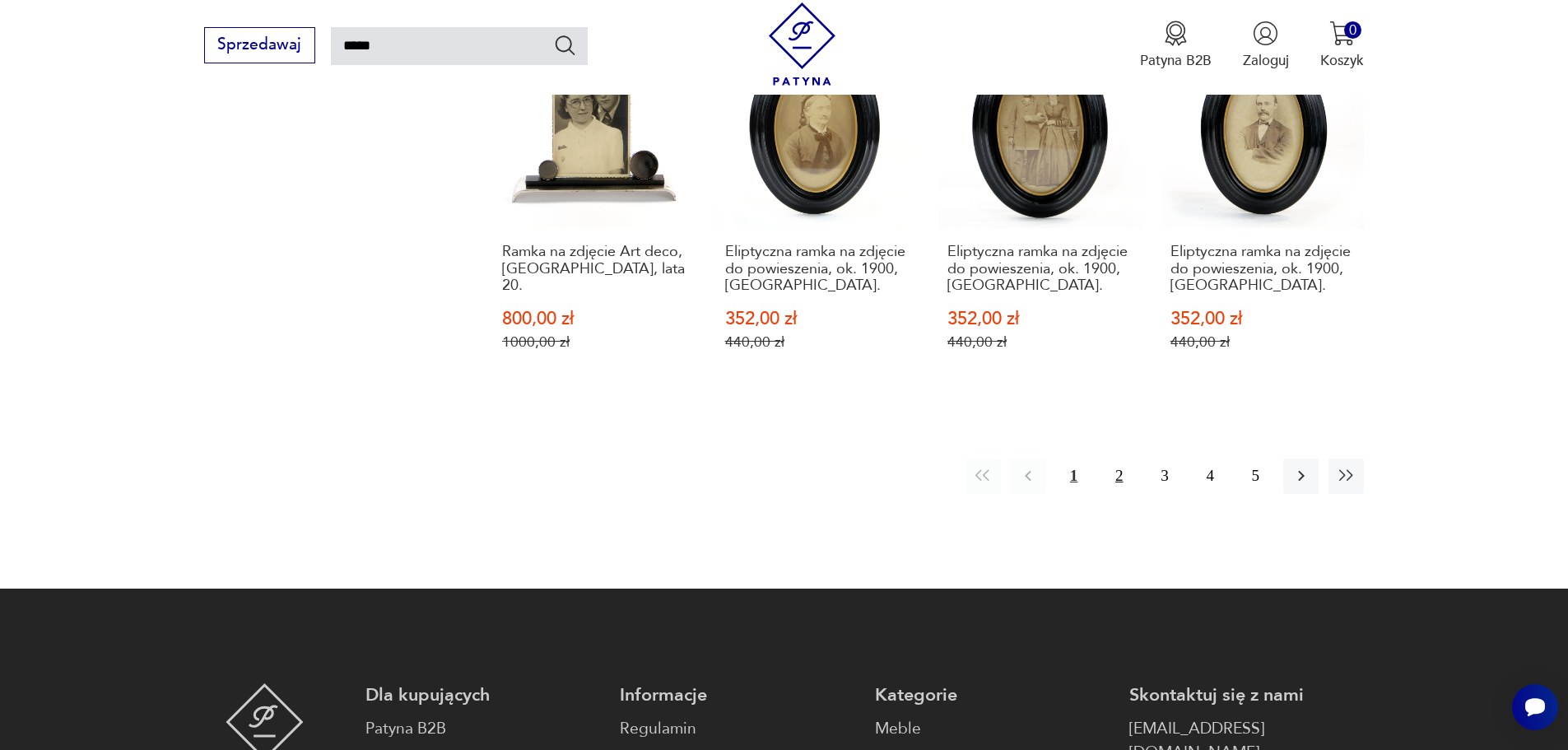
click at [1114, 459] on button "2" at bounding box center [1119, 476] width 36 height 35
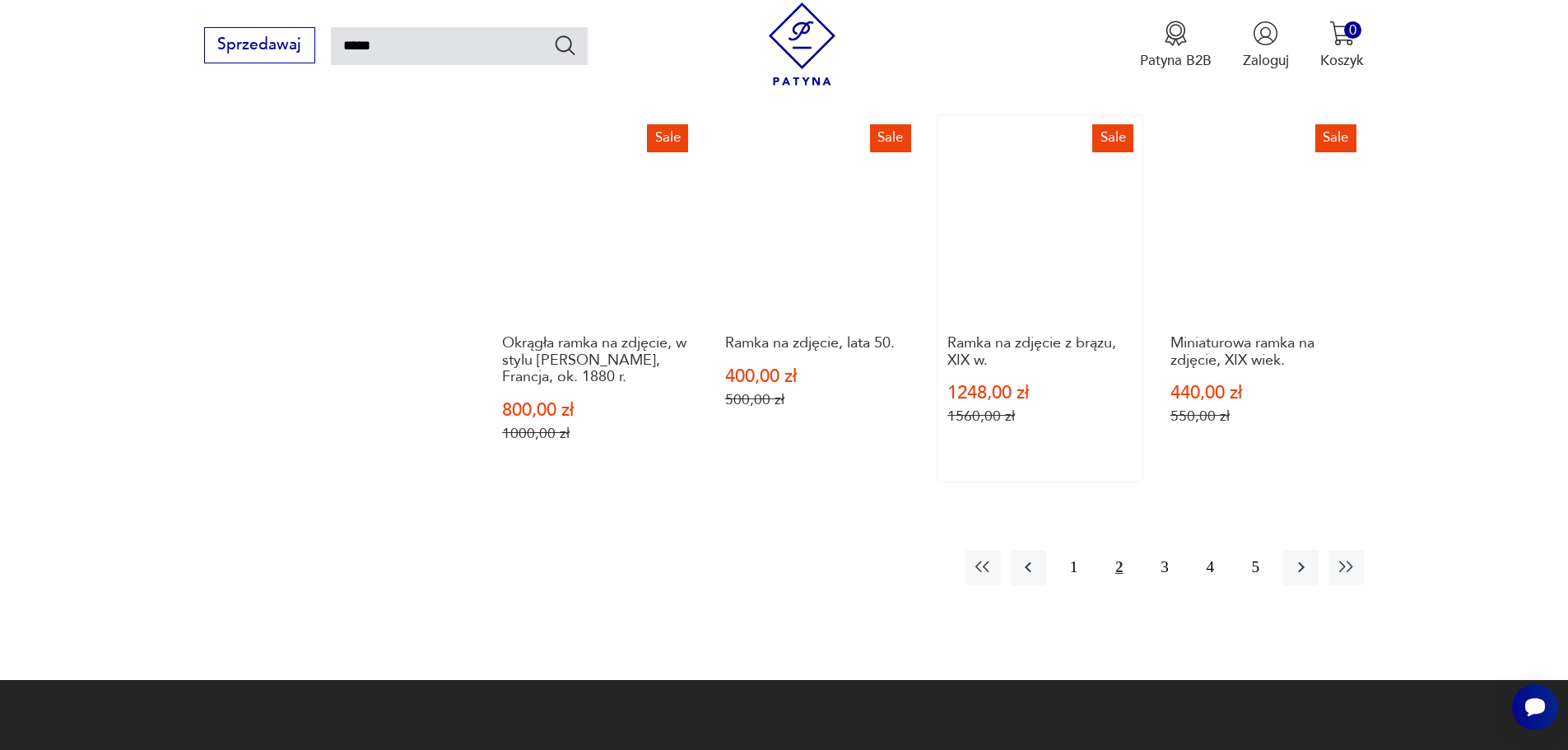
scroll to position [1493, 0]
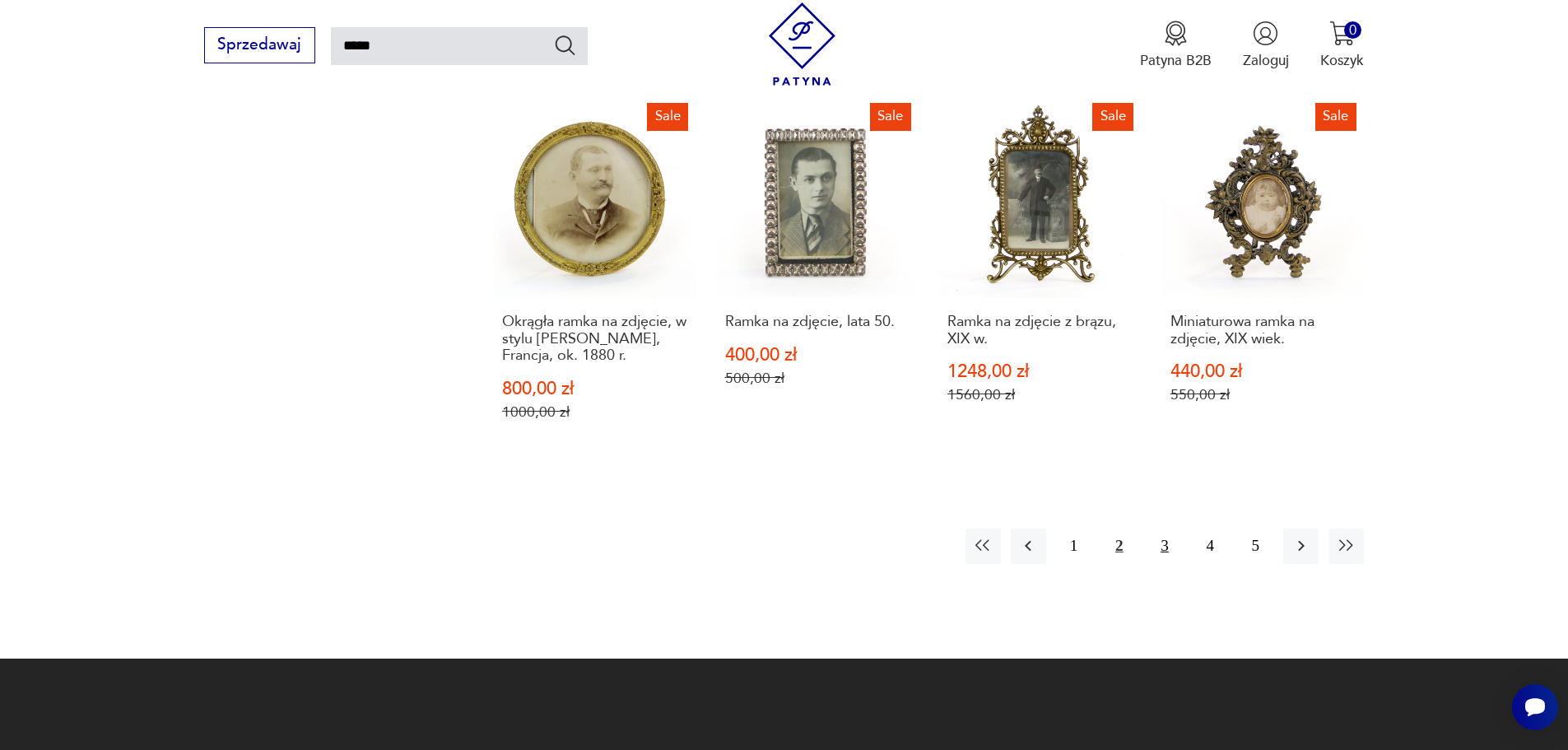
click at [1164, 539] on button "3" at bounding box center [1164, 546] width 36 height 35
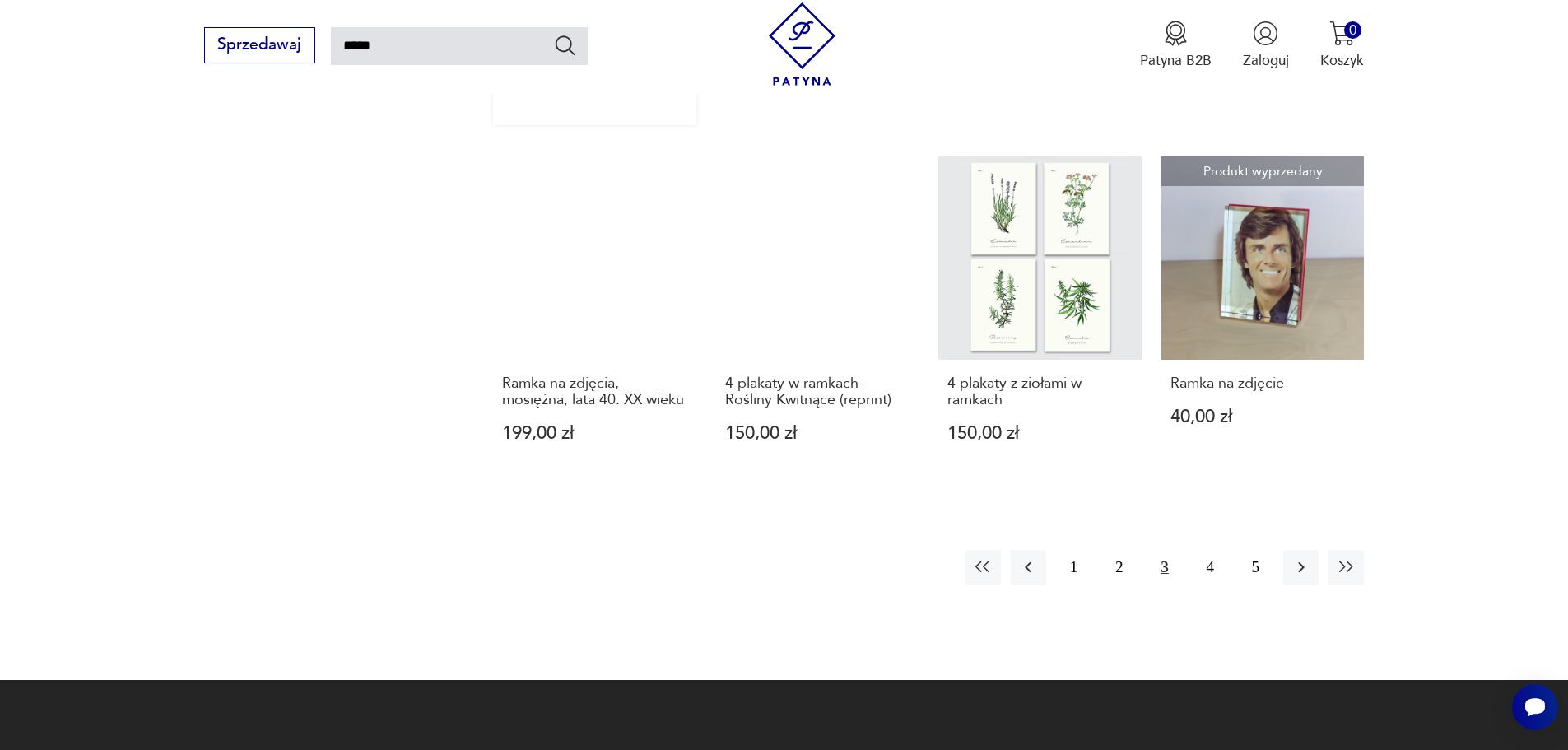
scroll to position [1411, 0]
